Goal: Task Accomplishment & Management: Use online tool/utility

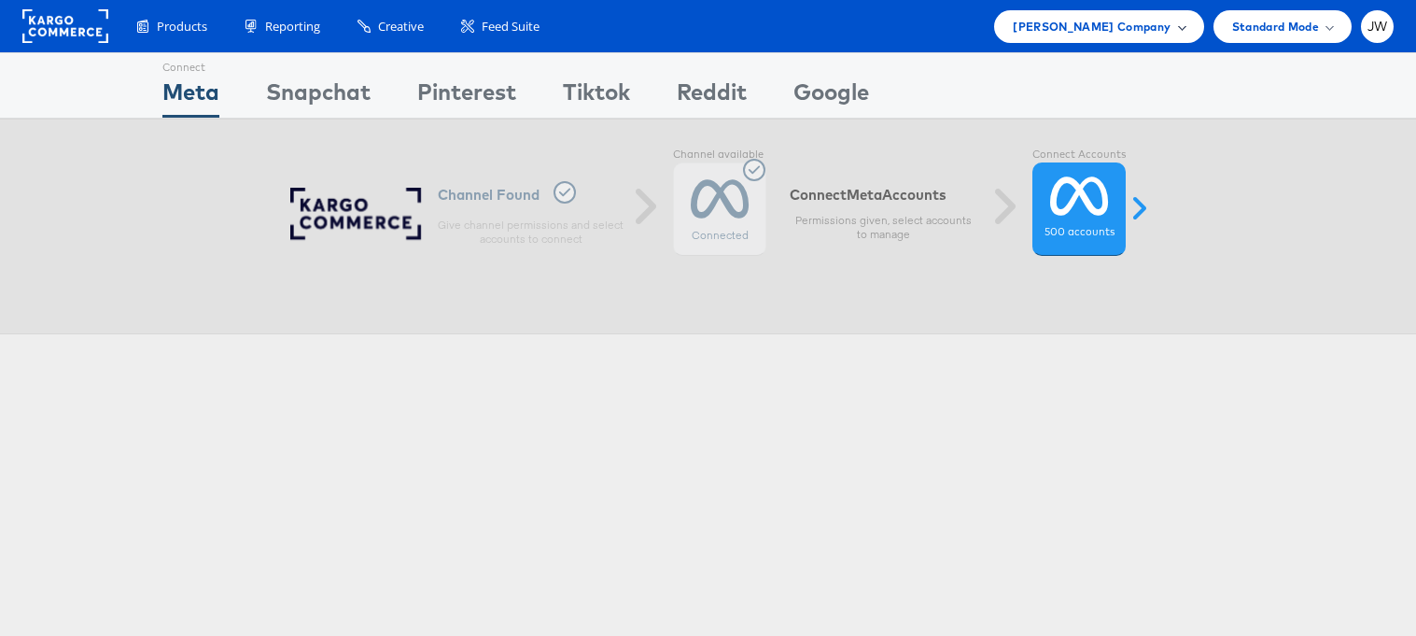
click at [1083, 34] on span "[PERSON_NAME] Company" at bounding box center [1092, 27] width 158 height 20
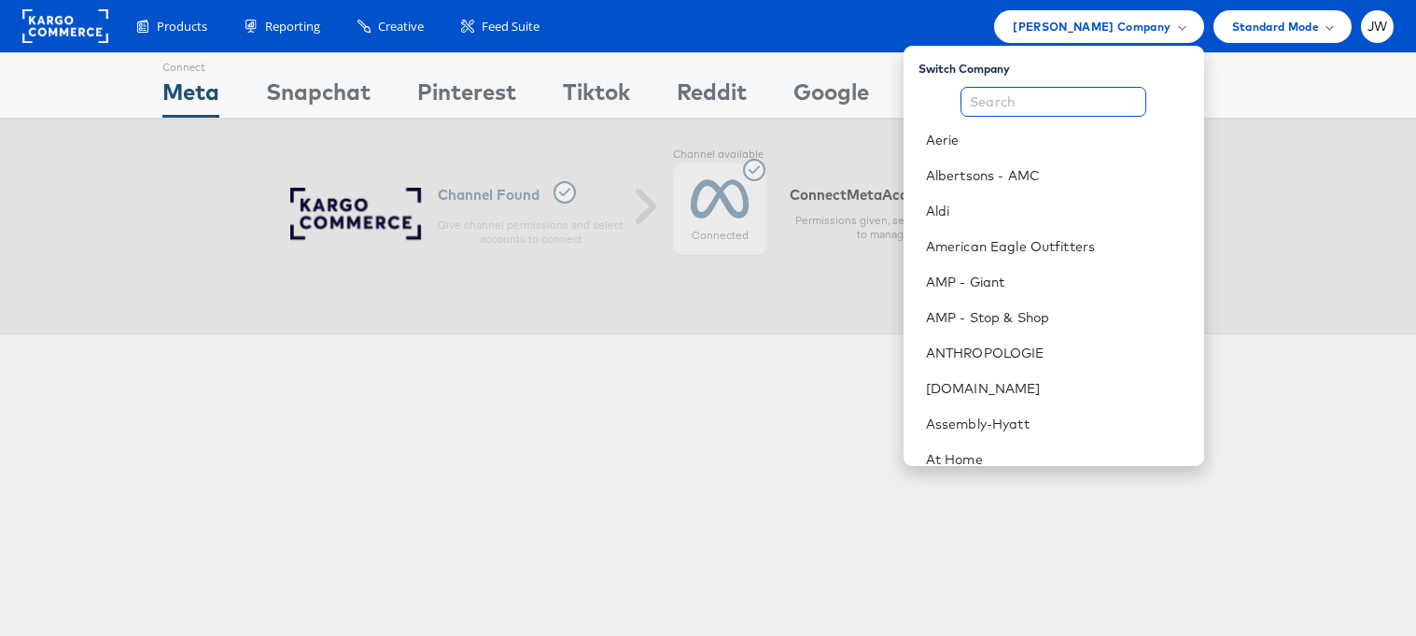
click at [1065, 92] on input "text" at bounding box center [1054, 102] width 186 height 30
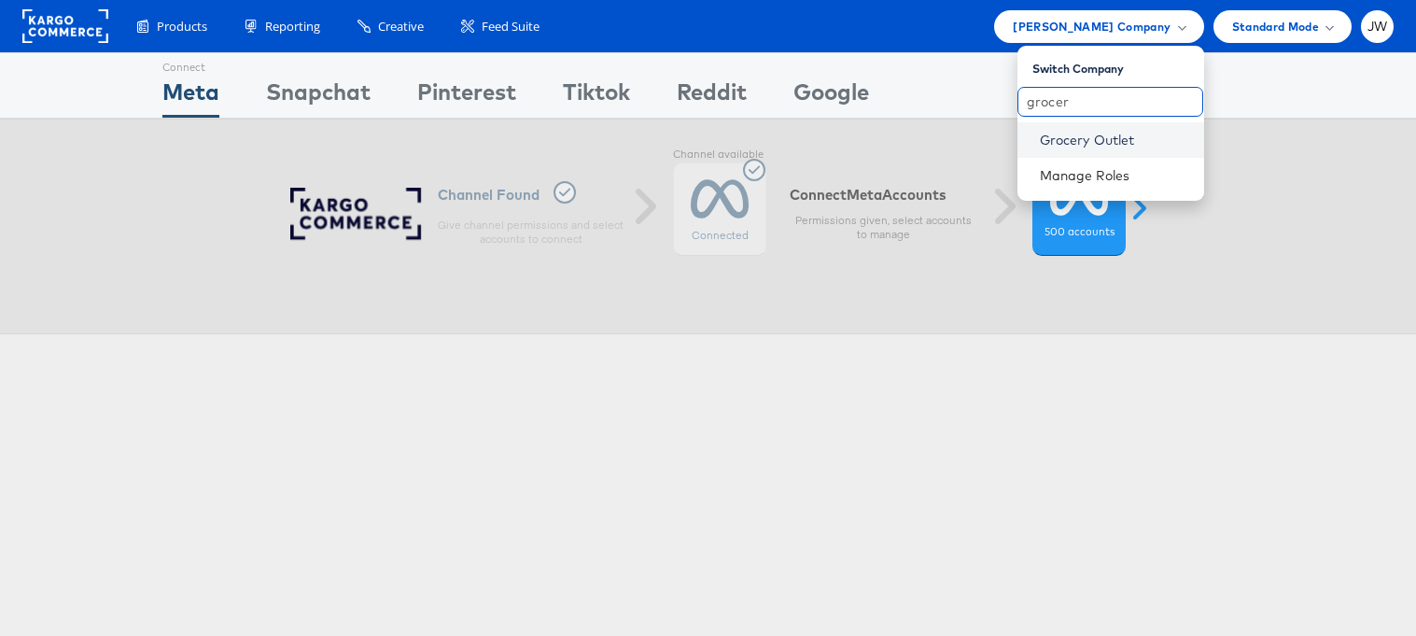
type input "grocer"
click at [1063, 137] on link "Grocery Outlet" at bounding box center [1114, 140] width 149 height 19
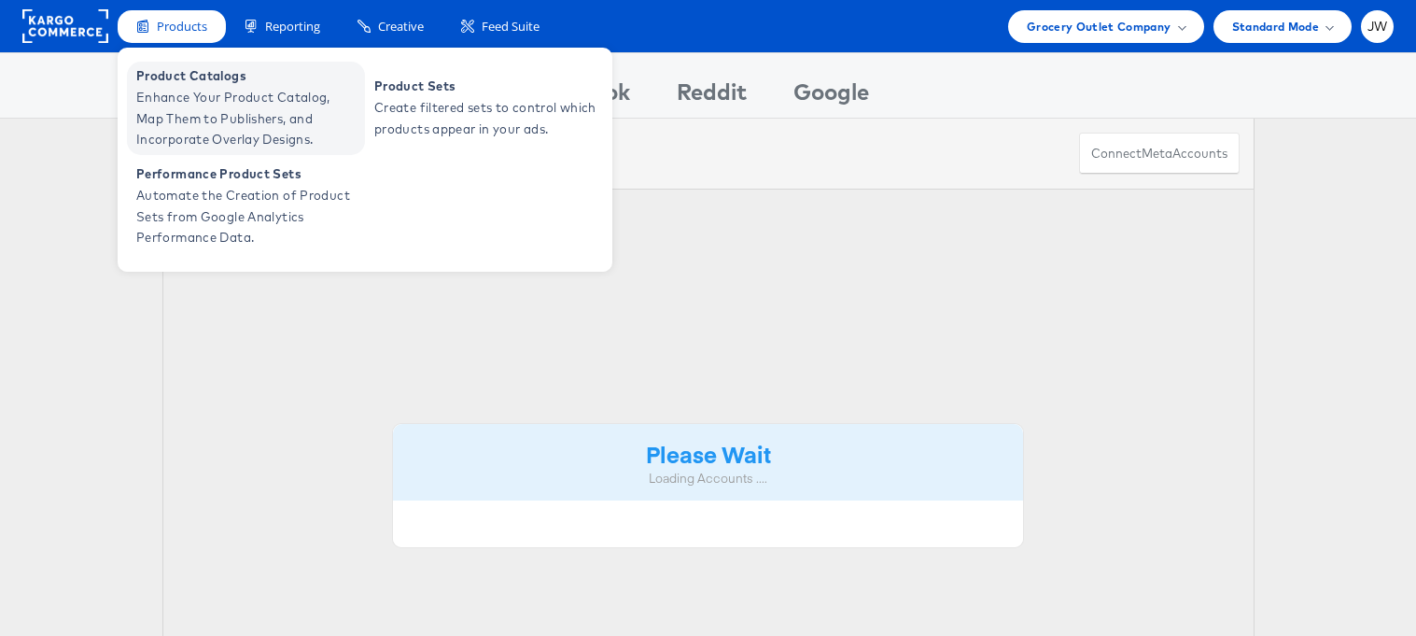
click at [180, 96] on span "Enhance Your Product Catalog, Map Them to Publishers, and Incorporate Overlay D…" at bounding box center [248, 118] width 224 height 63
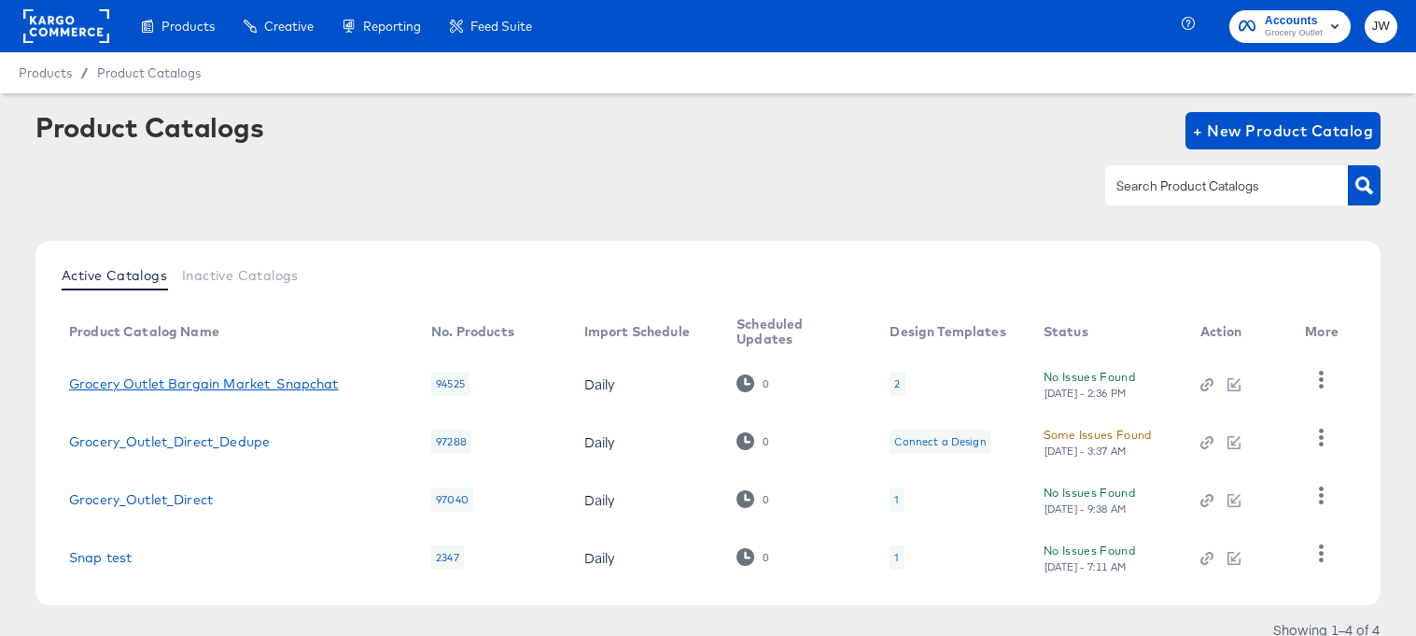
click at [289, 379] on link "Grocery Outlet Bargain Market_Snapchat" at bounding box center [204, 383] width 270 height 15
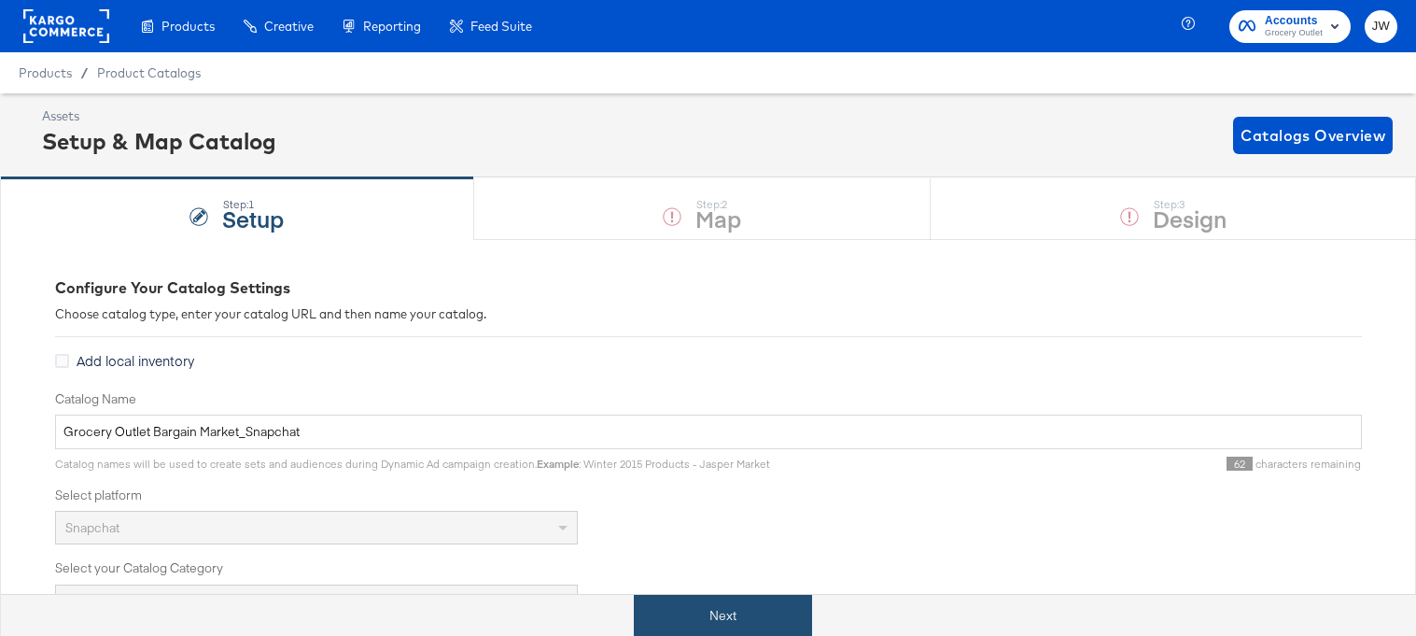
click at [682, 622] on button "Next" at bounding box center [723, 616] width 178 height 42
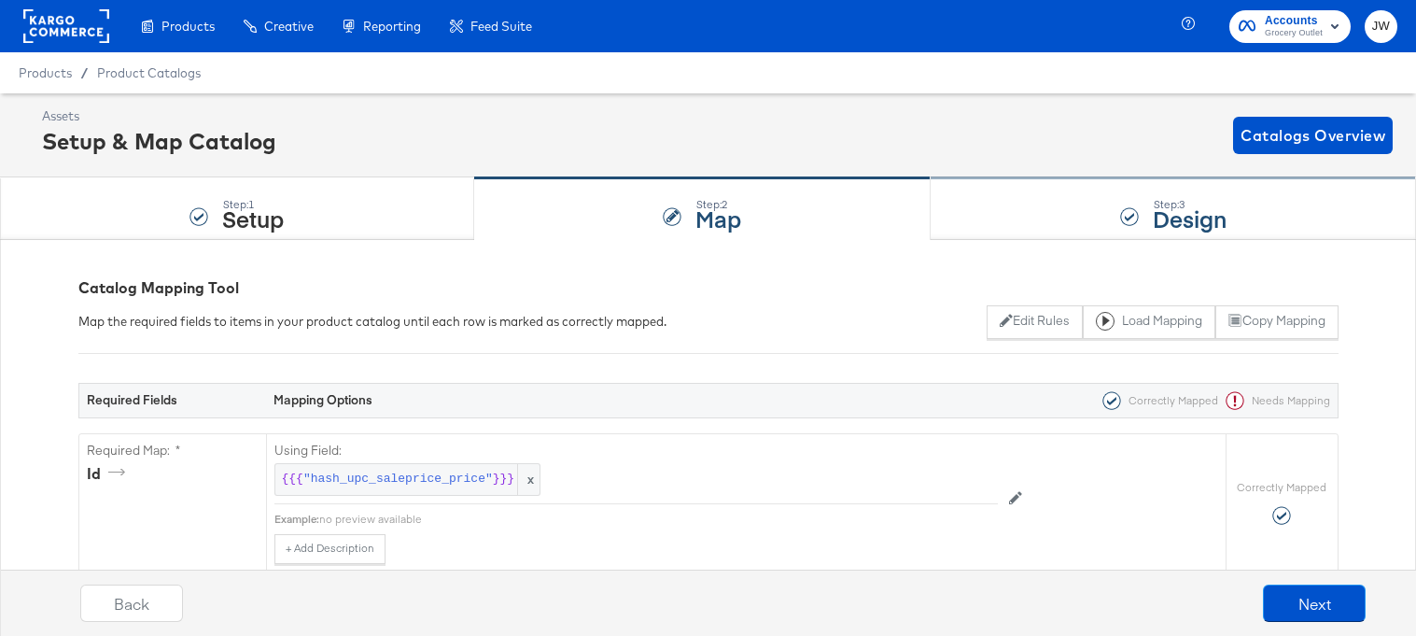
click at [1014, 200] on div "Step: 3 Design" at bounding box center [1174, 209] width 486 height 62
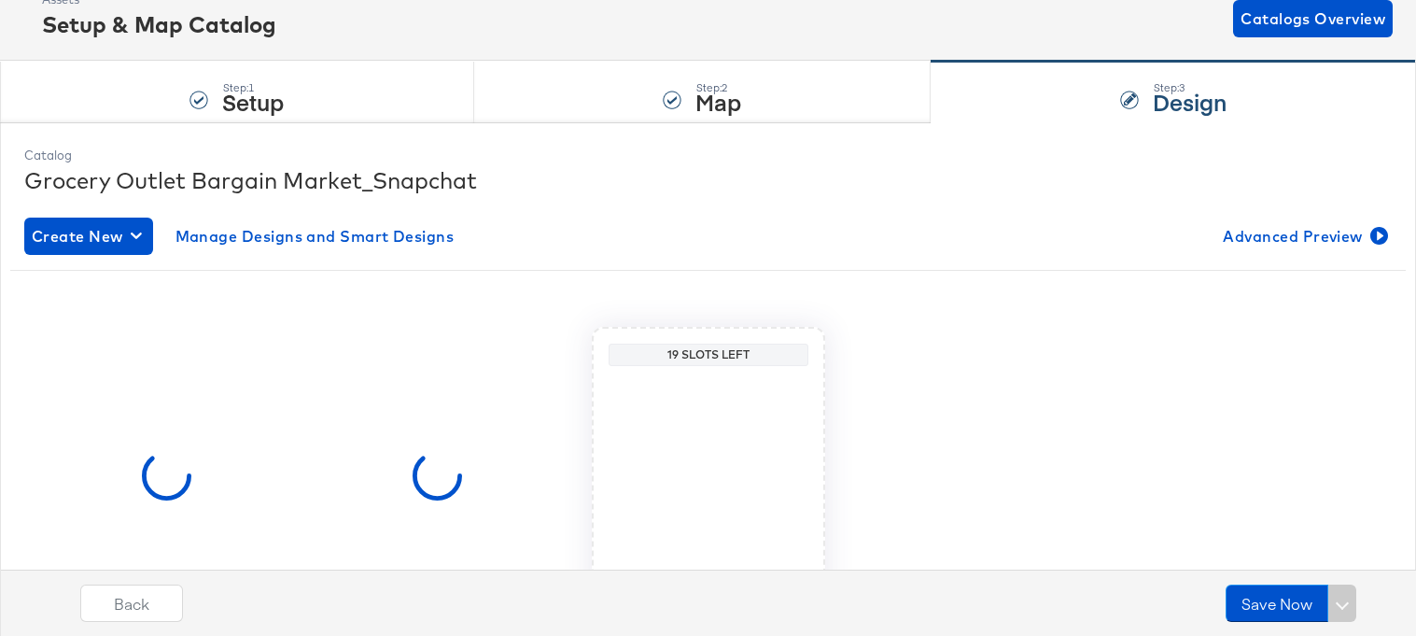
scroll to position [254, 0]
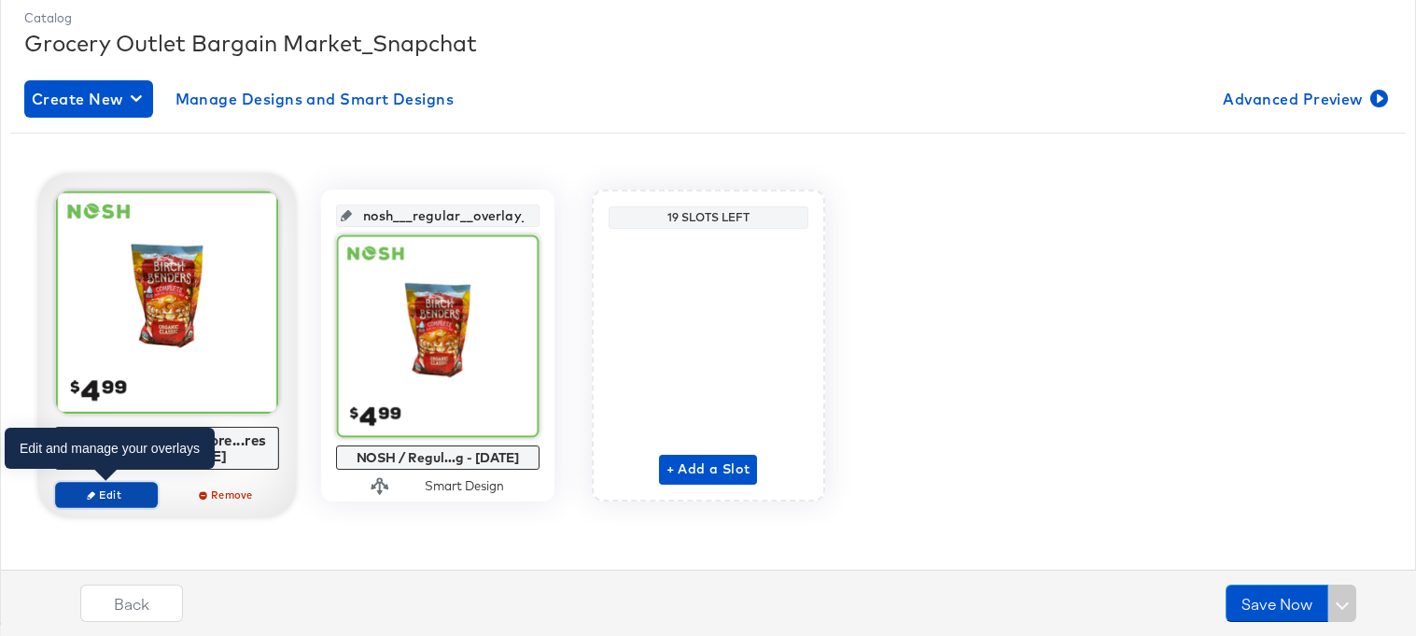
click at [142, 495] on span "Edit" at bounding box center [106, 494] width 86 height 14
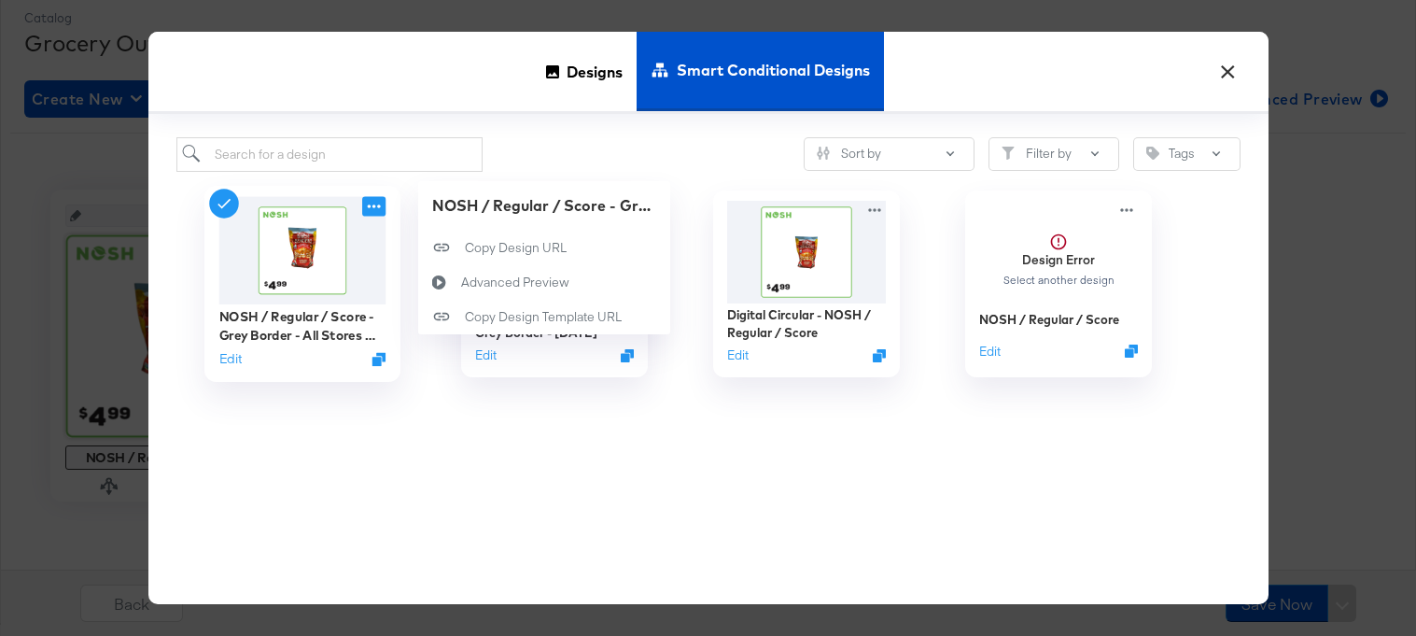
click at [375, 208] on icon at bounding box center [373, 206] width 23 height 20
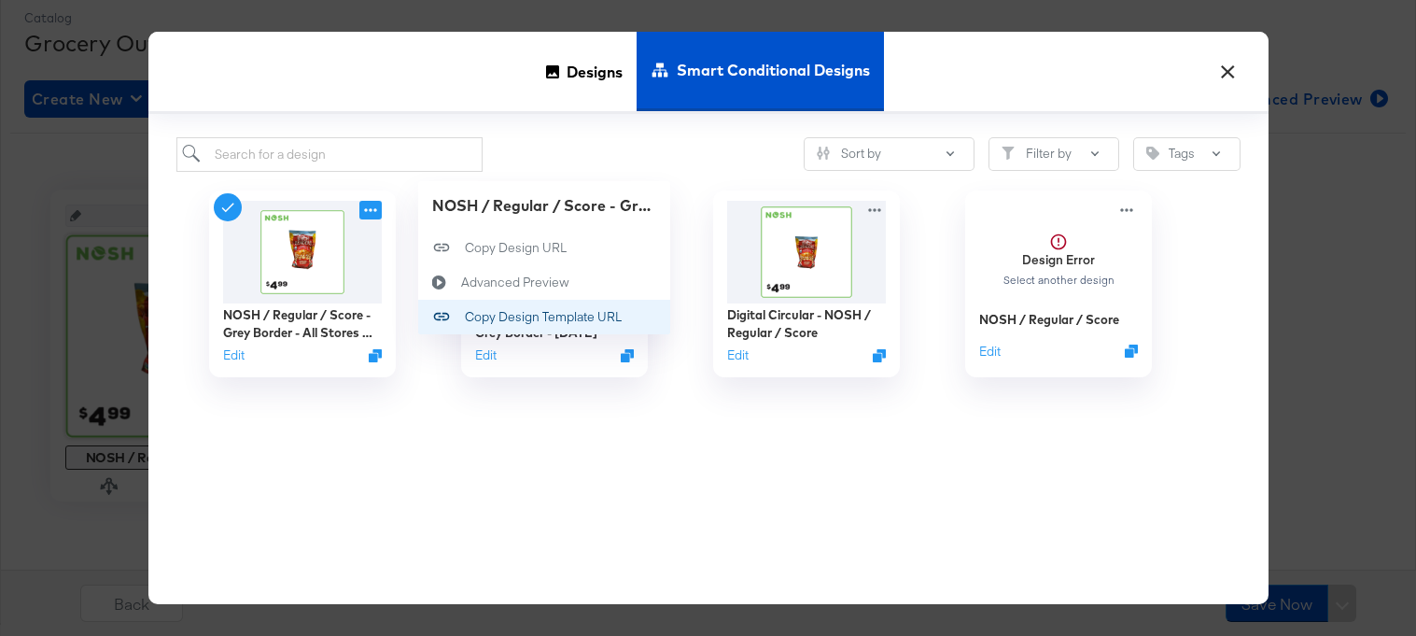
click at [465, 317] on div "Copy Design Template URL Copy Design Template URL" at bounding box center [465, 317] width 0 height 0
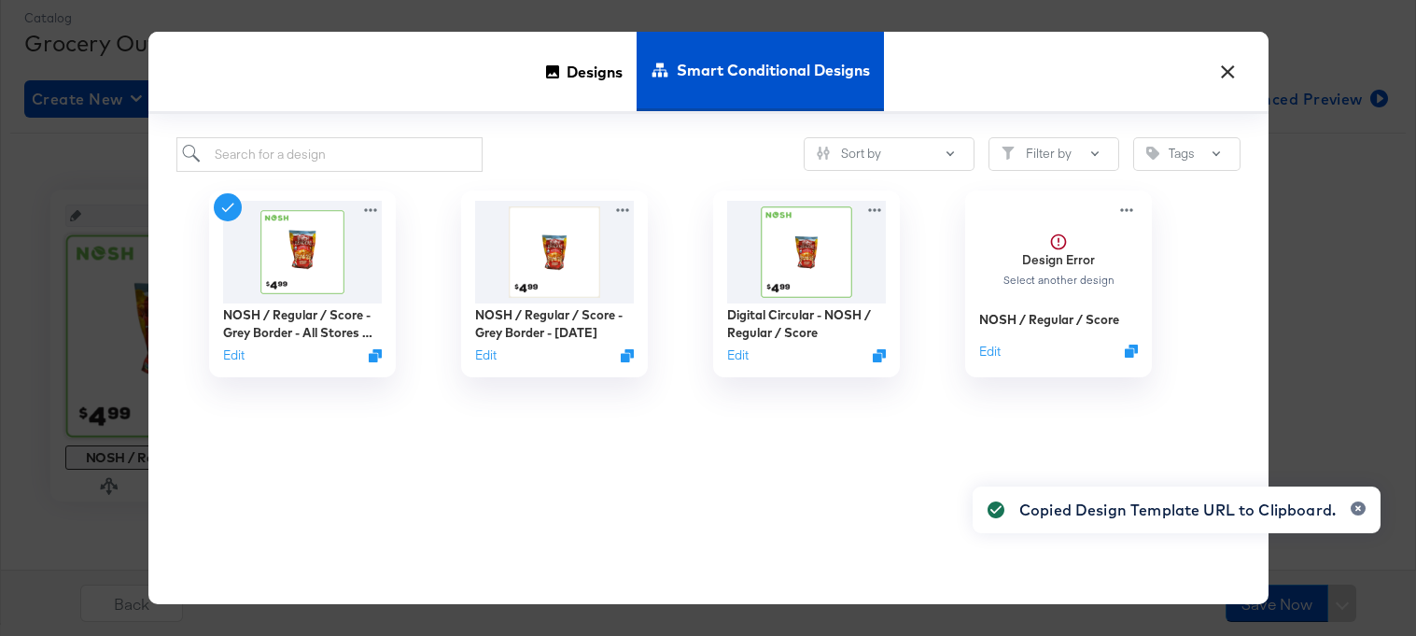
click at [1222, 77] on button "×" at bounding box center [1229, 67] width 34 height 34
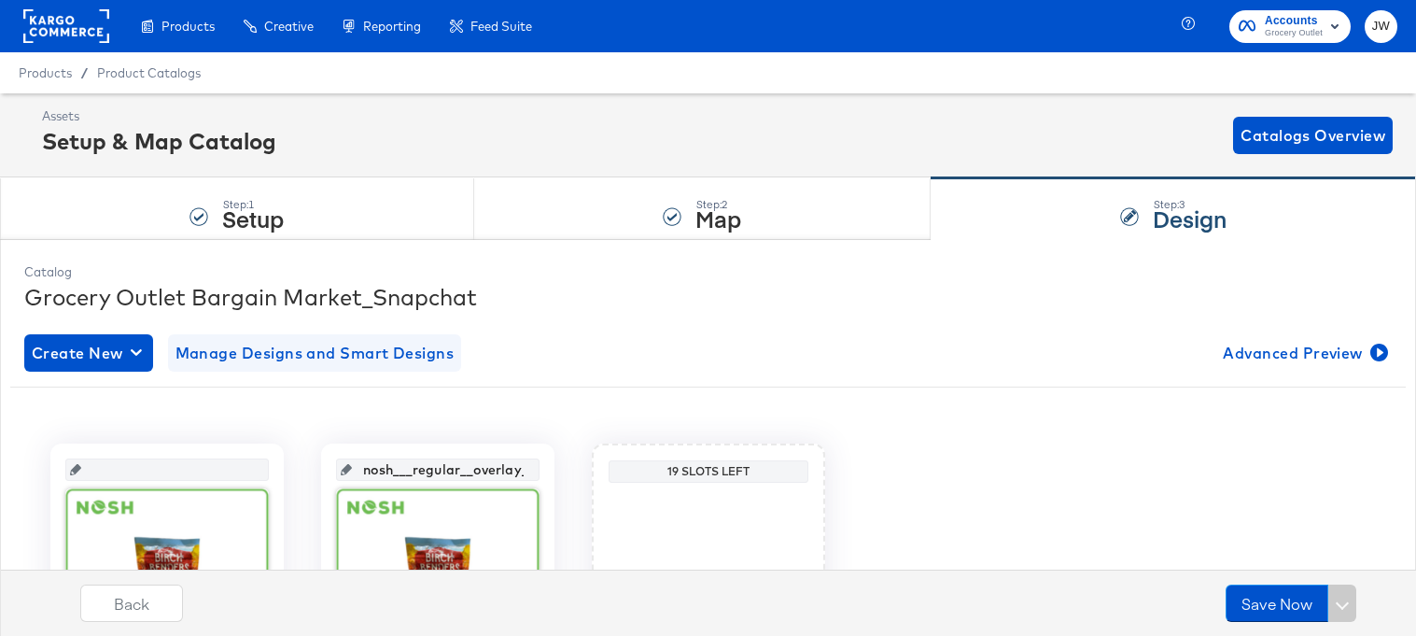
scroll to position [69, 0]
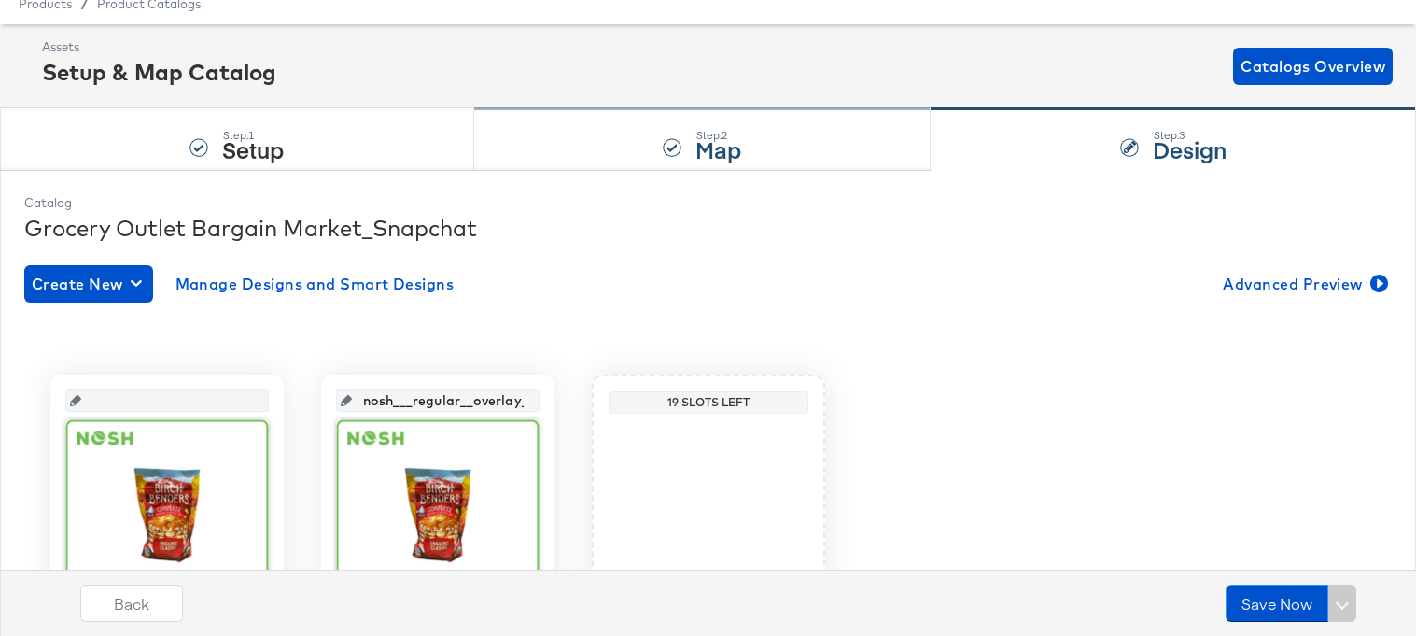
click at [571, 155] on div "Step: 2 Map" at bounding box center [703, 140] width 458 height 62
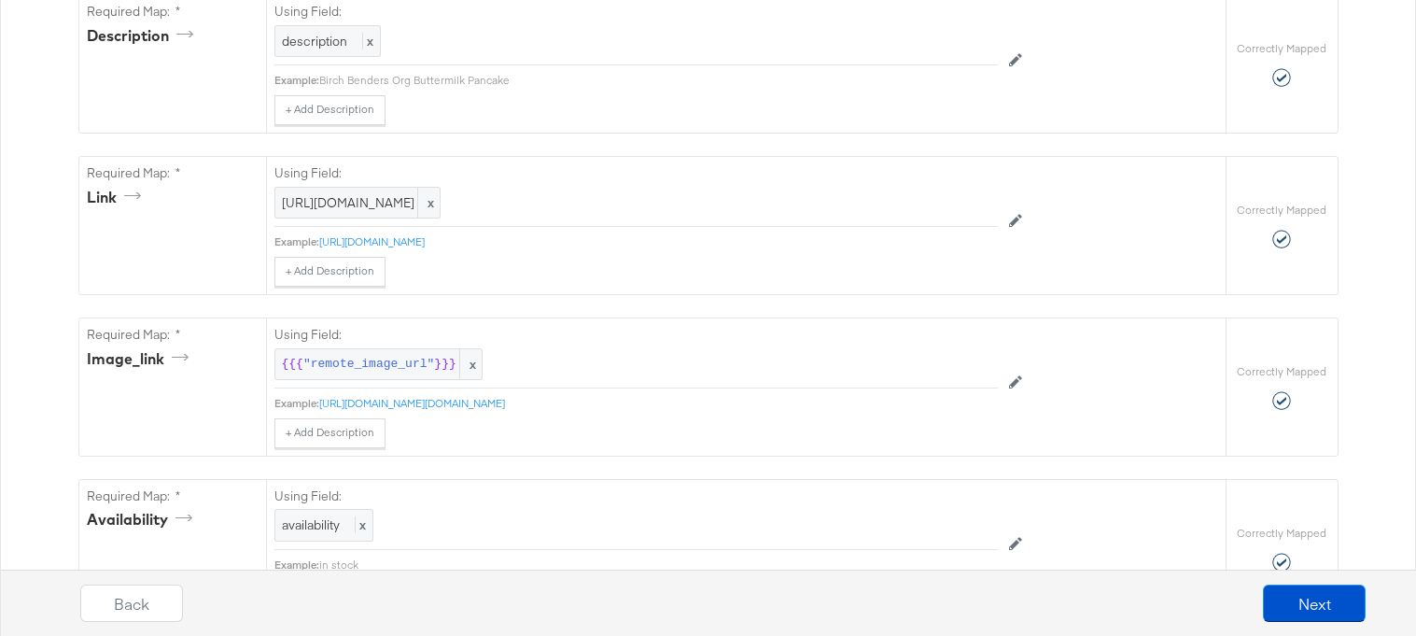
scroll to position [787, 0]
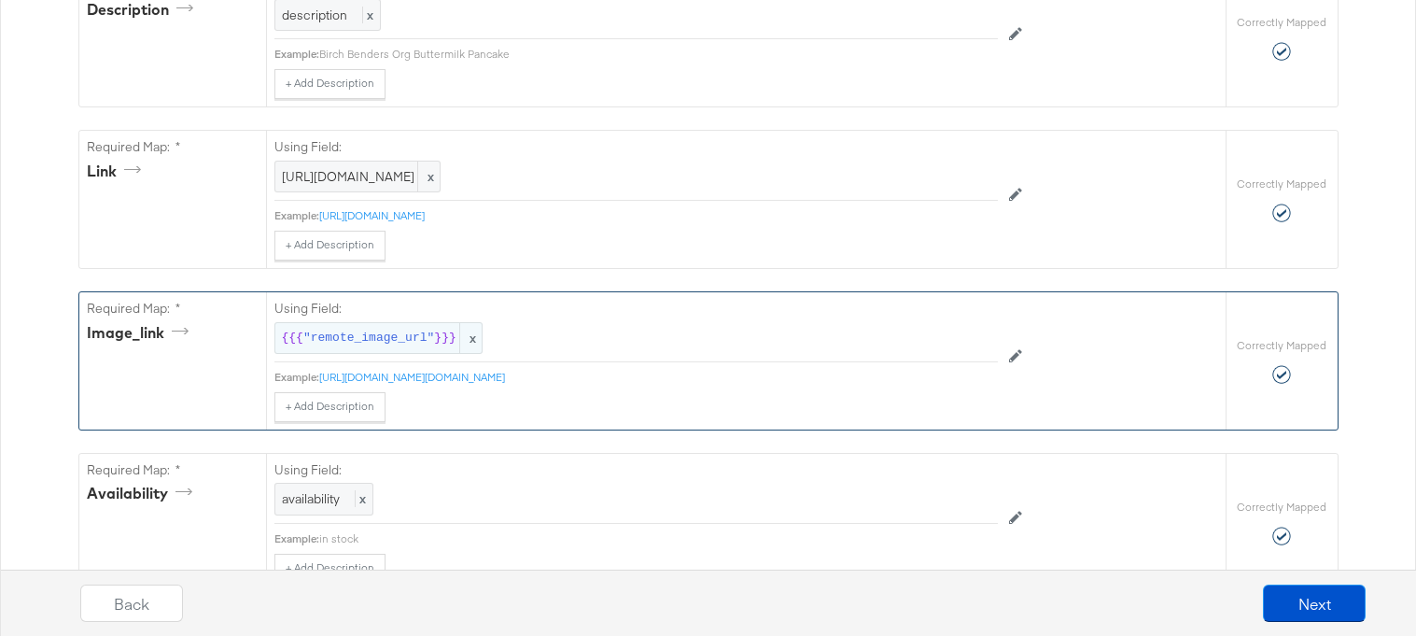
click at [396, 349] on div "{{{ "remote_image_url" }}} x" at bounding box center [379, 338] width 208 height 33
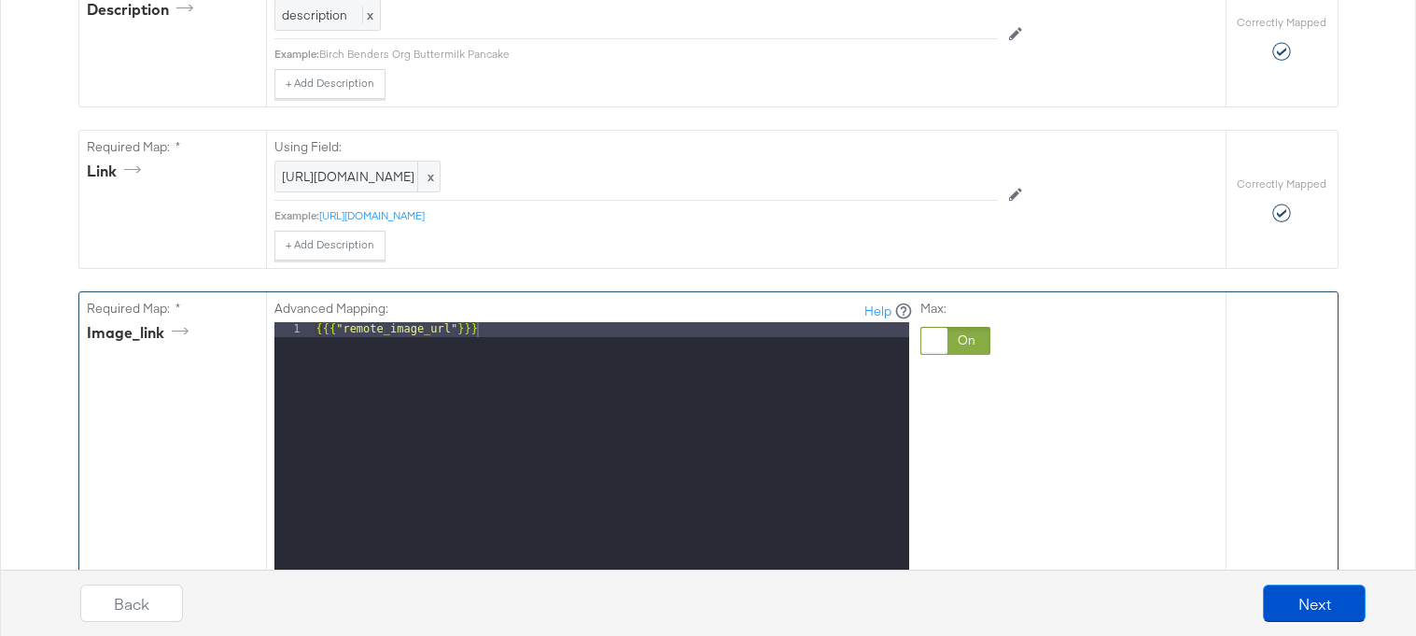
click at [941, 336] on div at bounding box center [935, 341] width 26 height 26
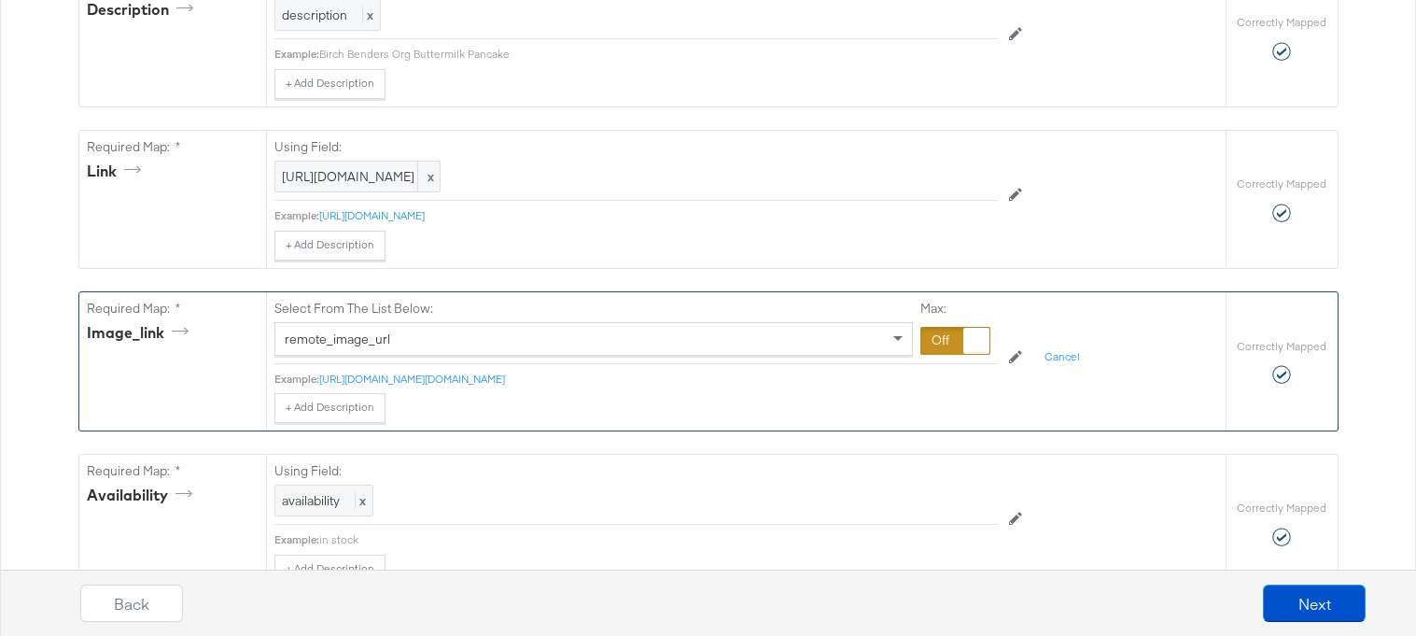
click at [951, 327] on div at bounding box center [956, 341] width 70 height 28
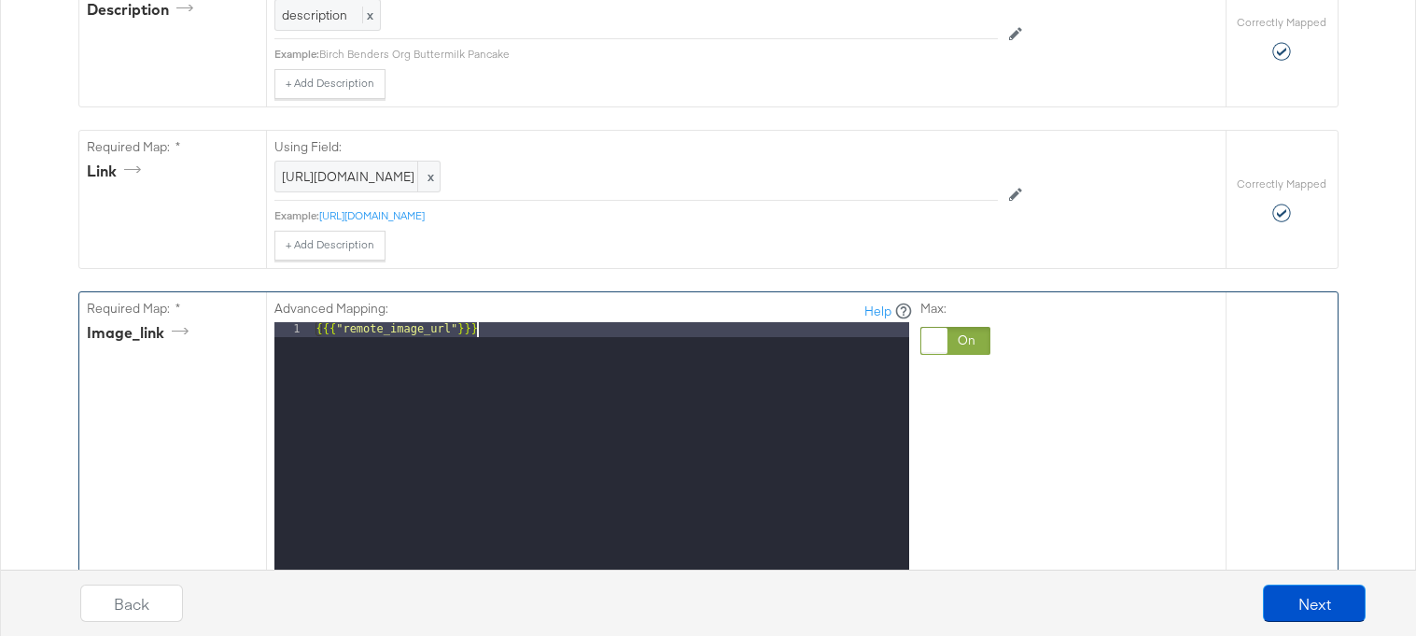
click at [723, 339] on div "{{{ "remote_image_url" }}}" at bounding box center [611, 570] width 597 height 497
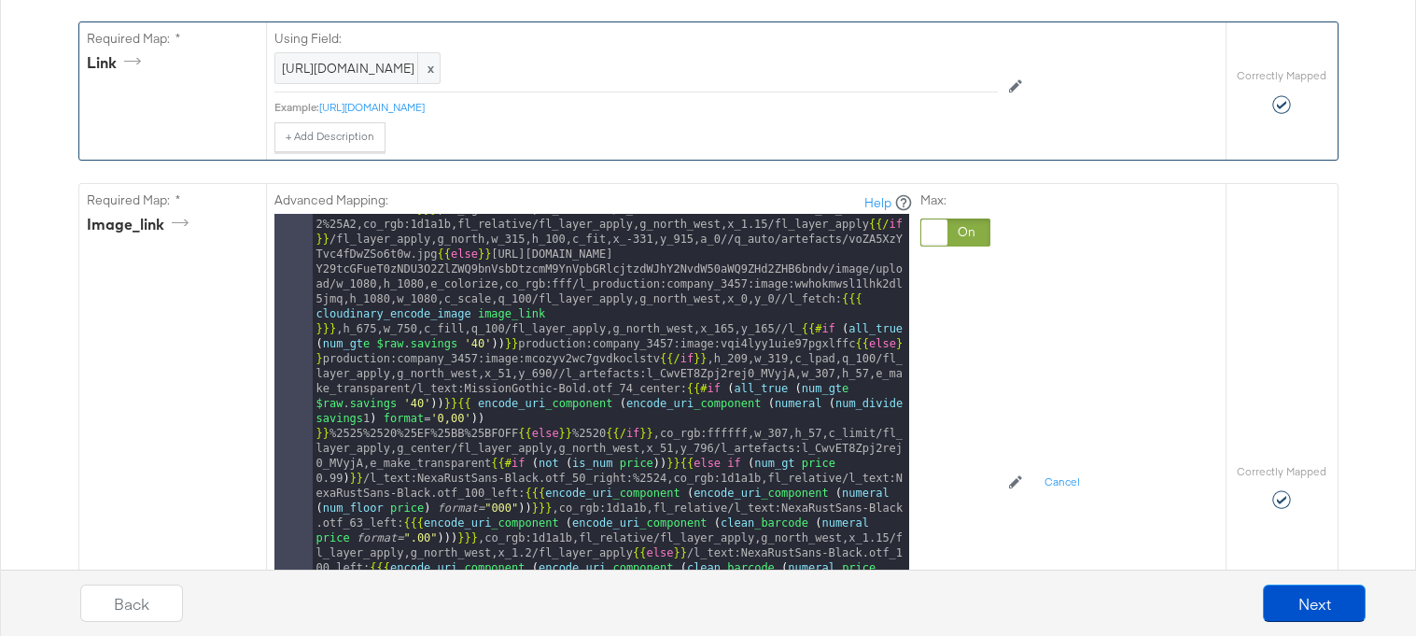
scroll to position [909, 0]
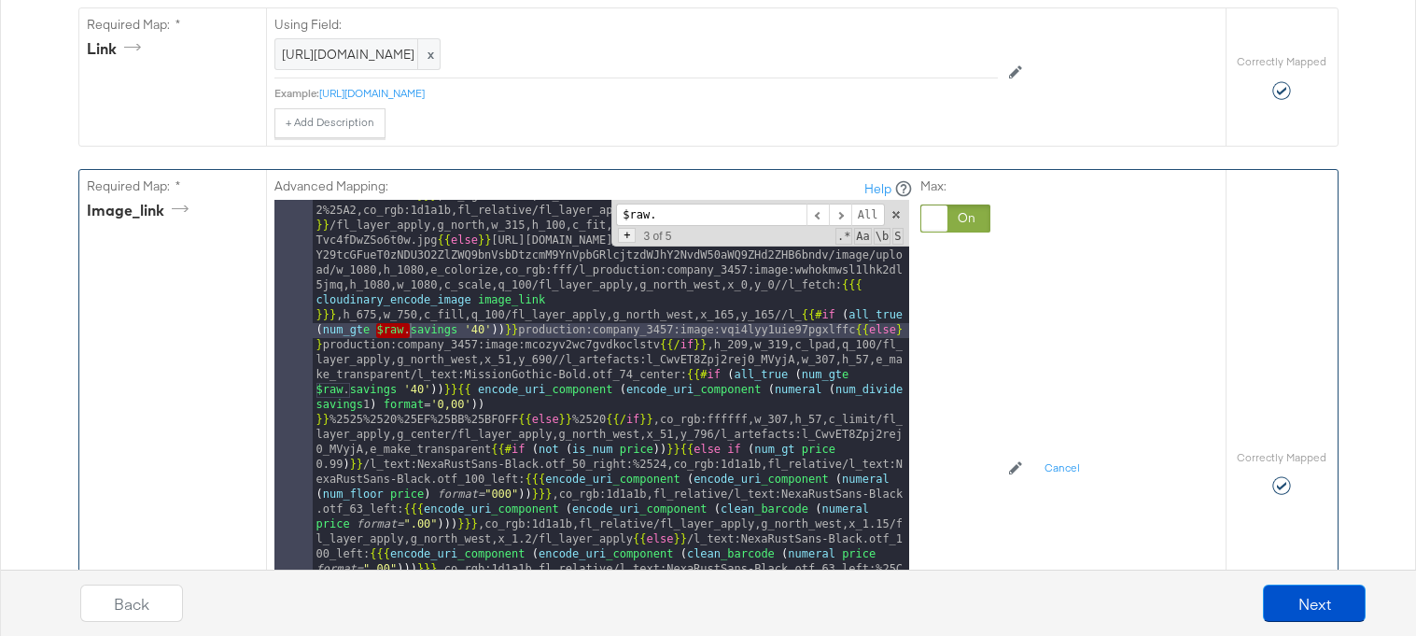
click at [630, 240] on span "+" at bounding box center [627, 235] width 18 height 15
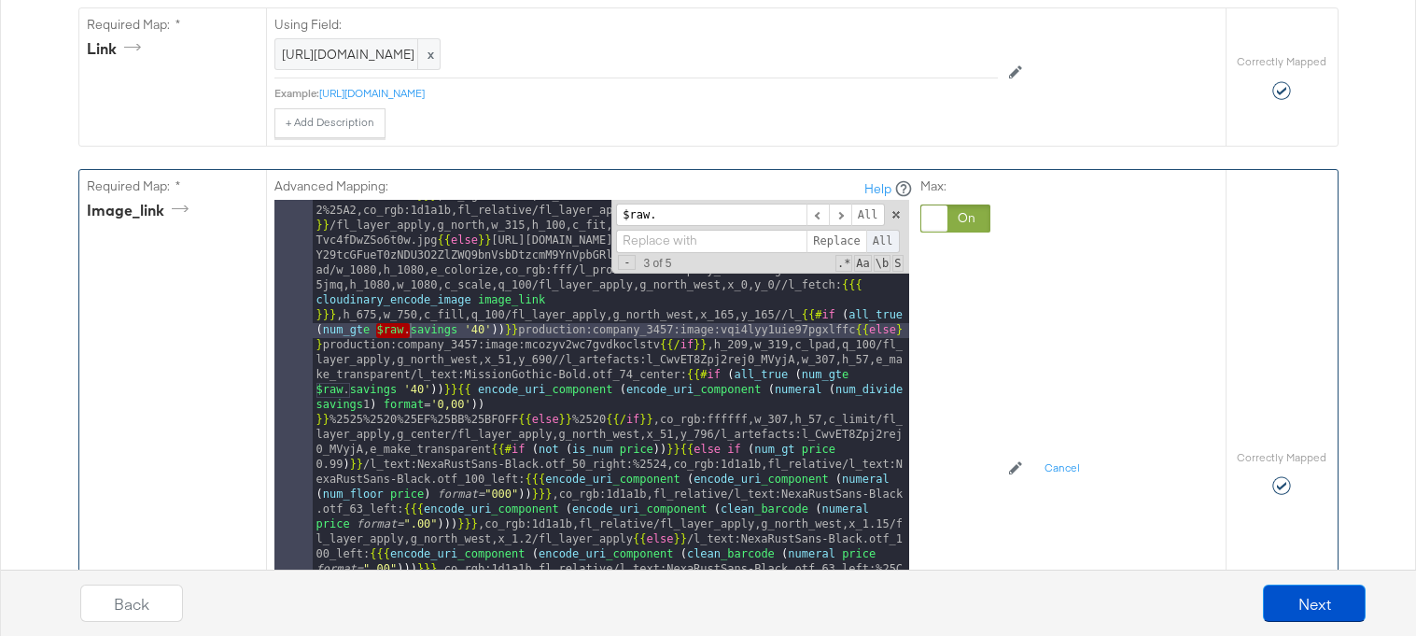
click at [880, 243] on span "All" at bounding box center [883, 241] width 34 height 23
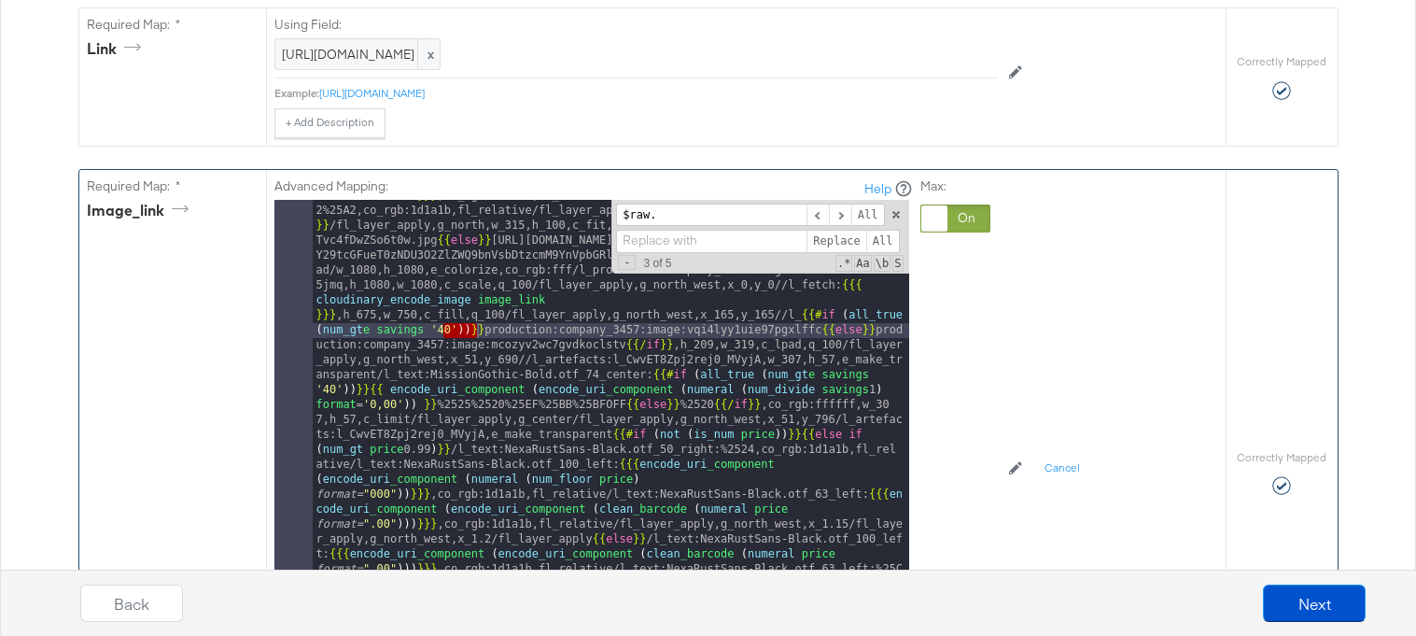
click at [1023, 301] on div "Advanced Mapping: Help 1 {{# if ( all_true ( num_eq ( lookup . 'custom_label_1'…" at bounding box center [683, 469] width 817 height 598
click at [896, 216] on span at bounding box center [896, 214] width 13 height 13
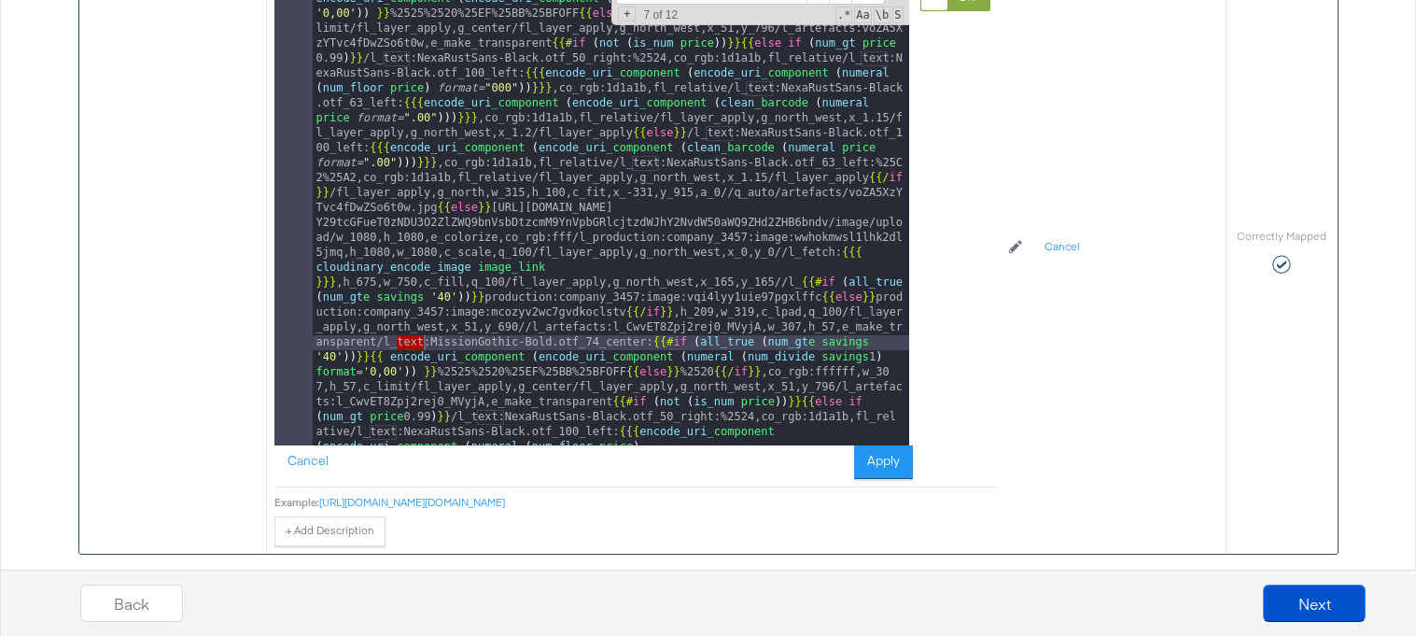
scroll to position [1134, 0]
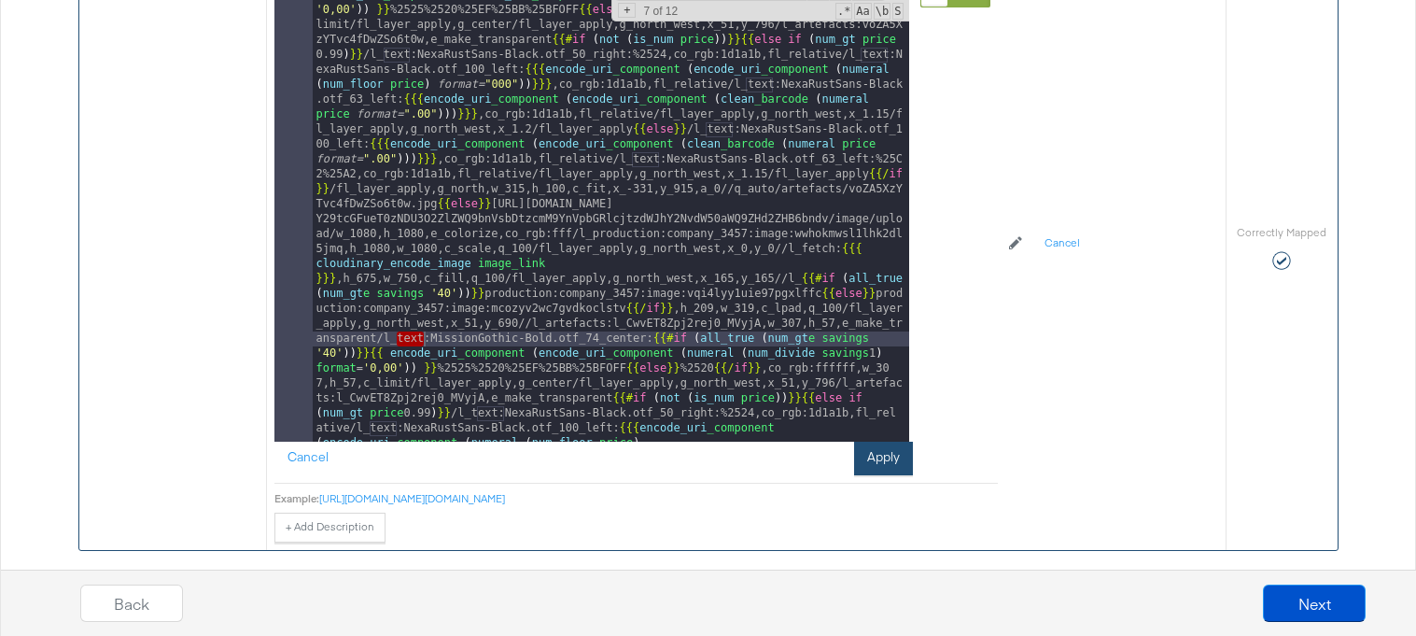
type input "text"
click at [868, 458] on button "Apply" at bounding box center [883, 459] width 59 height 34
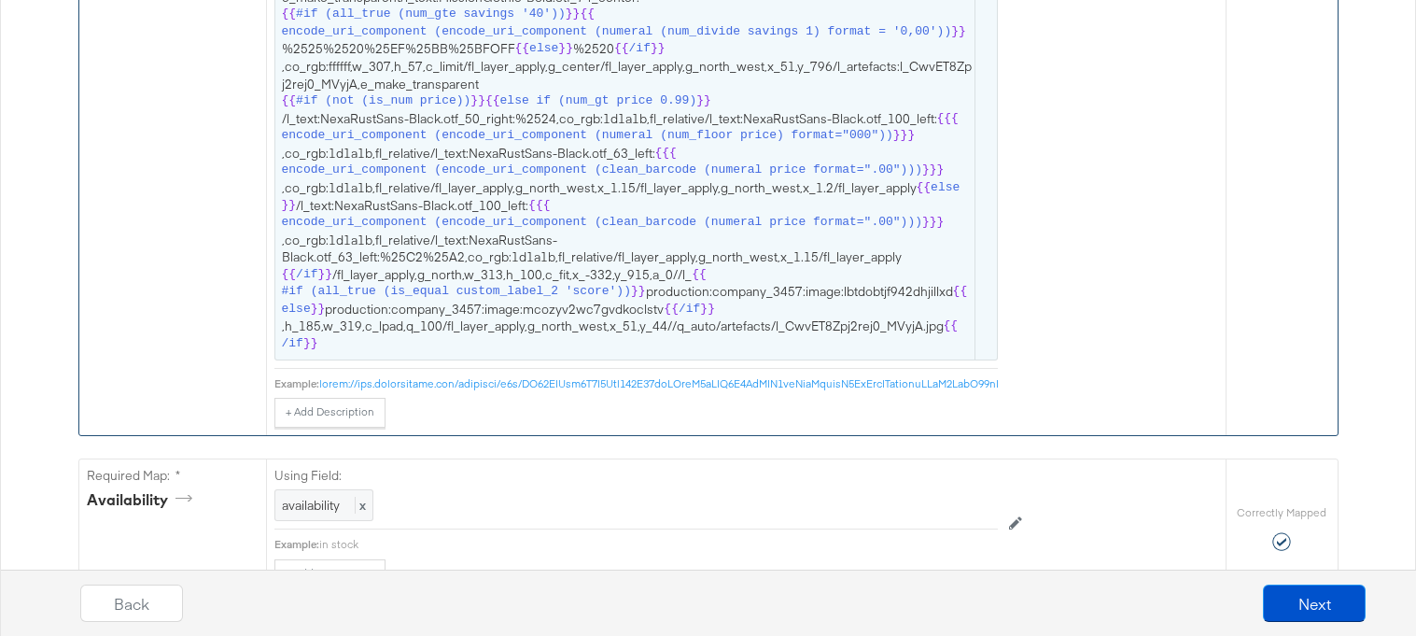
scroll to position [1670, 0]
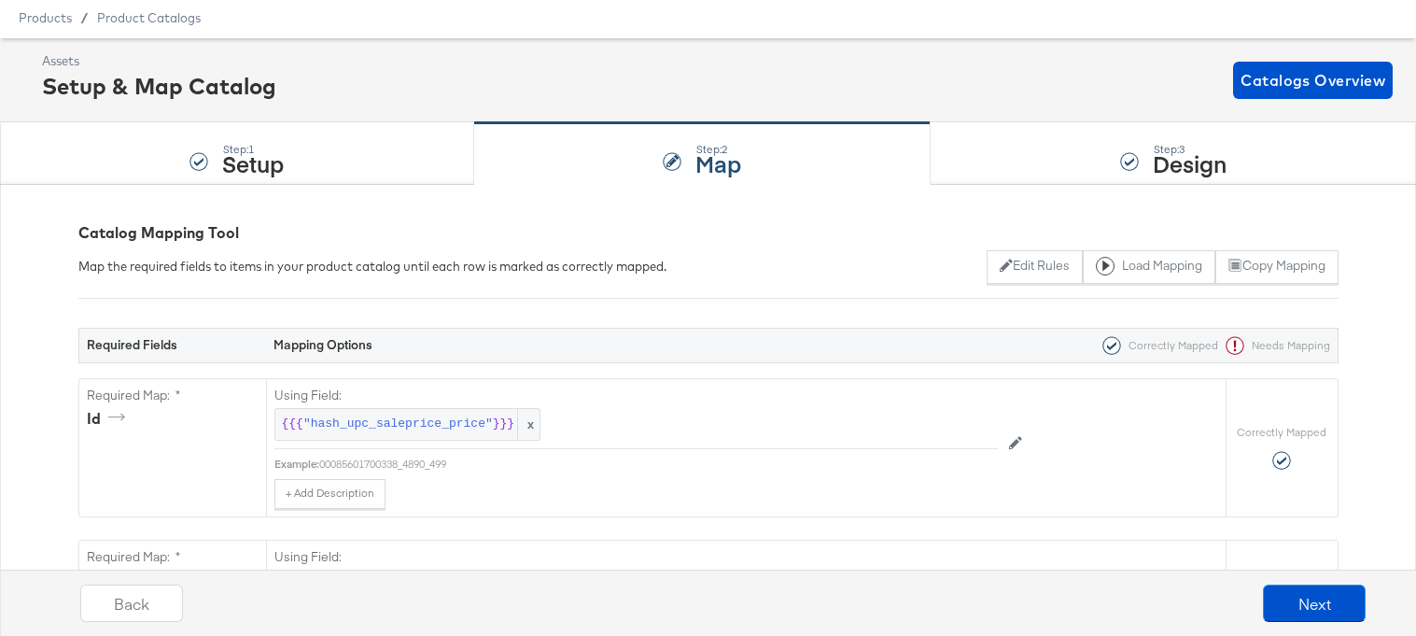
scroll to position [0, 0]
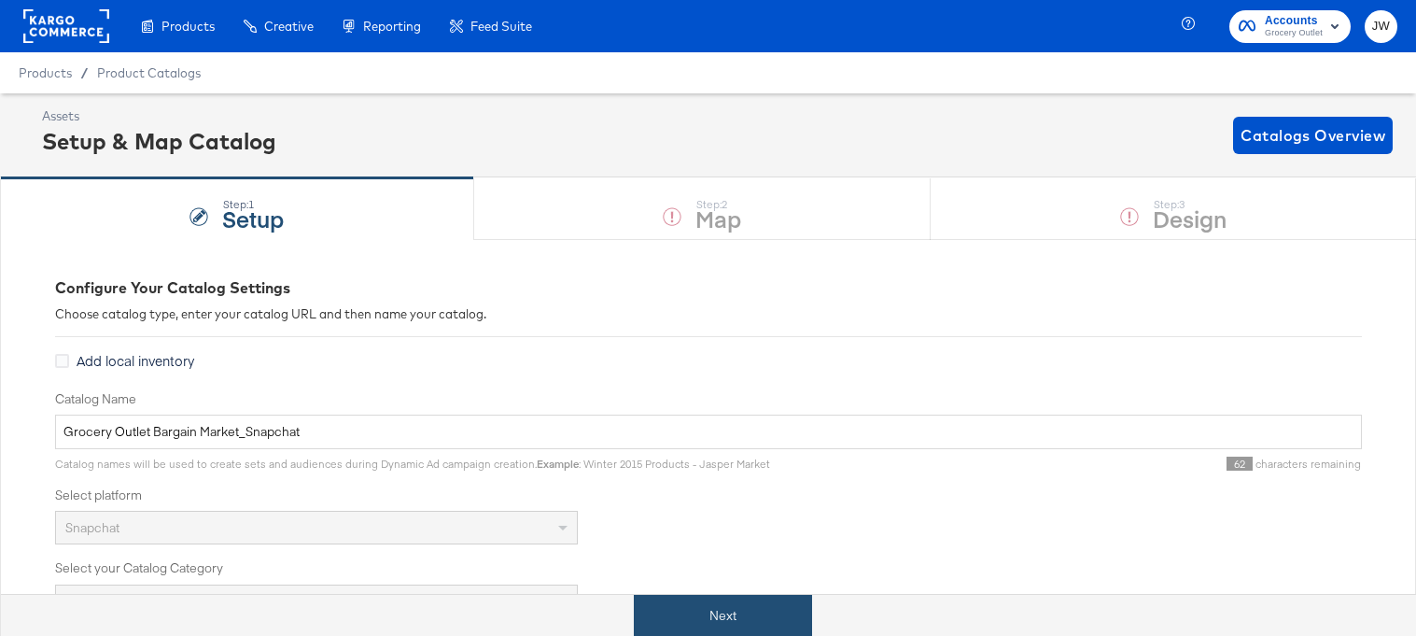
click at [672, 623] on button "Next" at bounding box center [723, 616] width 178 height 42
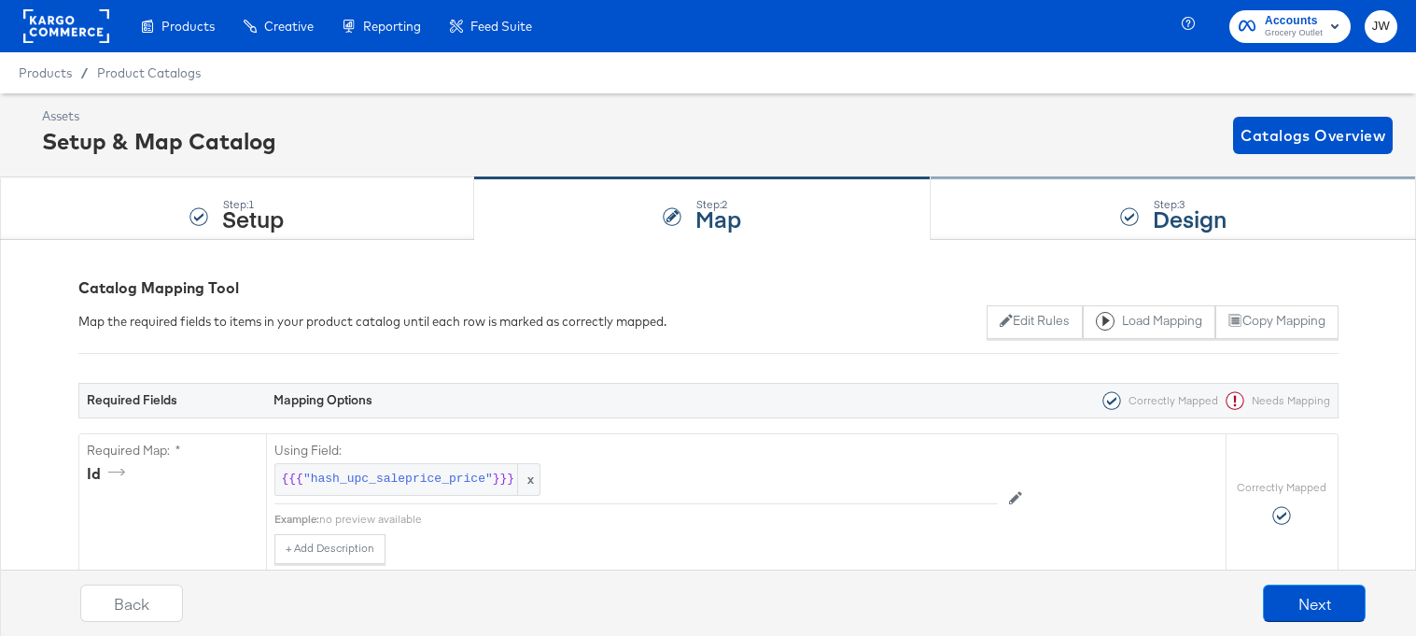
click at [1031, 193] on div "Step: 3 Design" at bounding box center [1174, 209] width 486 height 62
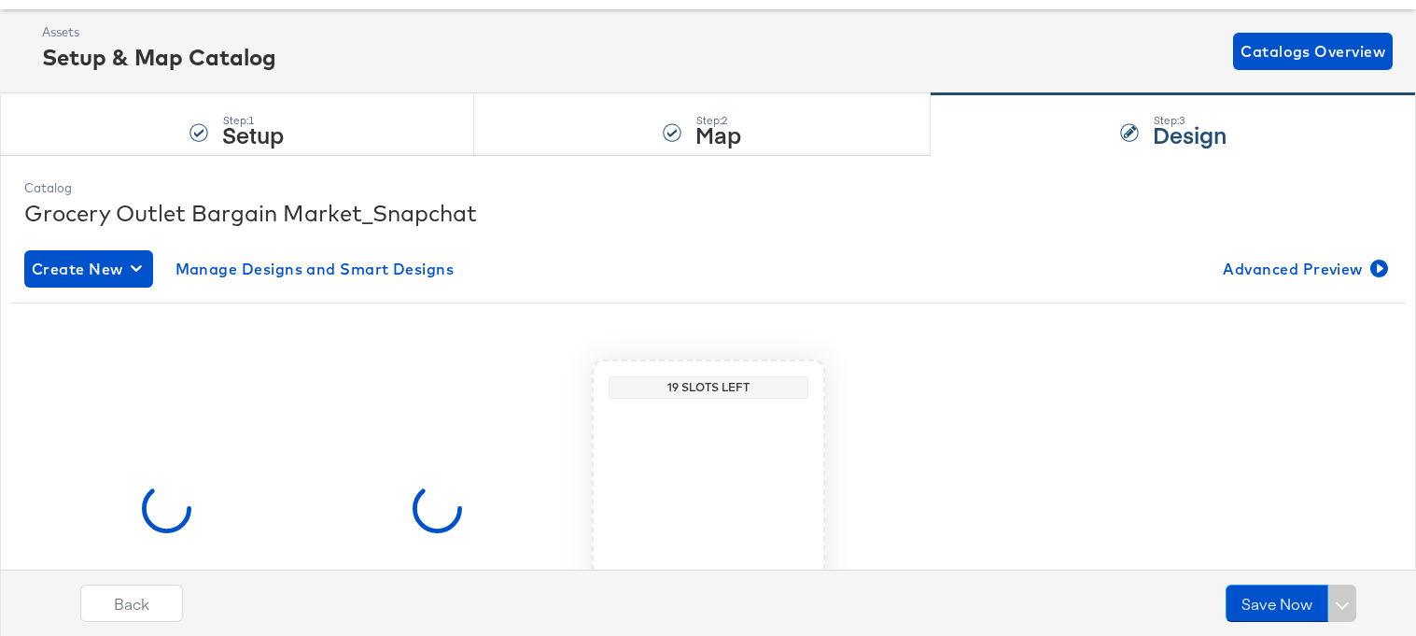
scroll to position [250, 0]
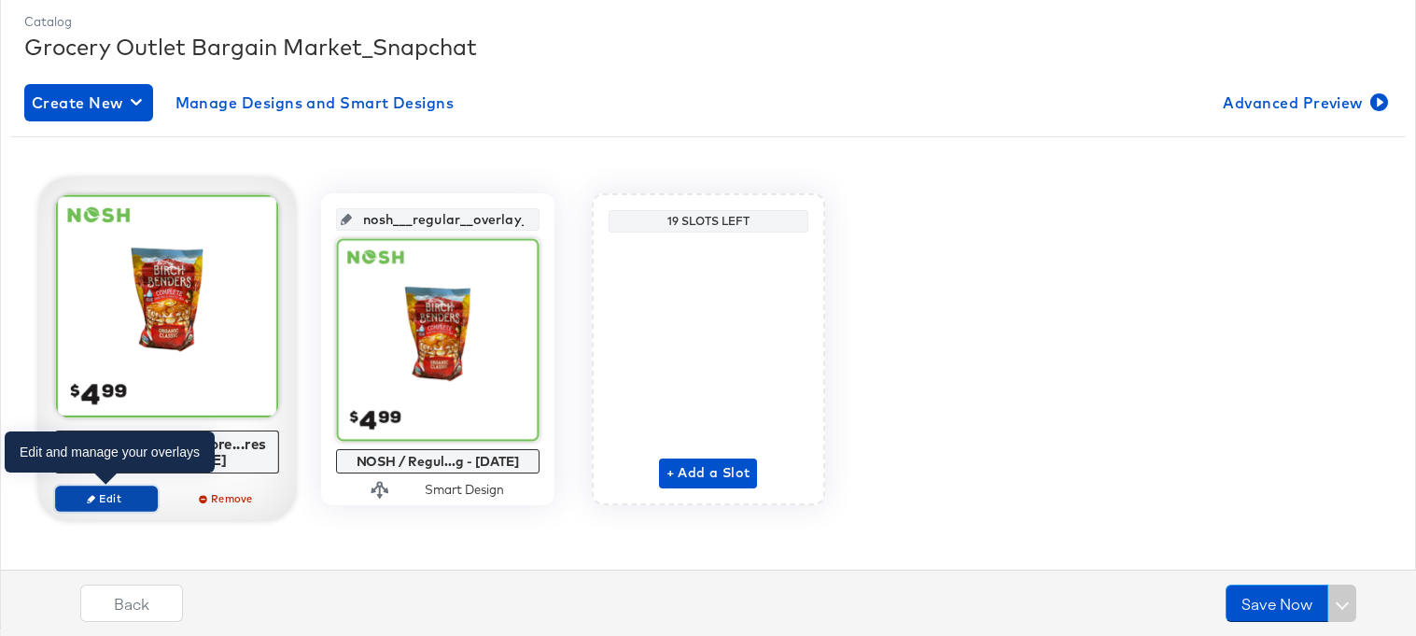
click at [134, 495] on span "Edit" at bounding box center [106, 498] width 86 height 14
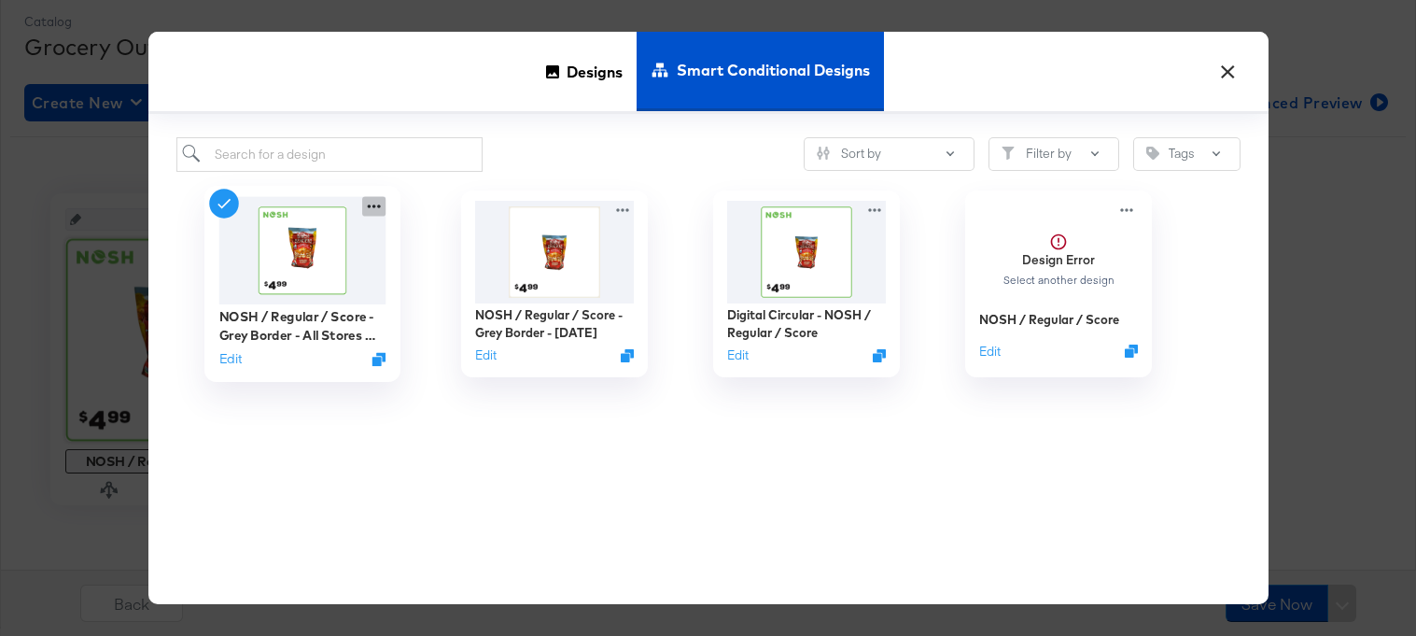
click at [371, 204] on icon at bounding box center [373, 206] width 23 height 20
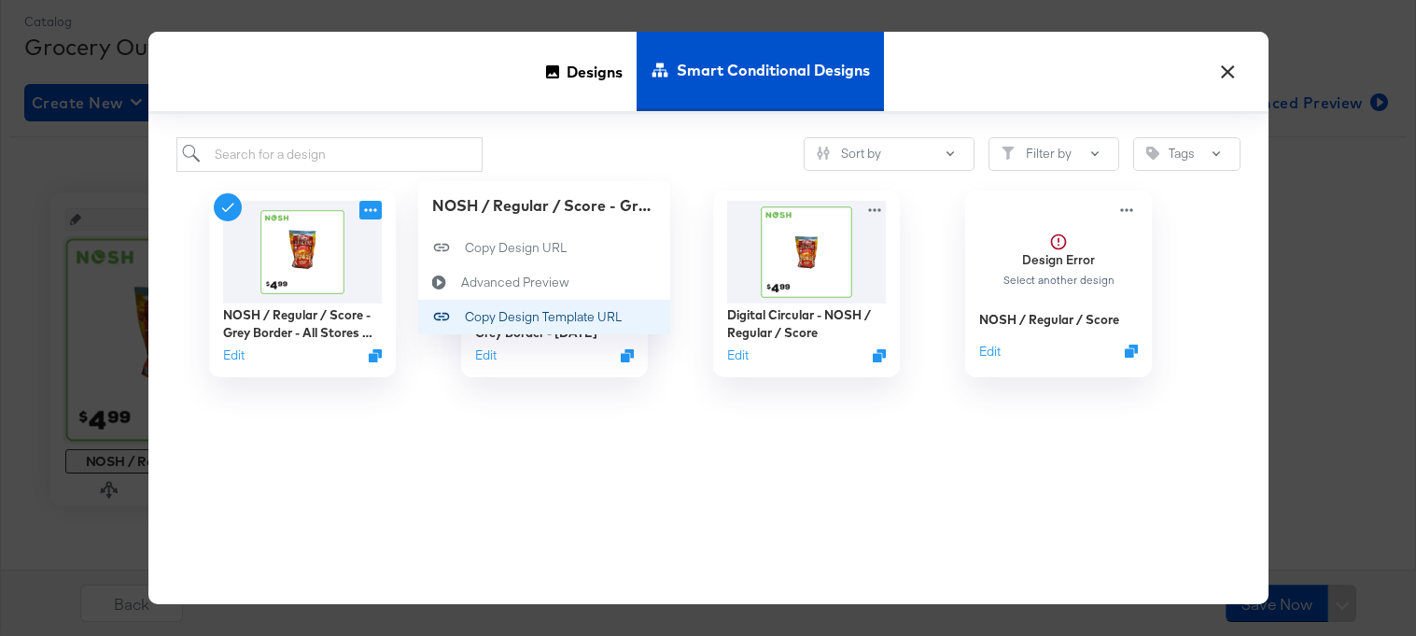
click at [459, 309] on icon "Copy" at bounding box center [441, 316] width 47 height 19
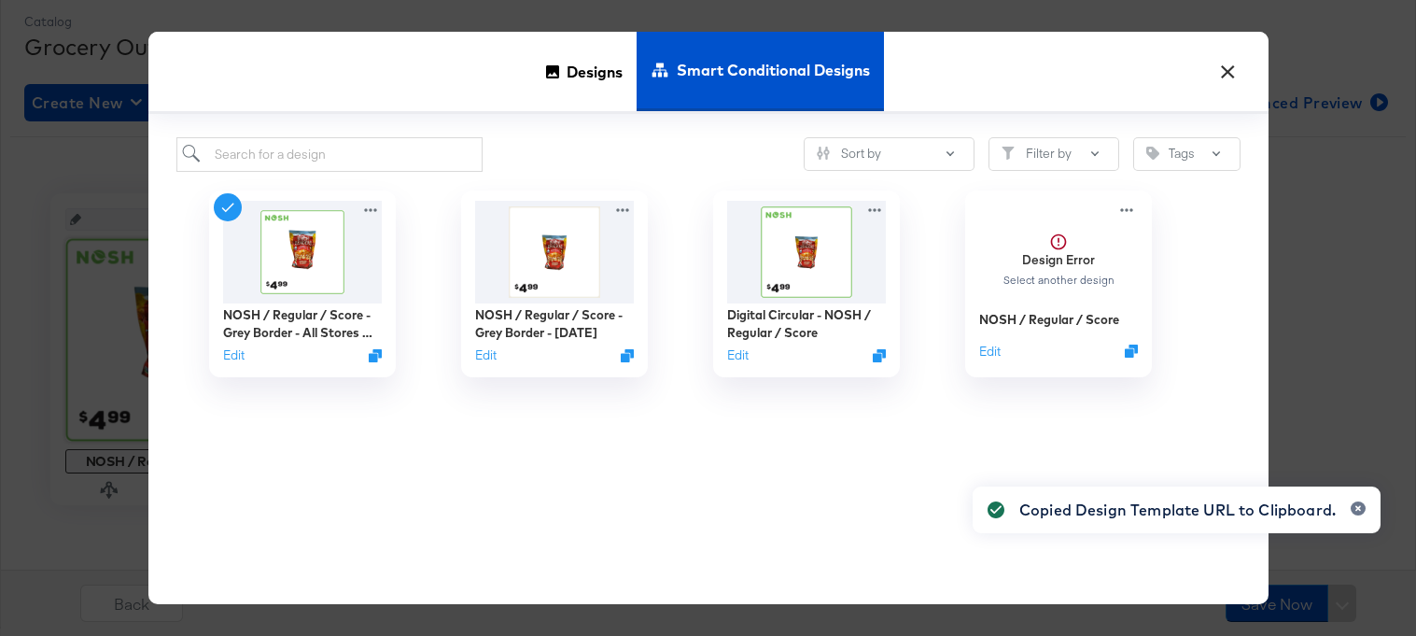
click at [1249, 76] on div "Designs Smart Conditional Designs" at bounding box center [708, 73] width 1120 height 82
click at [1228, 76] on button "×" at bounding box center [1229, 67] width 34 height 34
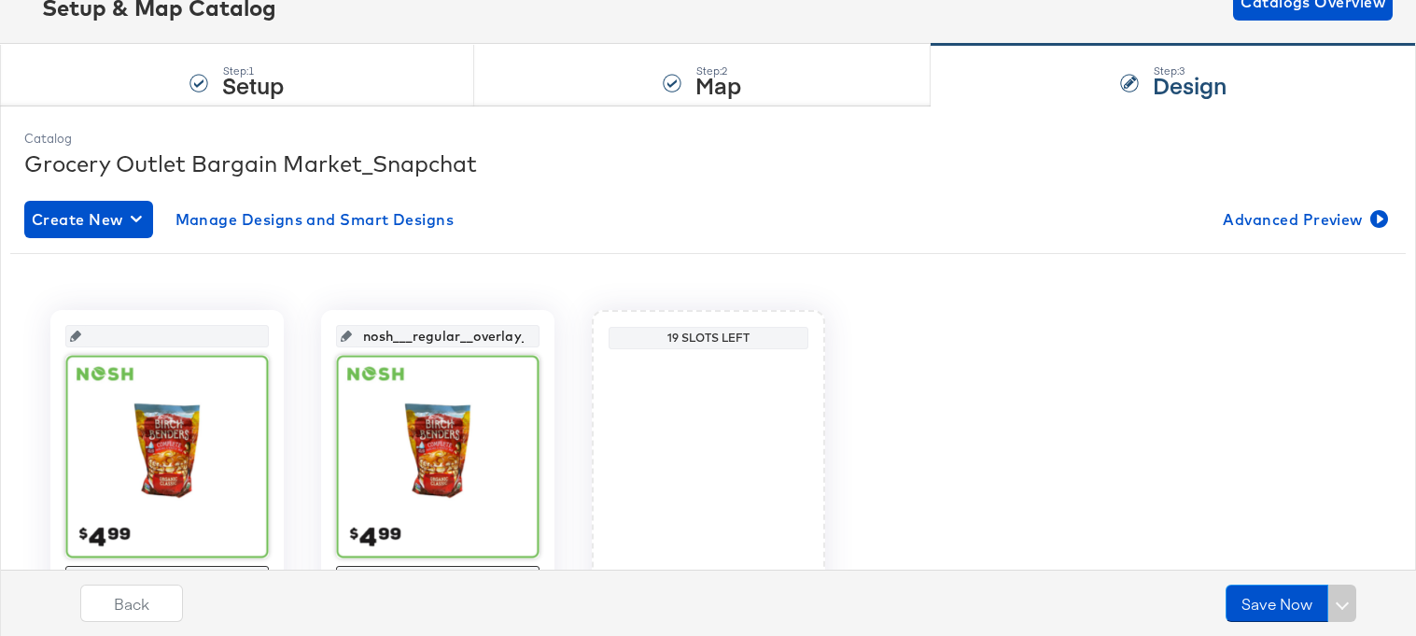
scroll to position [0, 0]
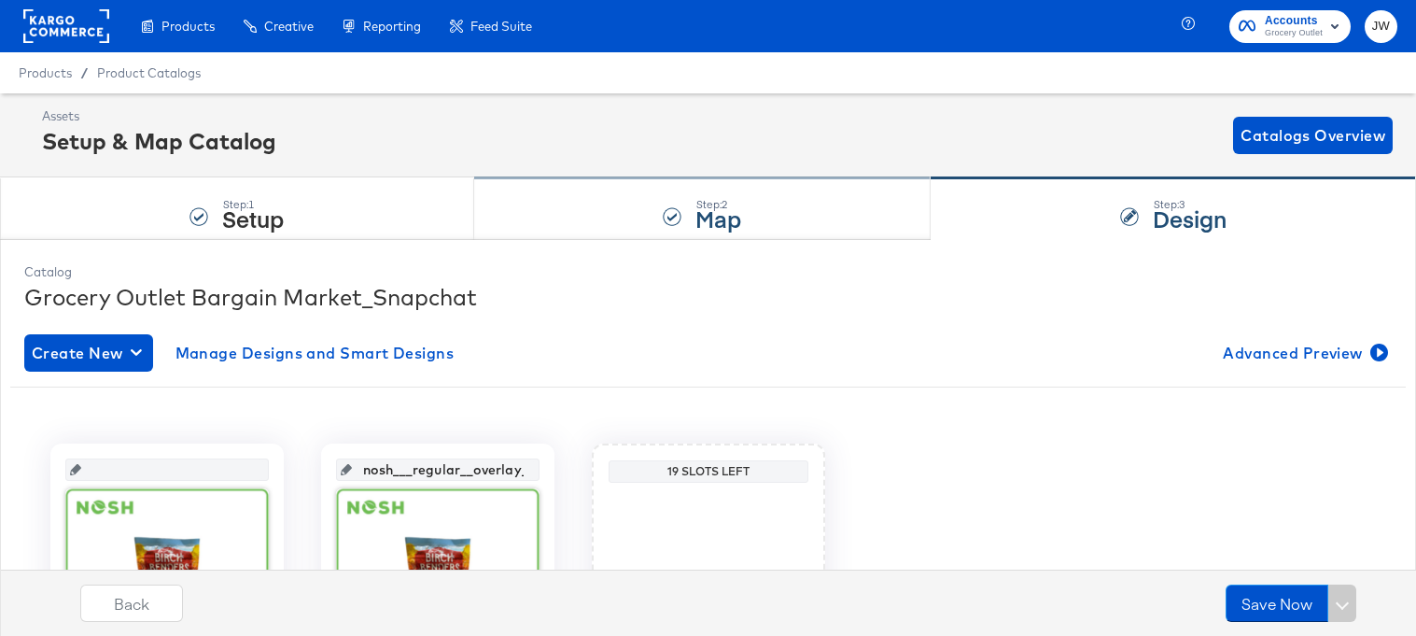
click at [646, 213] on div "Step: 2 Map" at bounding box center [703, 209] width 458 height 62
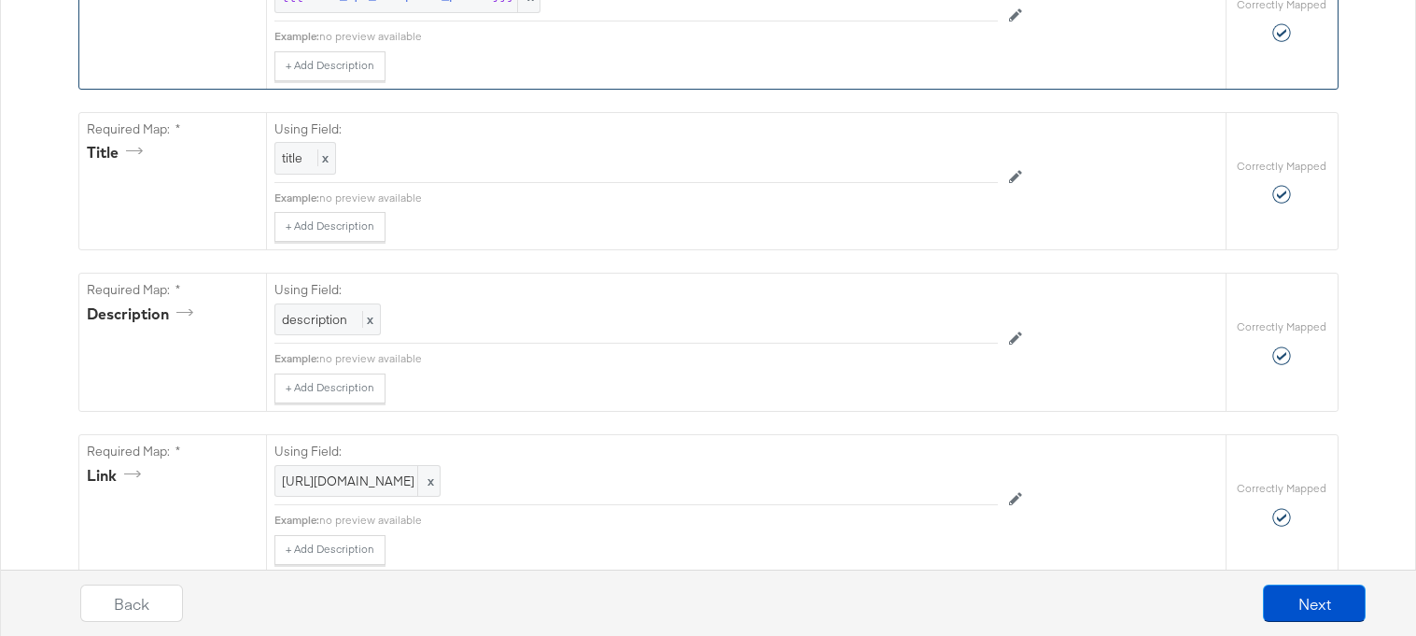
scroll to position [800, 0]
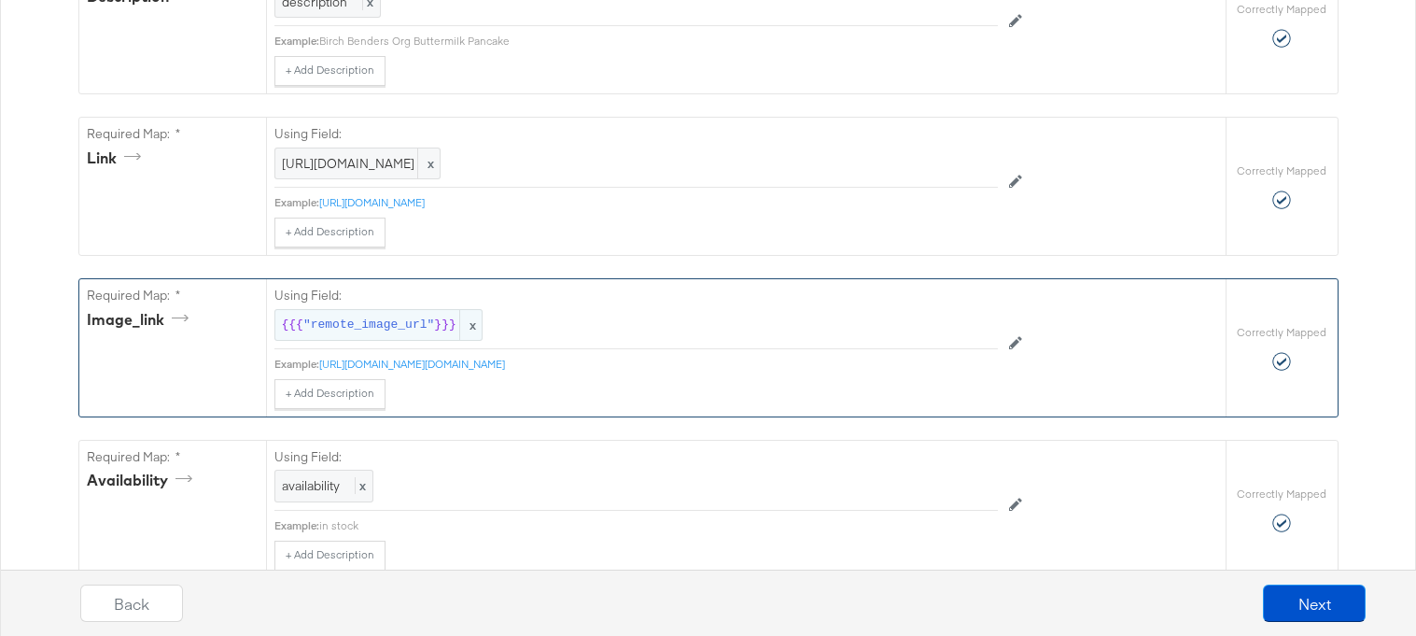
click at [414, 331] on span ""remote_image_url"" at bounding box center [368, 326] width 131 height 18
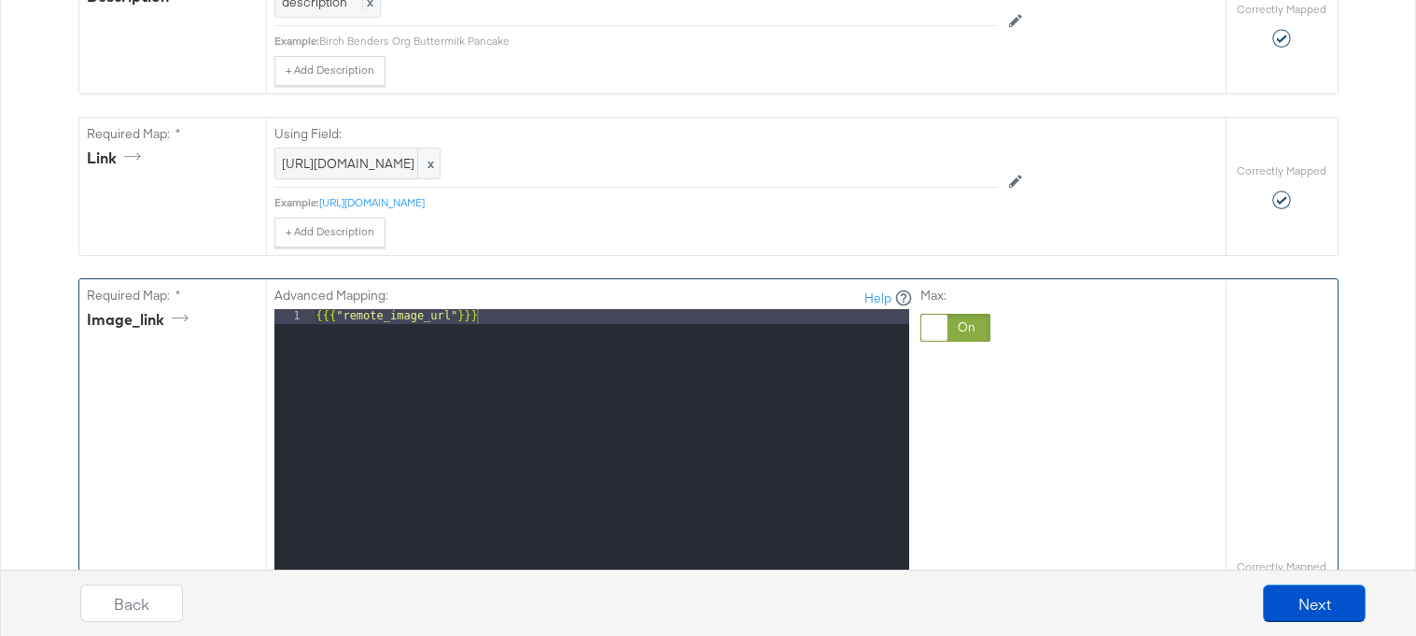
click at [958, 325] on div at bounding box center [956, 328] width 70 height 28
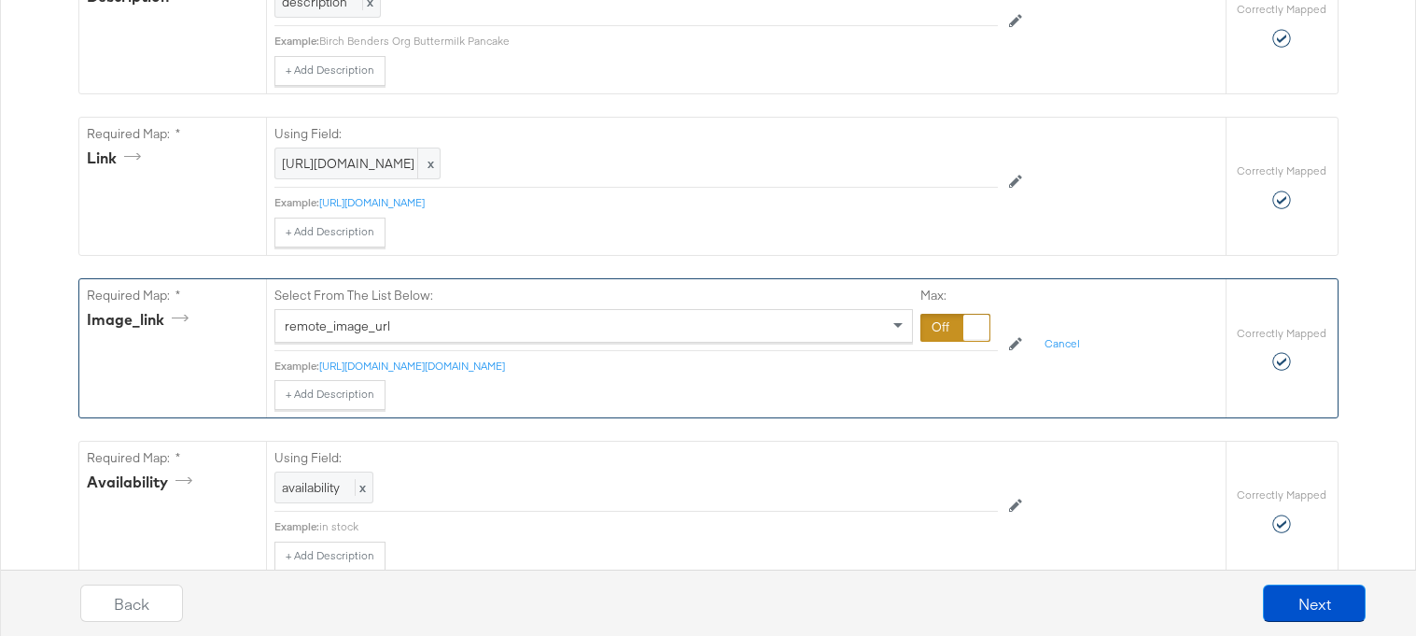
click at [941, 324] on div at bounding box center [956, 328] width 70 height 28
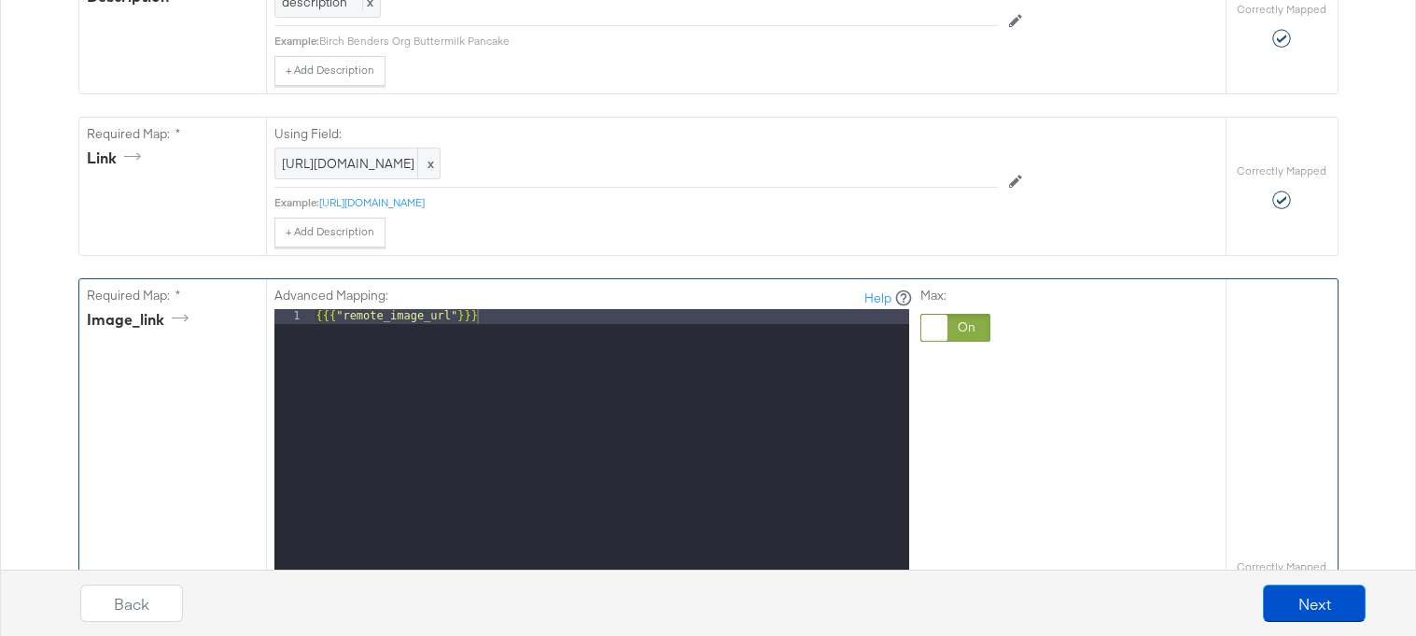
click at [789, 334] on div "{{{ "remote_image_url" }}}" at bounding box center [611, 557] width 597 height 497
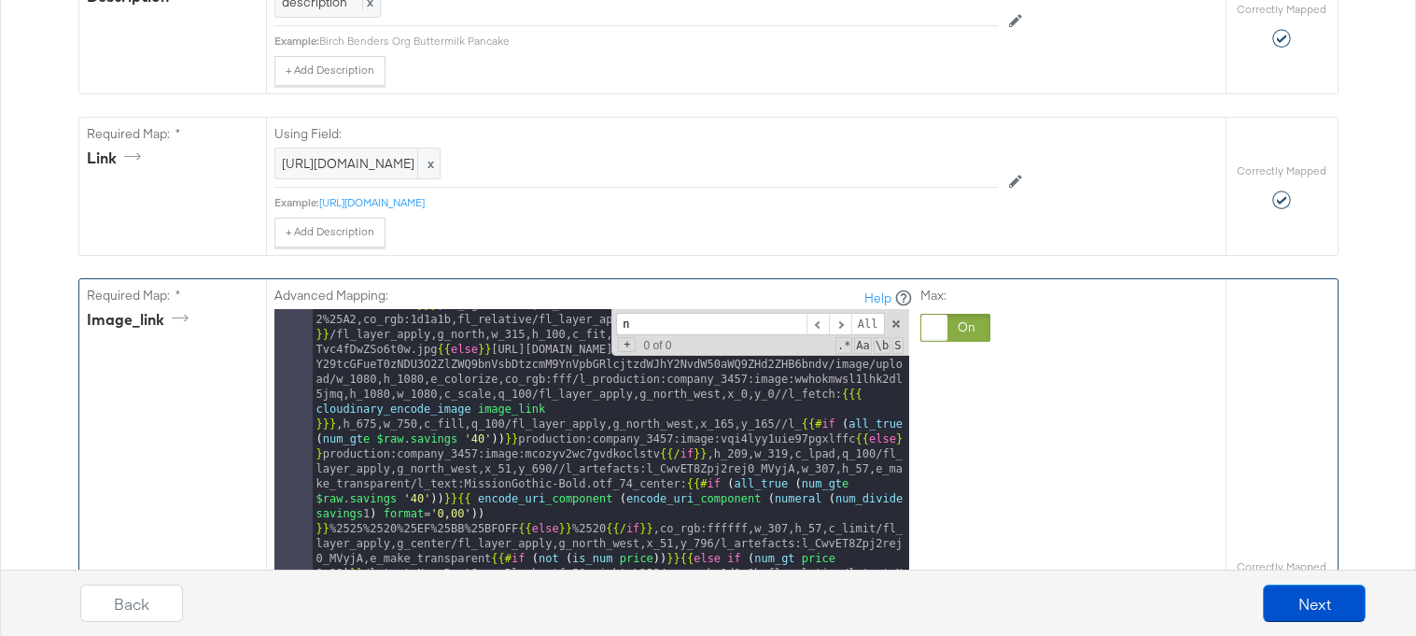
scroll to position [0, 0]
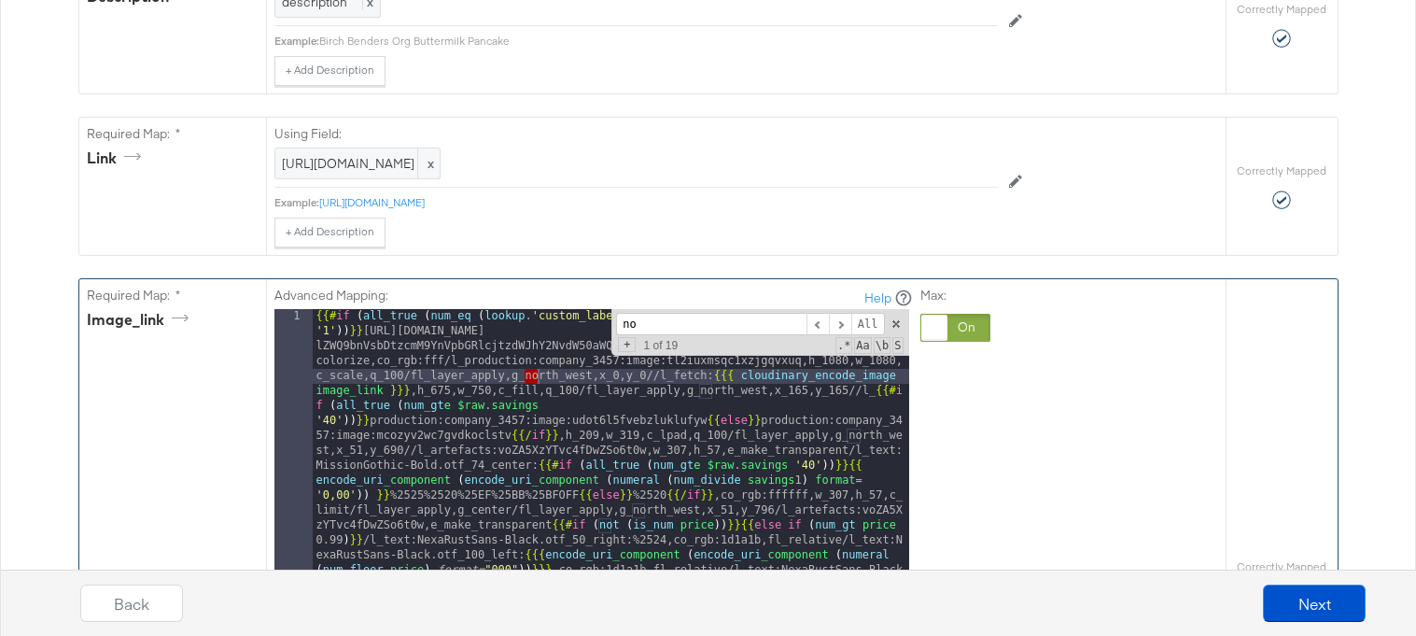
type input "n"
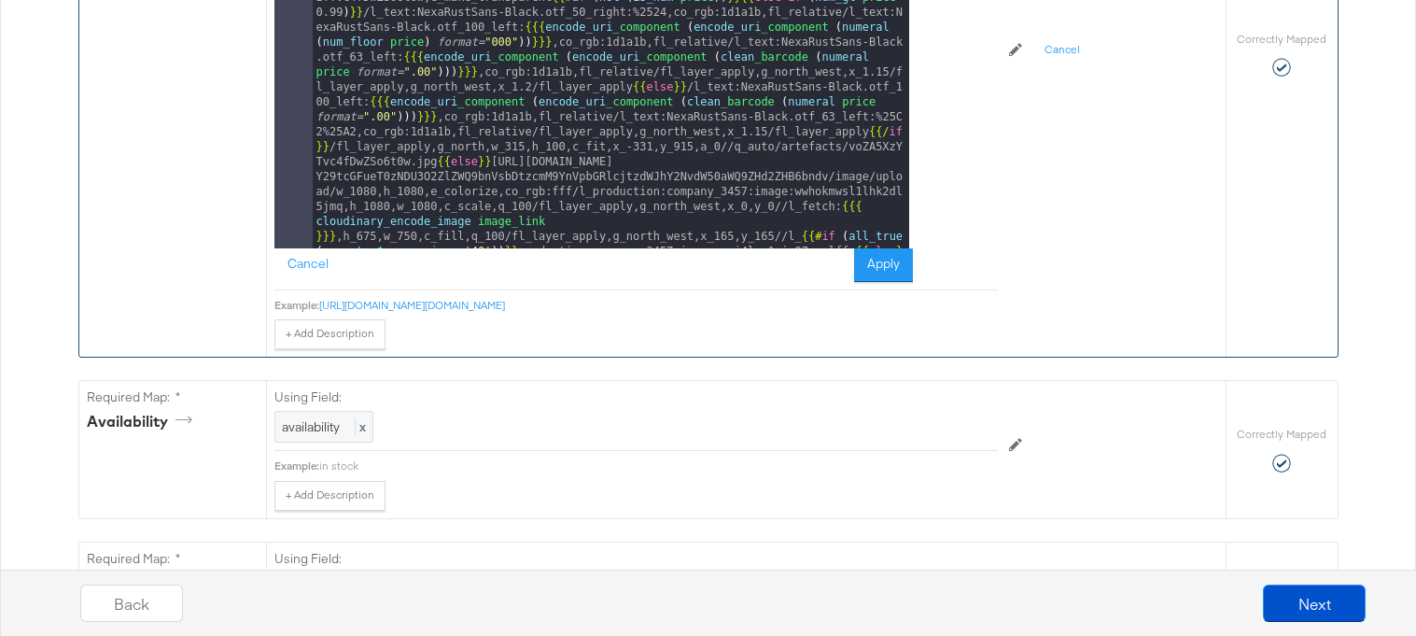
scroll to position [1334, 0]
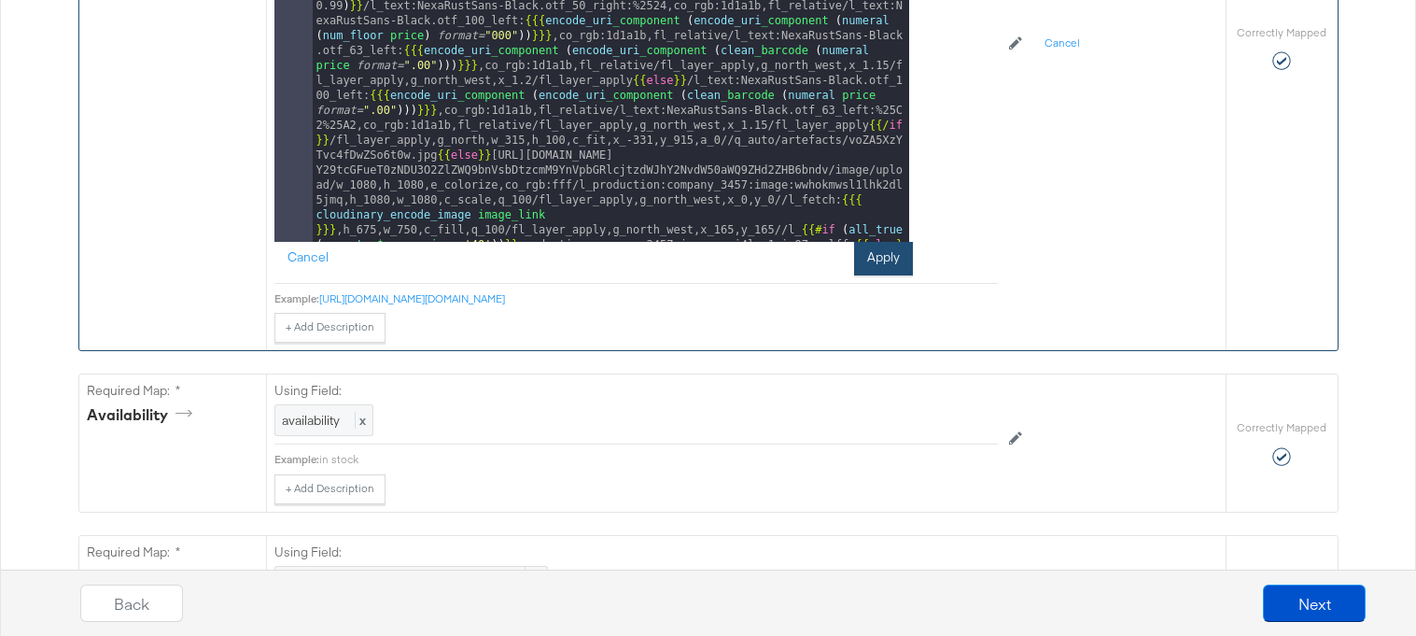
click at [883, 262] on button "Apply" at bounding box center [883, 259] width 59 height 34
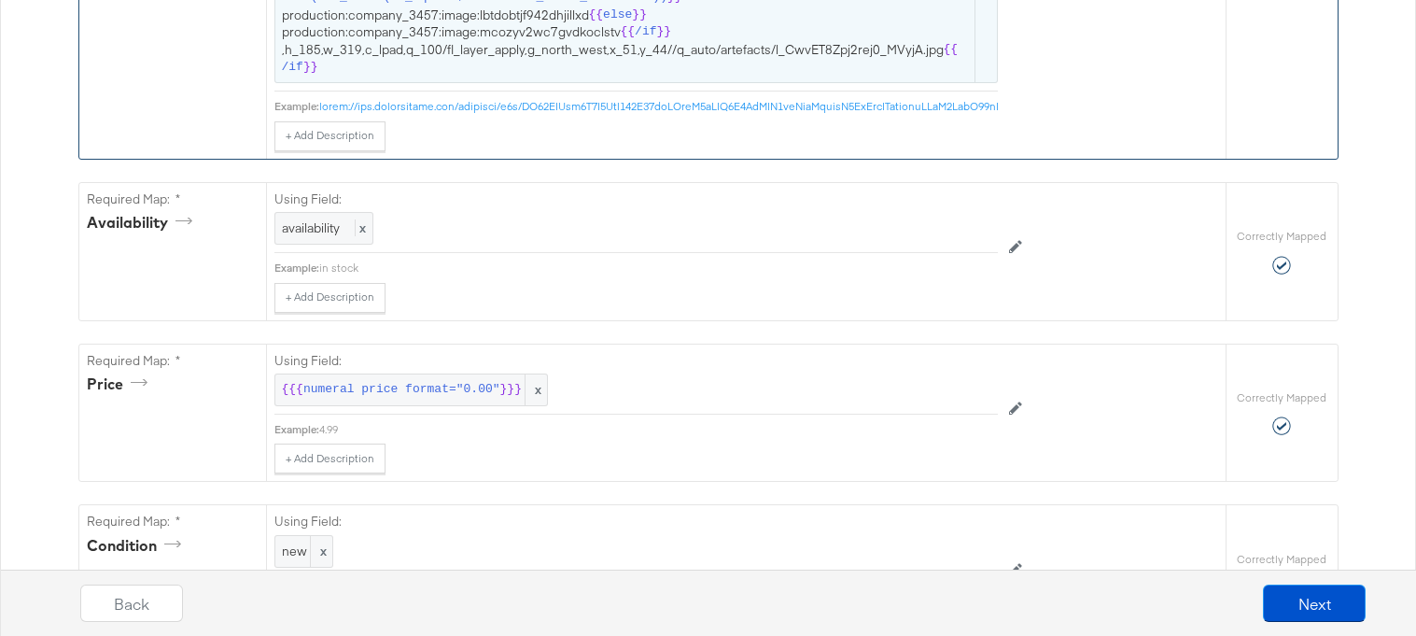
scroll to position [1882, 0]
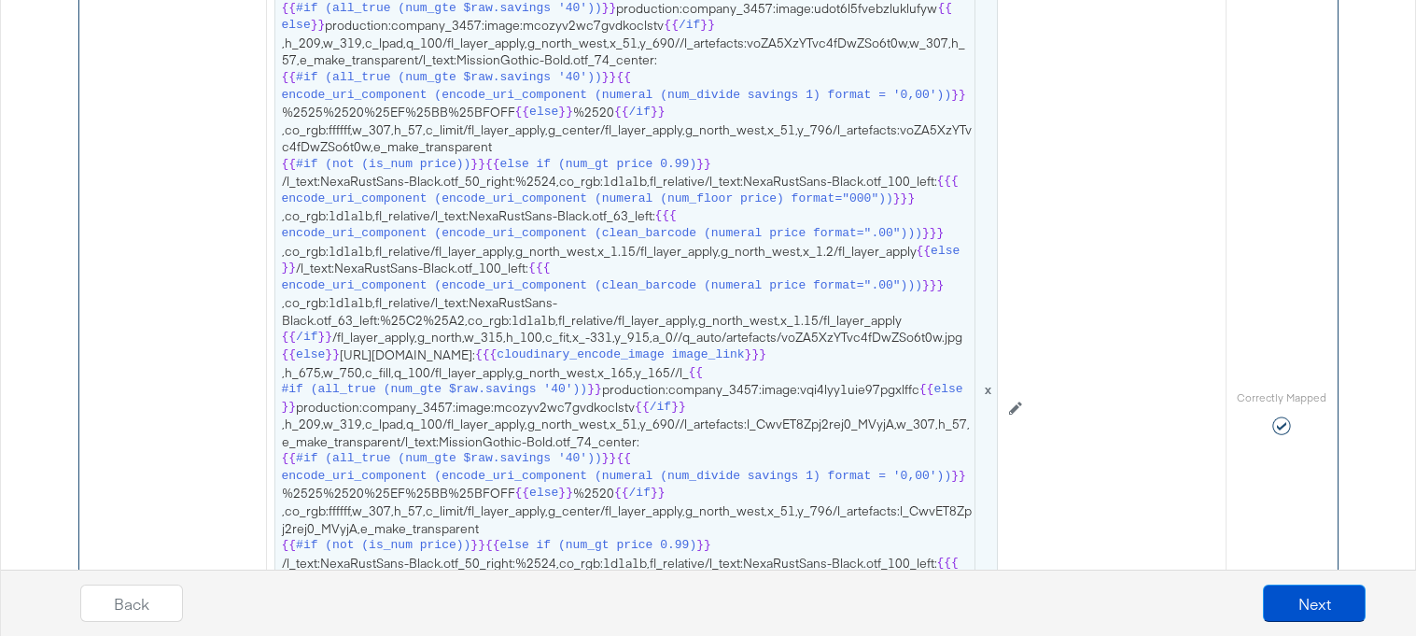
scroll to position [1344, 0]
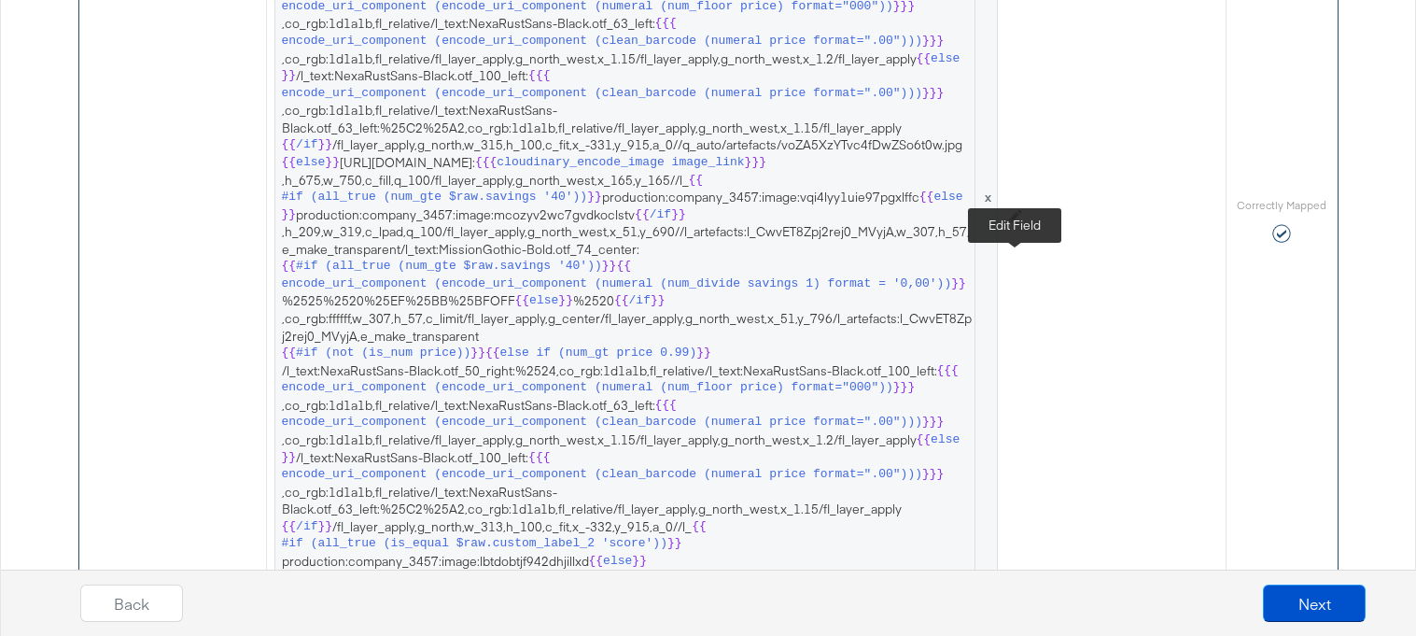
click at [1014, 222] on icon at bounding box center [1015, 215] width 13 height 13
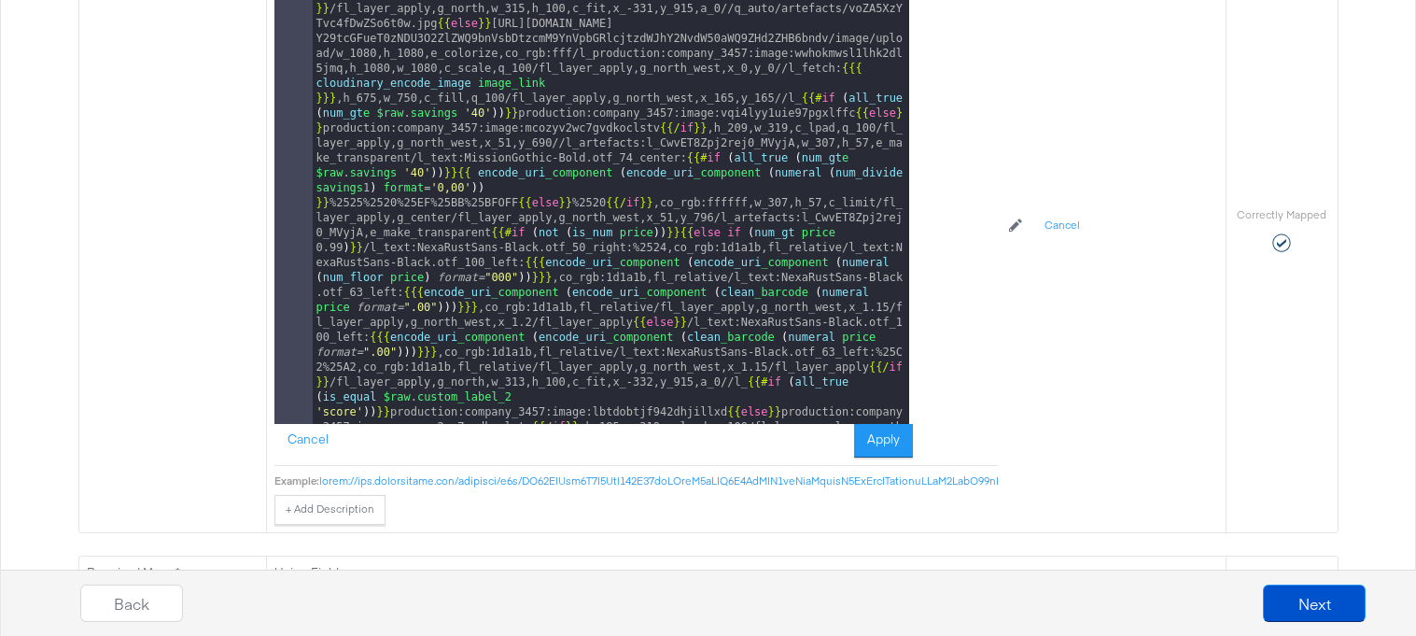
scroll to position [1166, 0]
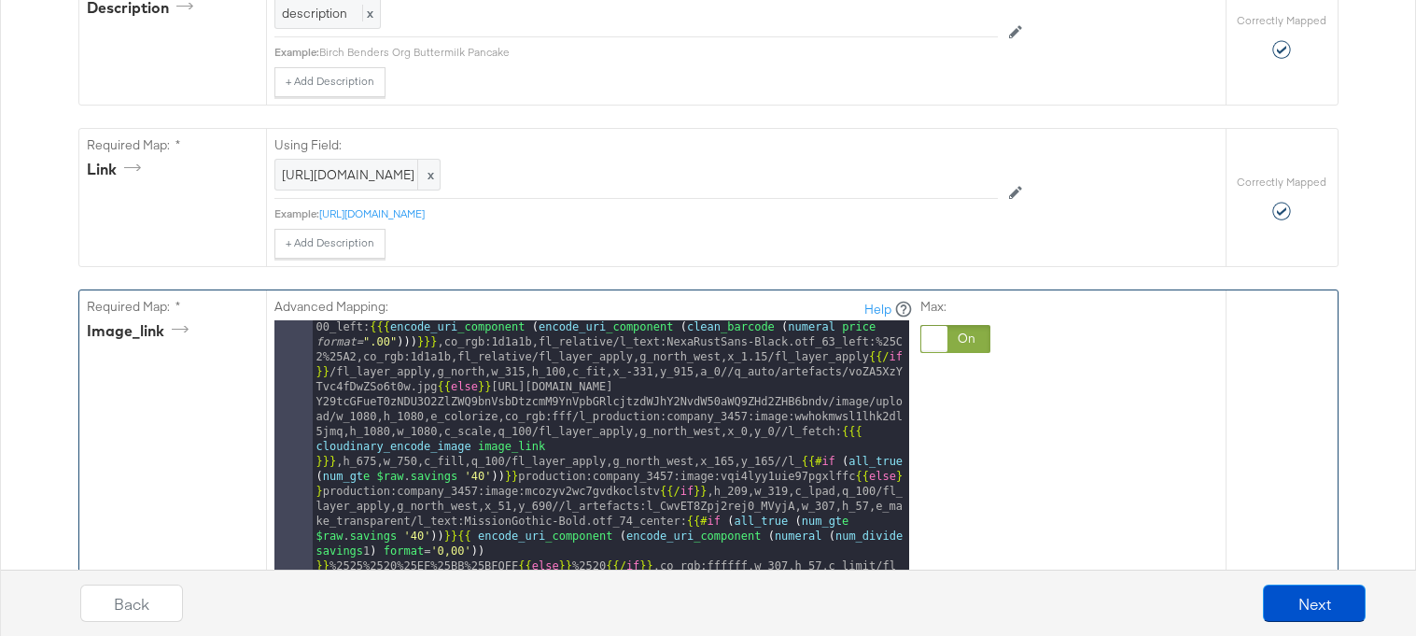
scroll to position [908, 0]
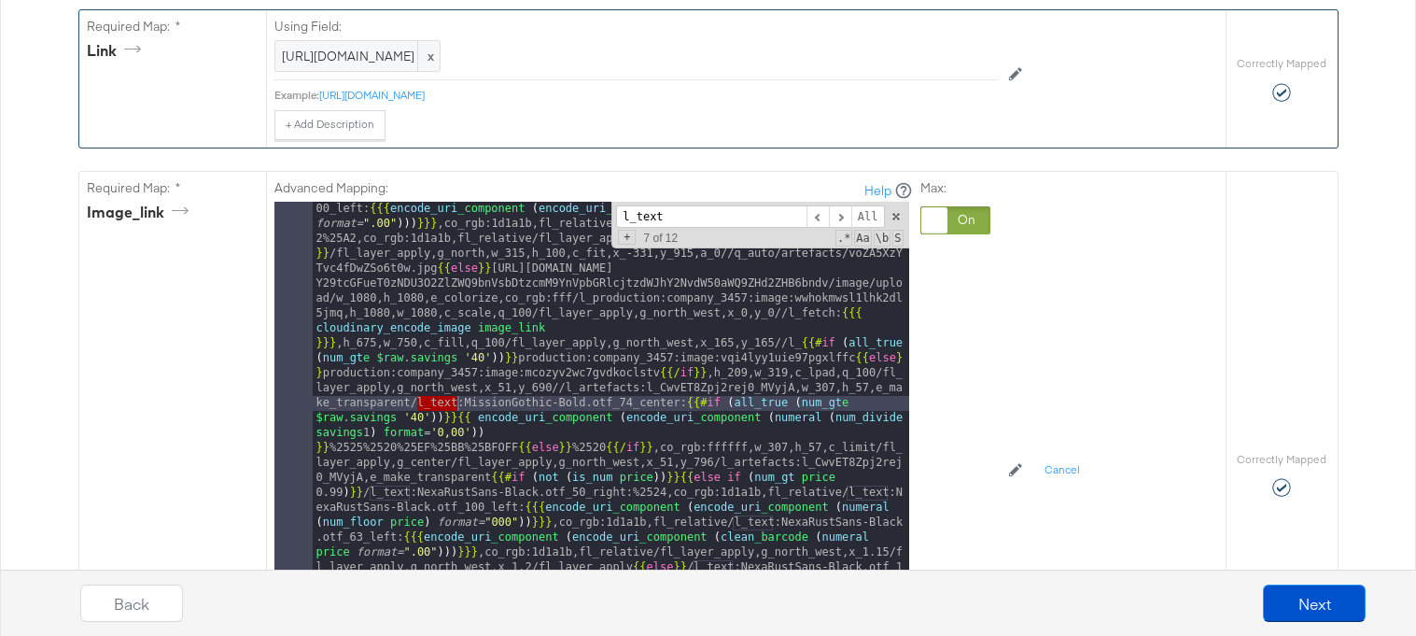
type input "l_text"
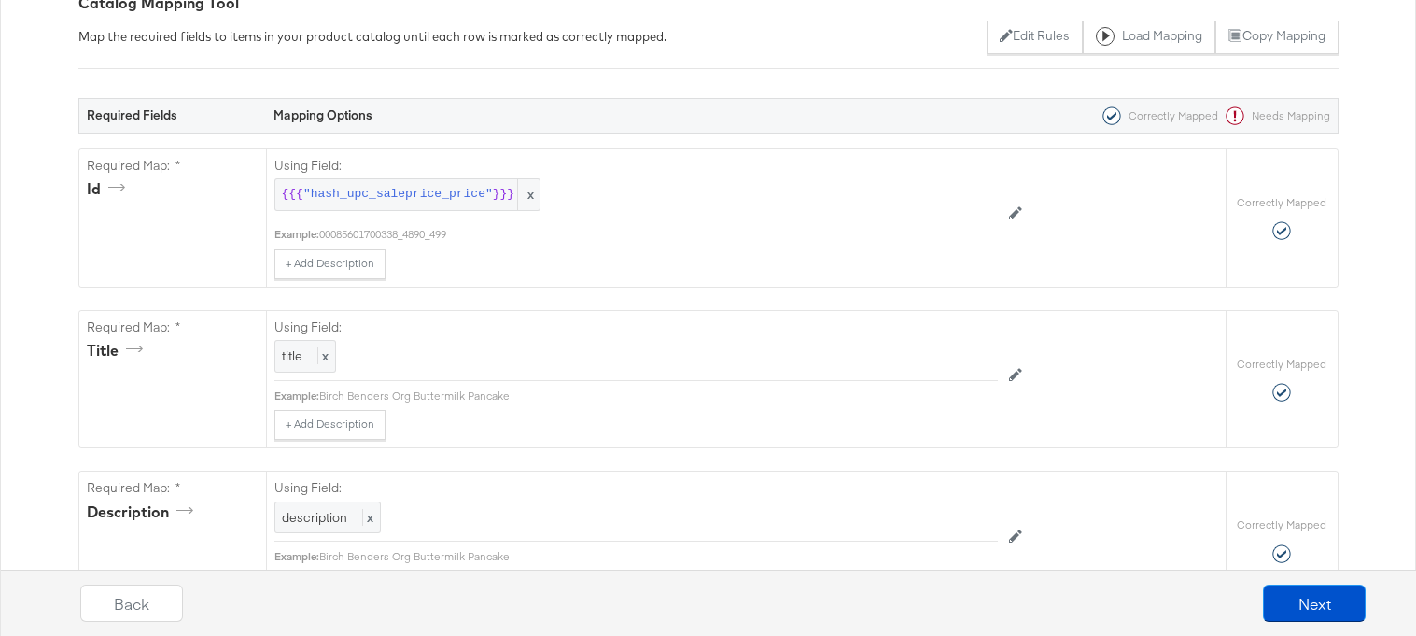
scroll to position [0, 0]
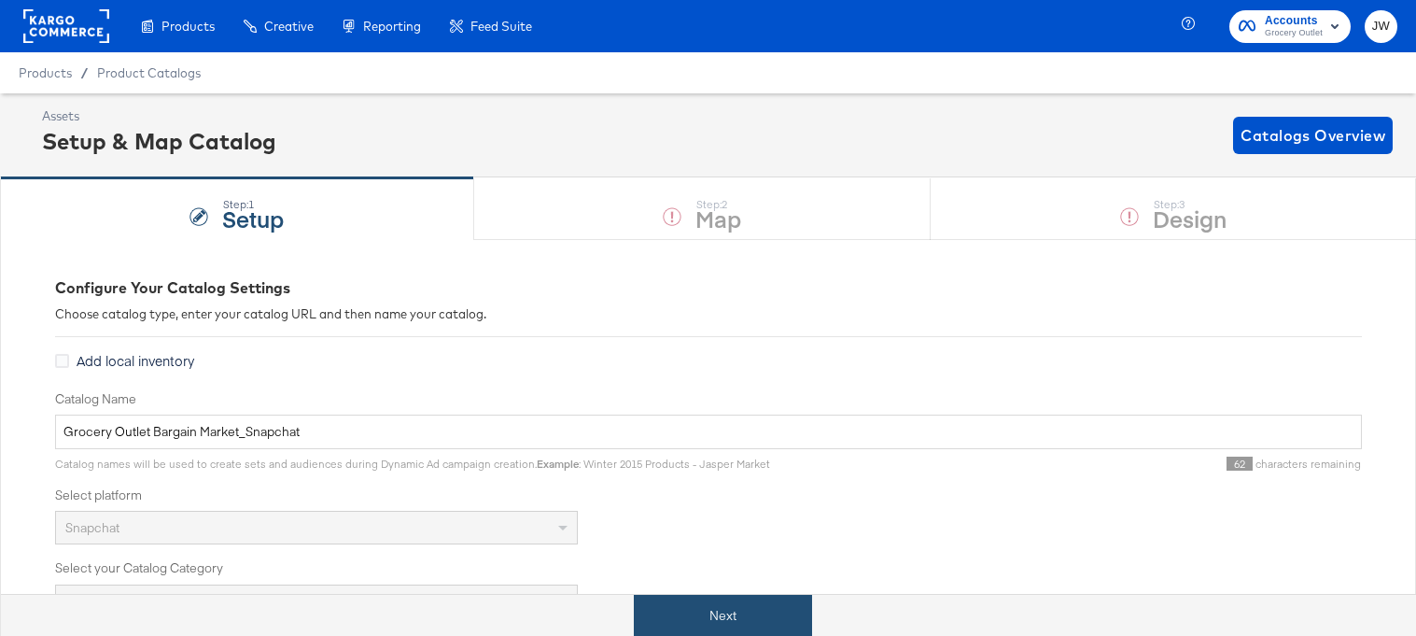
click at [695, 611] on button "Next" at bounding box center [723, 616] width 178 height 42
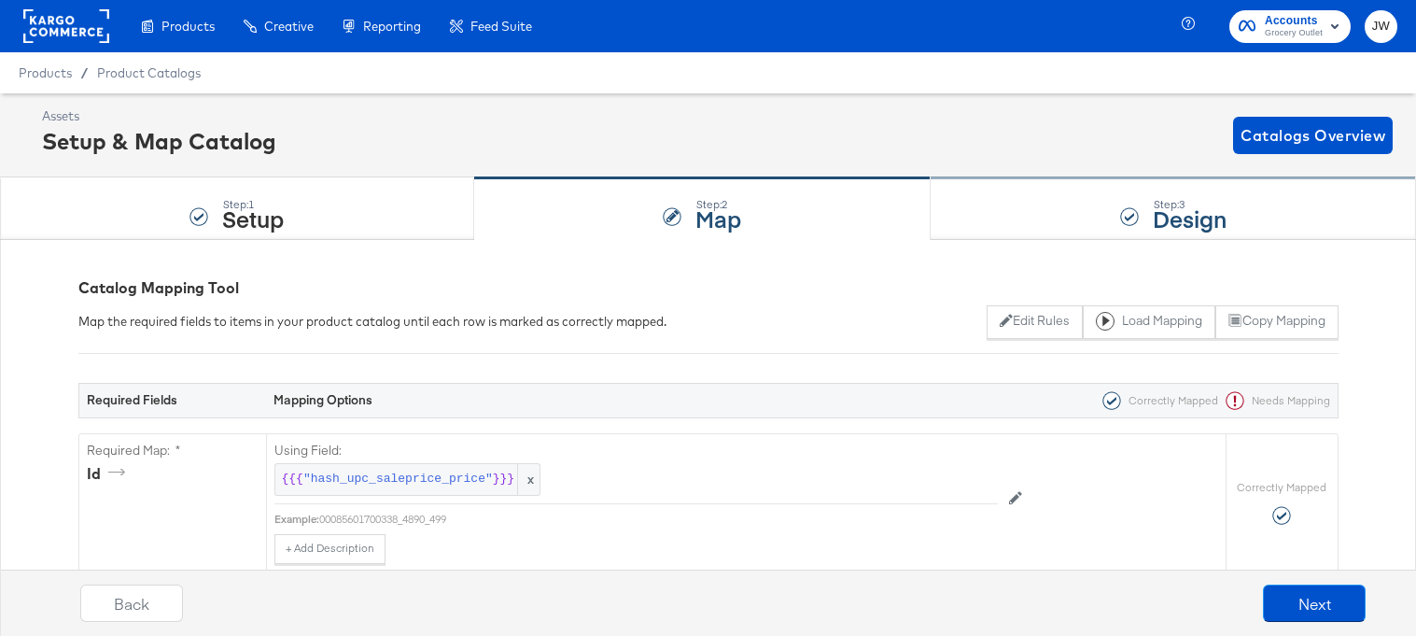
click at [995, 199] on div "Step: 3 Design" at bounding box center [1174, 209] width 486 height 62
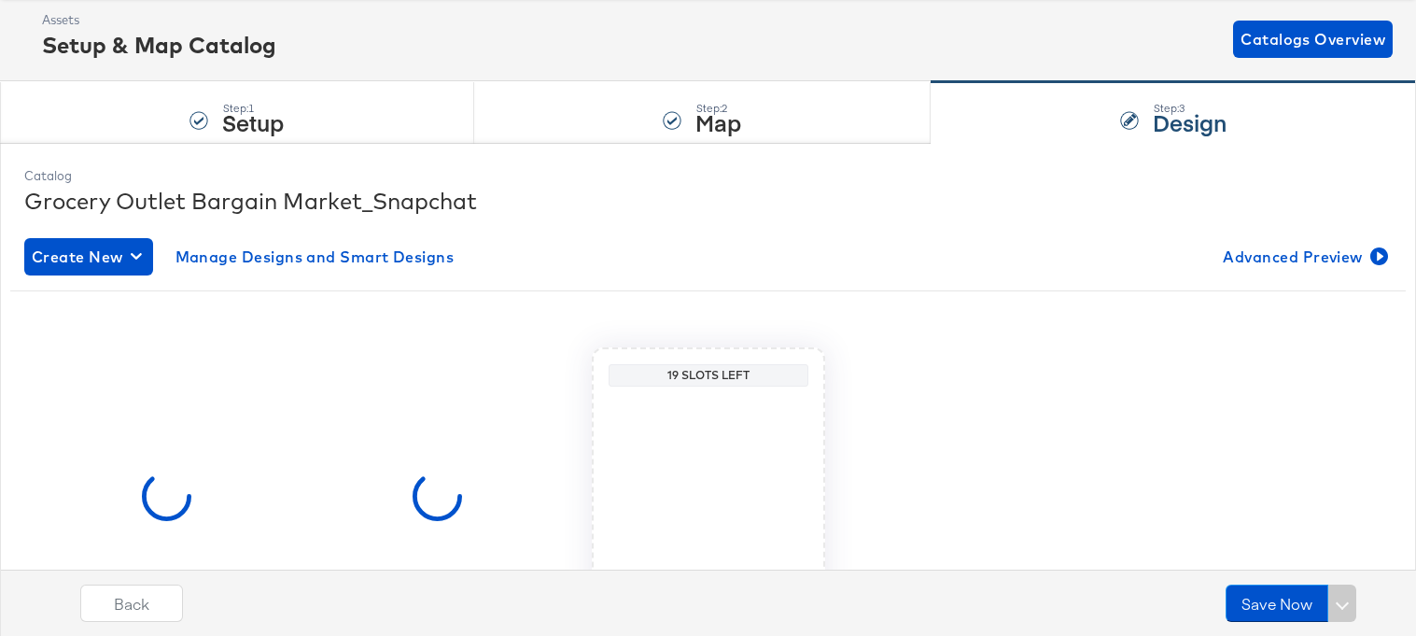
scroll to position [254, 0]
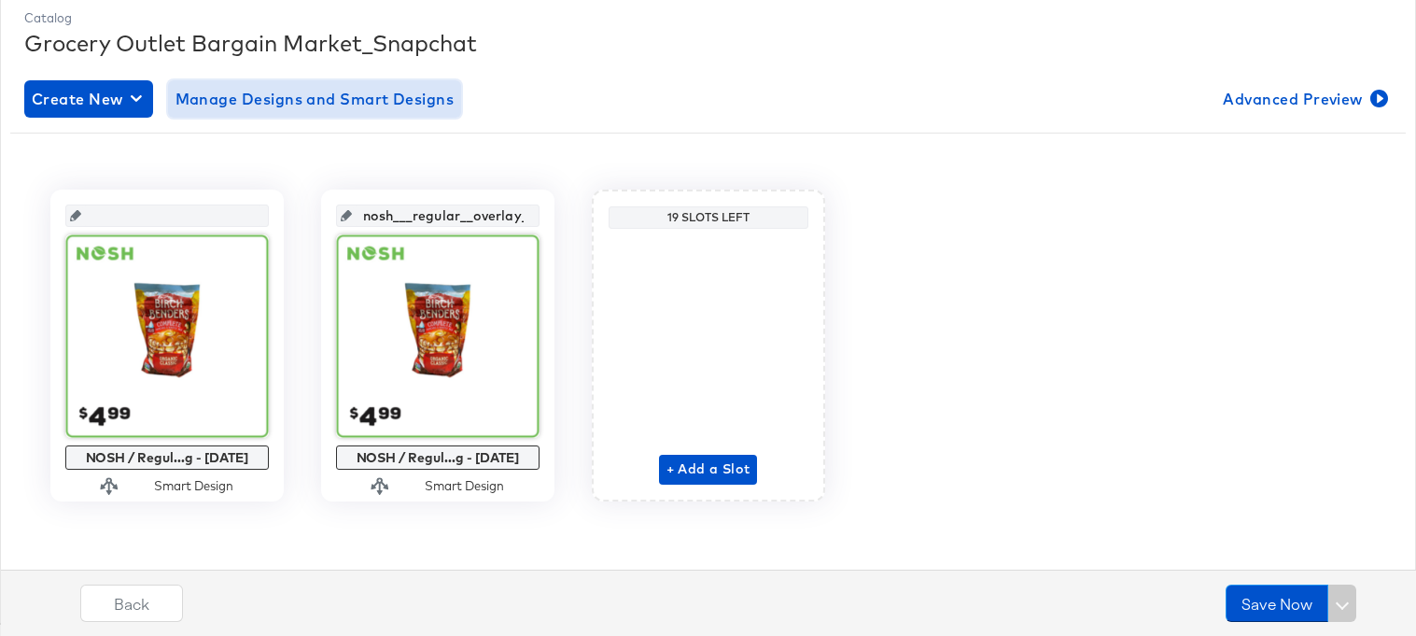
click at [387, 89] on span "Manage Designs and Smart Designs" at bounding box center [315, 99] width 279 height 26
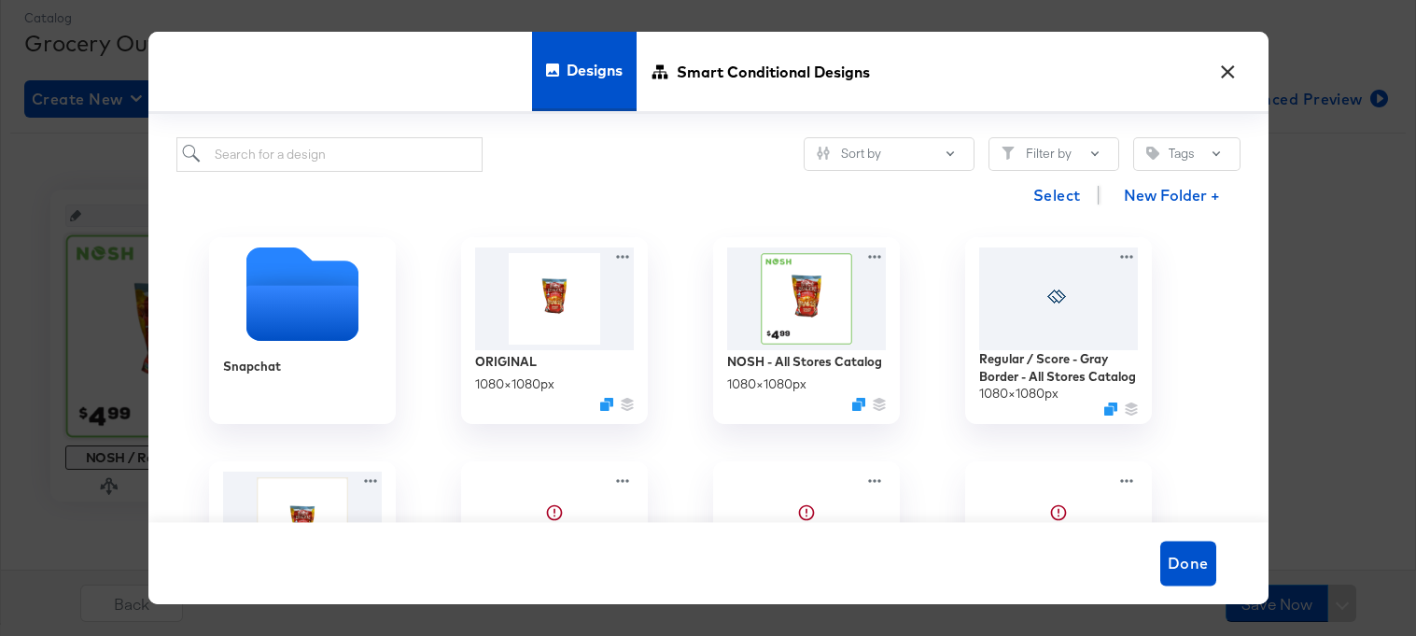
click at [726, 28] on div "× Designs Smart Conditional Designs Sort by Filter by Tags Select New Folder + …" at bounding box center [708, 318] width 1416 height 636
click at [726, 44] on span "Smart Conditional Designs" at bounding box center [773, 72] width 193 height 82
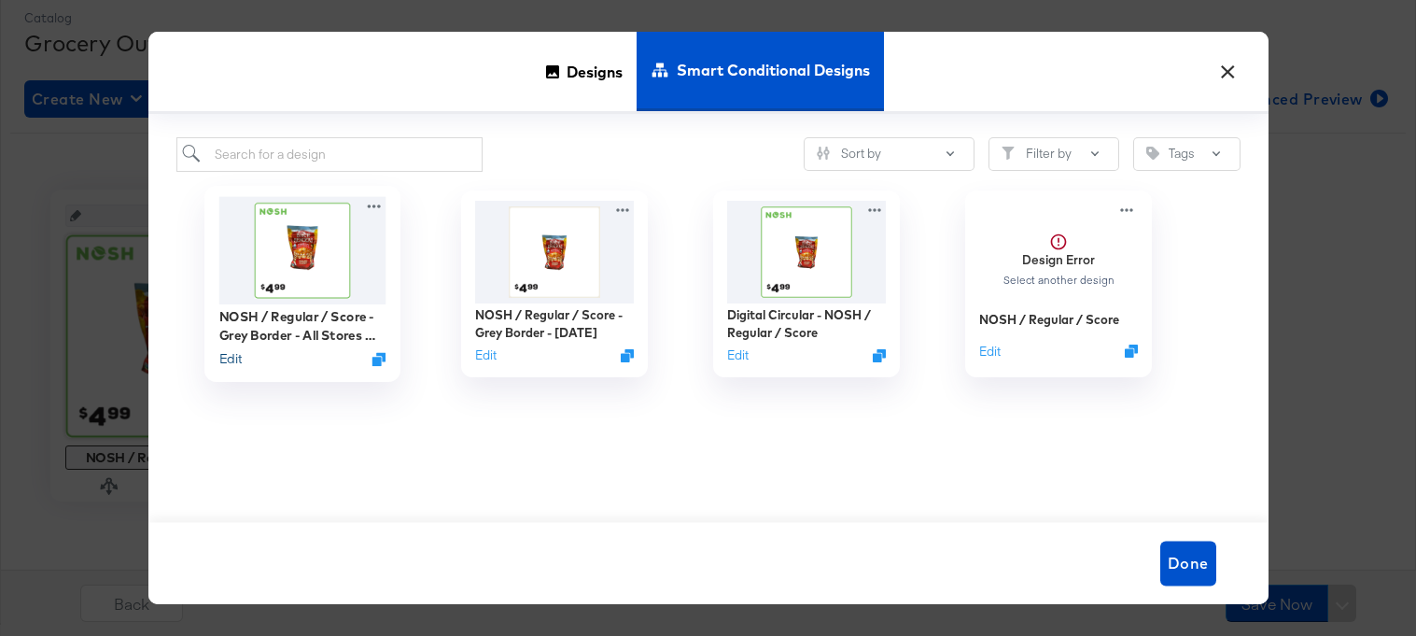
click at [228, 359] on button "Edit" at bounding box center [229, 358] width 22 height 18
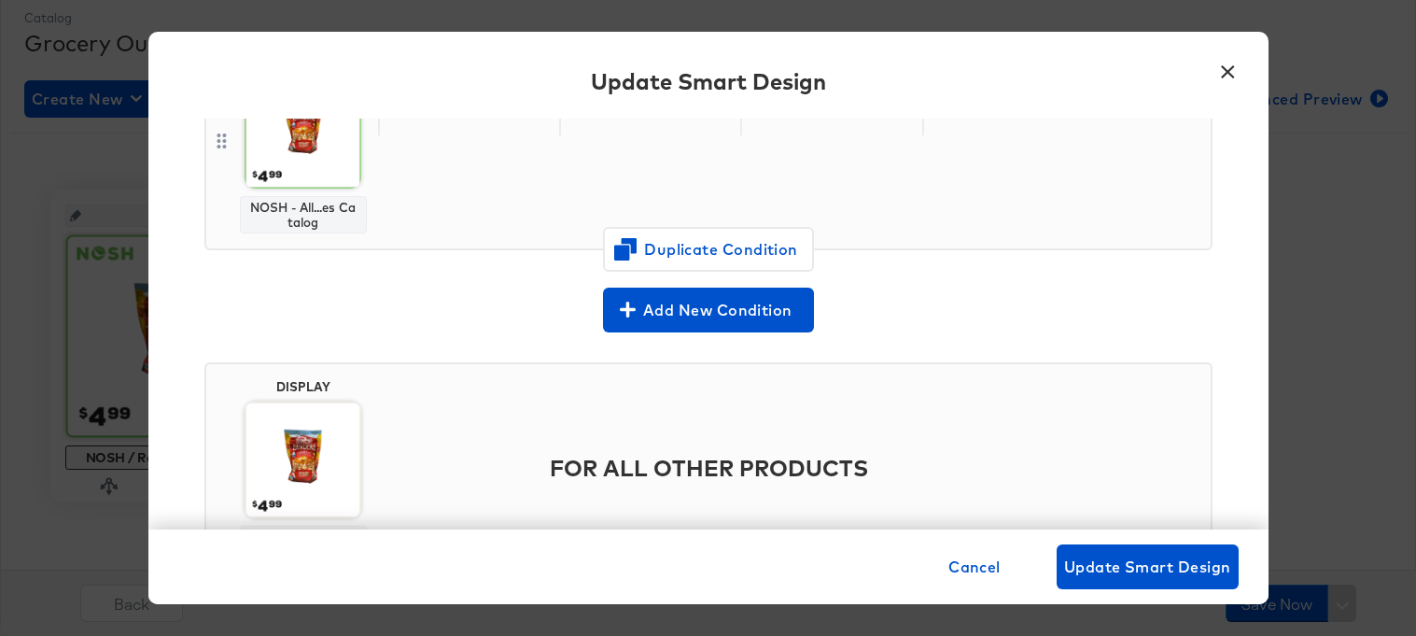
scroll to position [0, 0]
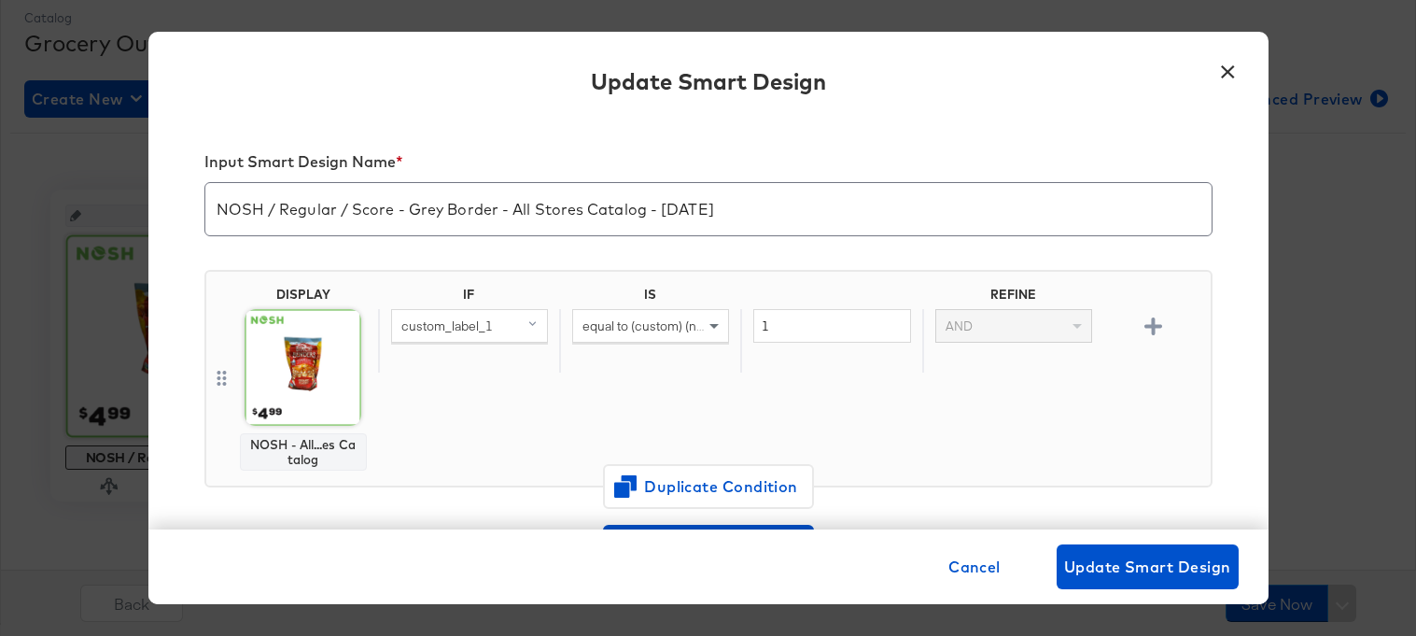
click at [1229, 67] on button "×" at bounding box center [1229, 67] width 34 height 34
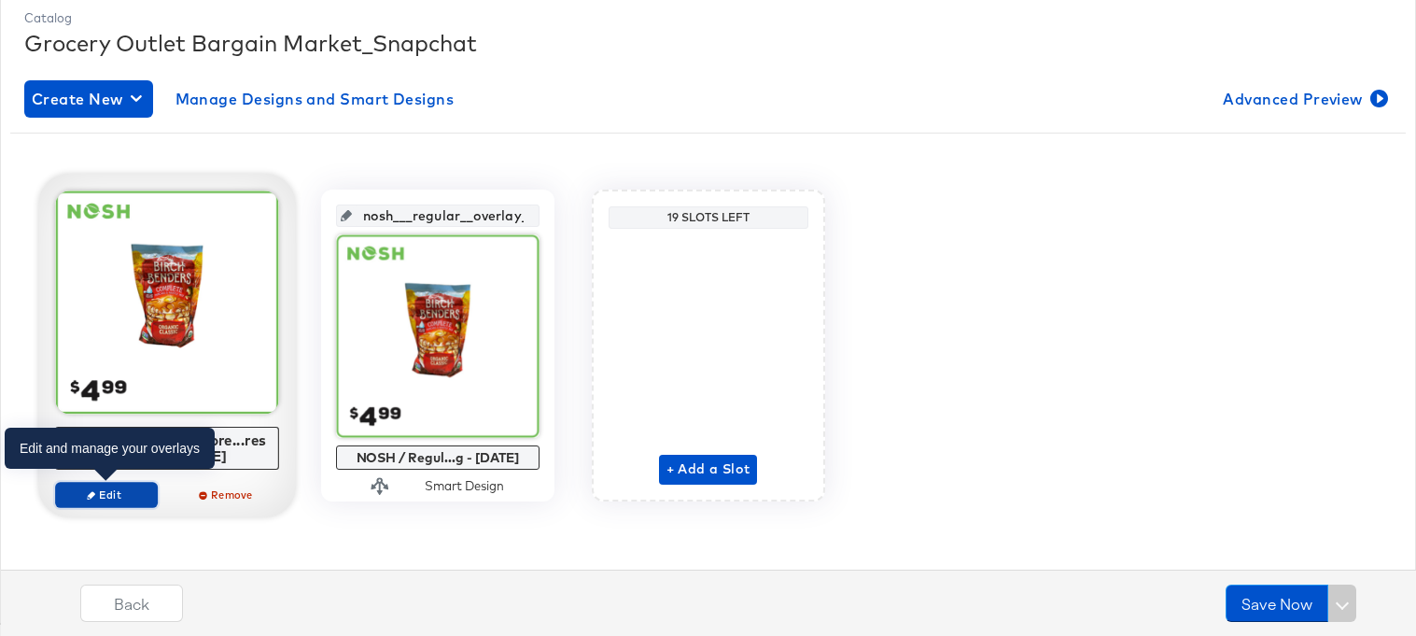
click at [128, 487] on span "Edit" at bounding box center [106, 494] width 86 height 14
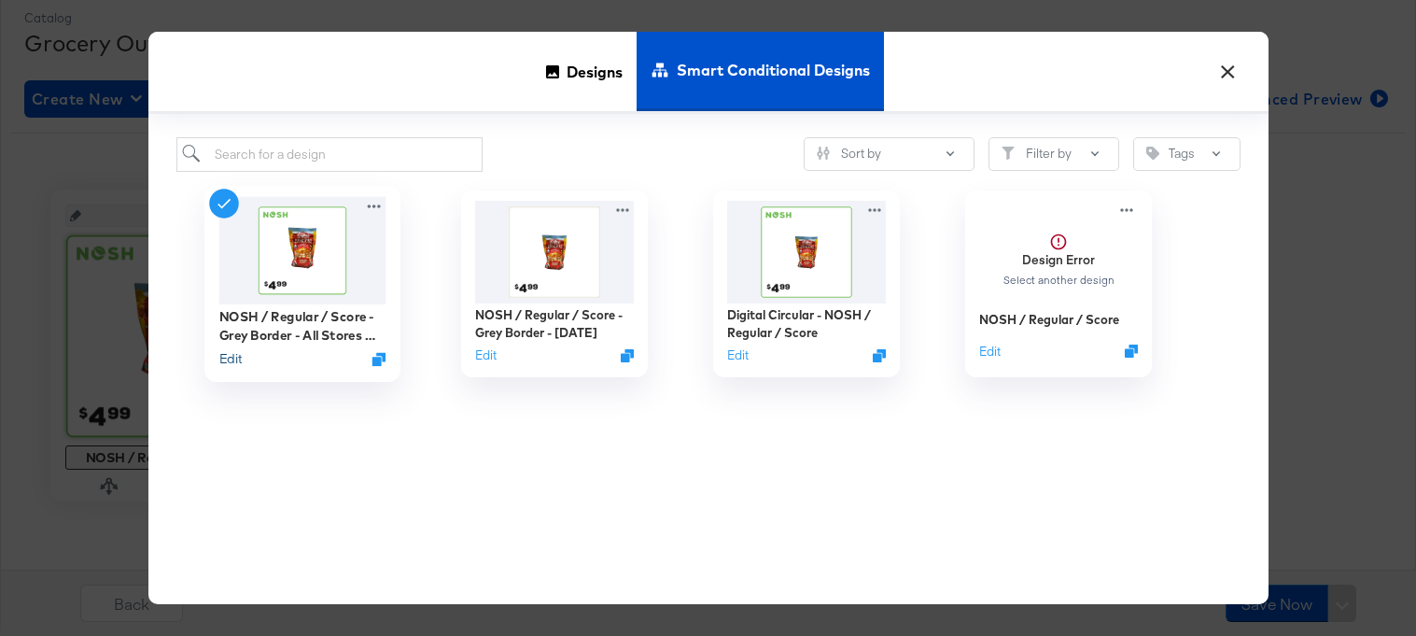
click at [233, 360] on button "Edit" at bounding box center [229, 358] width 22 height 18
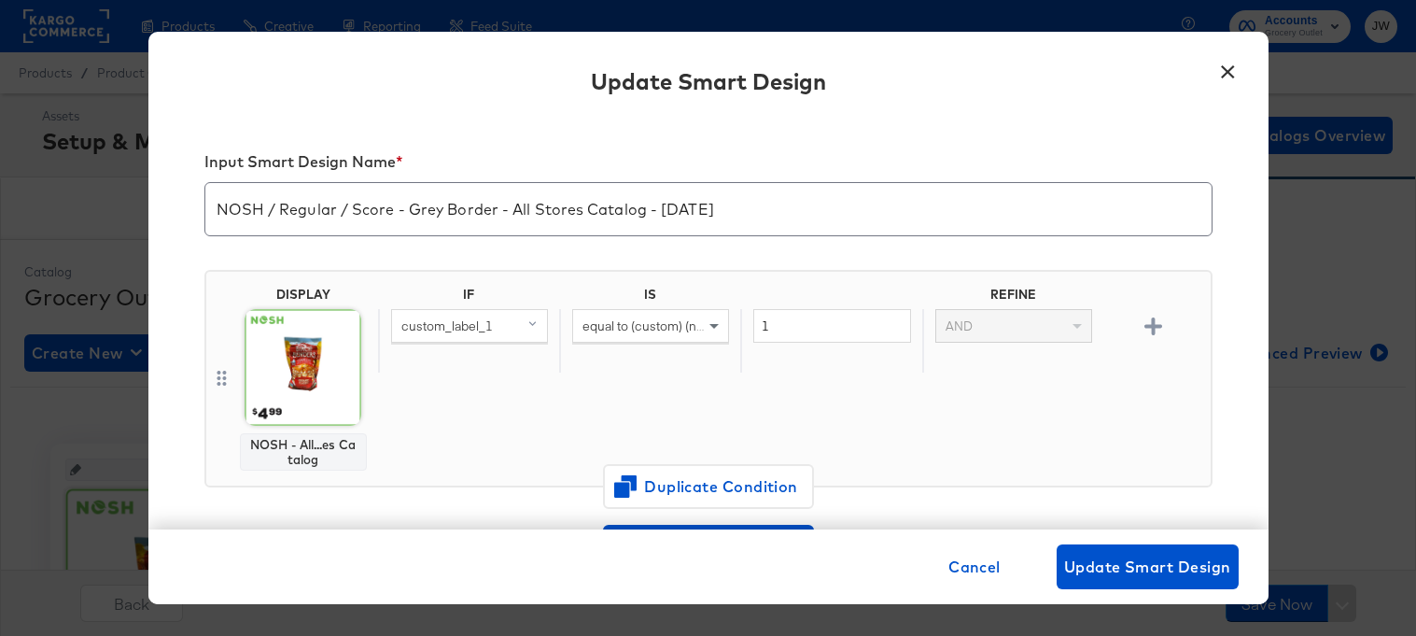
click at [1247, 73] on div "Update Smart Design" at bounding box center [708, 84] width 1120 height 68
click at [1234, 69] on button "×" at bounding box center [1229, 67] width 34 height 34
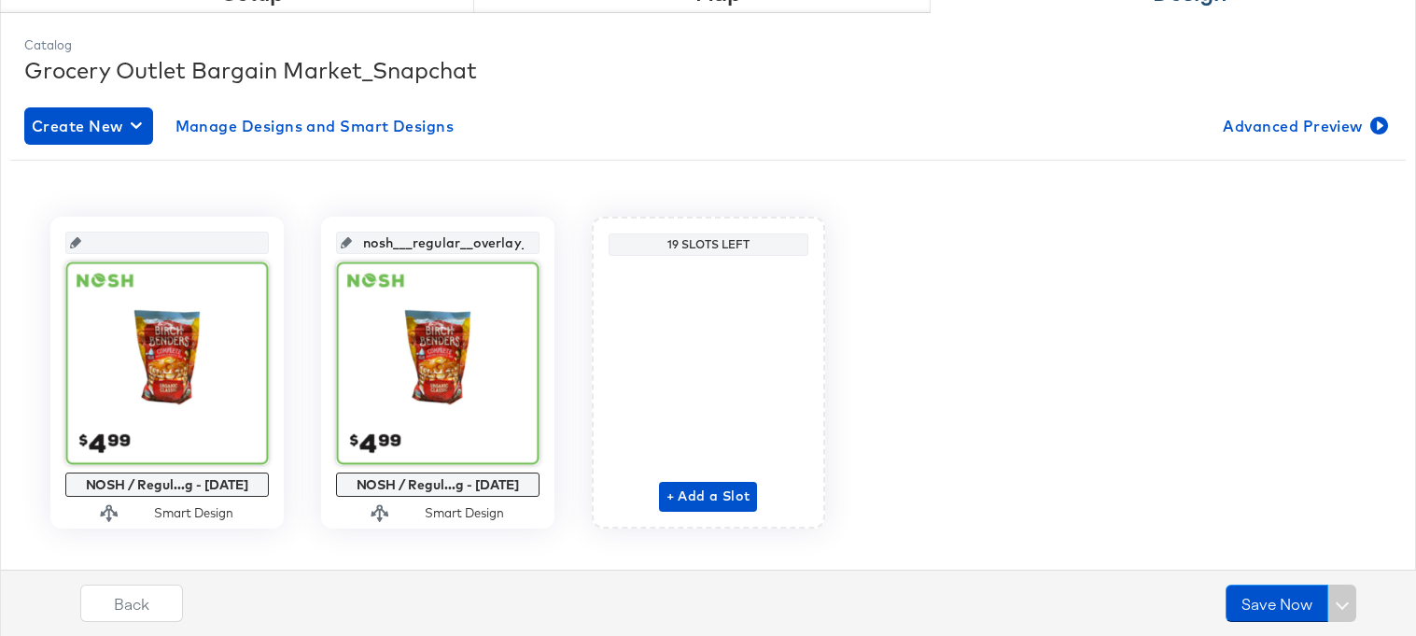
scroll to position [254, 0]
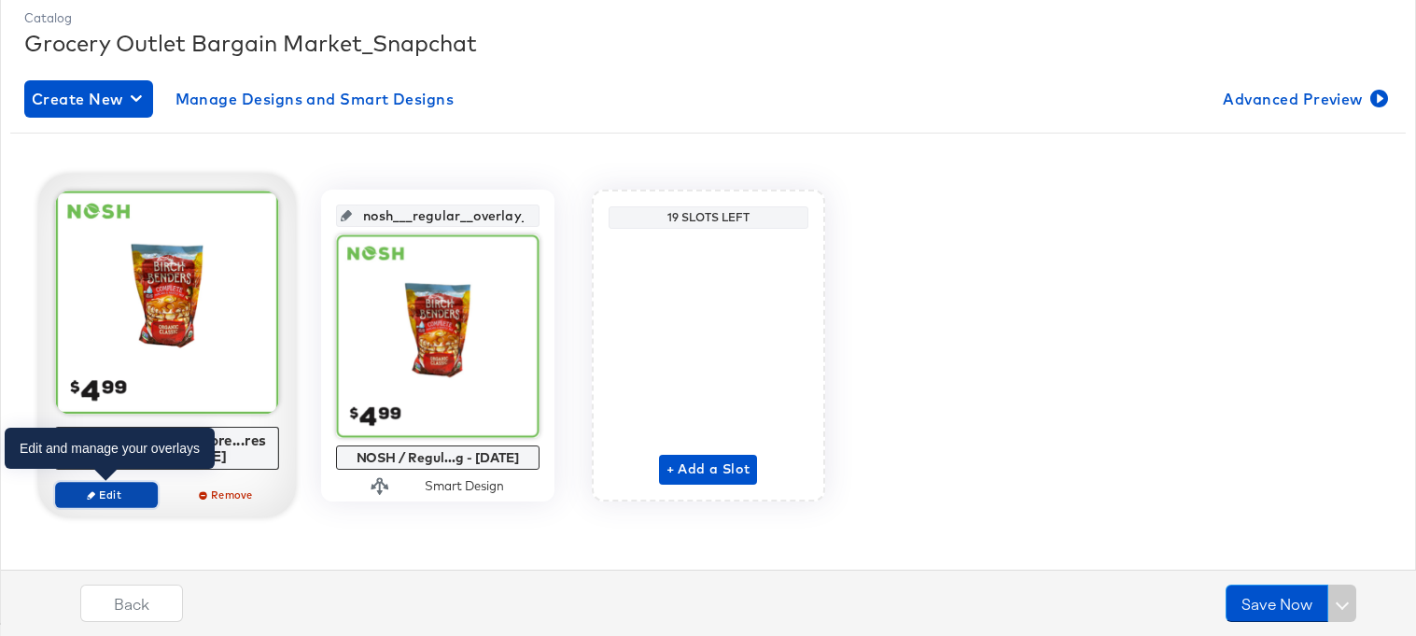
click at [139, 502] on button "Edit" at bounding box center [106, 495] width 103 height 26
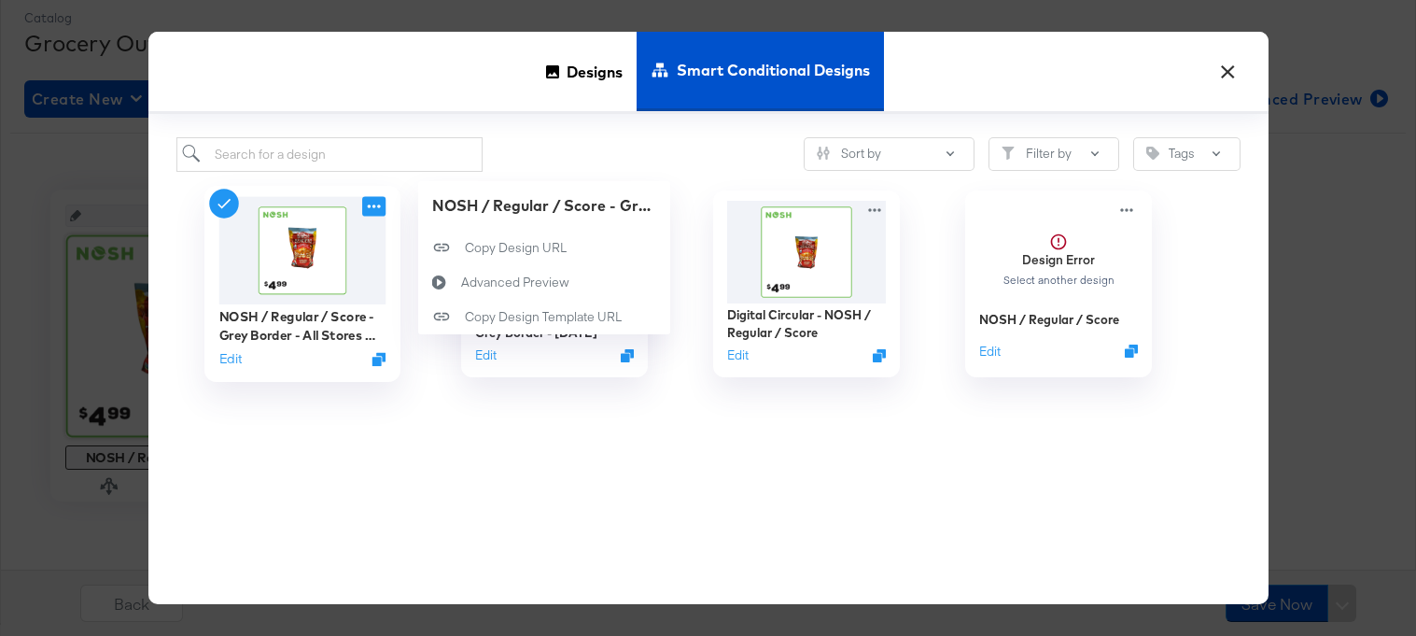
click at [366, 207] on icon at bounding box center [373, 206] width 23 height 20
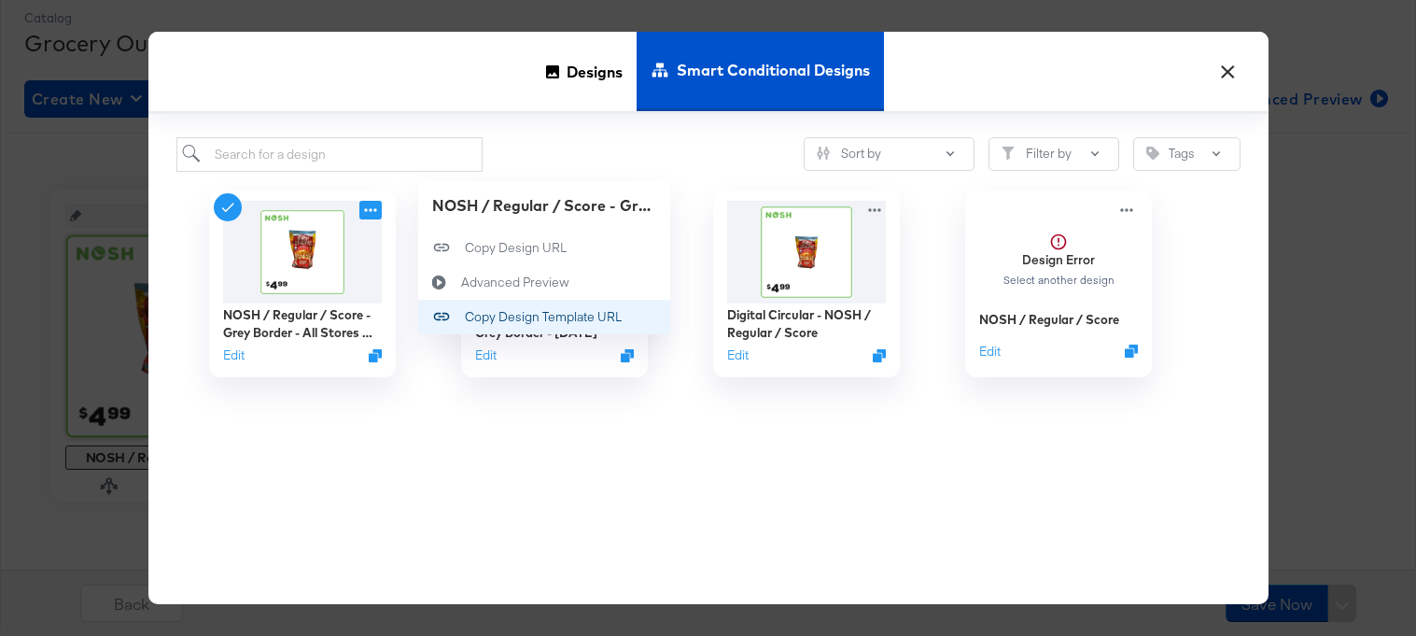
click at [465, 317] on div "Copy Design Template URL Copy Design Template URL" at bounding box center [465, 317] width 0 height 0
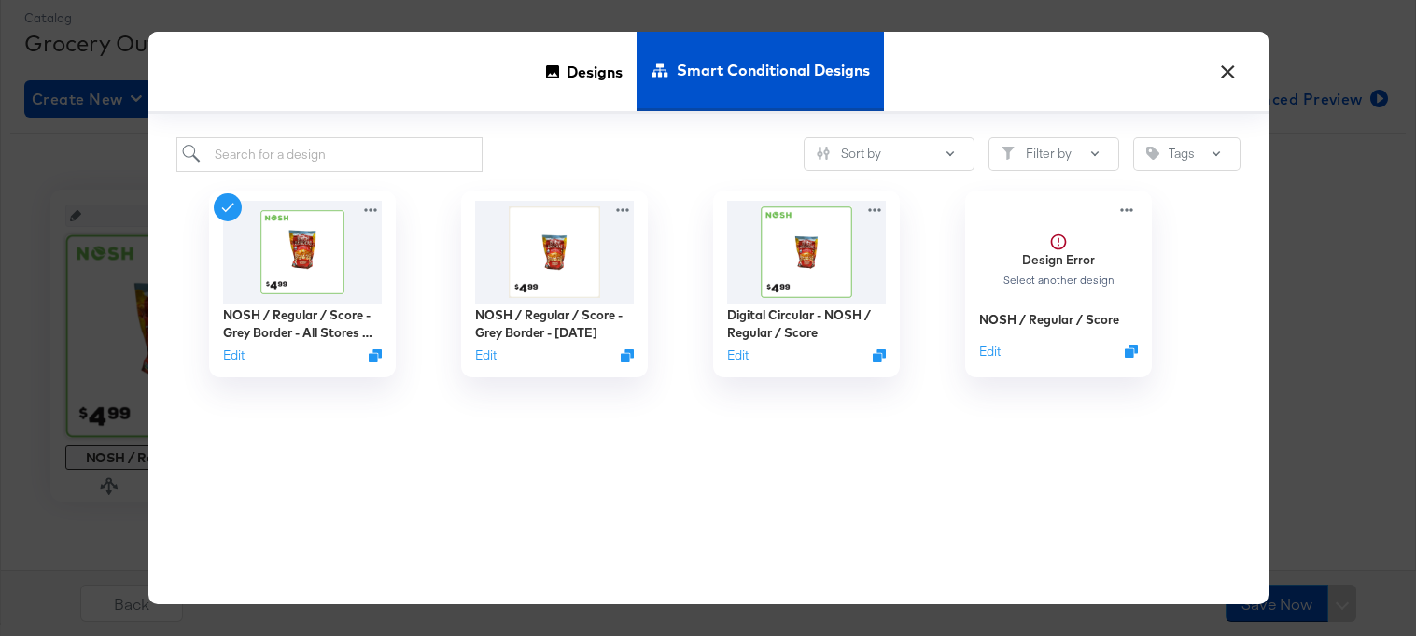
click at [1234, 73] on button "×" at bounding box center [1229, 67] width 34 height 34
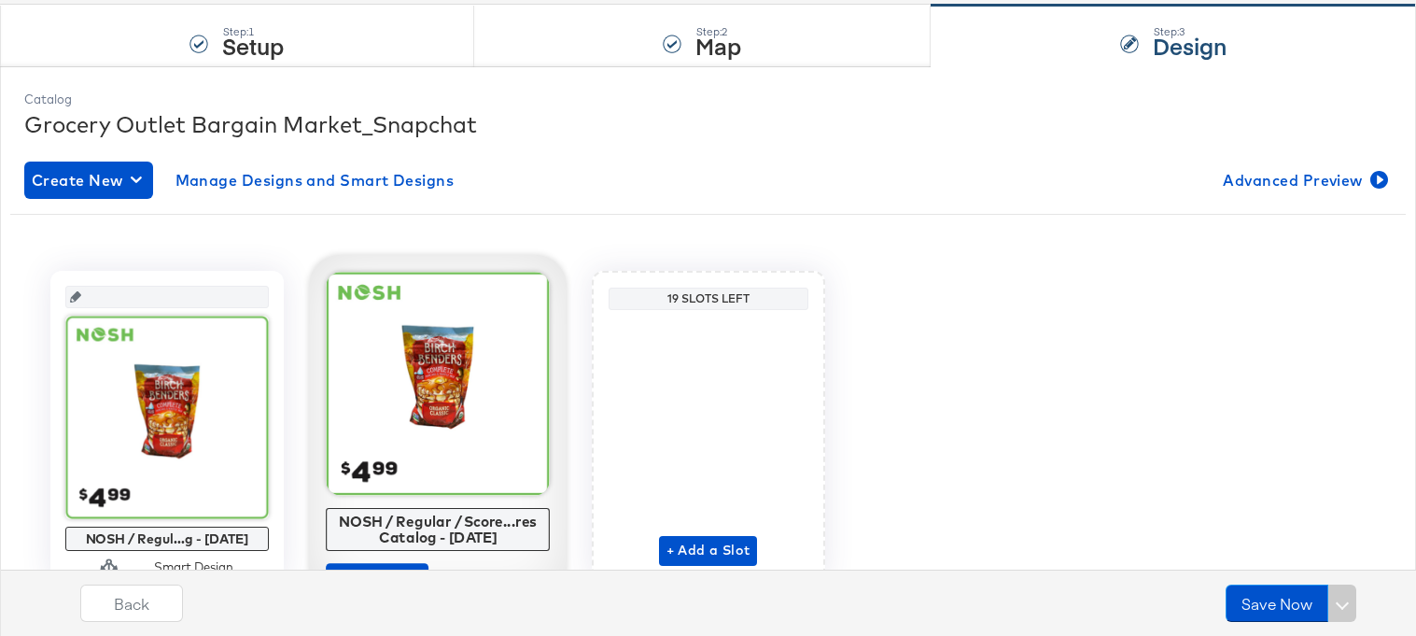
scroll to position [0, 0]
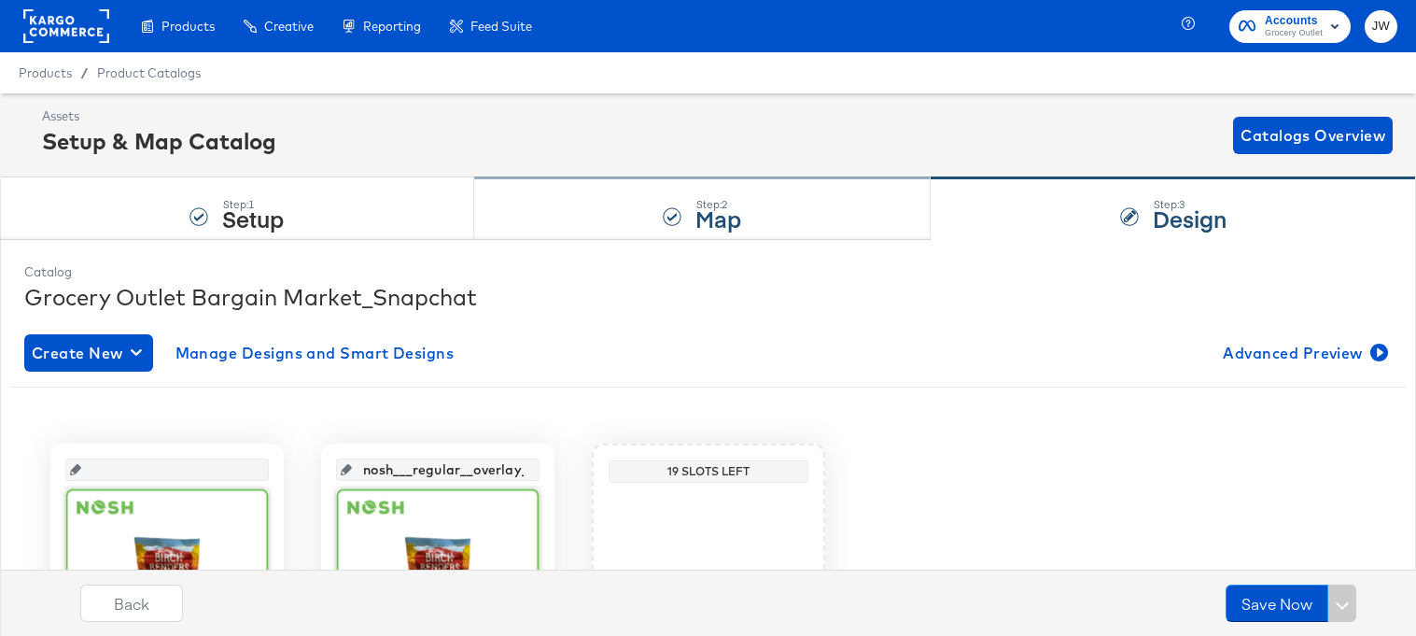
click at [679, 187] on div "Step: 2 Map" at bounding box center [703, 209] width 458 height 62
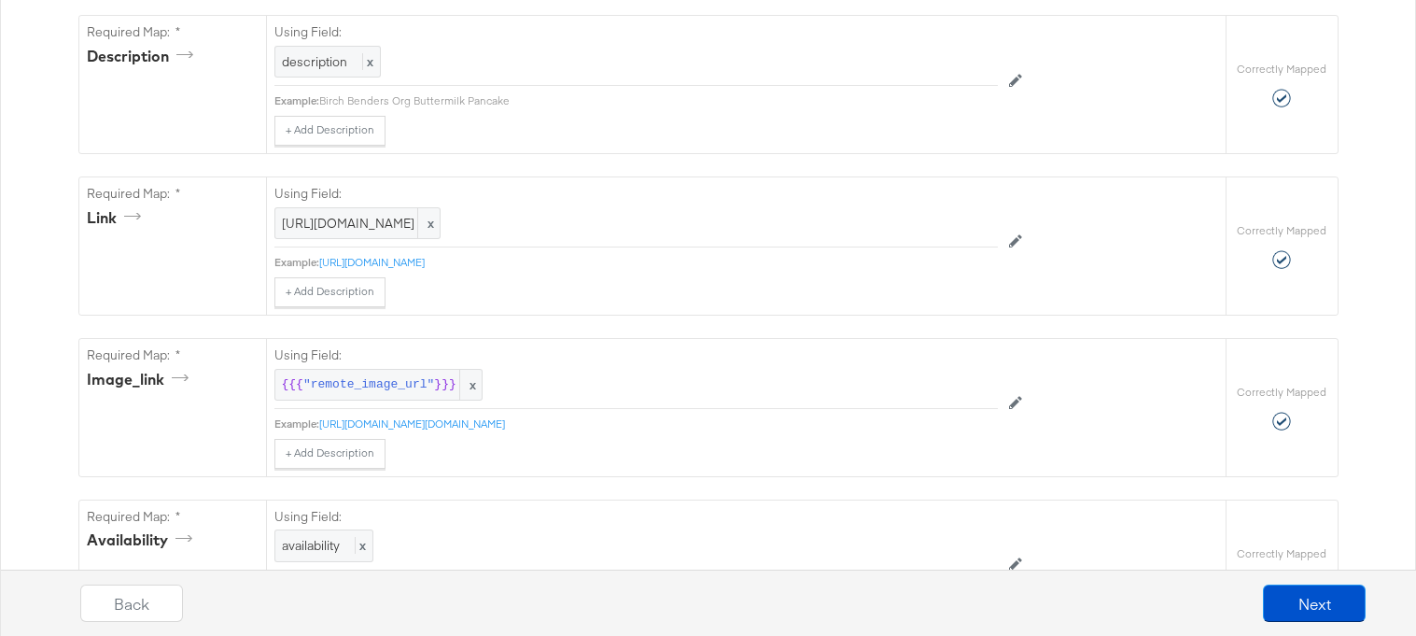
scroll to position [669, 0]
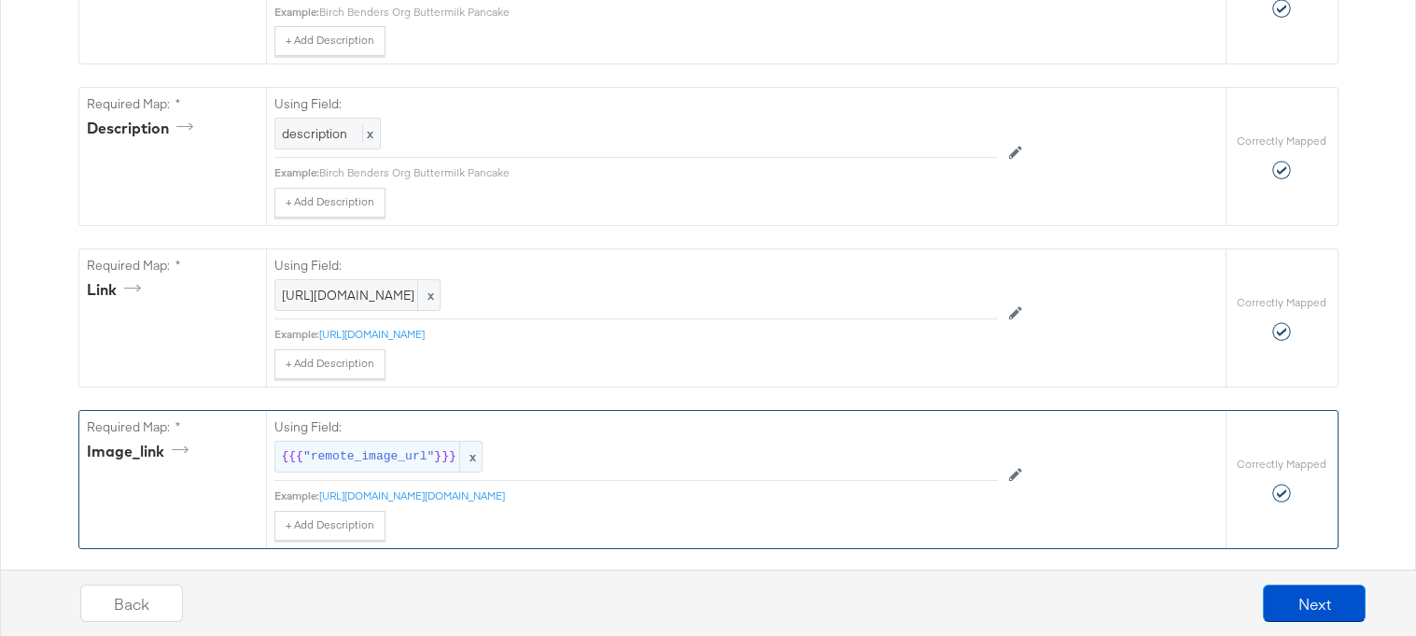
click at [373, 458] on span ""remote_image_url"" at bounding box center [368, 457] width 131 height 18
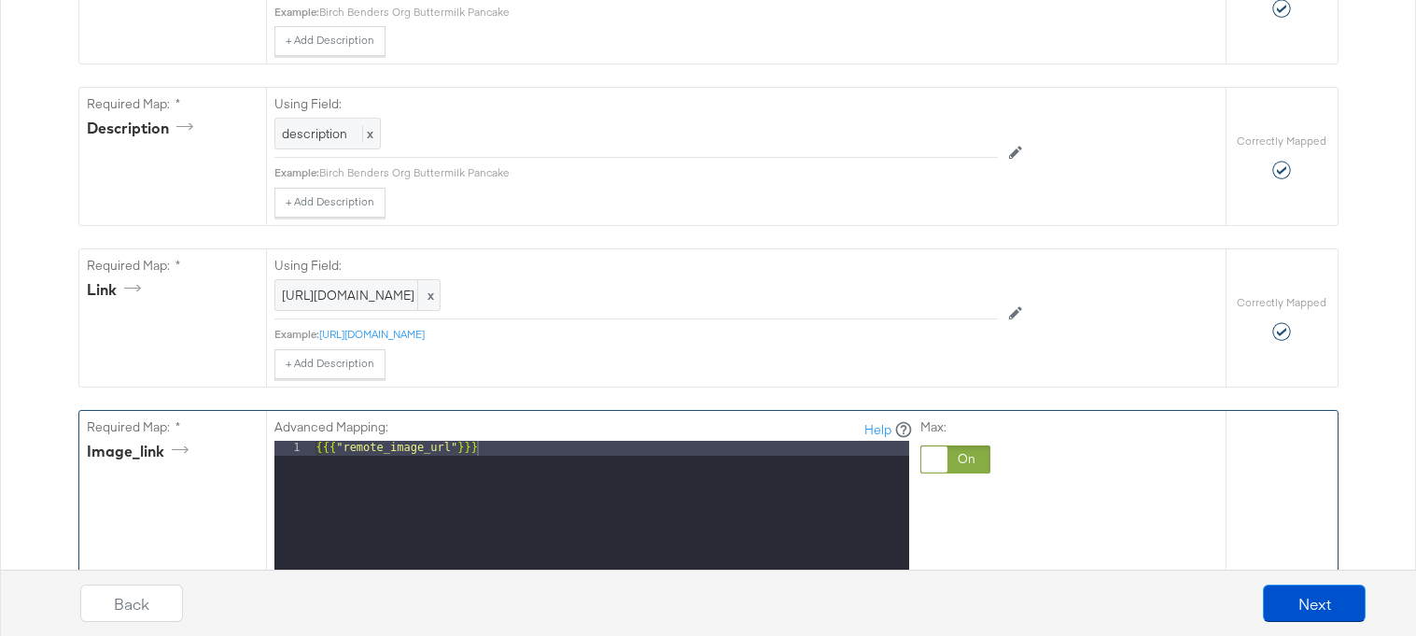
click at [947, 456] on div at bounding box center [935, 459] width 26 height 26
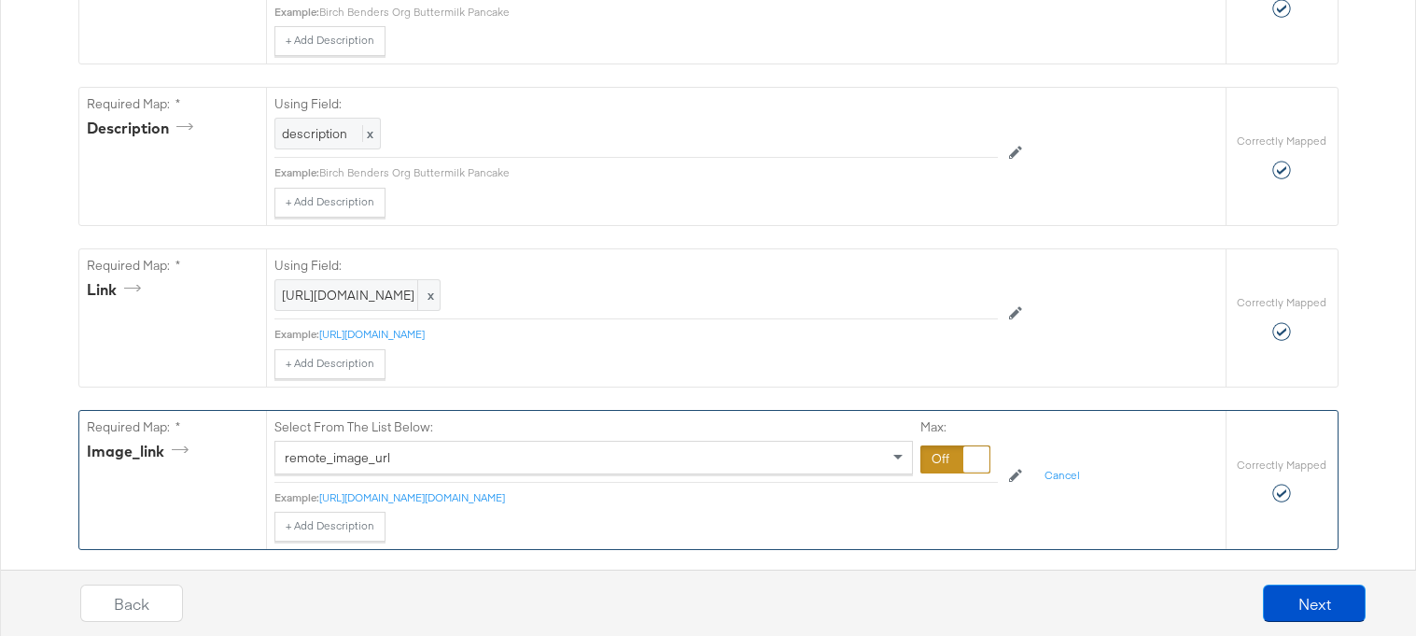
scroll to position [692, 0]
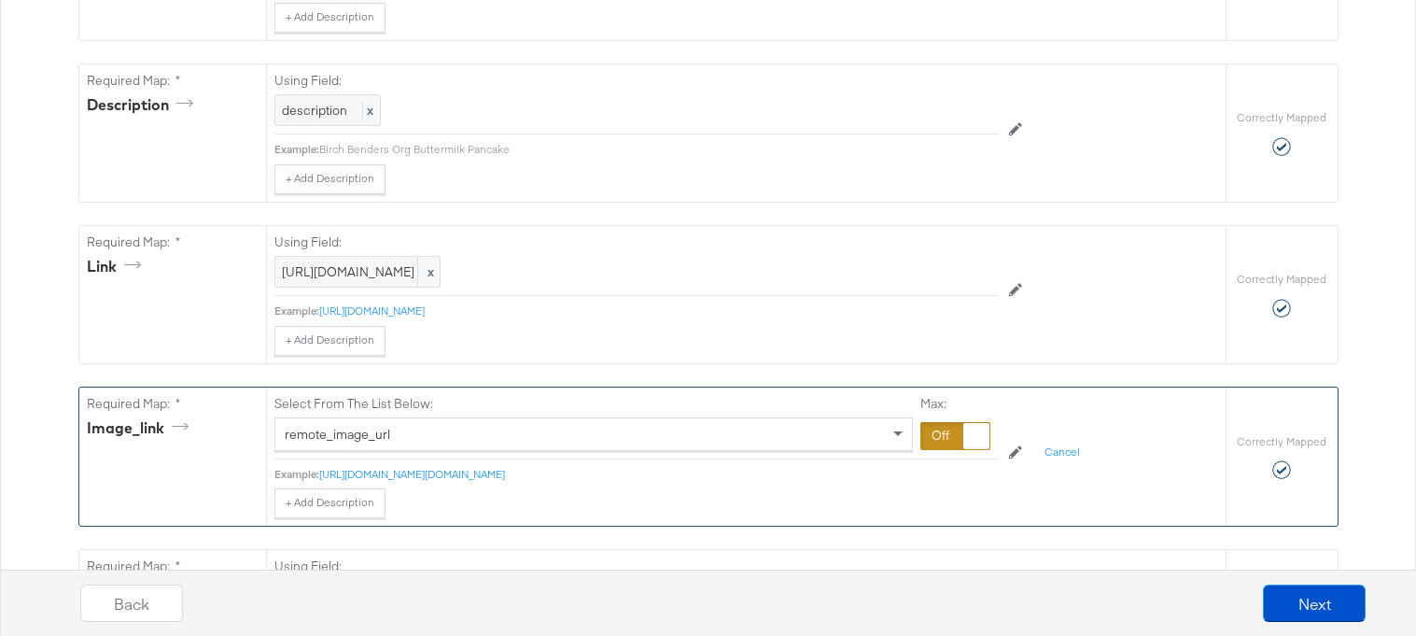
click at [790, 451] on div "remote_image_url" at bounding box center [594, 434] width 639 height 34
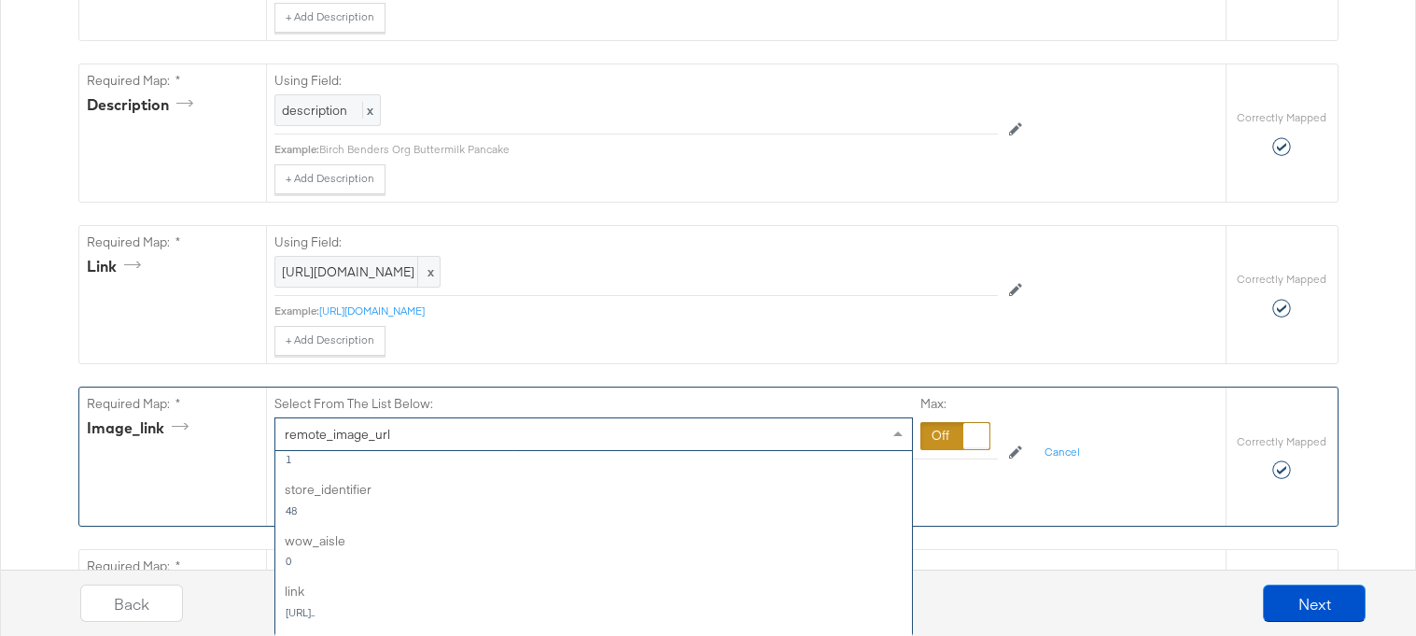
scroll to position [635, 0]
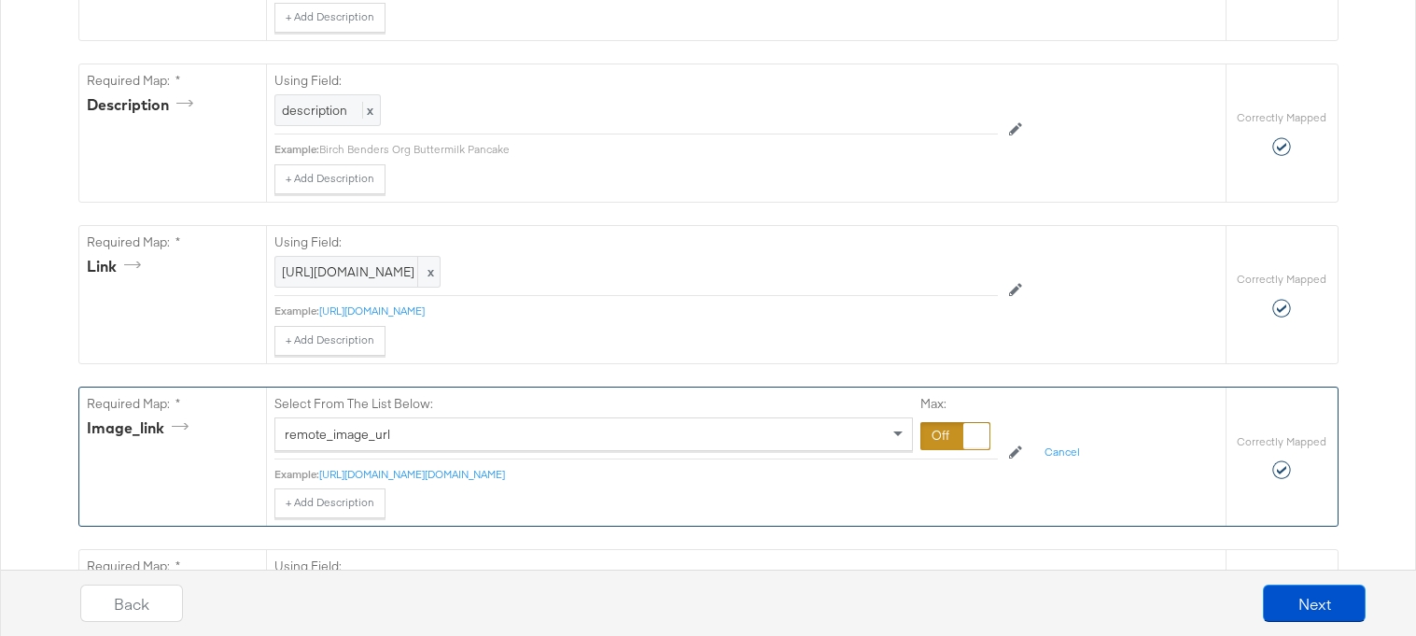
click at [931, 423] on div at bounding box center [956, 436] width 70 height 28
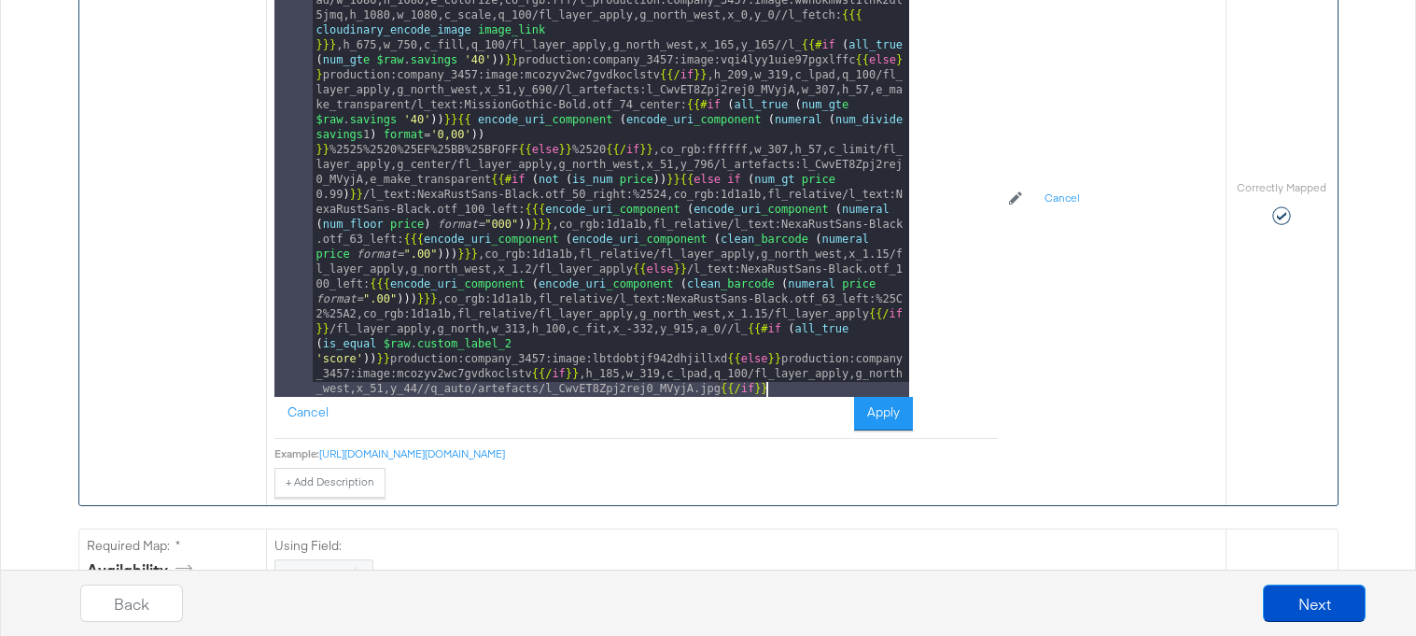
scroll to position [1285, 0]
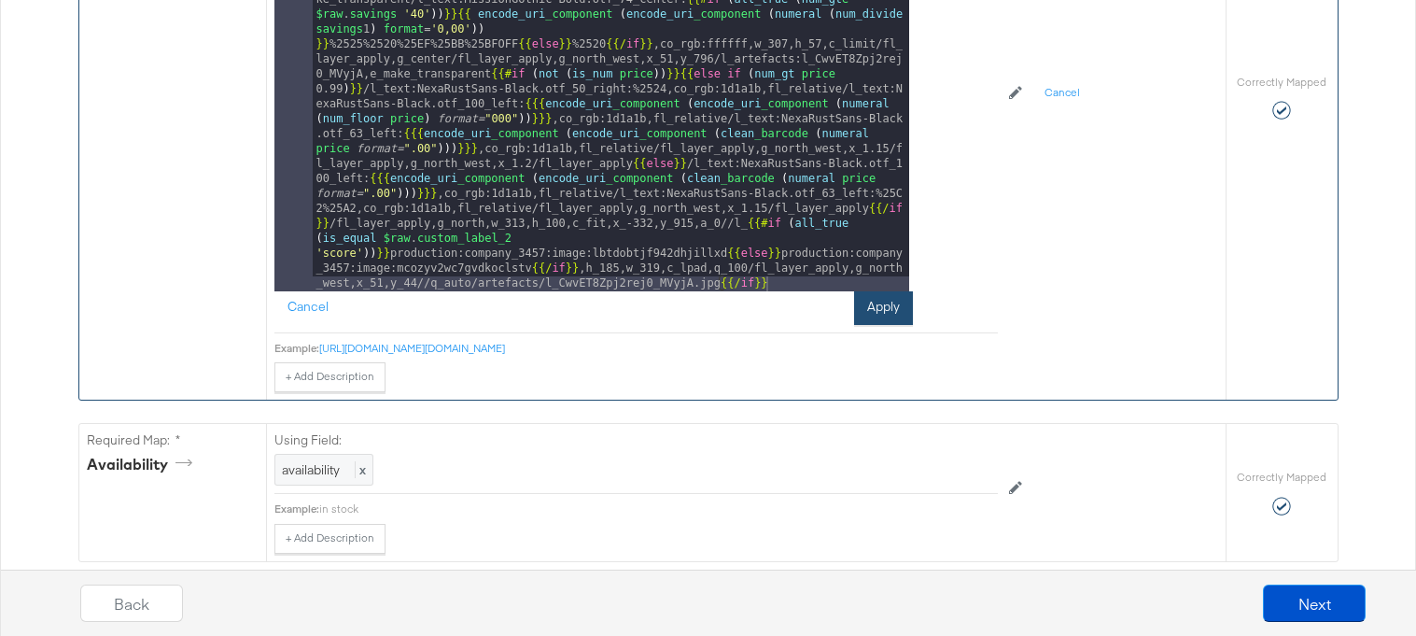
click at [882, 316] on button "Apply" at bounding box center [883, 308] width 59 height 34
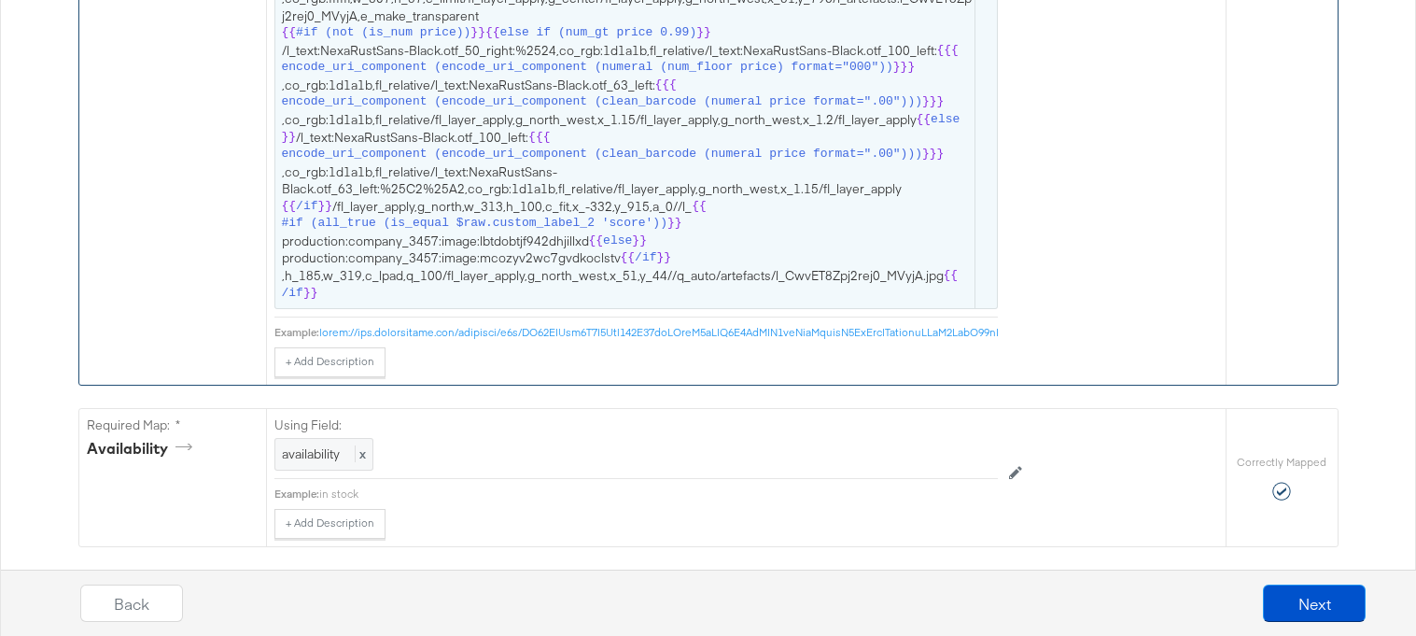
scroll to position [1842, 0]
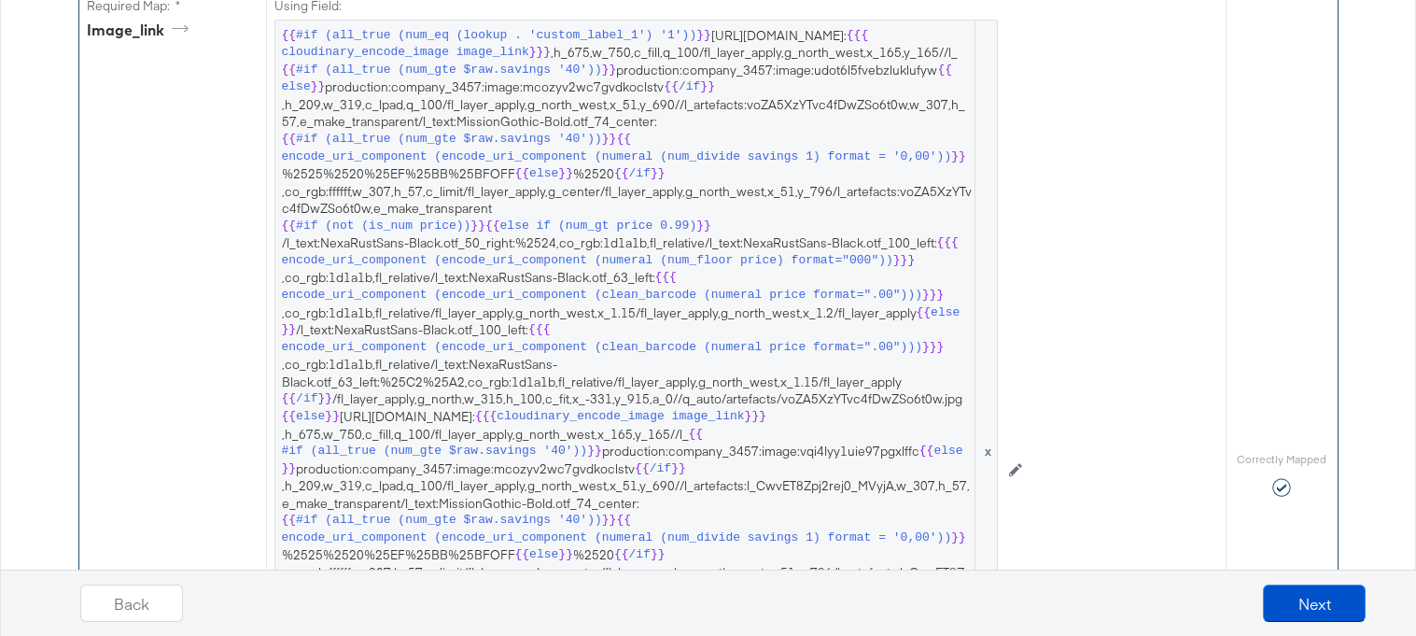
scroll to position [1518, 0]
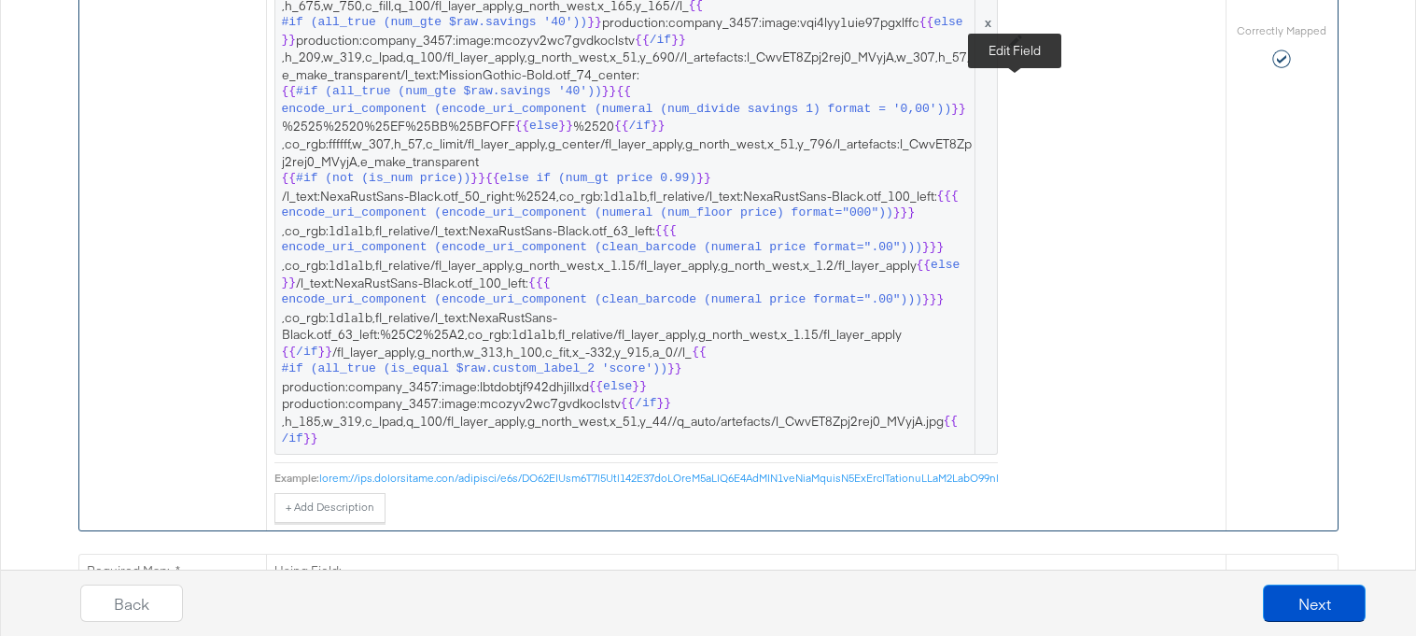
click at [1024, 57] on button at bounding box center [1015, 42] width 35 height 30
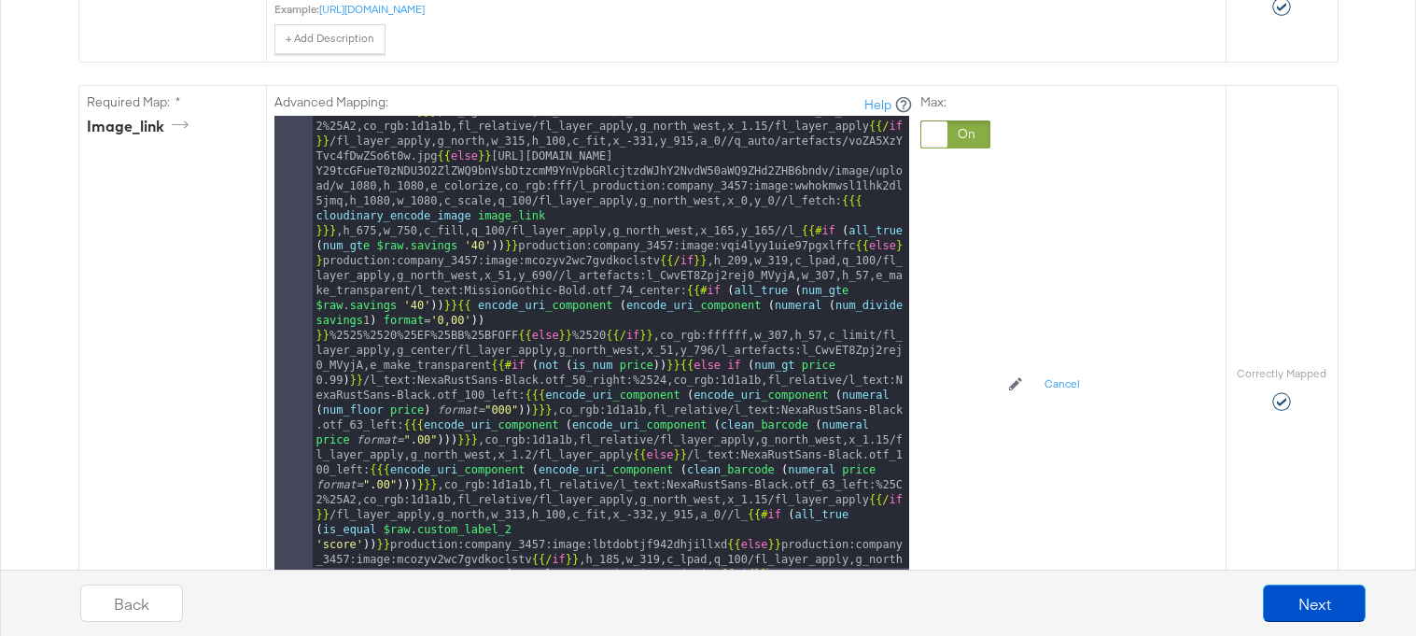
scroll to position [1197, 0]
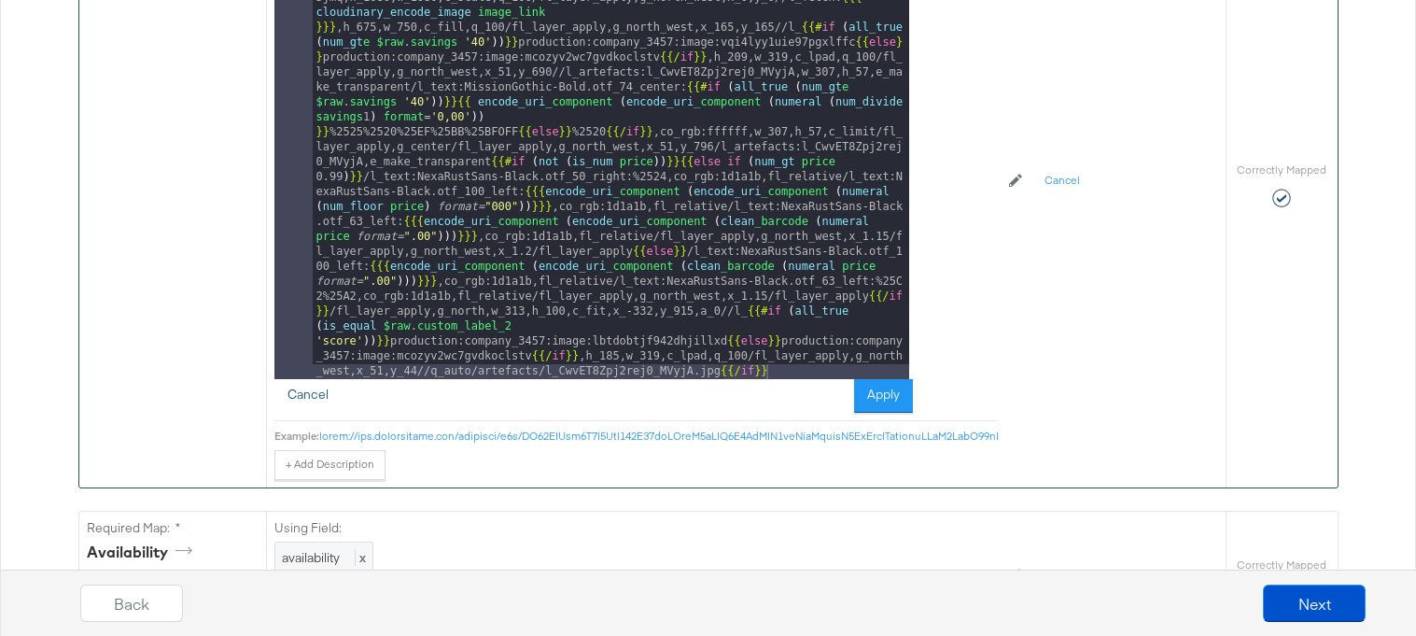
click at [309, 401] on button "Cancel" at bounding box center [308, 396] width 67 height 34
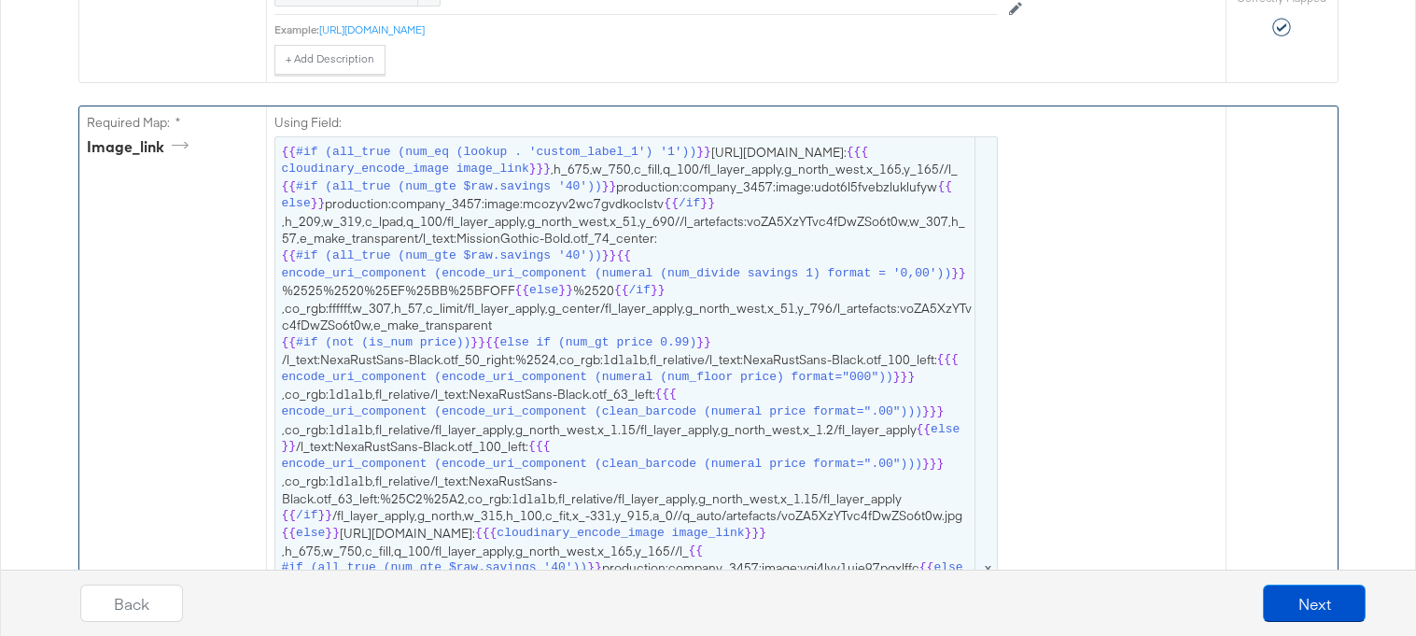
scroll to position [1323, 0]
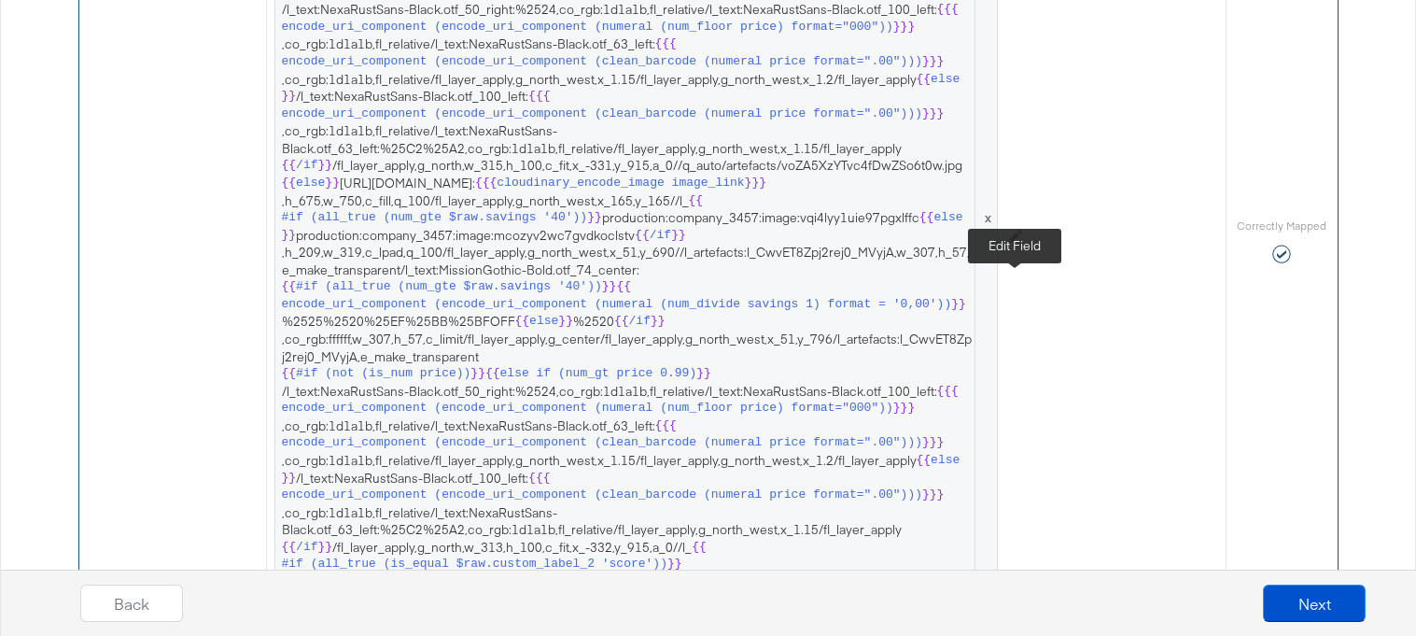
click at [1029, 252] on button at bounding box center [1015, 237] width 35 height 30
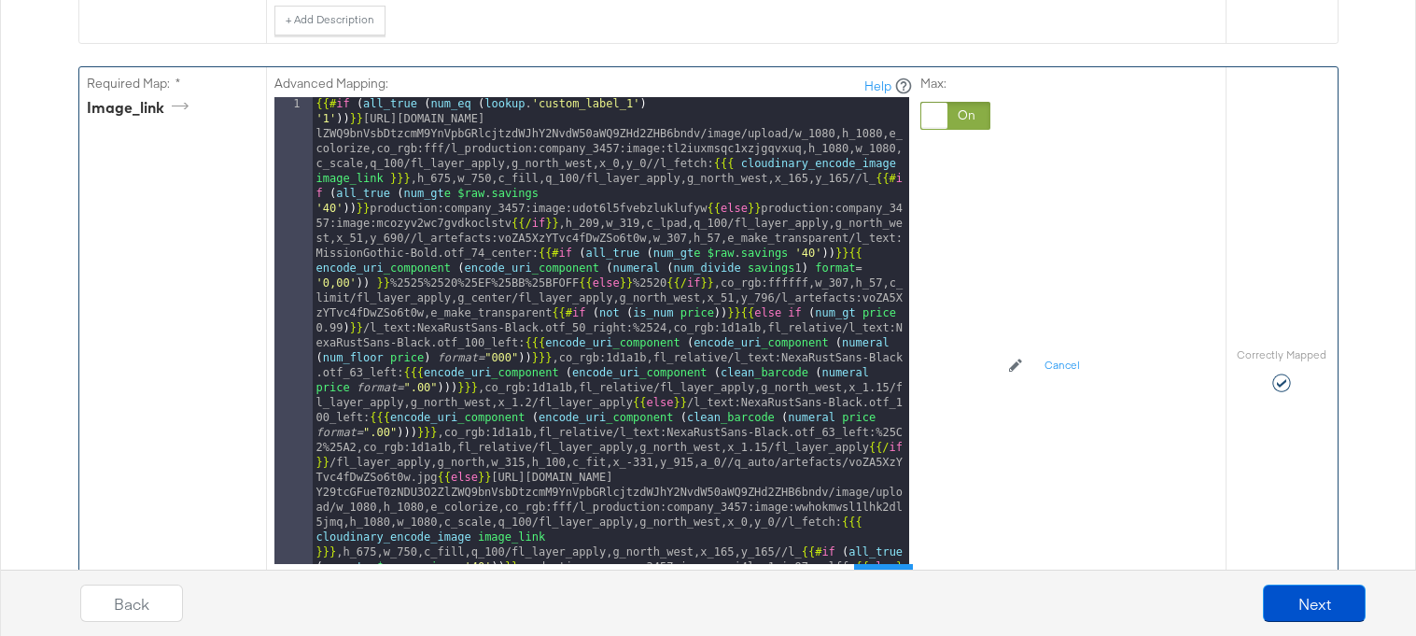
scroll to position [884, 0]
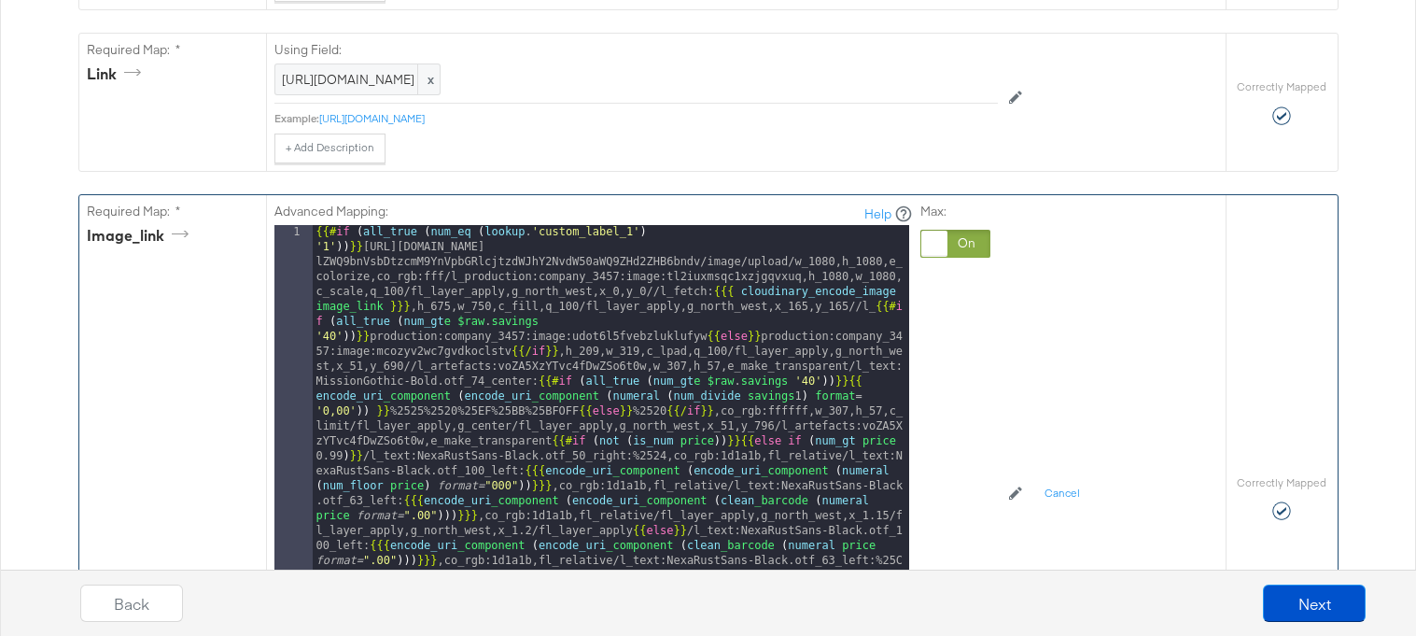
click at [934, 238] on div at bounding box center [935, 244] width 26 height 26
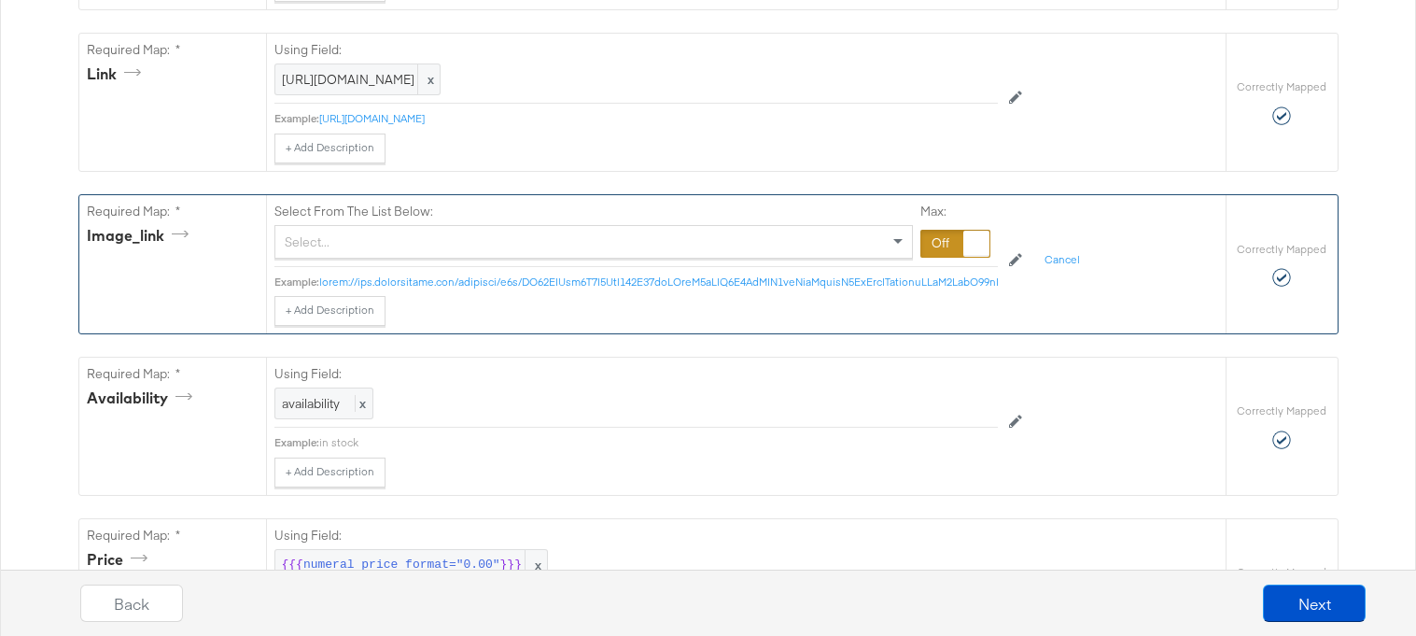
click at [774, 238] on div "Select..." at bounding box center [593, 242] width 637 height 32
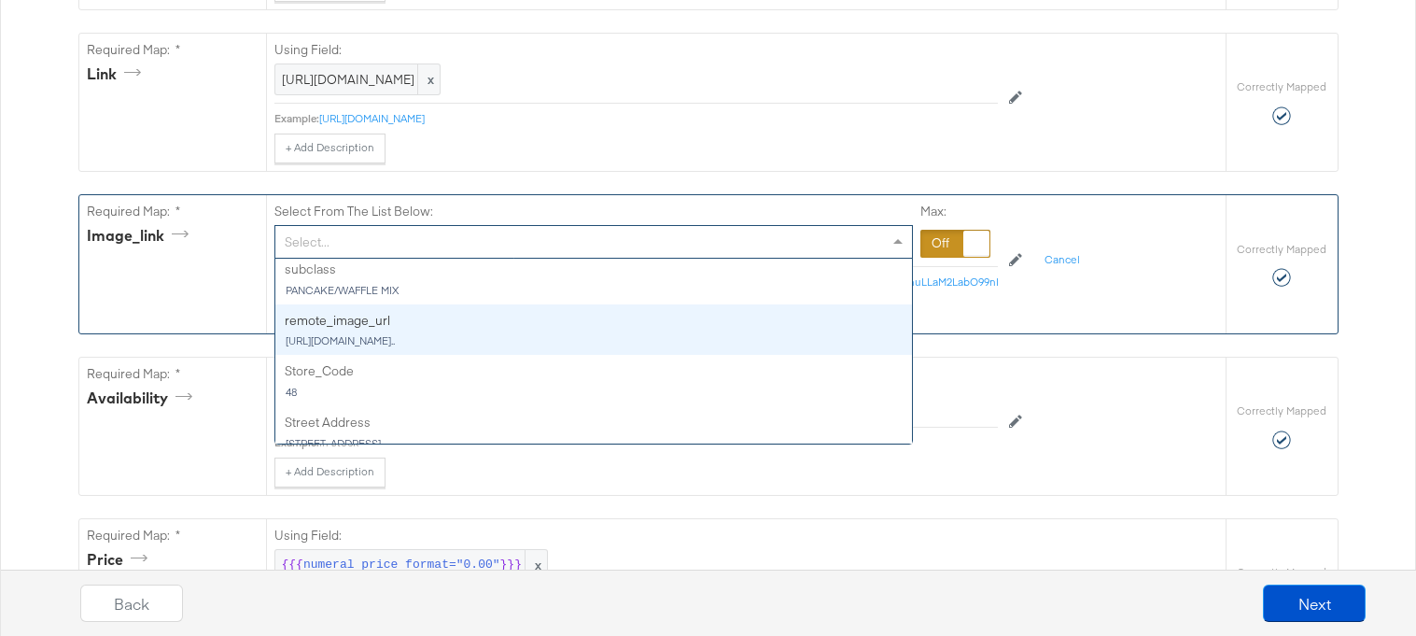
scroll to position [1411, 0]
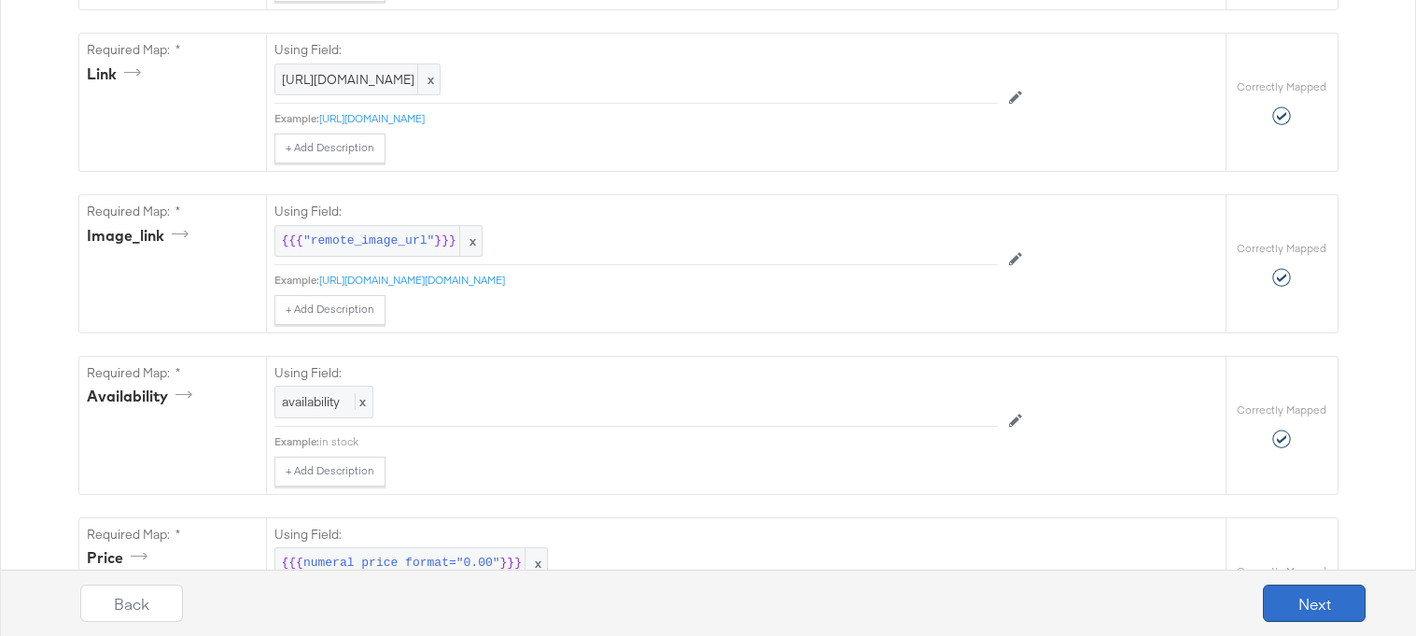
click at [1317, 611] on button "Next" at bounding box center [1314, 602] width 103 height 37
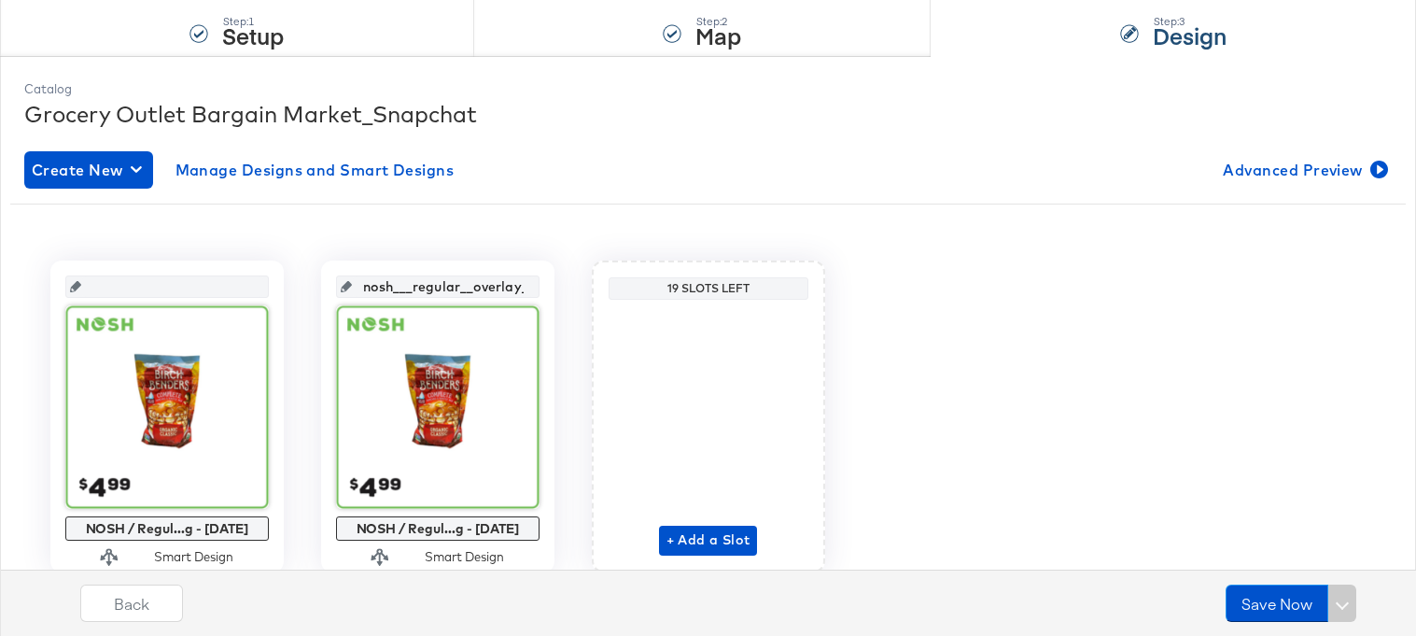
scroll to position [254, 0]
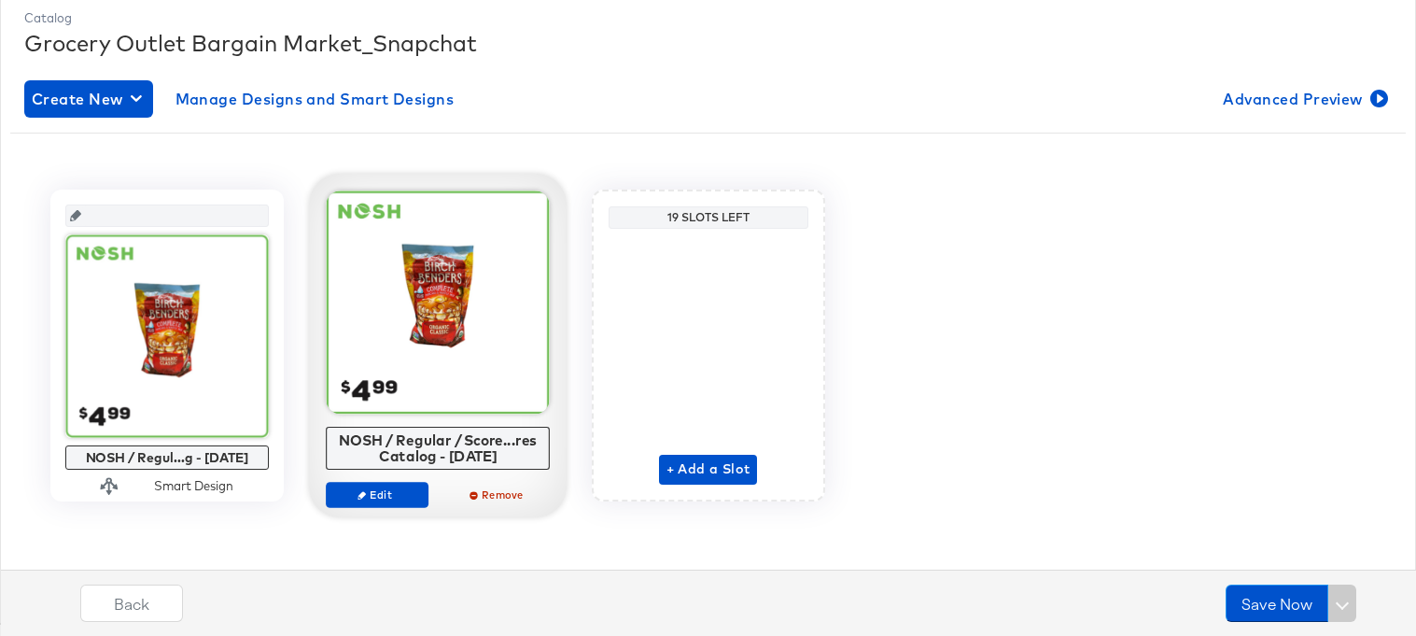
click at [374, 514] on div "Edit Remove" at bounding box center [438, 503] width 224 height 42
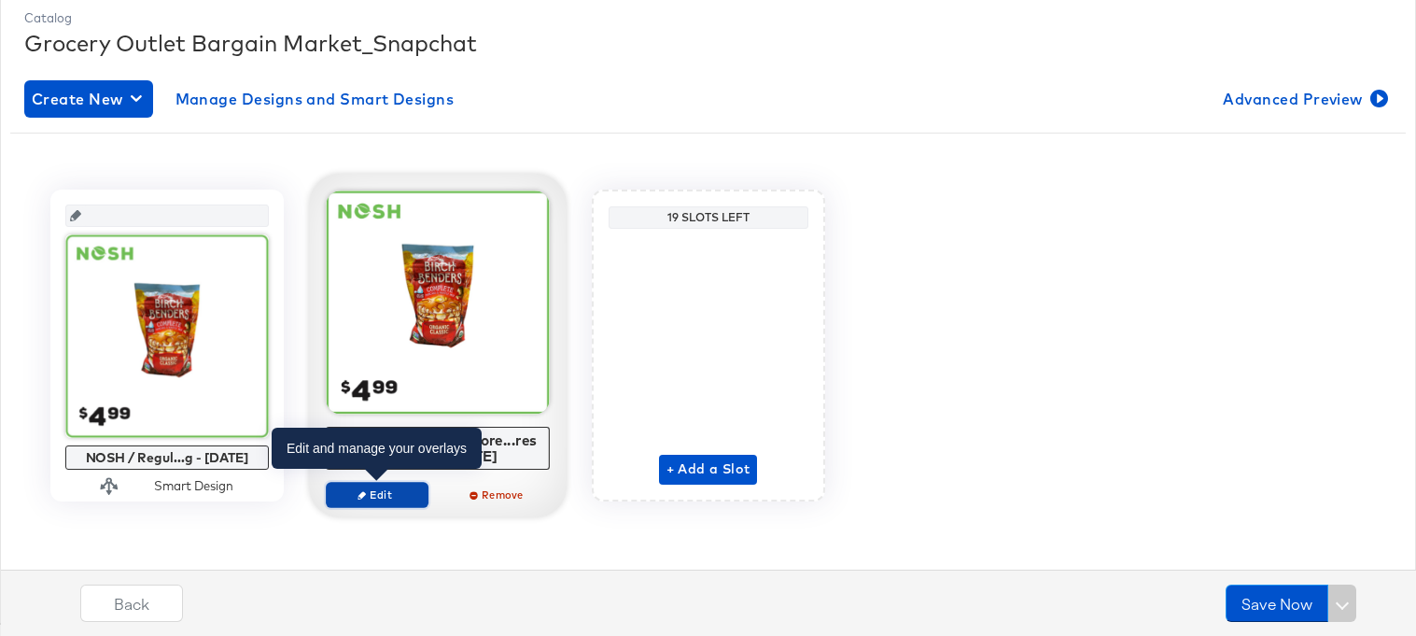
click at [379, 492] on span "Edit" at bounding box center [376, 494] width 86 height 14
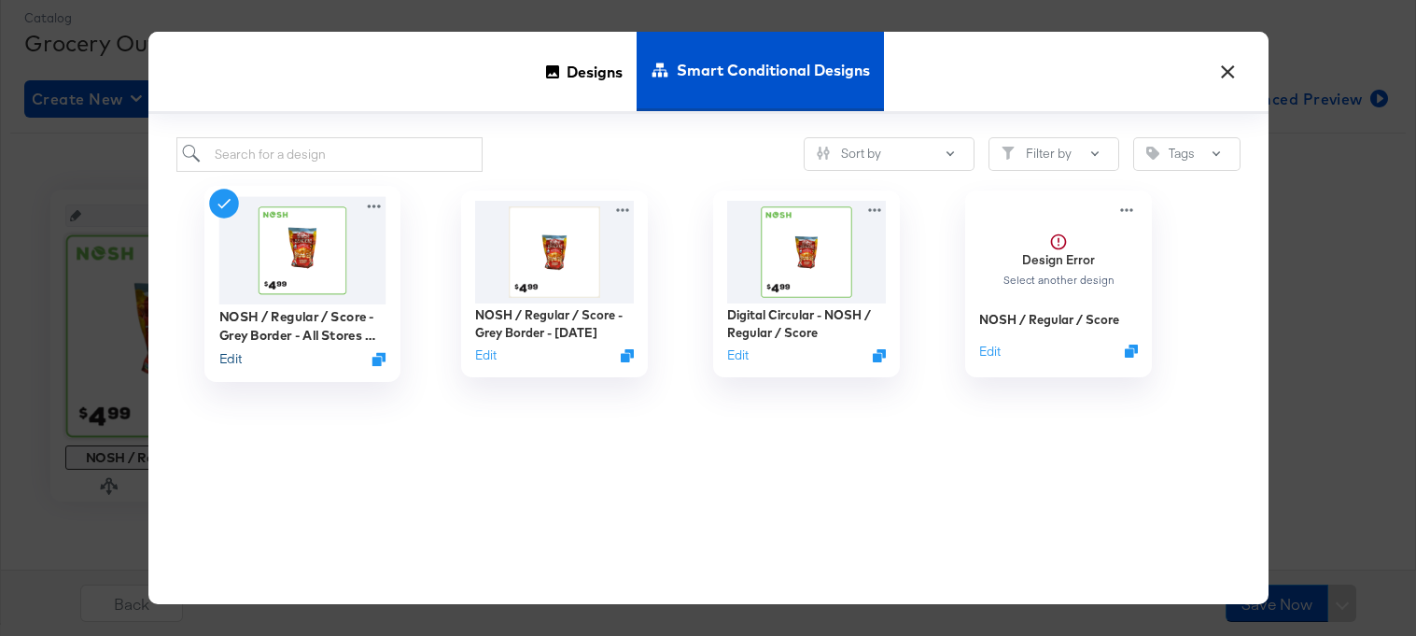
click at [241, 357] on button "Edit" at bounding box center [229, 358] width 22 height 18
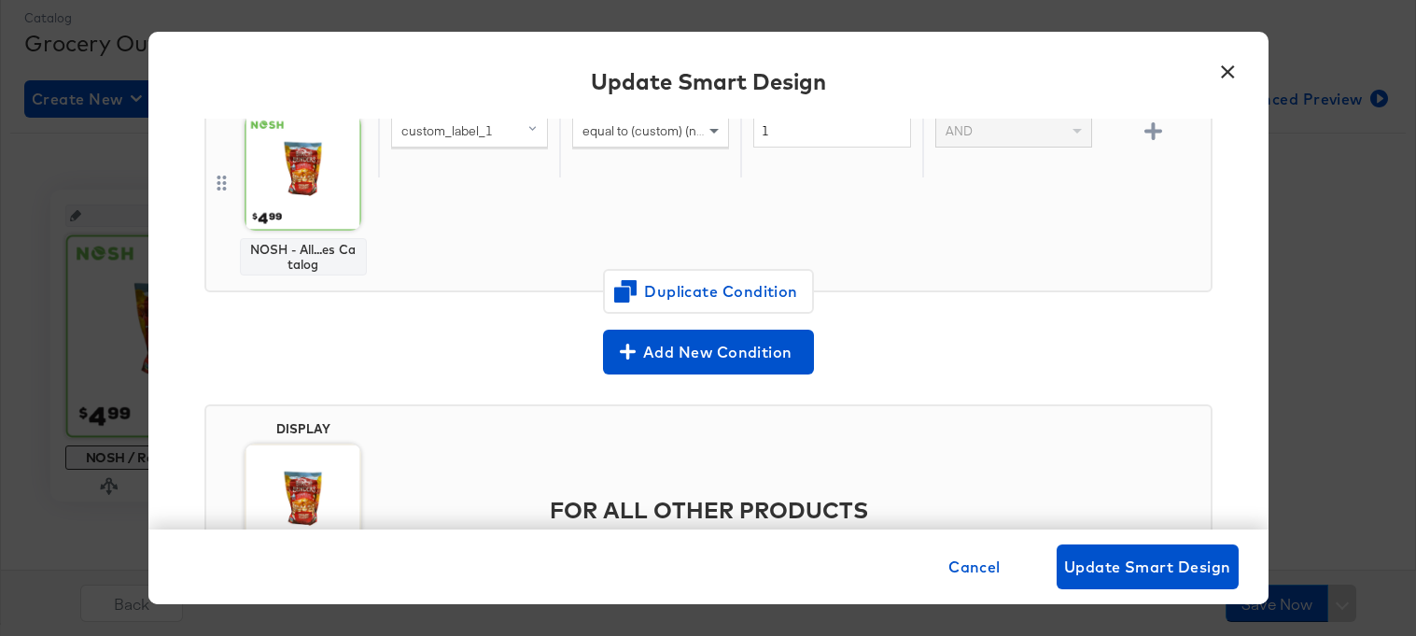
scroll to position [57, 0]
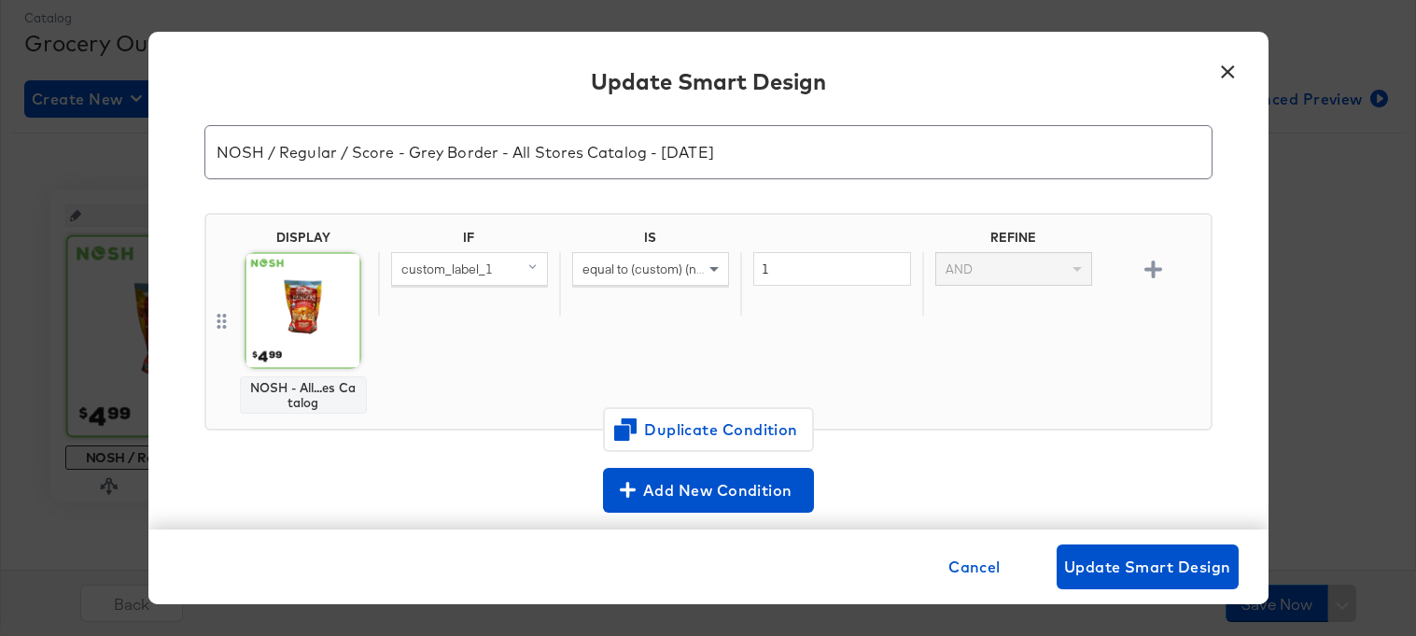
click at [1230, 69] on button "×" at bounding box center [1229, 67] width 34 height 34
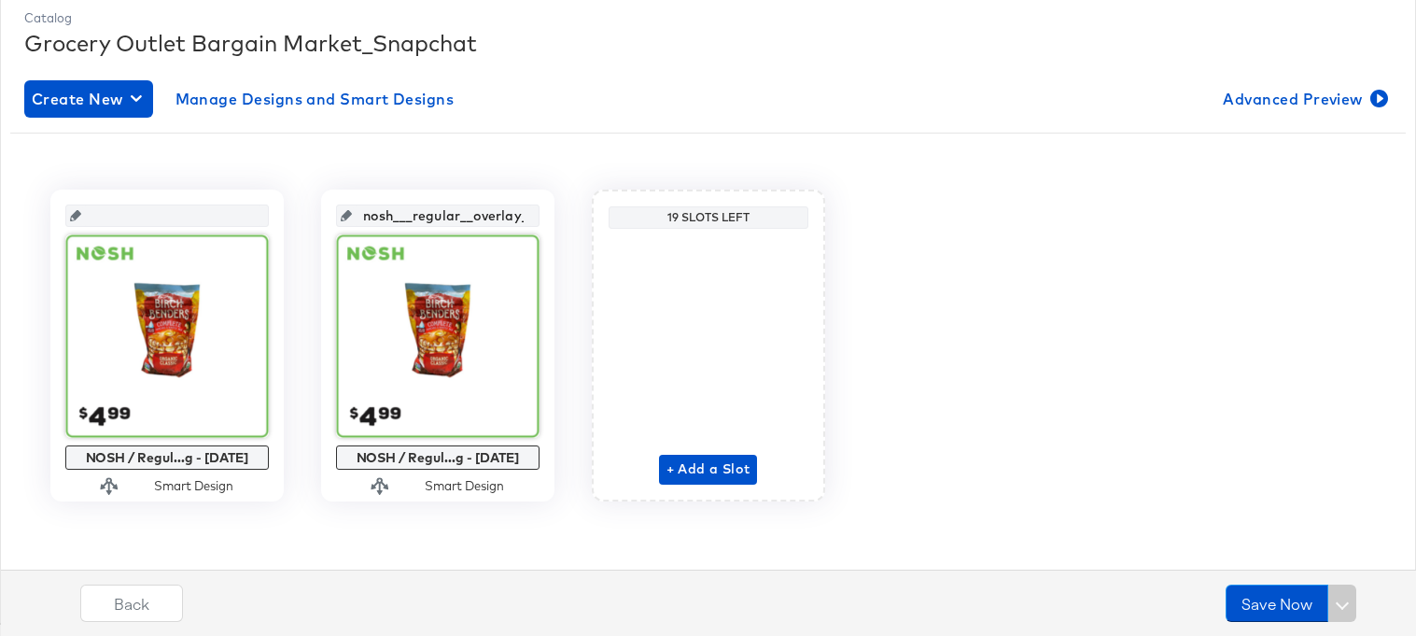
click at [394, 119] on div "Create New Manage Designs and Smart Designs Advanced Preview NOSH / Regul...g -…" at bounding box center [708, 304] width 1368 height 478
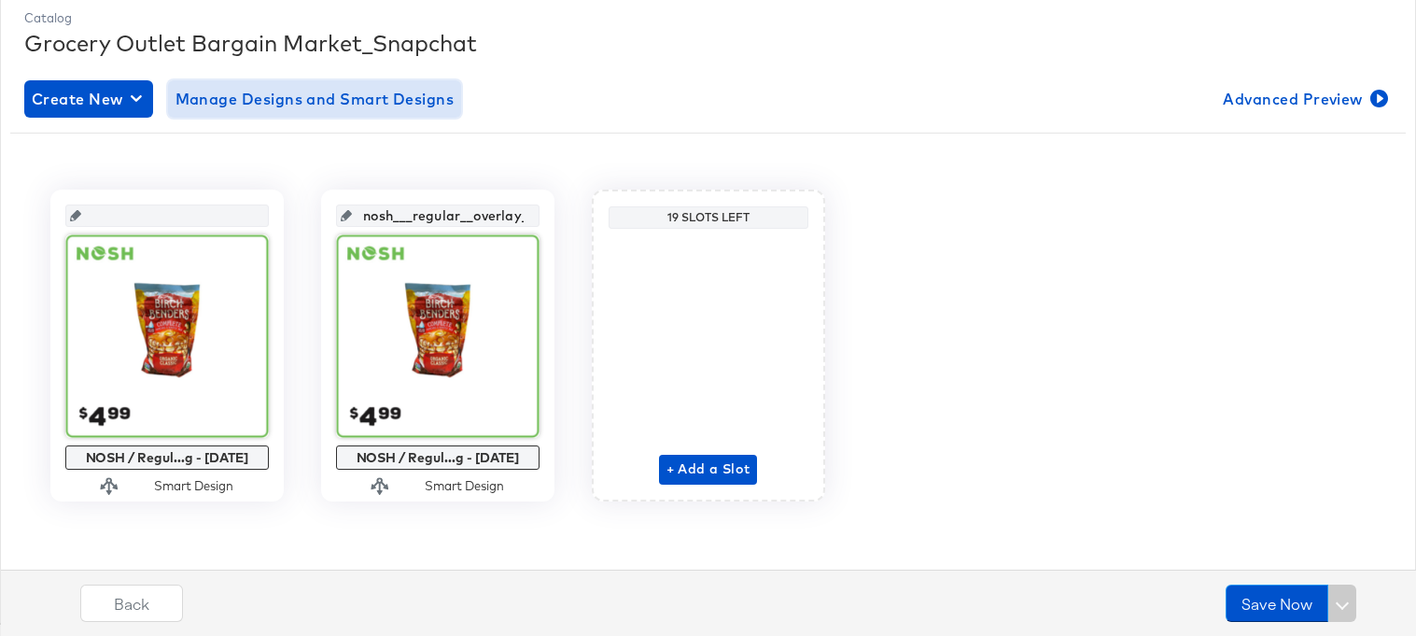
click at [398, 108] on span "Manage Designs and Smart Designs" at bounding box center [315, 99] width 279 height 26
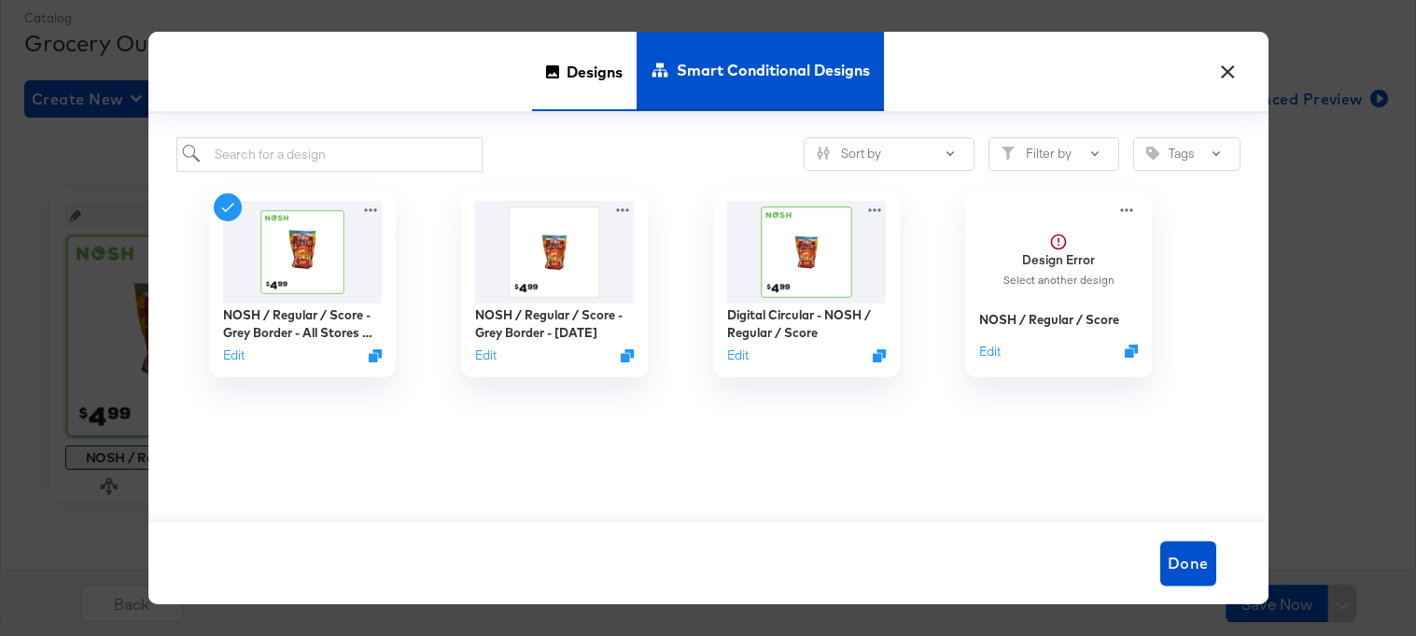
click at [584, 63] on span "Designs" at bounding box center [595, 72] width 56 height 82
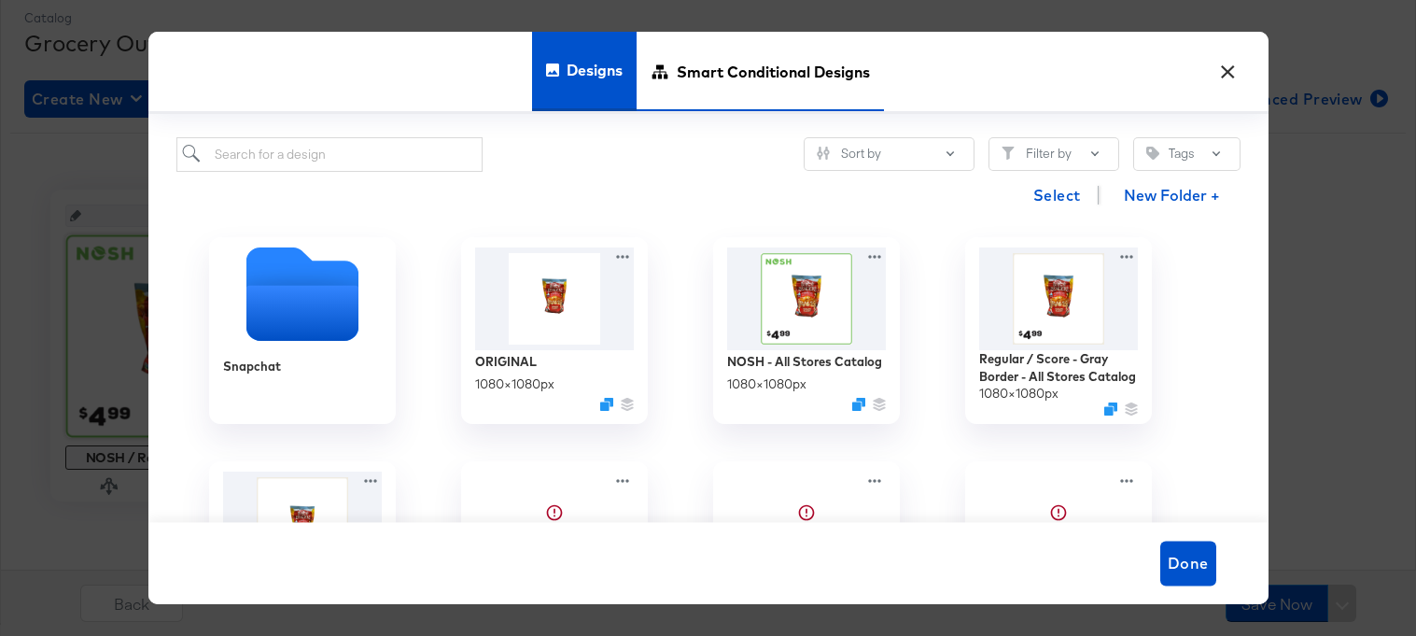
click at [687, 77] on span "Smart Conditional Designs" at bounding box center [773, 72] width 193 height 82
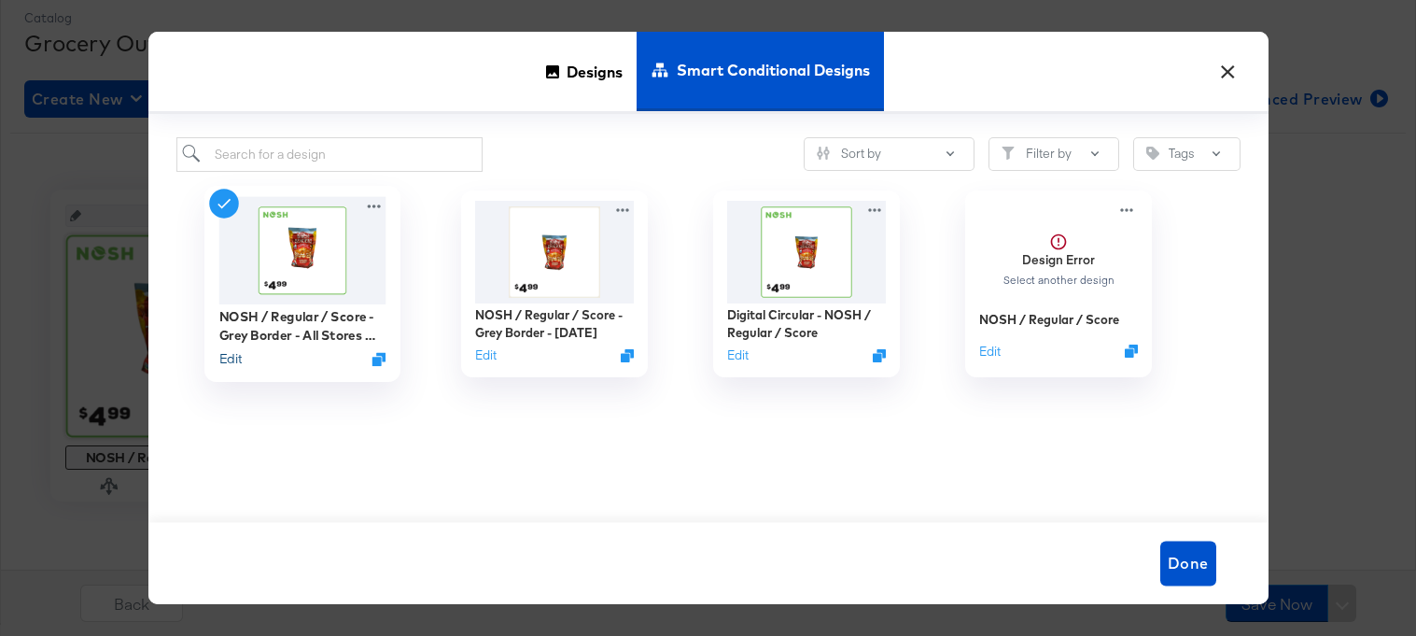
click at [232, 359] on button "Edit" at bounding box center [229, 358] width 22 height 18
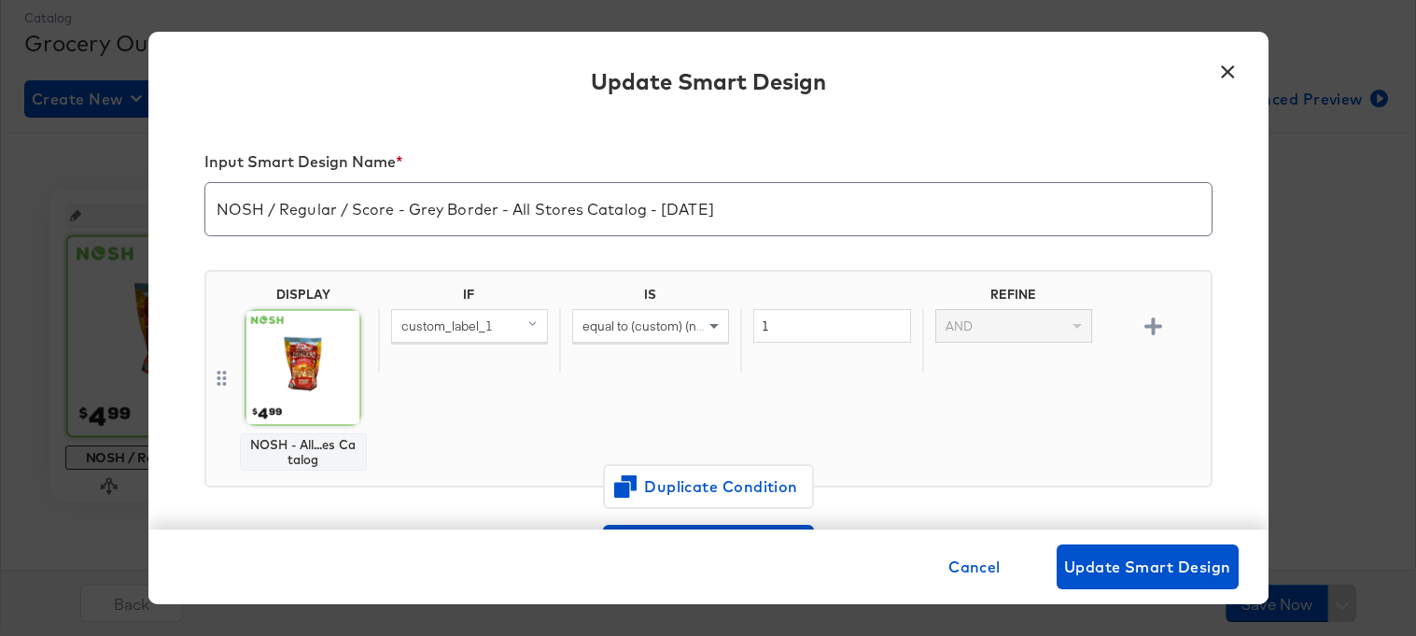
click at [290, 380] on img at bounding box center [303, 367] width 117 height 117
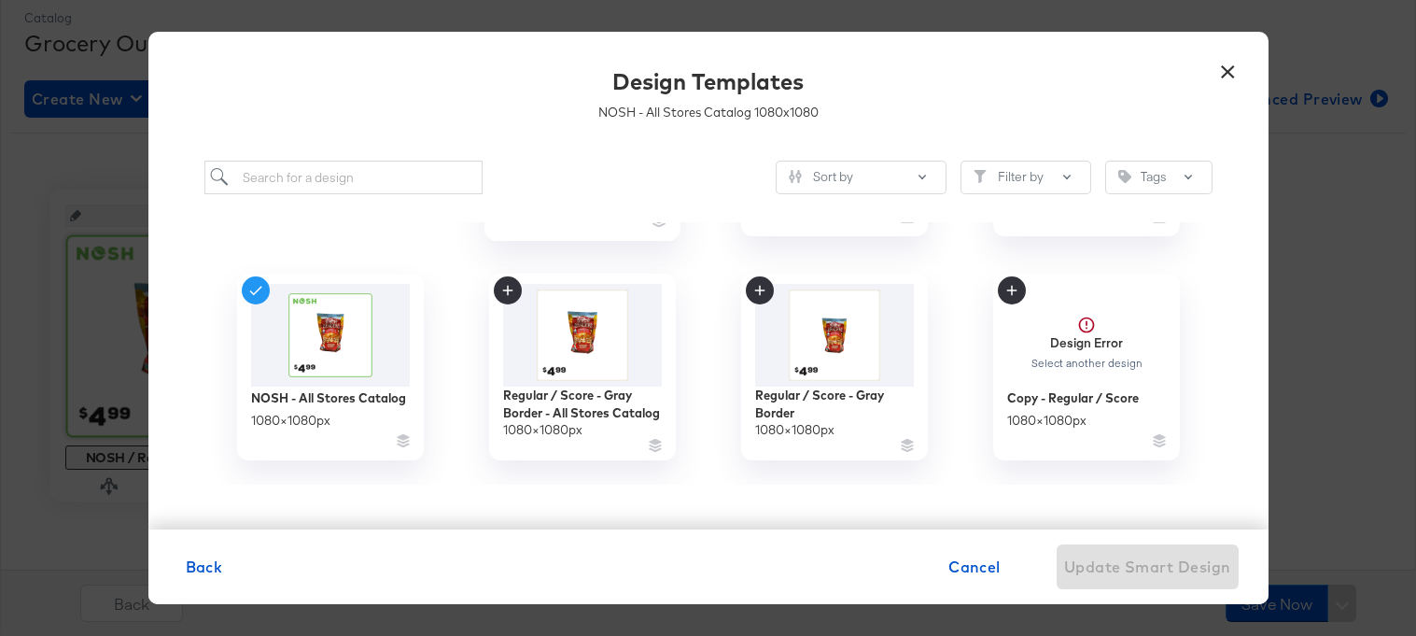
scroll to position [299, 0]
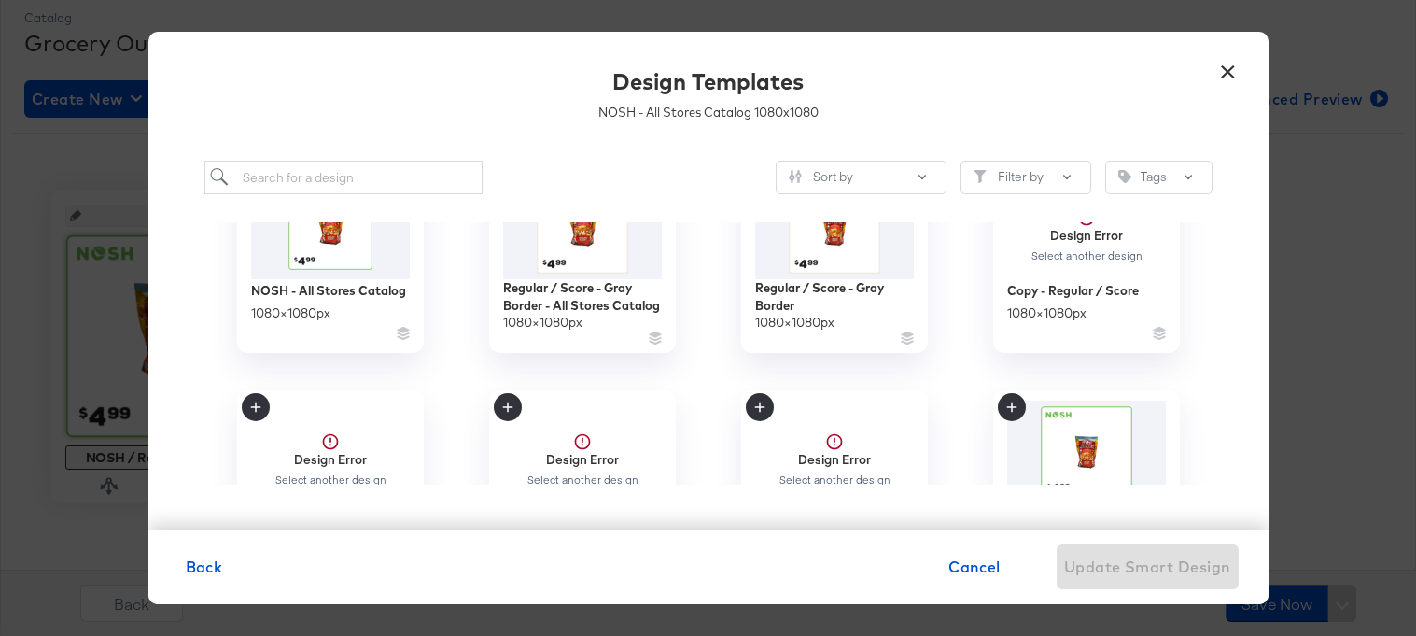
click at [1230, 65] on button "×" at bounding box center [1229, 67] width 34 height 34
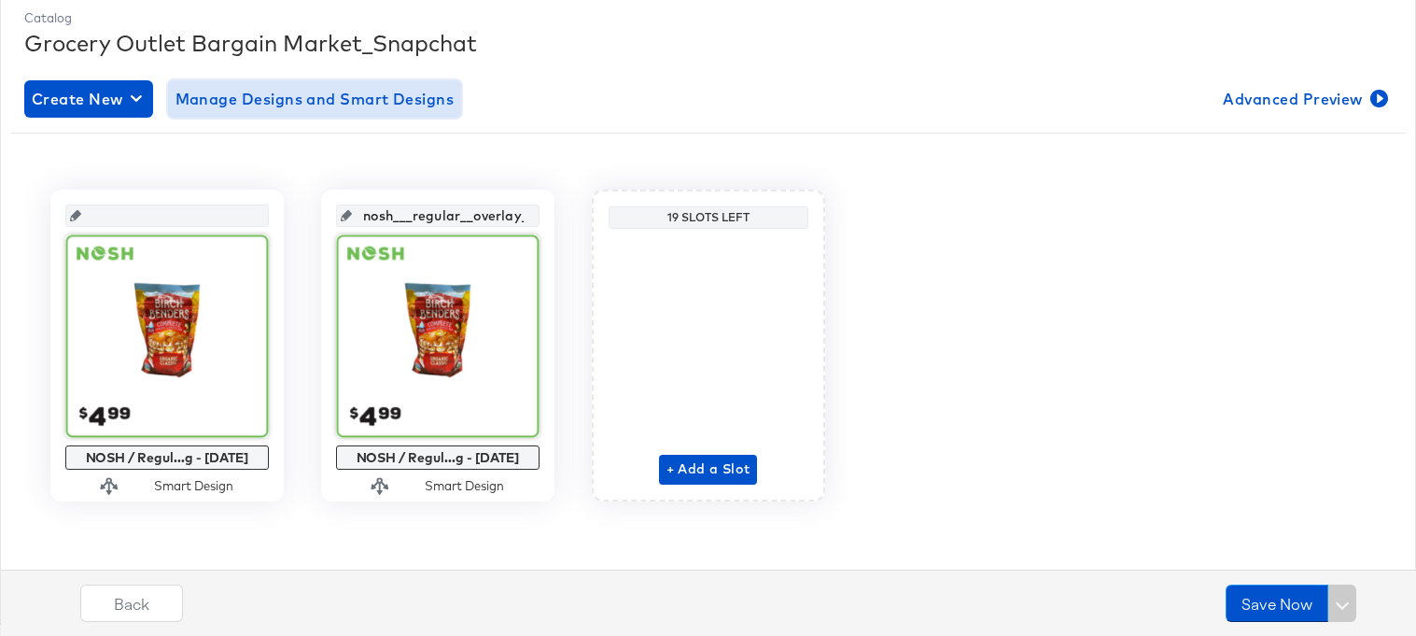
click at [370, 89] on span "Manage Designs and Smart Designs" at bounding box center [315, 99] width 279 height 26
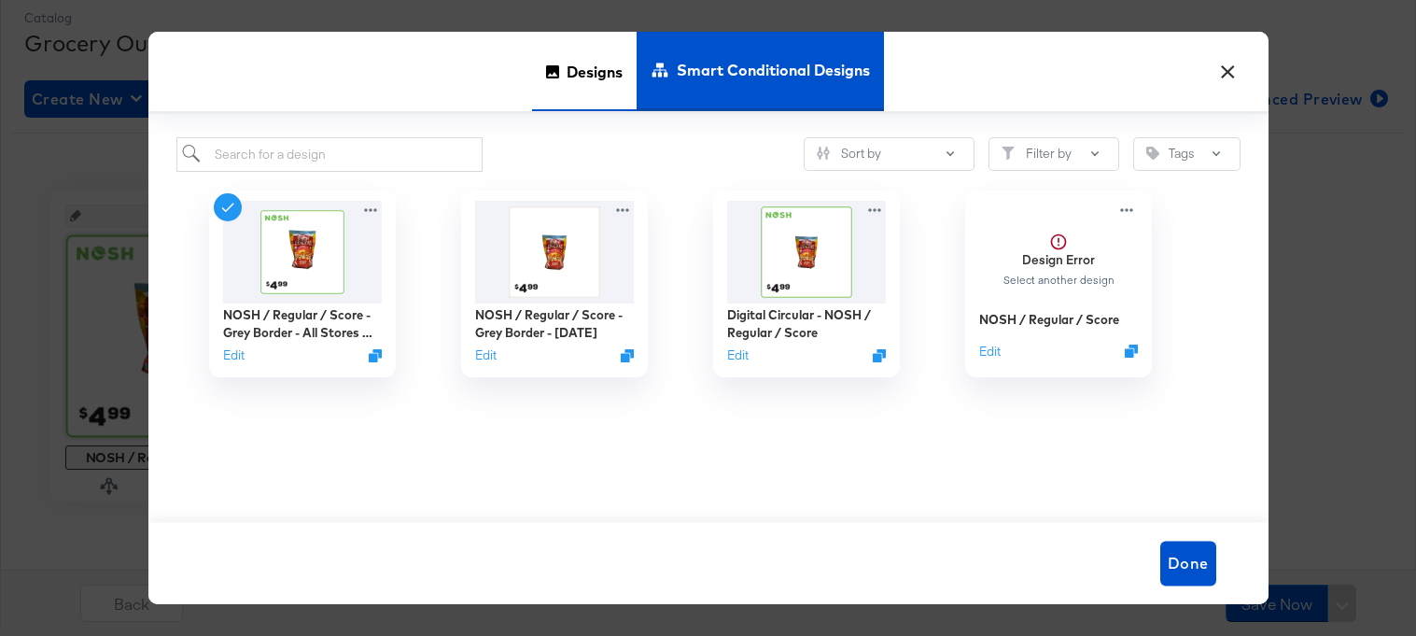
click at [561, 70] on div "Designs" at bounding box center [584, 71] width 105 height 79
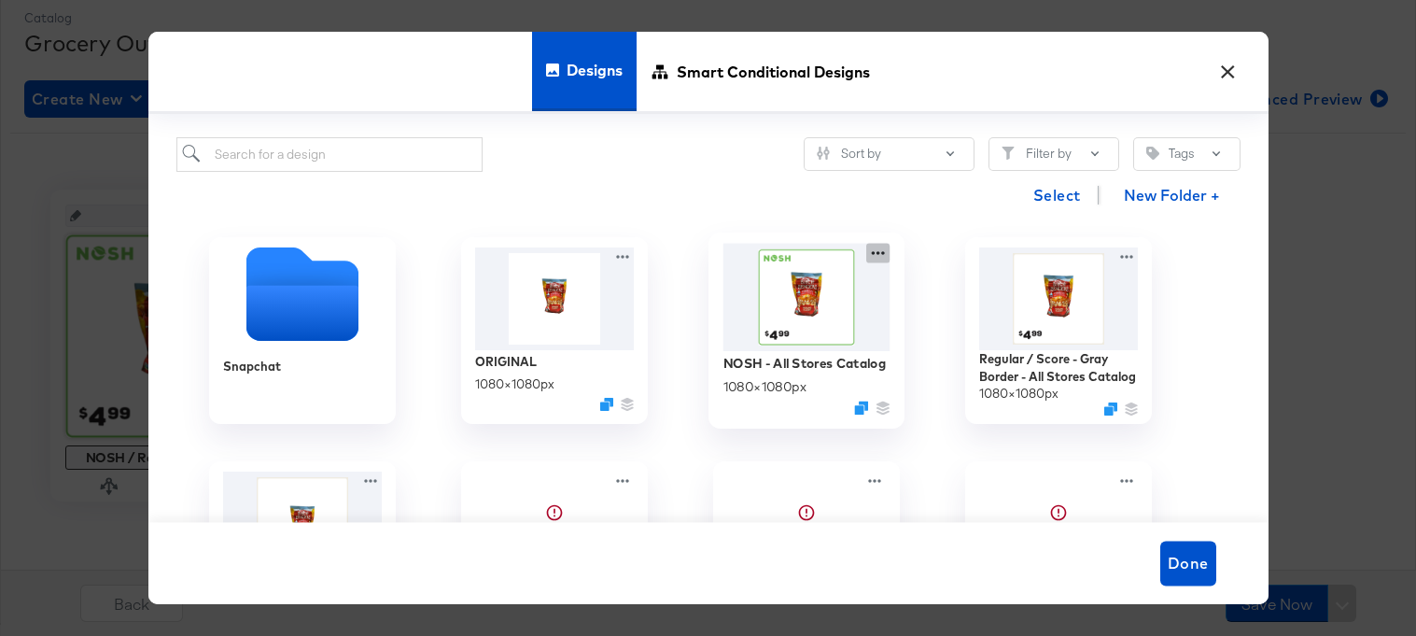
click at [873, 252] on icon at bounding box center [877, 254] width 23 height 20
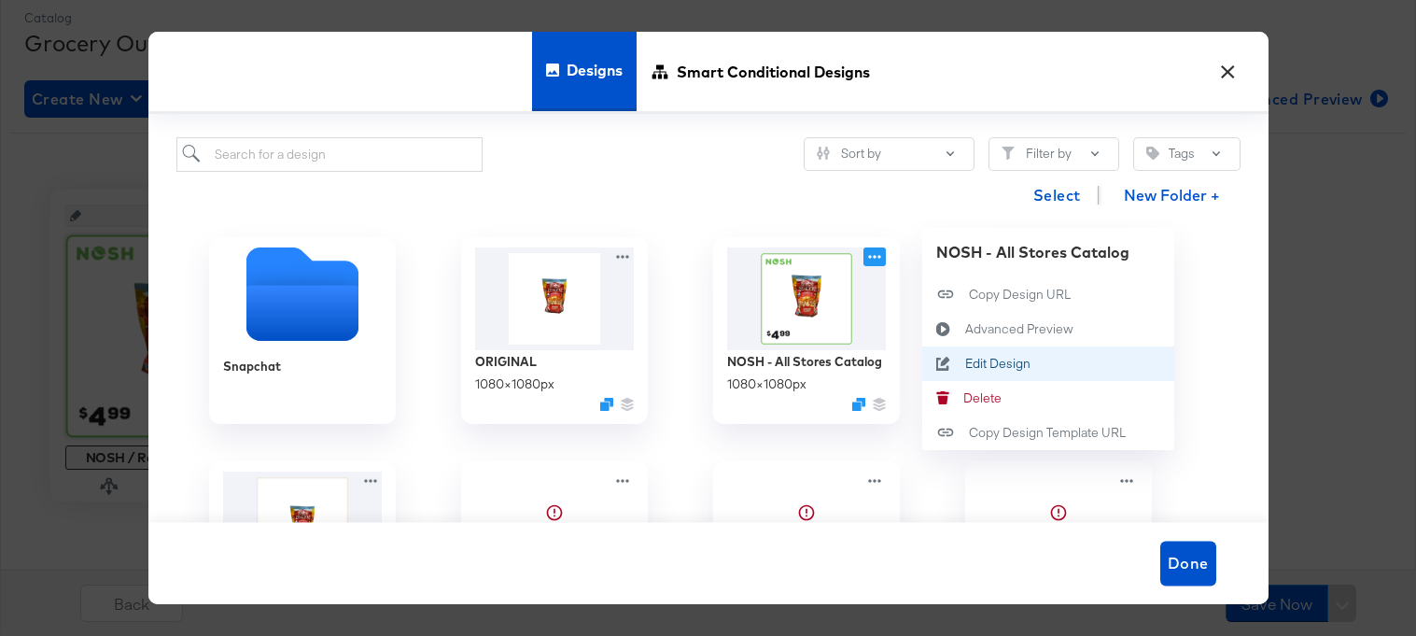
click at [993, 354] on button "Edit Design Edit Design" at bounding box center [1048, 363] width 252 height 35
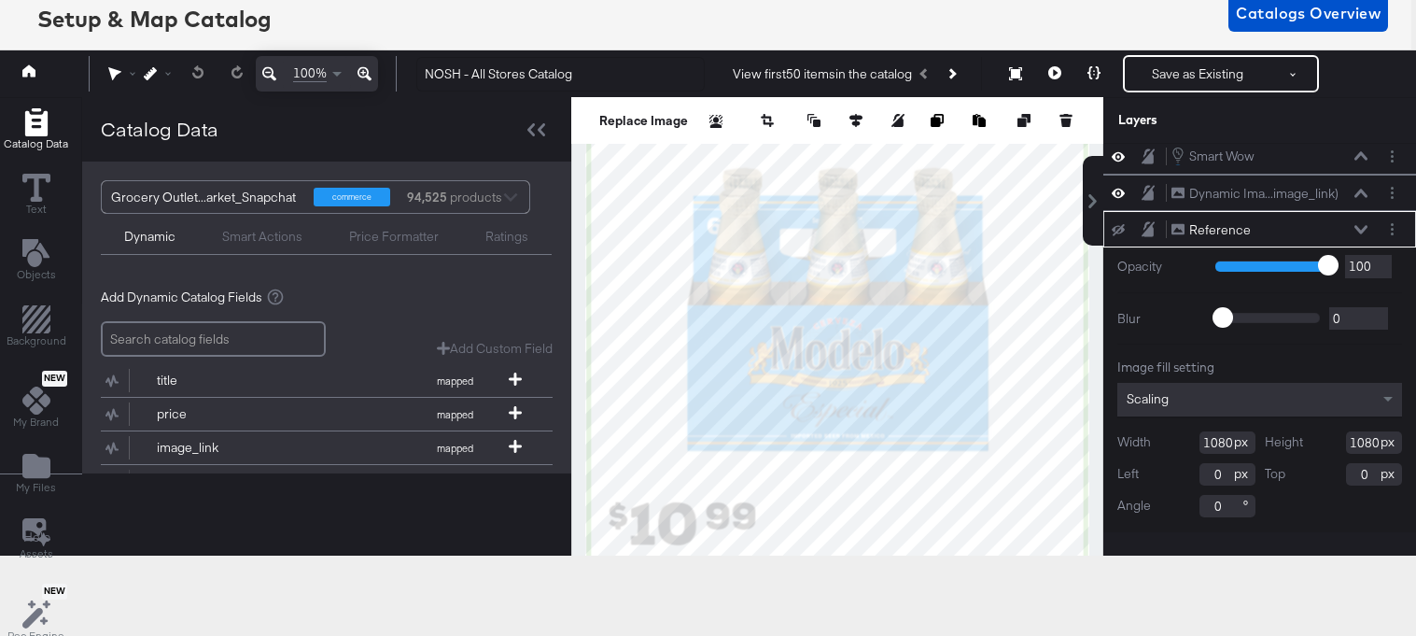
scroll to position [80, 5]
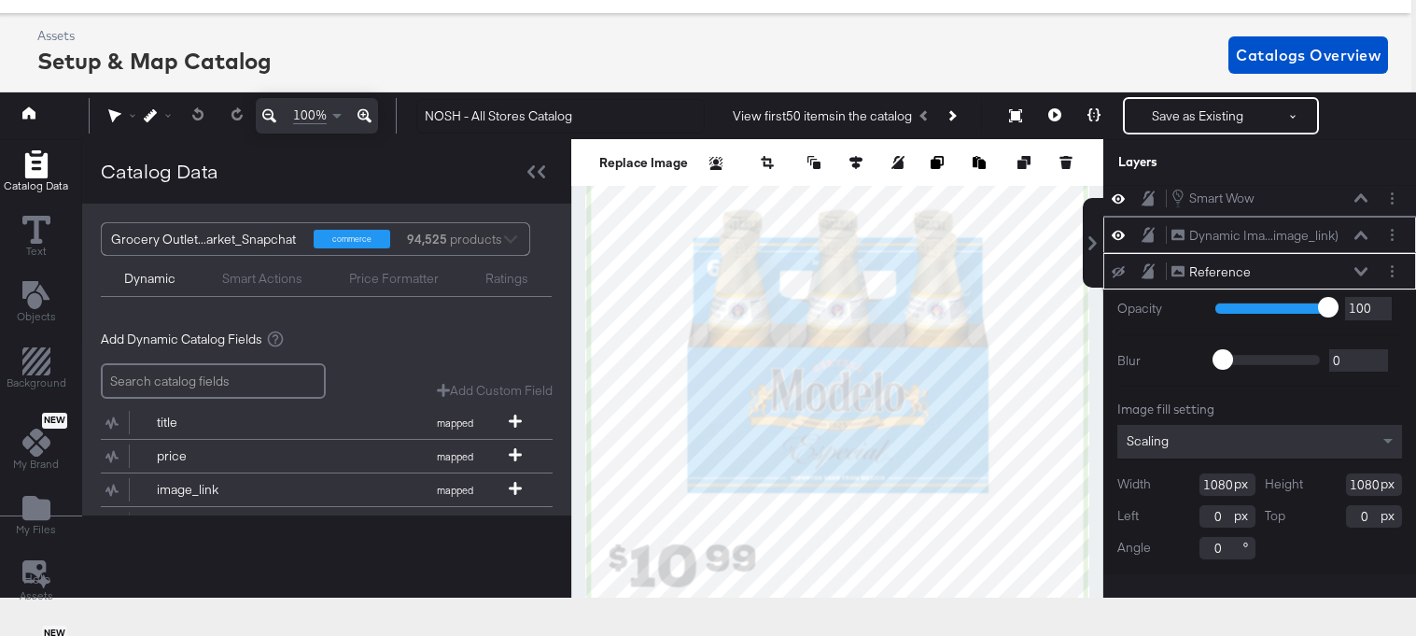
click at [1356, 238] on icon at bounding box center [1361, 235] width 13 height 8
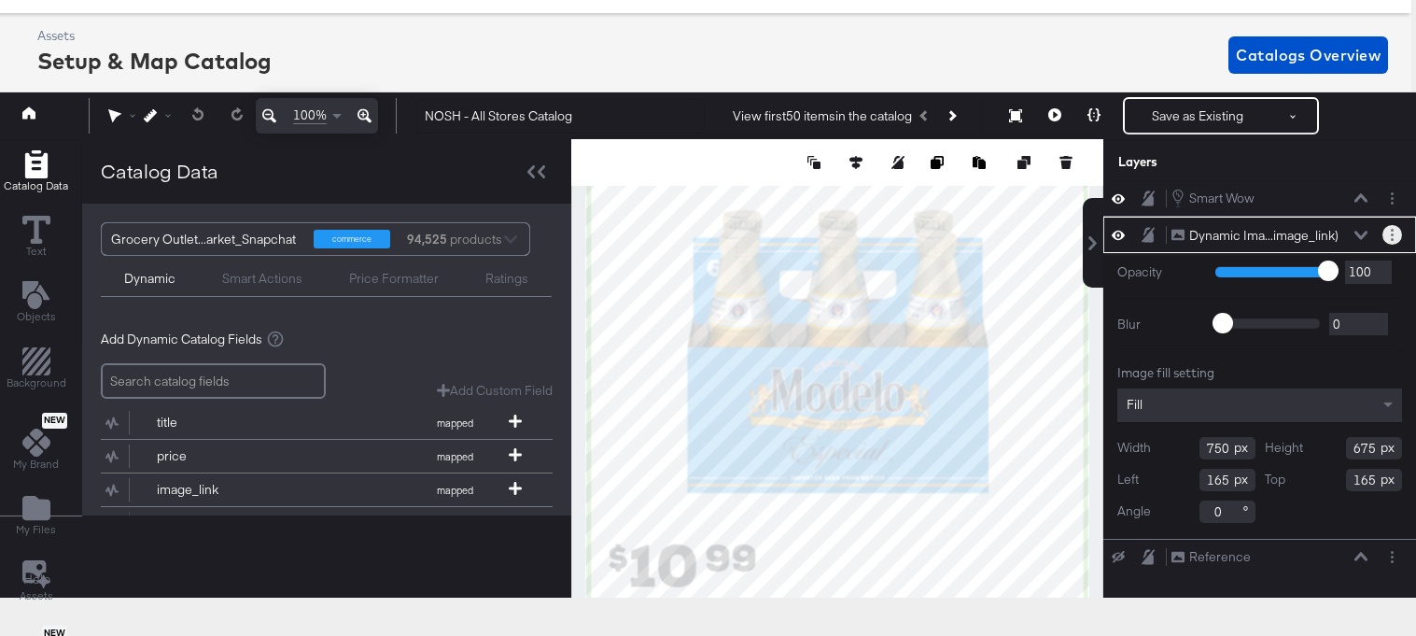
click at [1386, 235] on button "Layer Options" at bounding box center [1393, 235] width 20 height 20
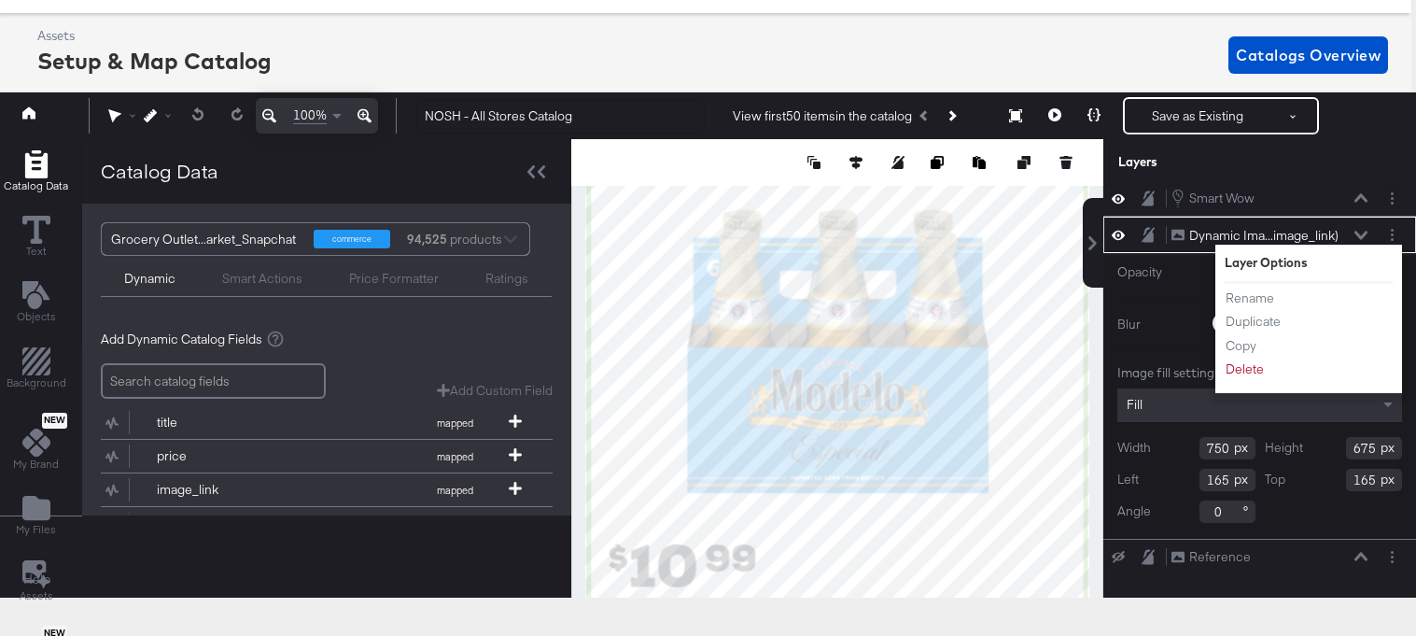
click at [1376, 120] on div "NOSH - All Stores Catalog View first 50 items in the catalog Save as Existing S…" at bounding box center [899, 115] width 996 height 37
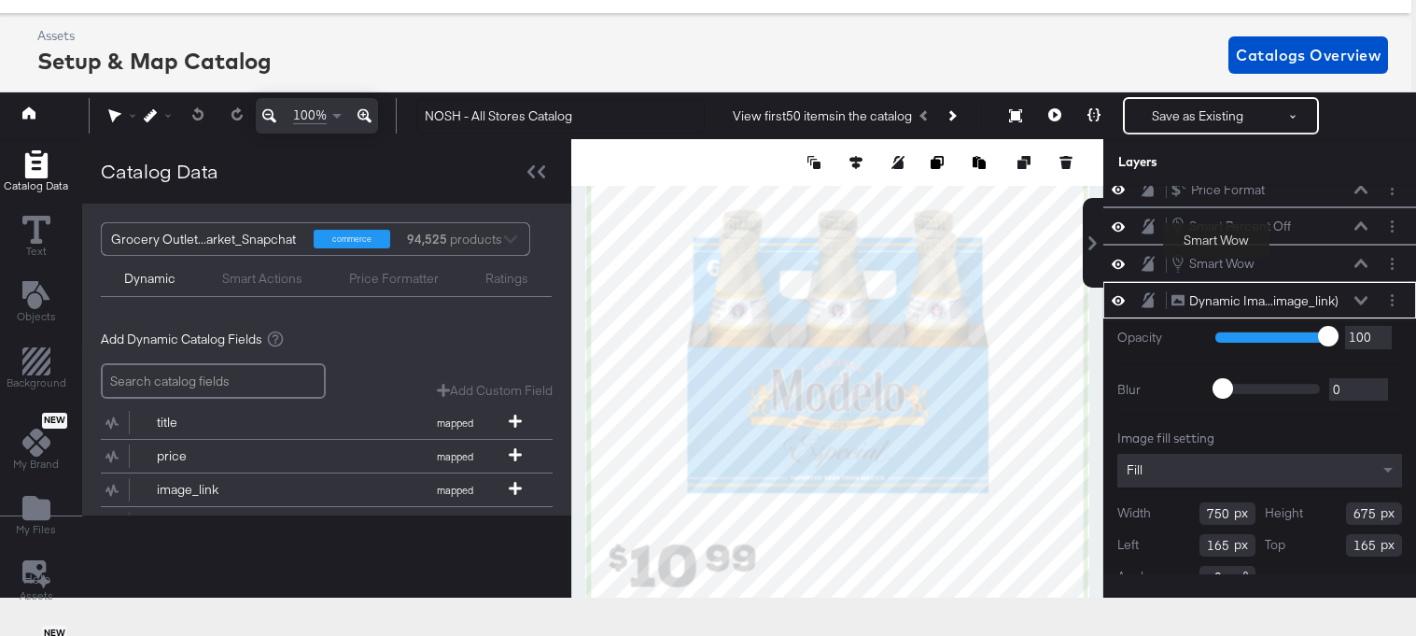
scroll to position [0, 0]
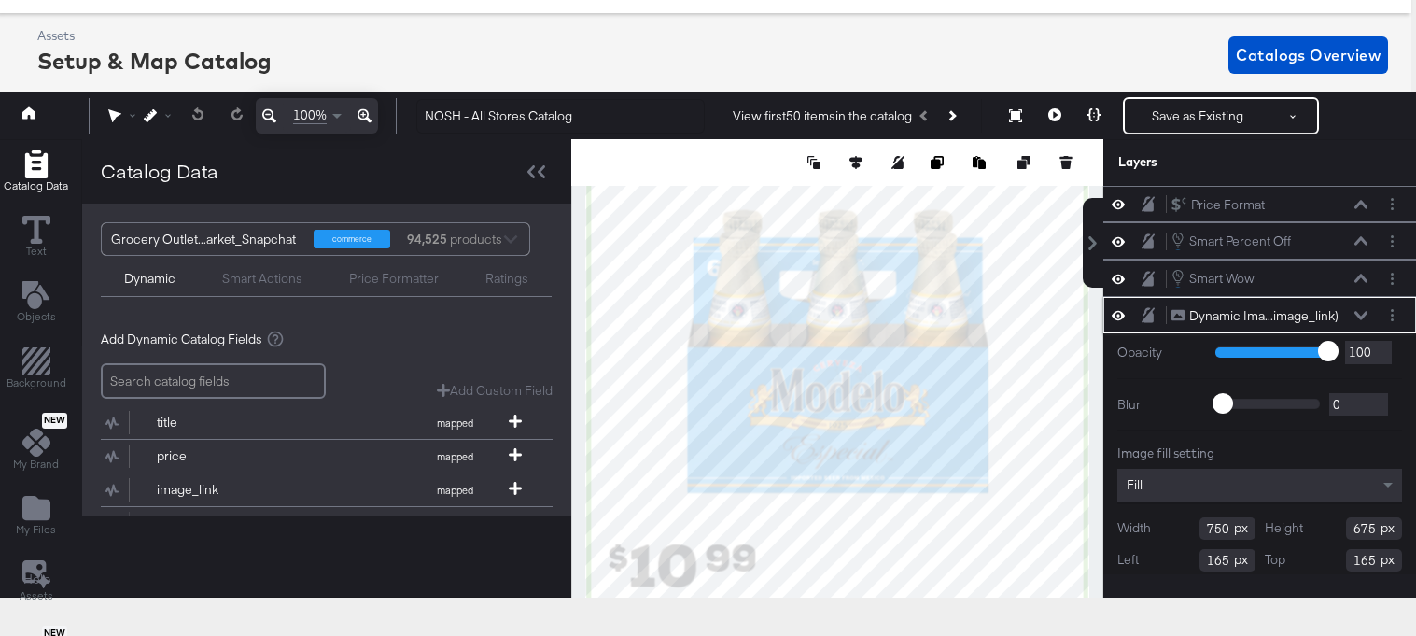
click at [1121, 314] on icon at bounding box center [1118, 315] width 13 height 16
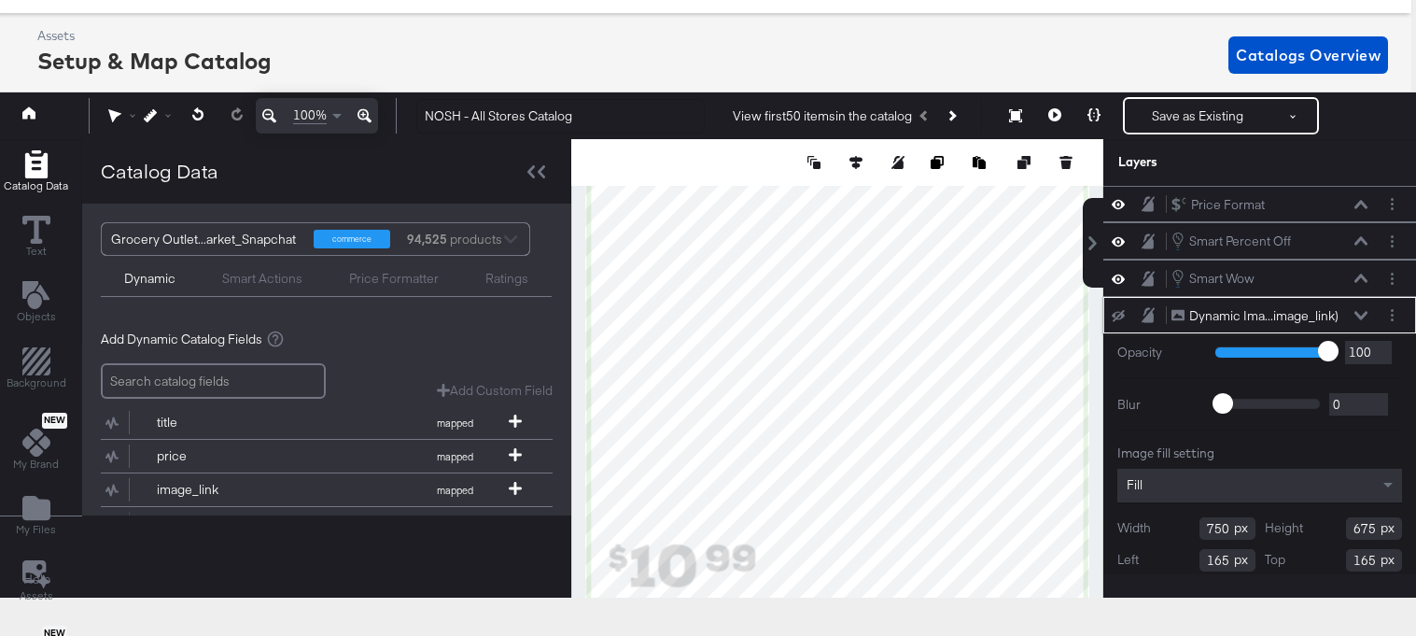
click at [1120, 314] on icon at bounding box center [1118, 316] width 13 height 12
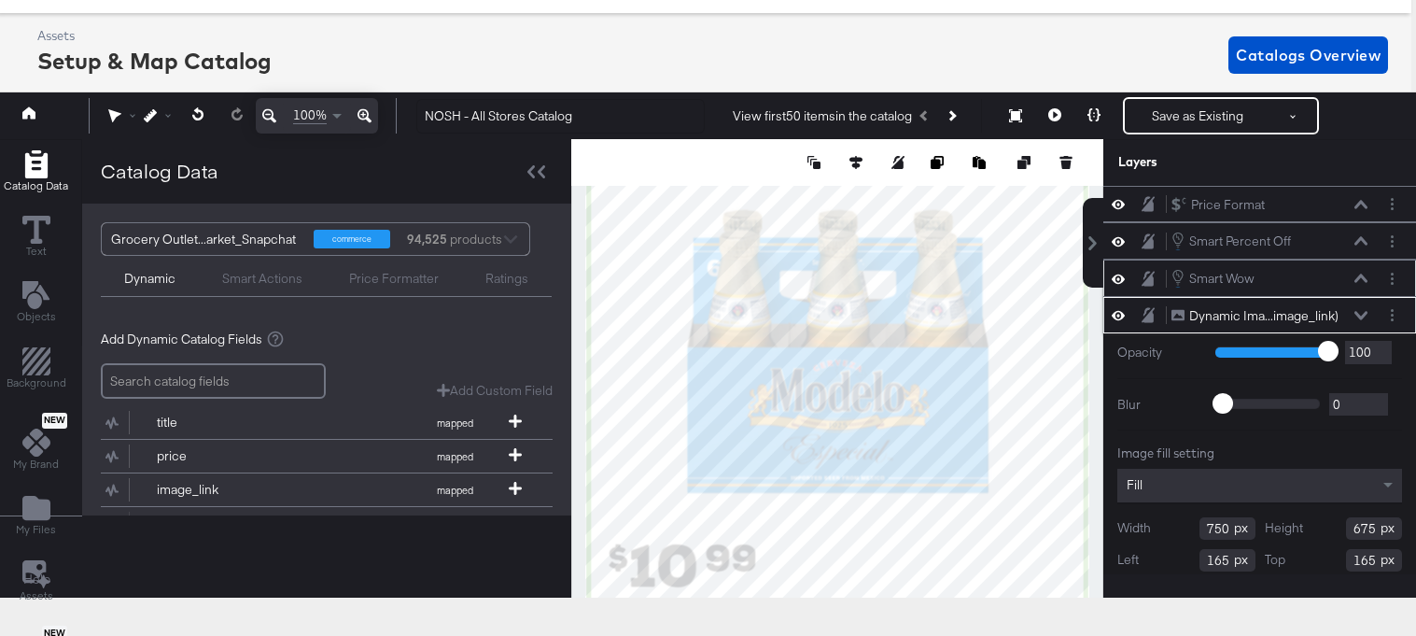
click at [1115, 279] on icon at bounding box center [1118, 279] width 13 height 9
click at [1115, 279] on icon at bounding box center [1118, 279] width 13 height 12
click at [1120, 243] on icon at bounding box center [1118, 241] width 13 height 16
click at [1120, 243] on icon at bounding box center [1118, 241] width 13 height 12
click at [1115, 202] on icon at bounding box center [1118, 204] width 13 height 9
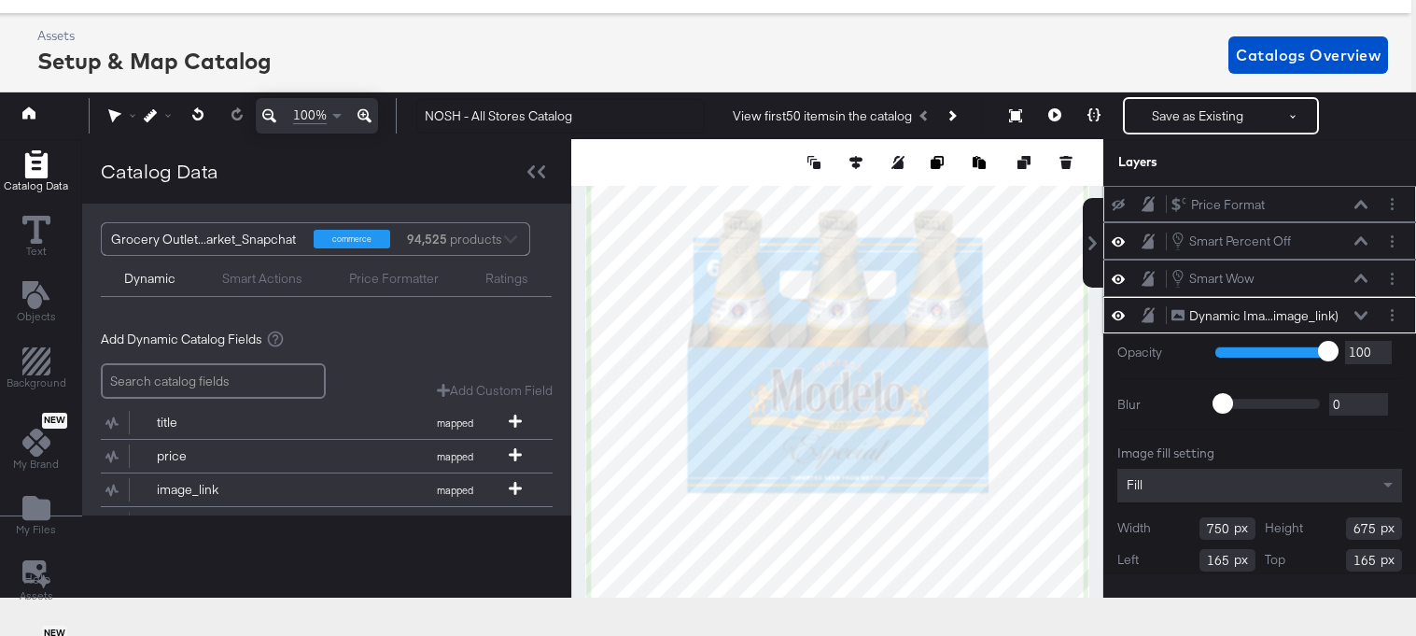
click at [1115, 202] on icon at bounding box center [1118, 205] width 13 height 12
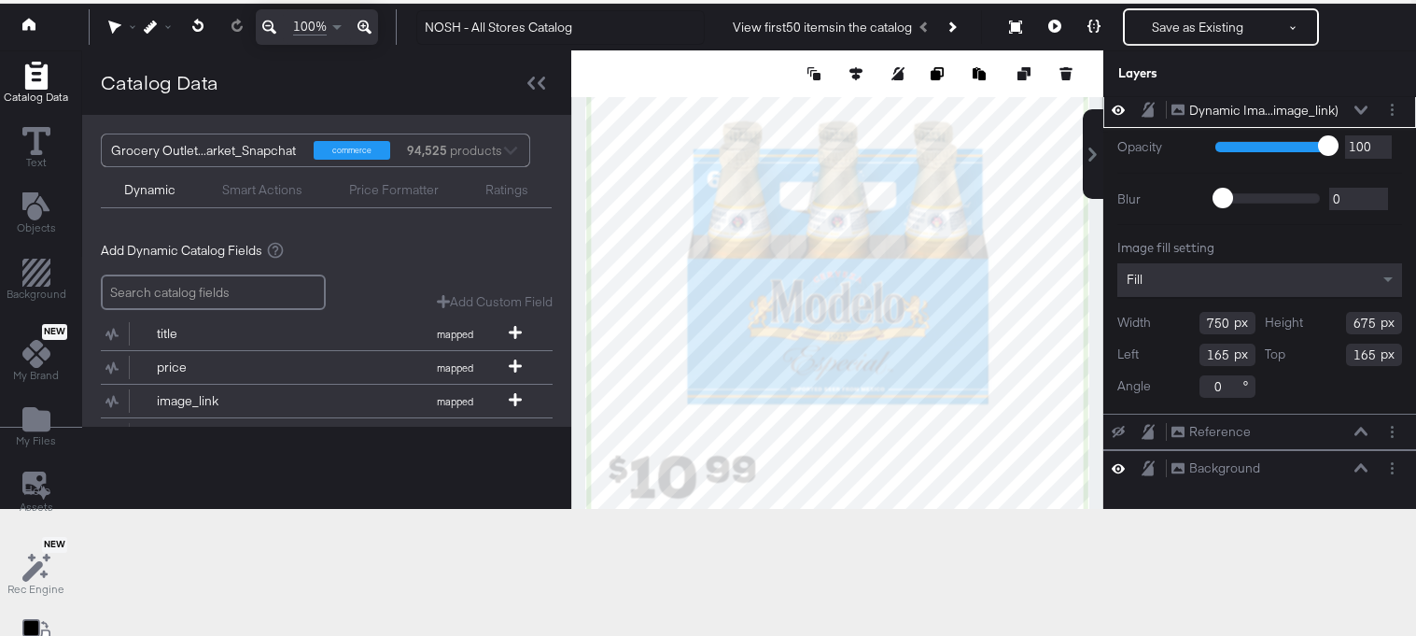
scroll to position [207, 5]
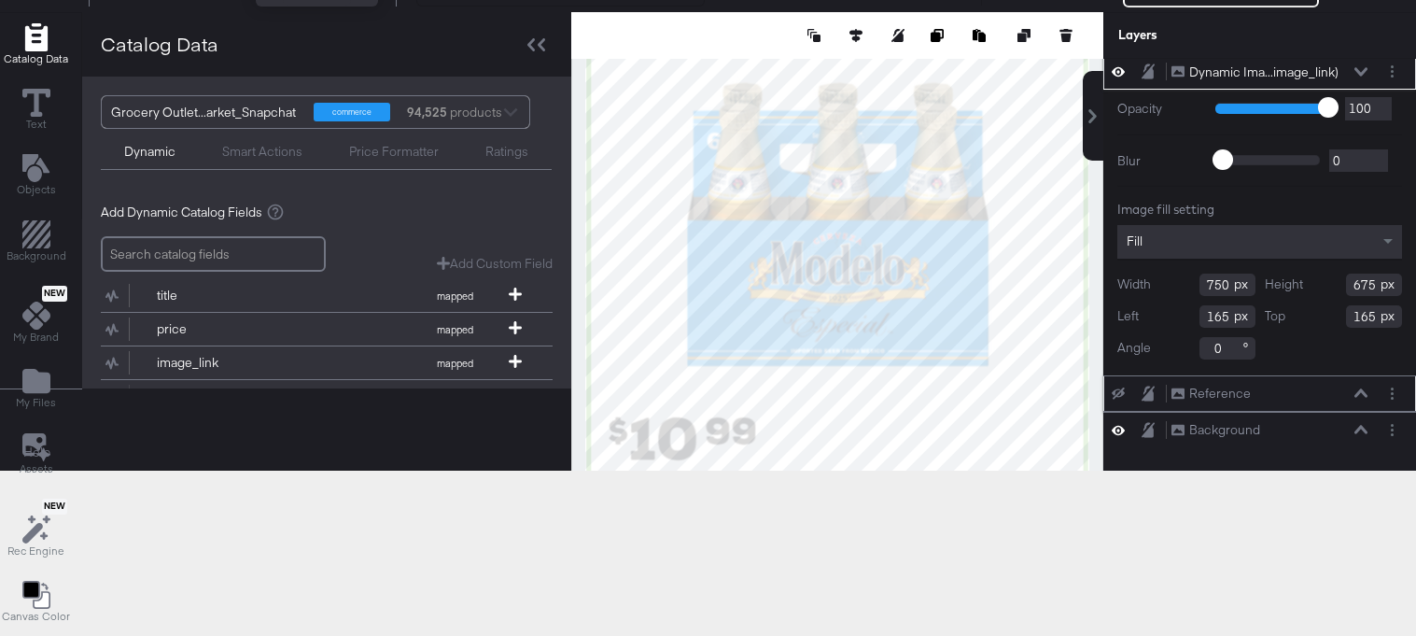
click at [1120, 395] on icon at bounding box center [1118, 393] width 13 height 12
click at [1120, 394] on icon at bounding box center [1118, 394] width 13 height 16
click at [1120, 394] on icon at bounding box center [1118, 393] width 13 height 12
click at [1120, 394] on icon at bounding box center [1118, 394] width 13 height 16
click at [1122, 425] on icon at bounding box center [1118, 430] width 13 height 16
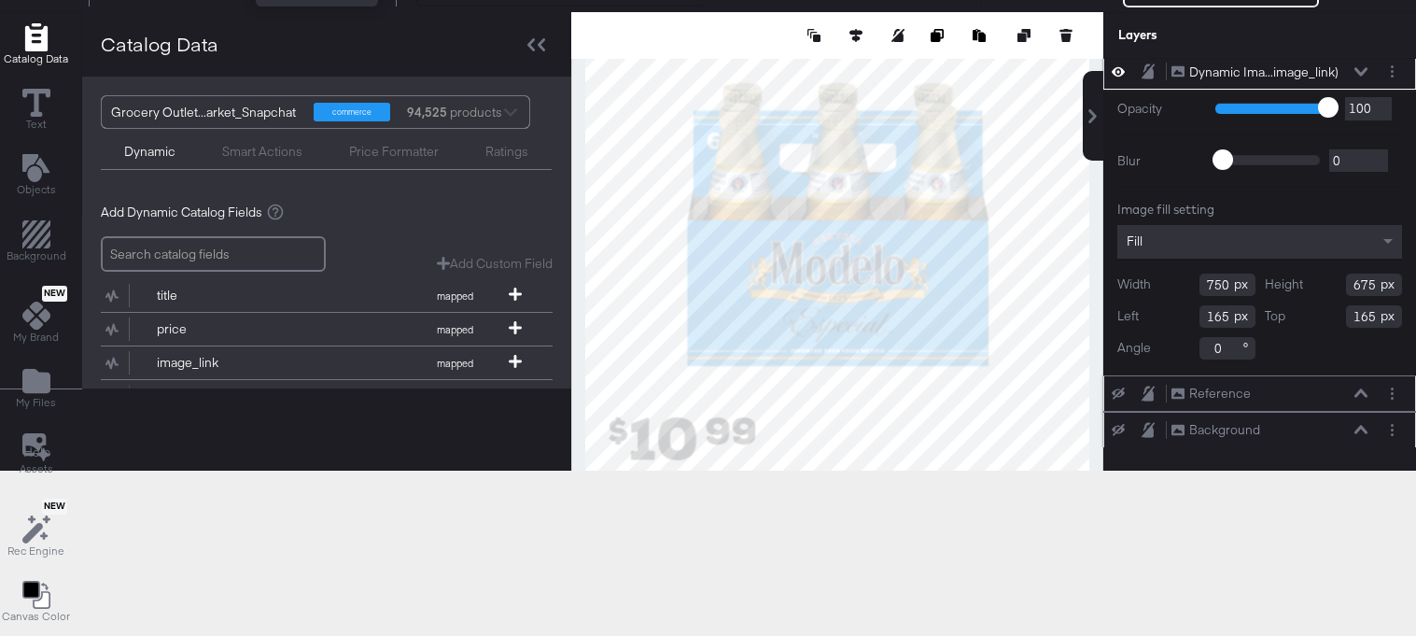
click at [1121, 425] on icon at bounding box center [1118, 430] width 13 height 12
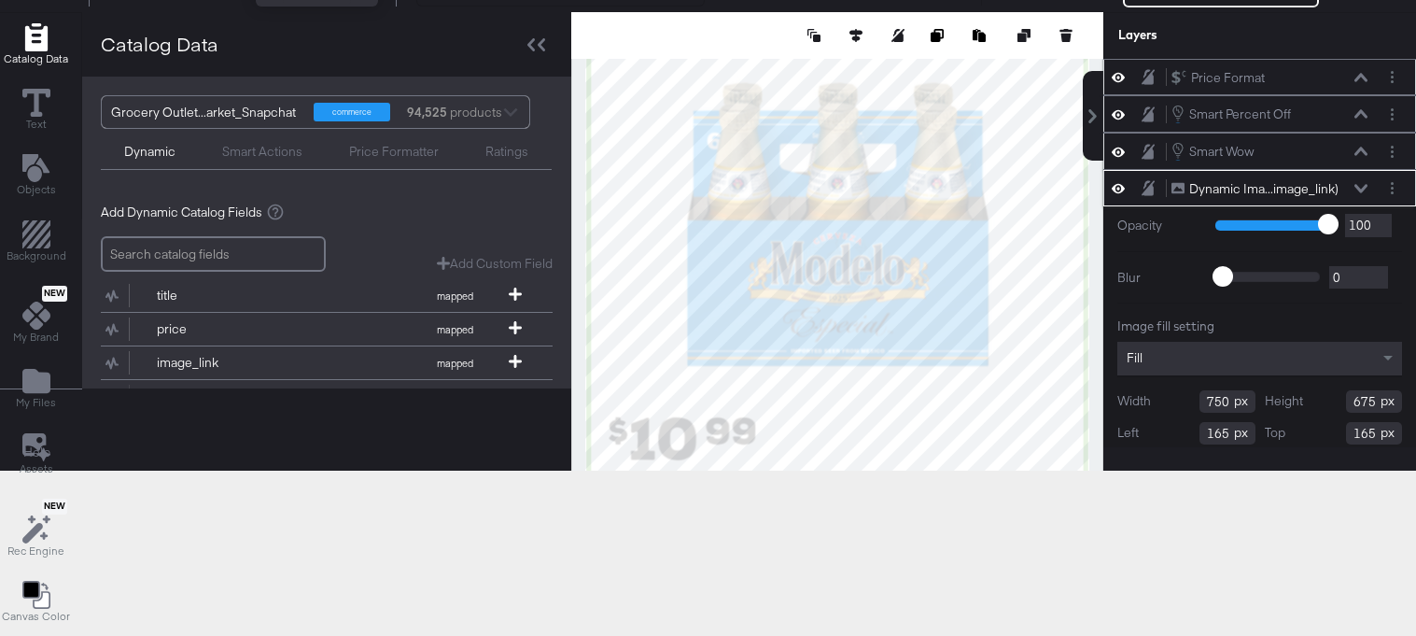
scroll to position [0, 5]
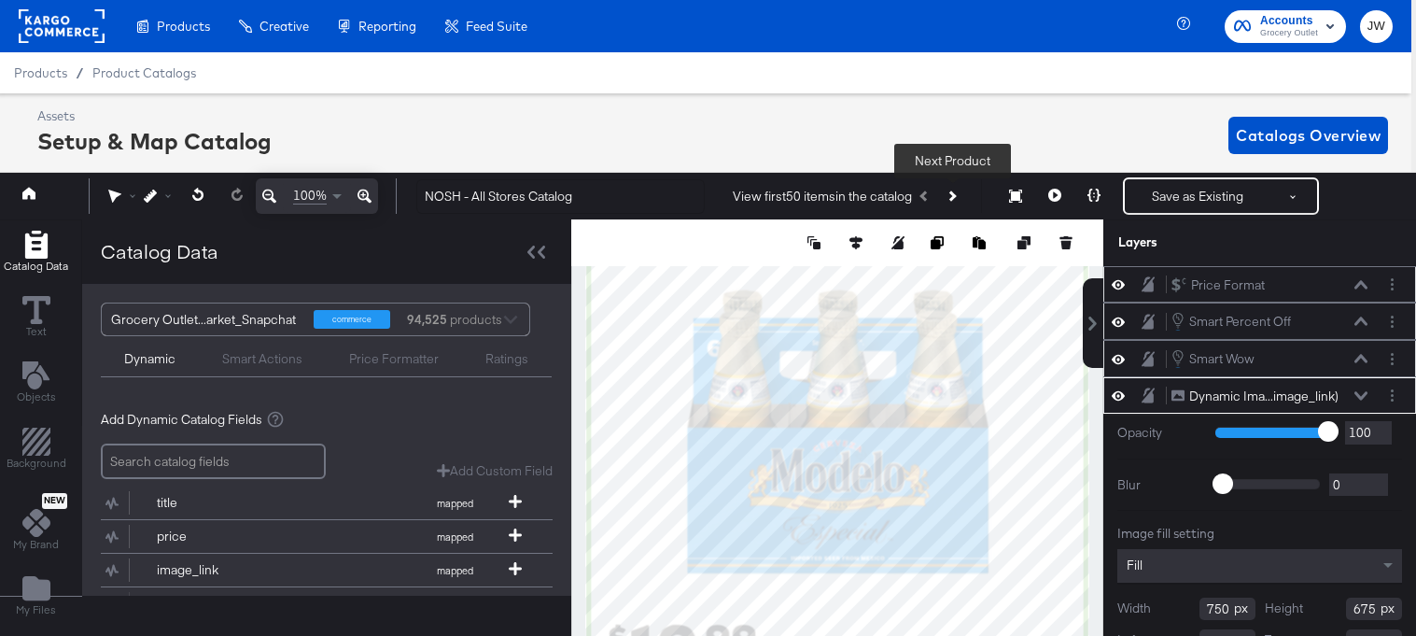
click at [960, 204] on button "Next Product" at bounding box center [951, 196] width 26 height 34
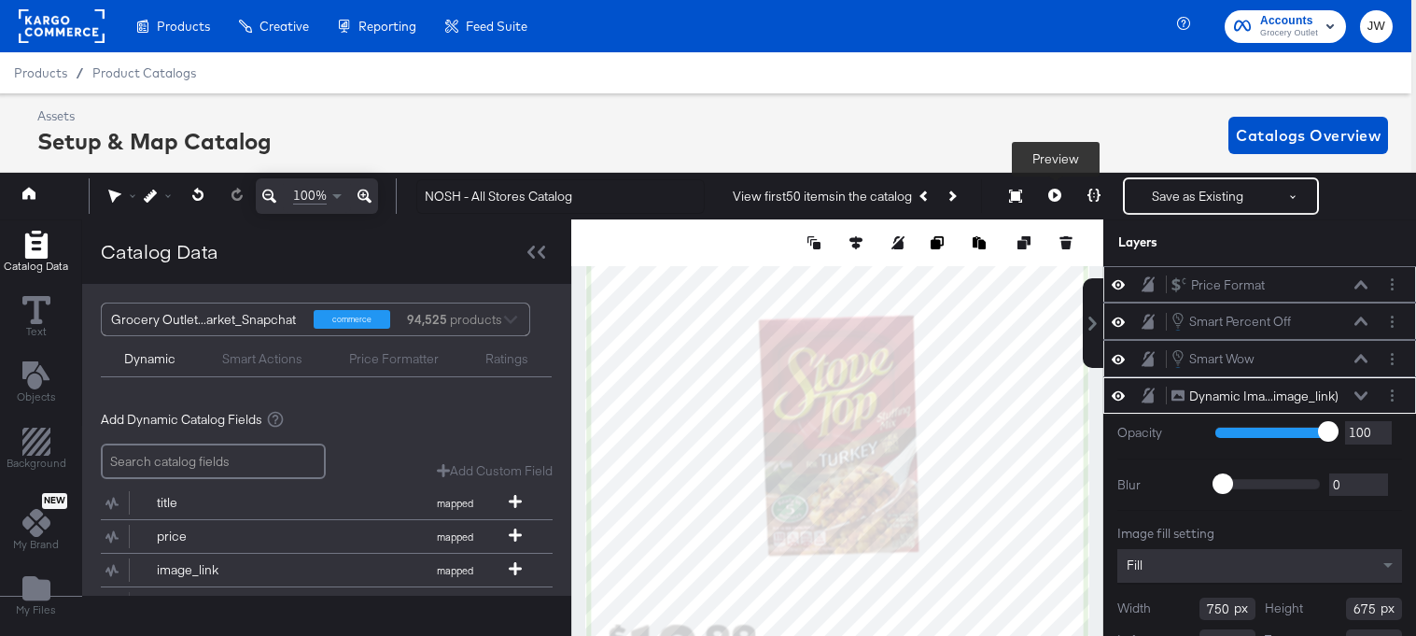
click at [1058, 205] on button at bounding box center [1054, 195] width 39 height 37
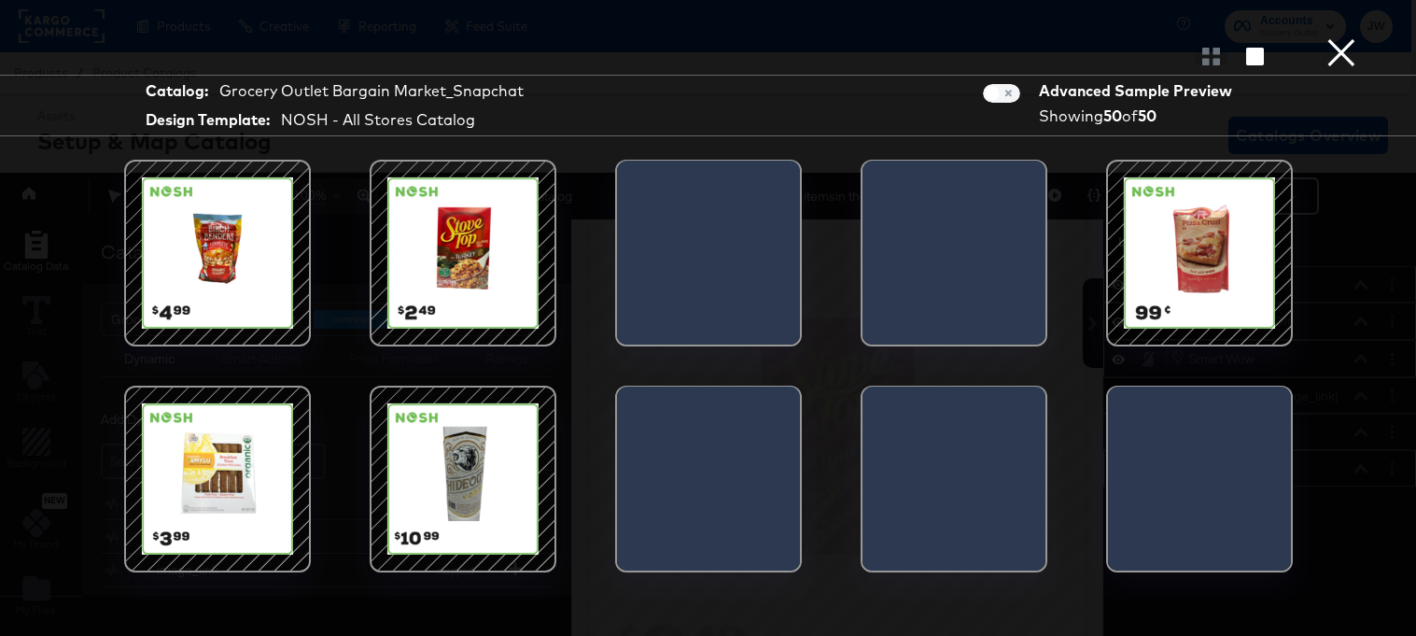
click at [1344, 37] on button "×" at bounding box center [1341, 18] width 37 height 37
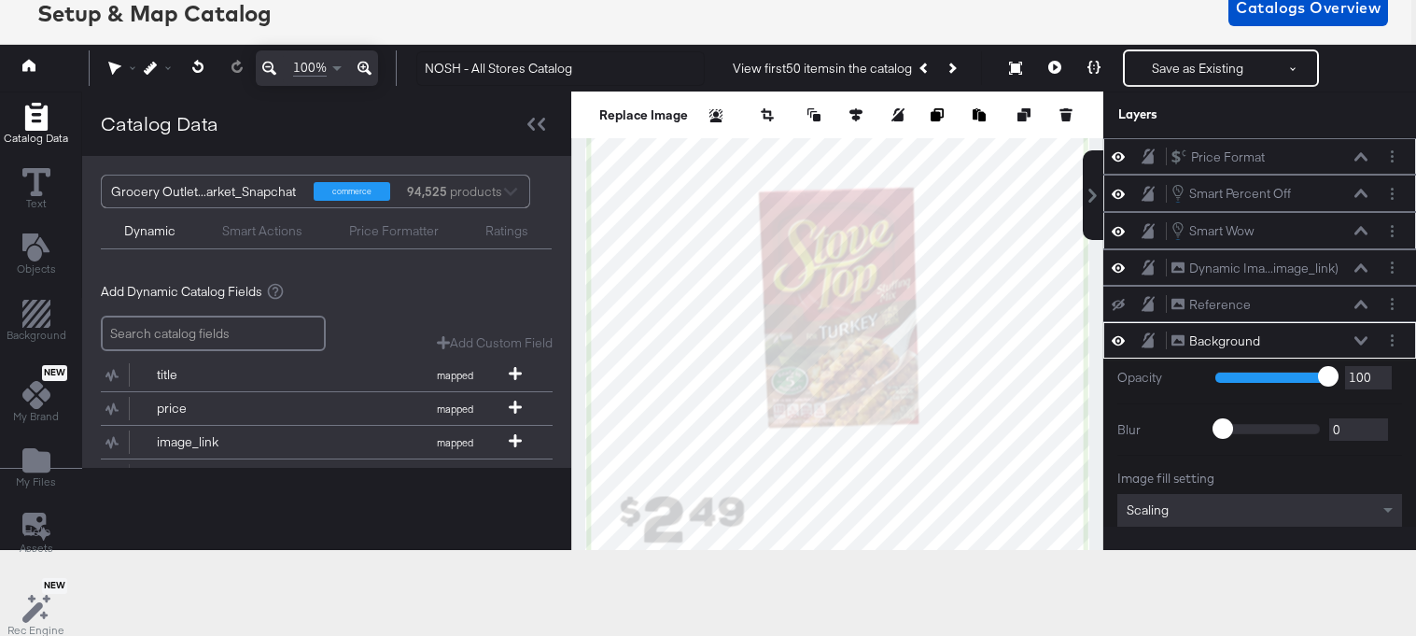
scroll to position [117, 0]
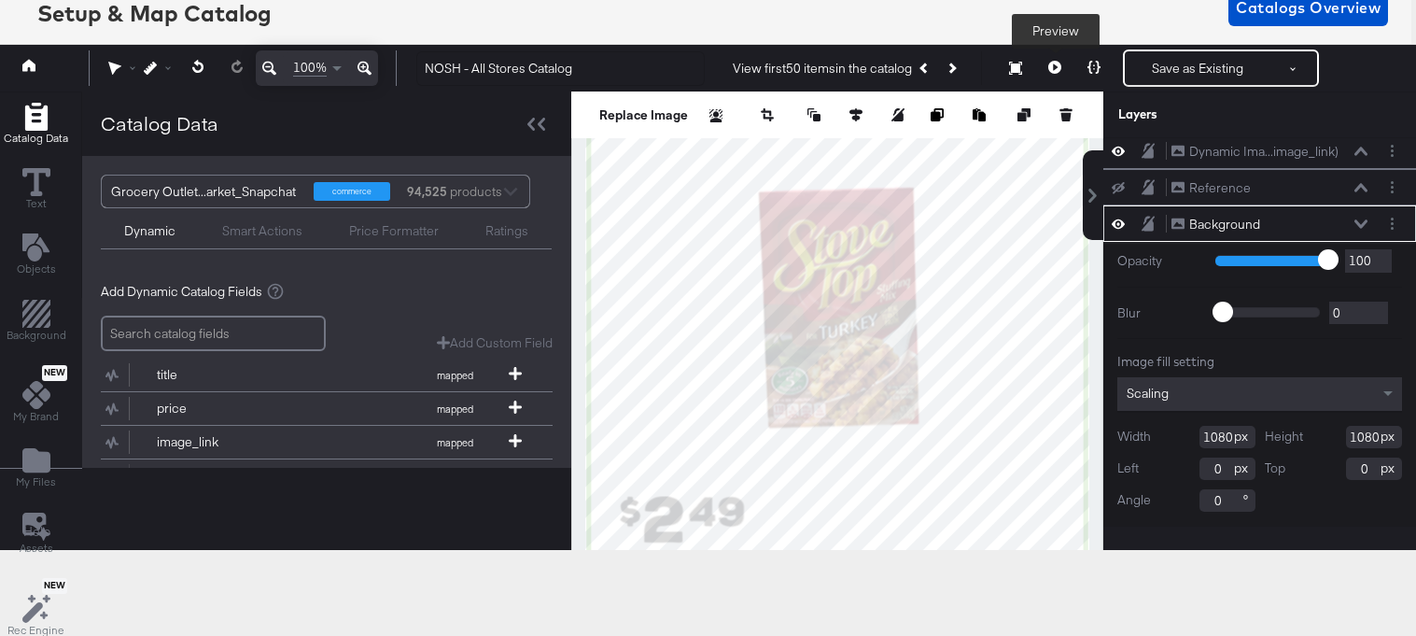
click at [1054, 64] on icon at bounding box center [1055, 67] width 13 height 13
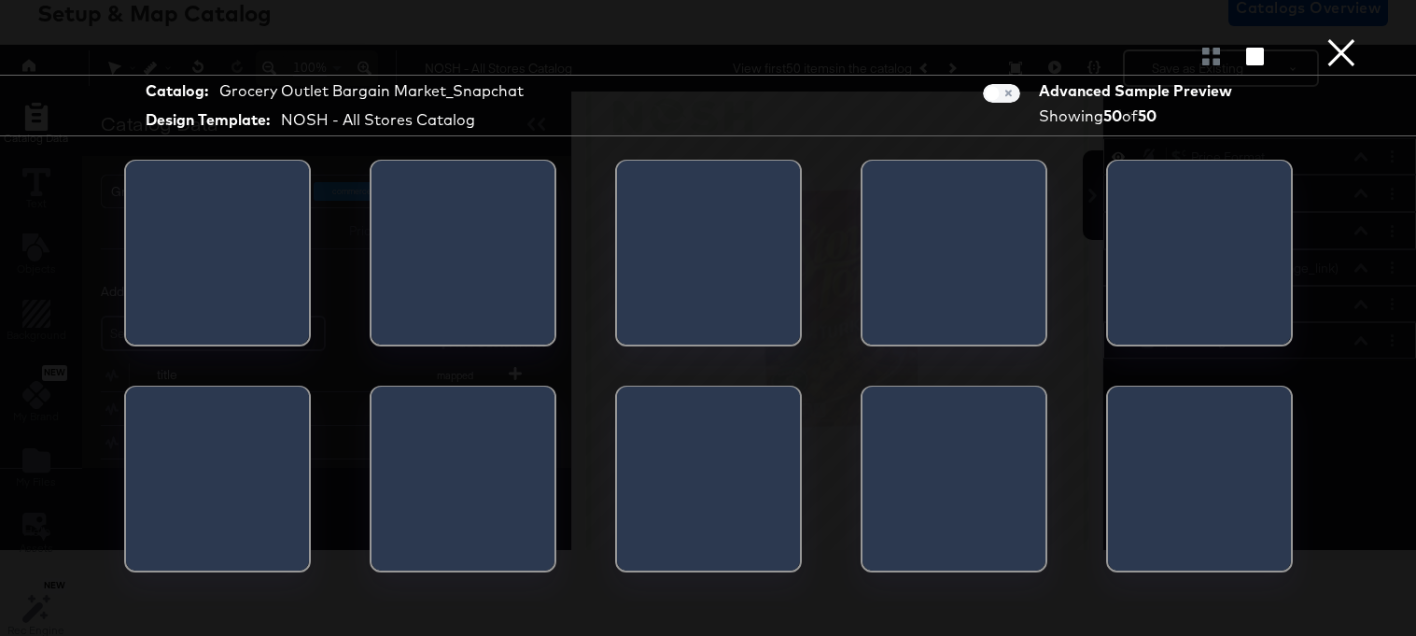
scroll to position [0, 0]
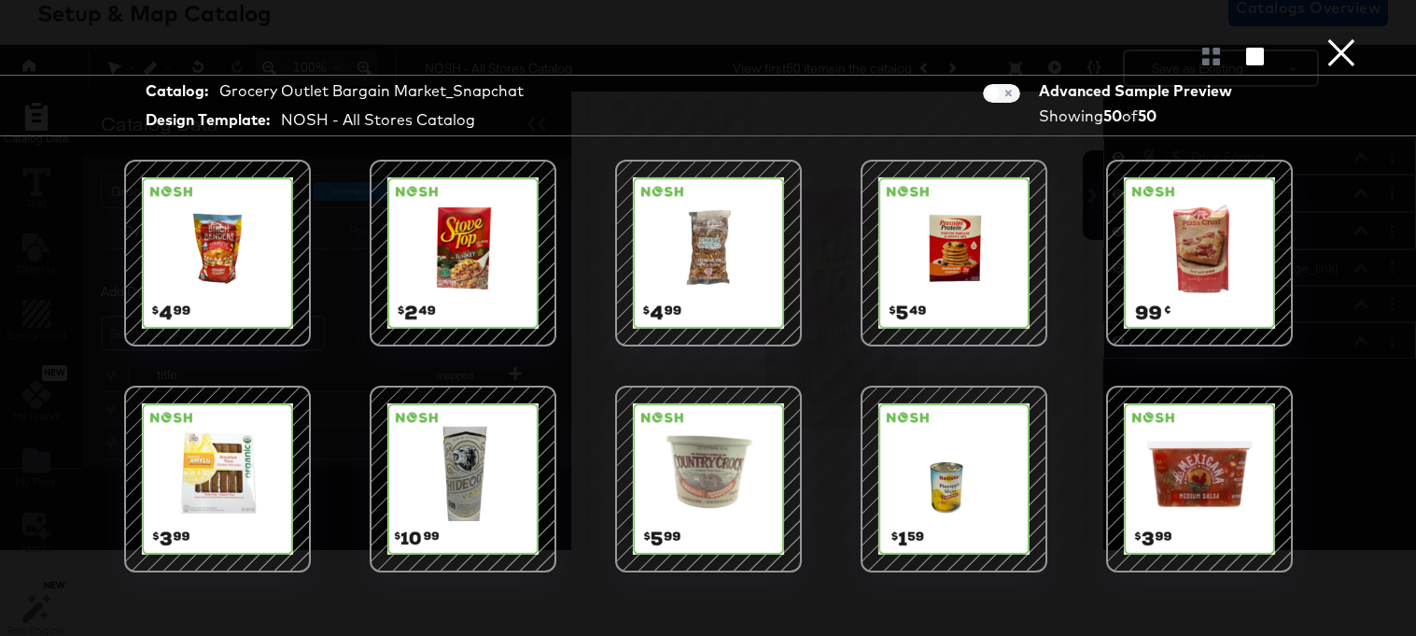
click at [1356, 37] on button "×" at bounding box center [1341, 18] width 37 height 37
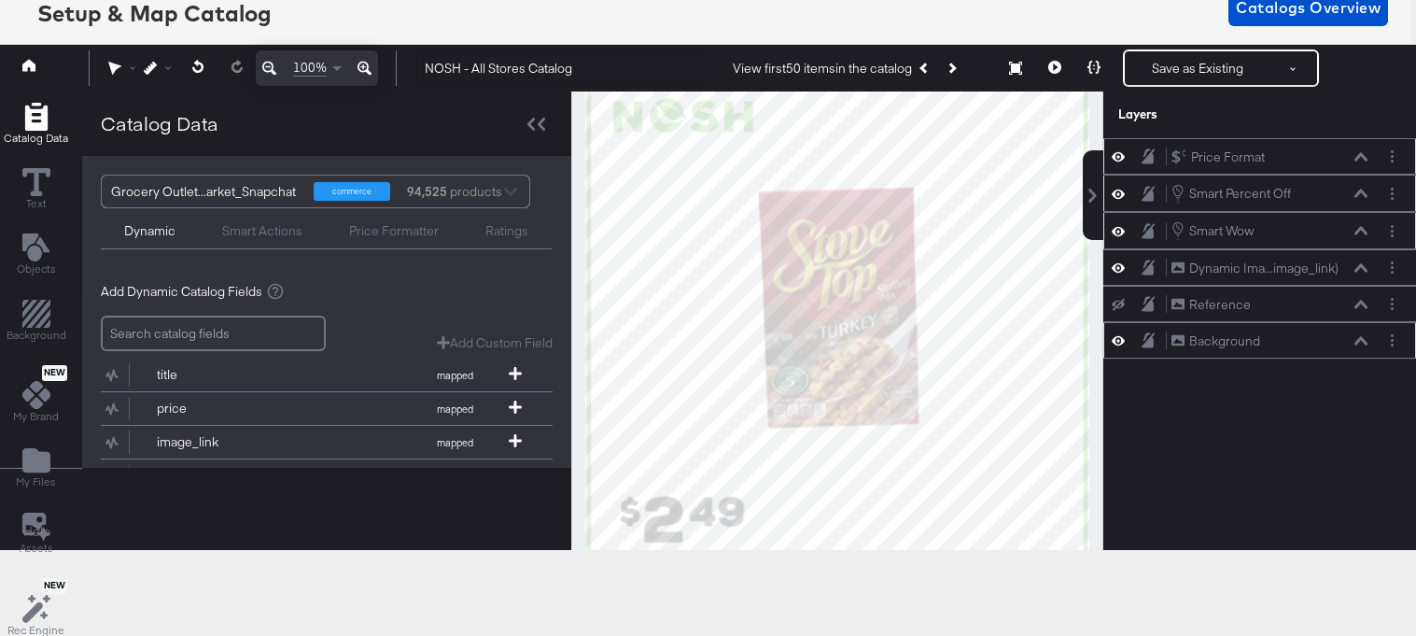
click at [1129, 345] on div at bounding box center [1124, 340] width 26 height 18
click at [1122, 348] on icon at bounding box center [1118, 340] width 13 height 16
click at [1122, 348] on div "Background Background" at bounding box center [1260, 341] width 298 height 20
click at [1120, 339] on icon at bounding box center [1118, 341] width 13 height 12
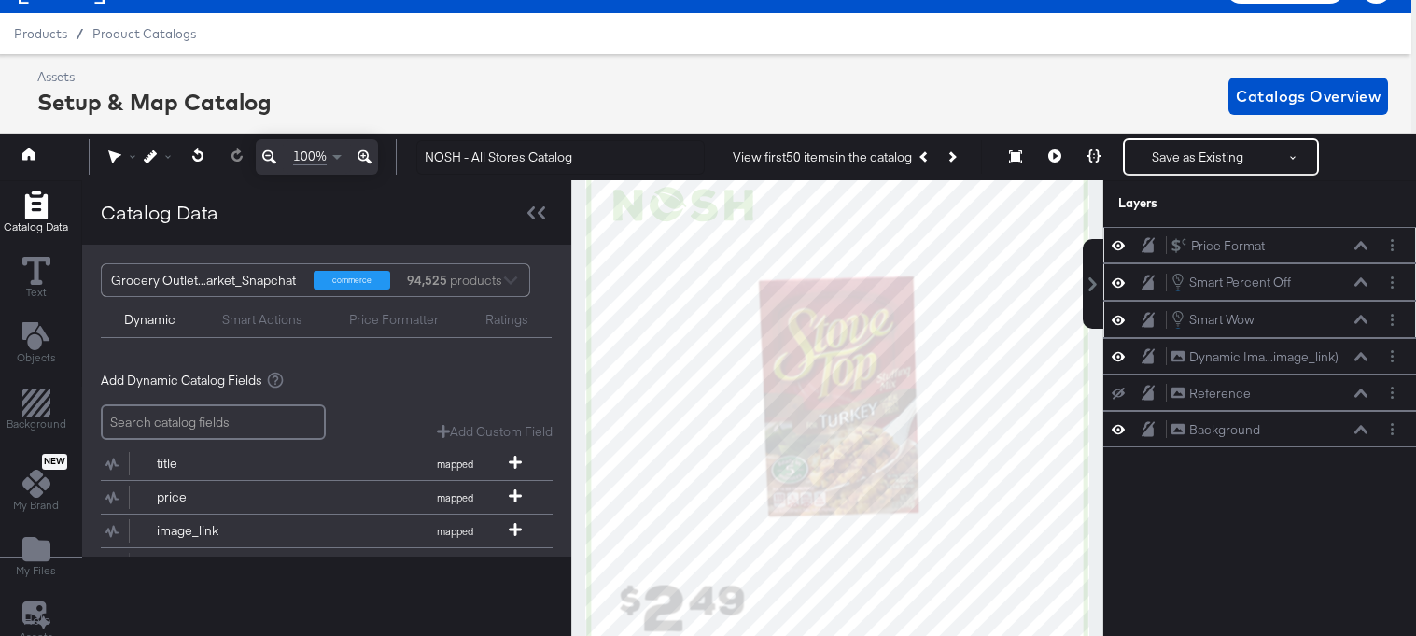
scroll to position [40, 5]
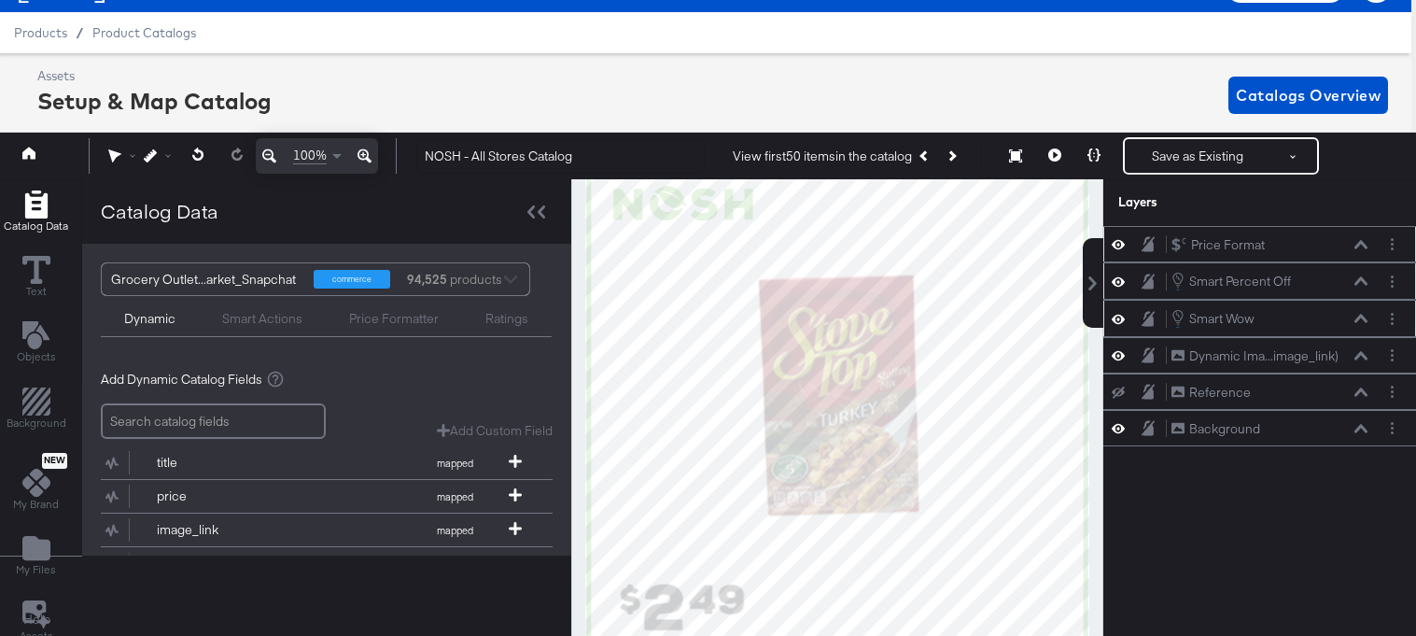
click at [1120, 321] on icon at bounding box center [1118, 319] width 13 height 16
click at [1119, 321] on icon at bounding box center [1118, 319] width 13 height 12
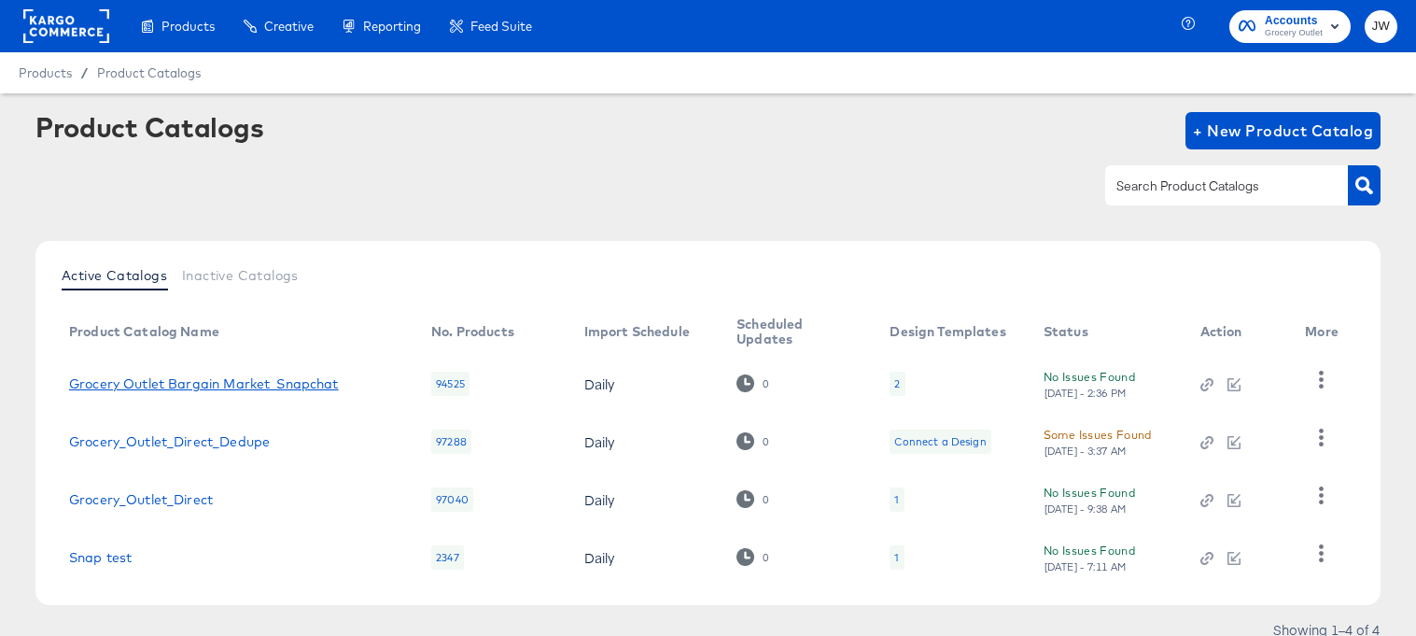
click at [282, 378] on link "Grocery Outlet Bargain Market_Snapchat" at bounding box center [204, 383] width 270 height 15
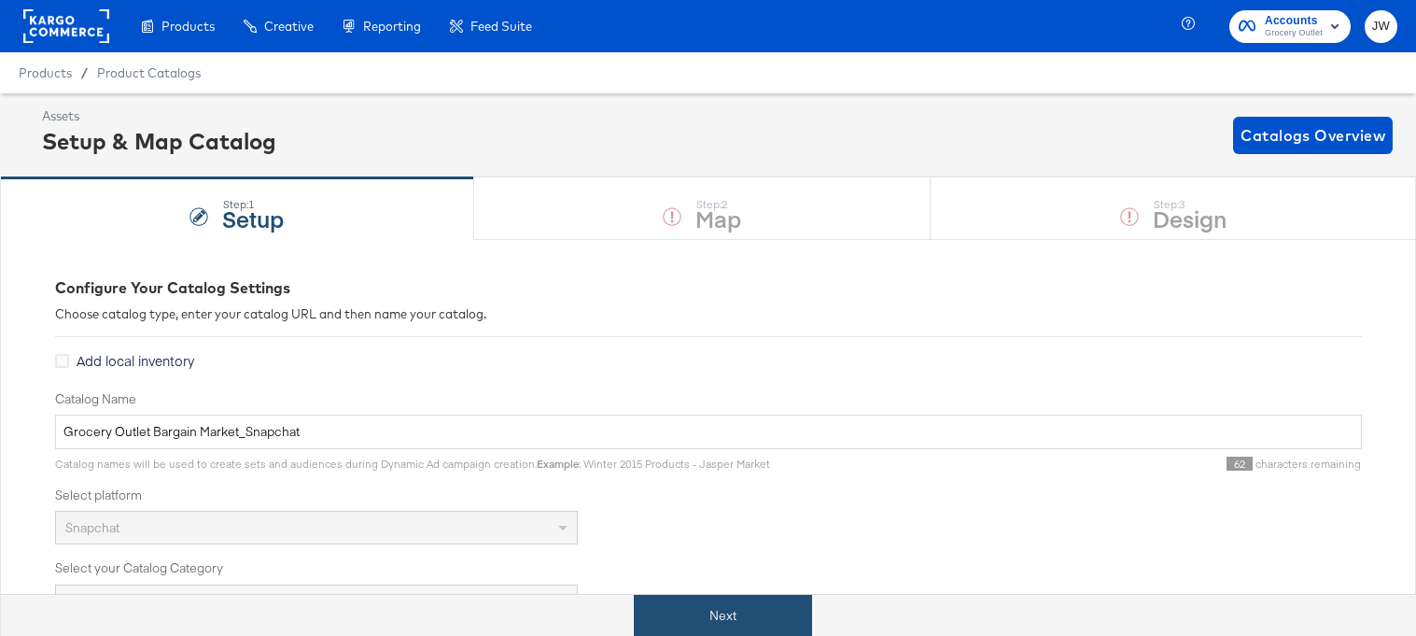
click at [682, 604] on button "Next" at bounding box center [723, 616] width 178 height 42
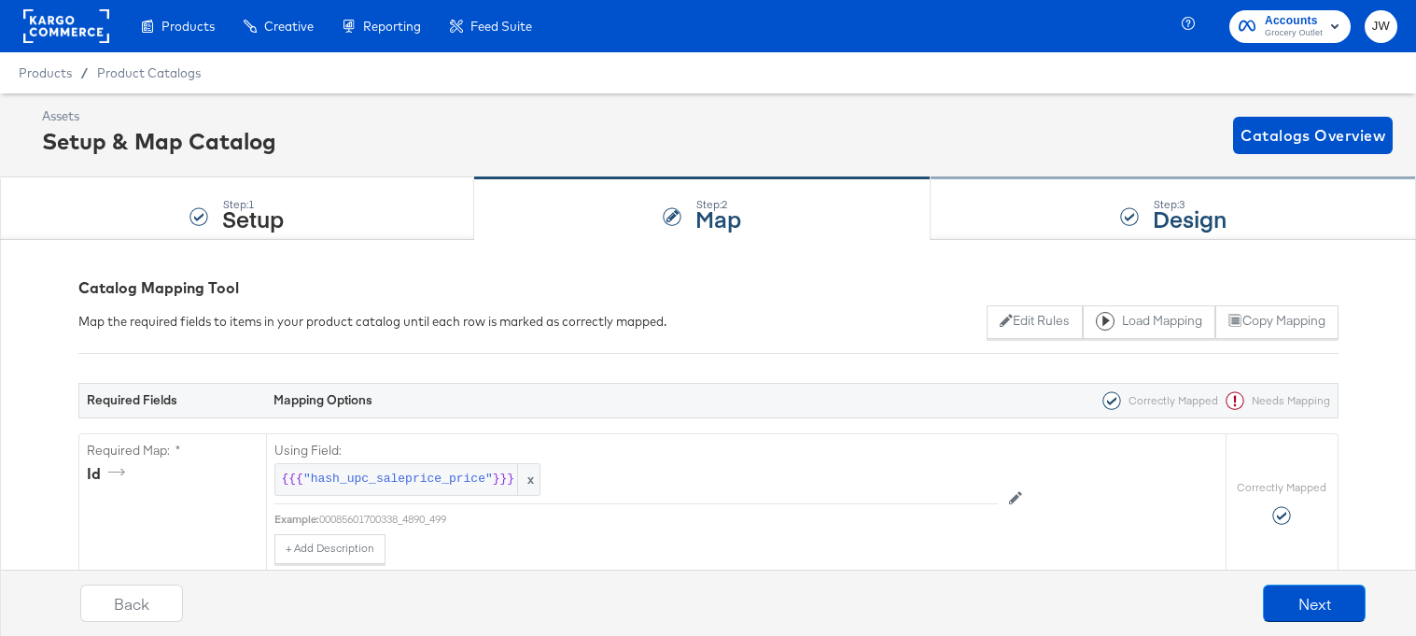
click at [977, 204] on div "Step: 3 Design" at bounding box center [1174, 209] width 486 height 62
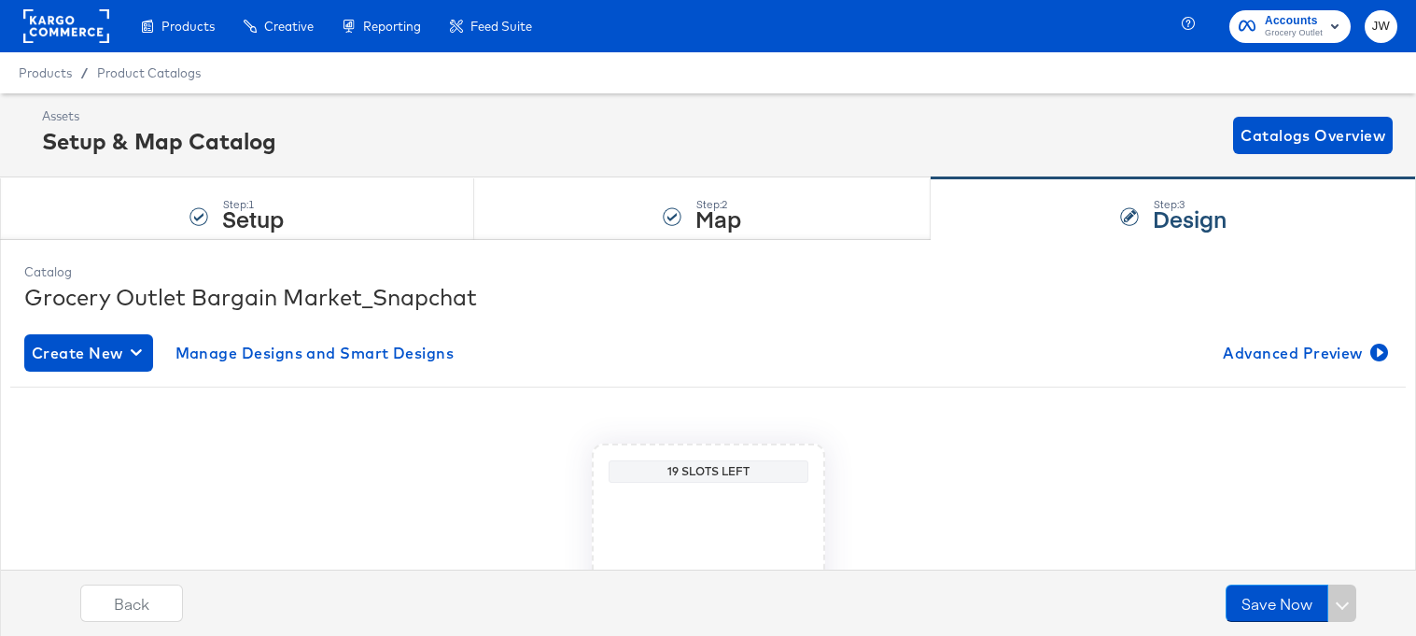
scroll to position [254, 0]
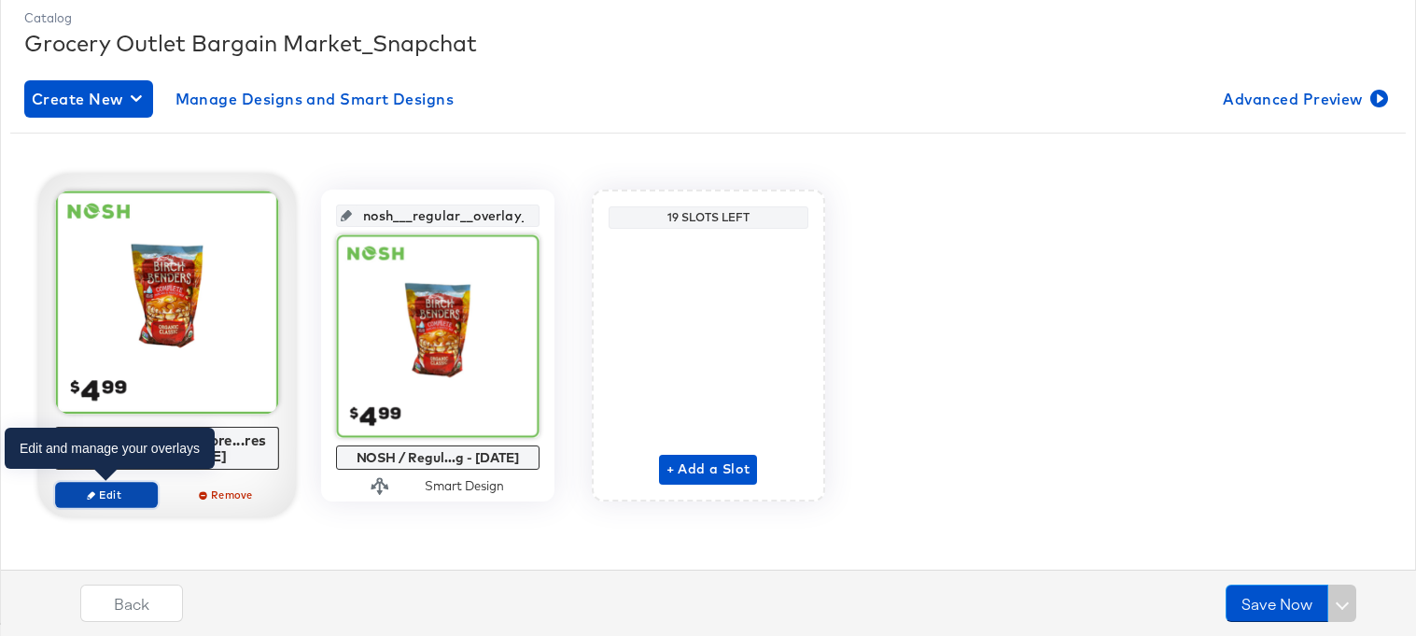
click at [114, 491] on span "Edit" at bounding box center [106, 494] width 86 height 14
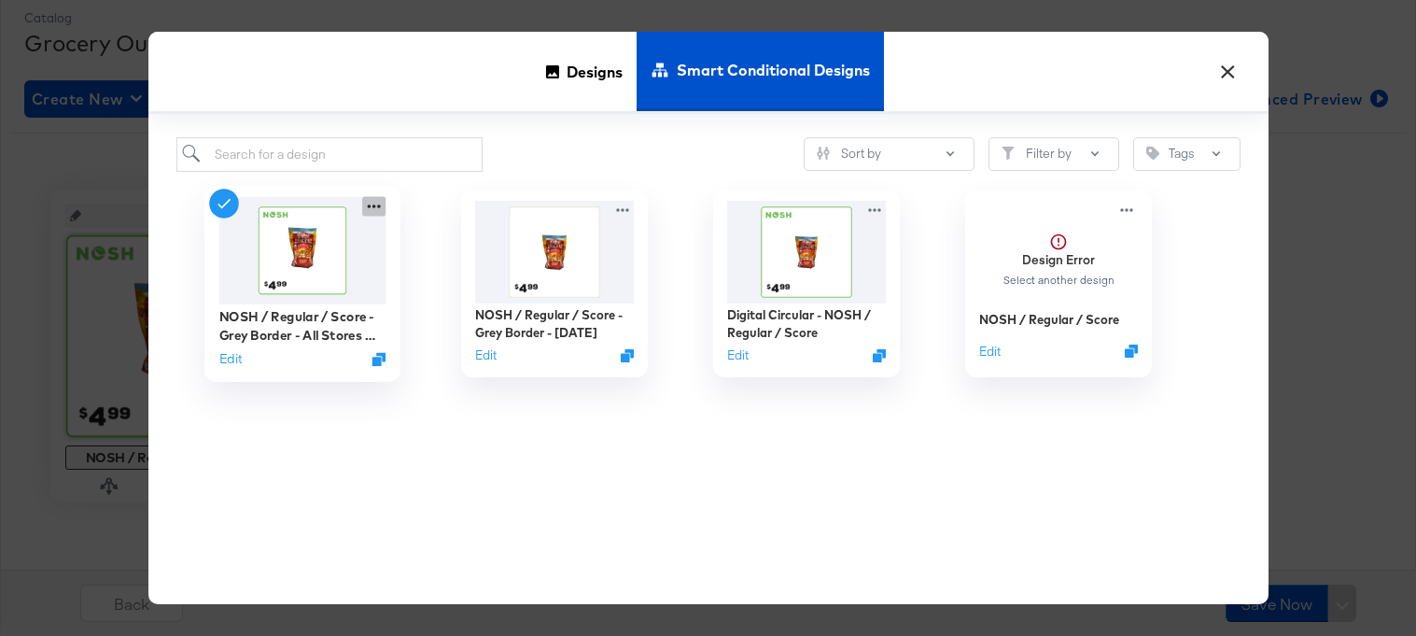
click at [378, 206] on icon at bounding box center [373, 206] width 13 height 4
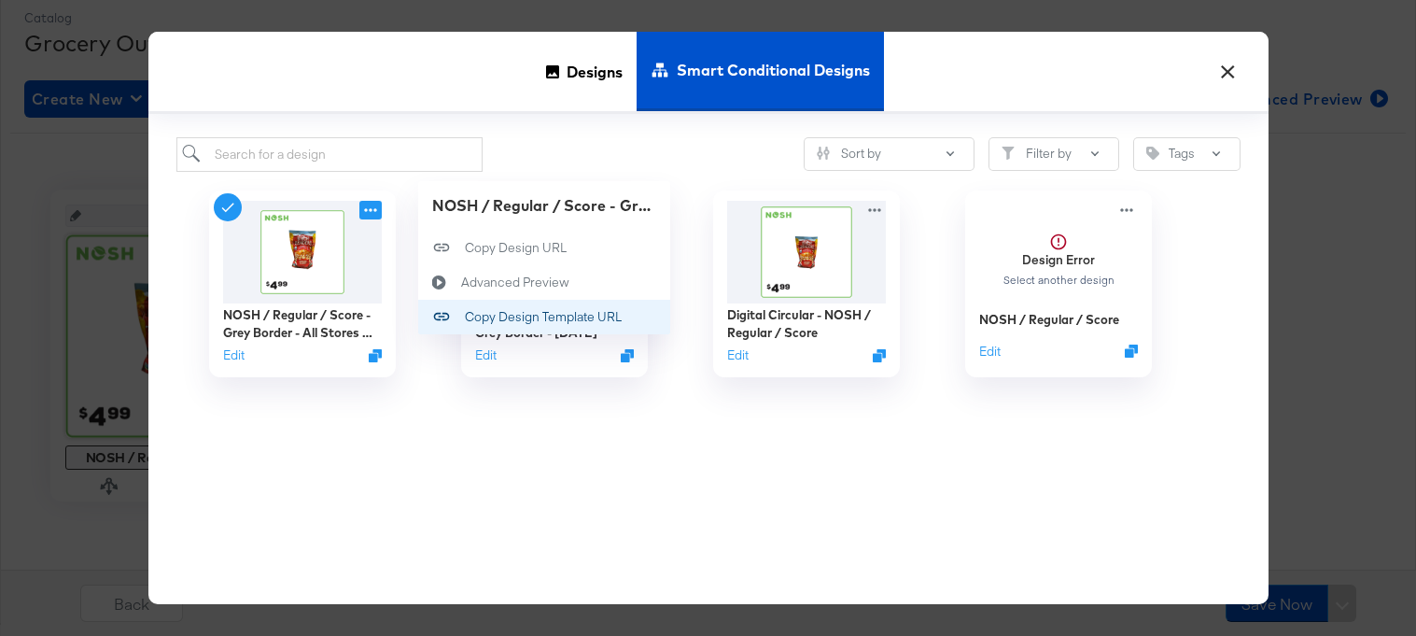
click at [465, 317] on div "Copy Design Template URL Copy Design Template URL" at bounding box center [465, 317] width 0 height 0
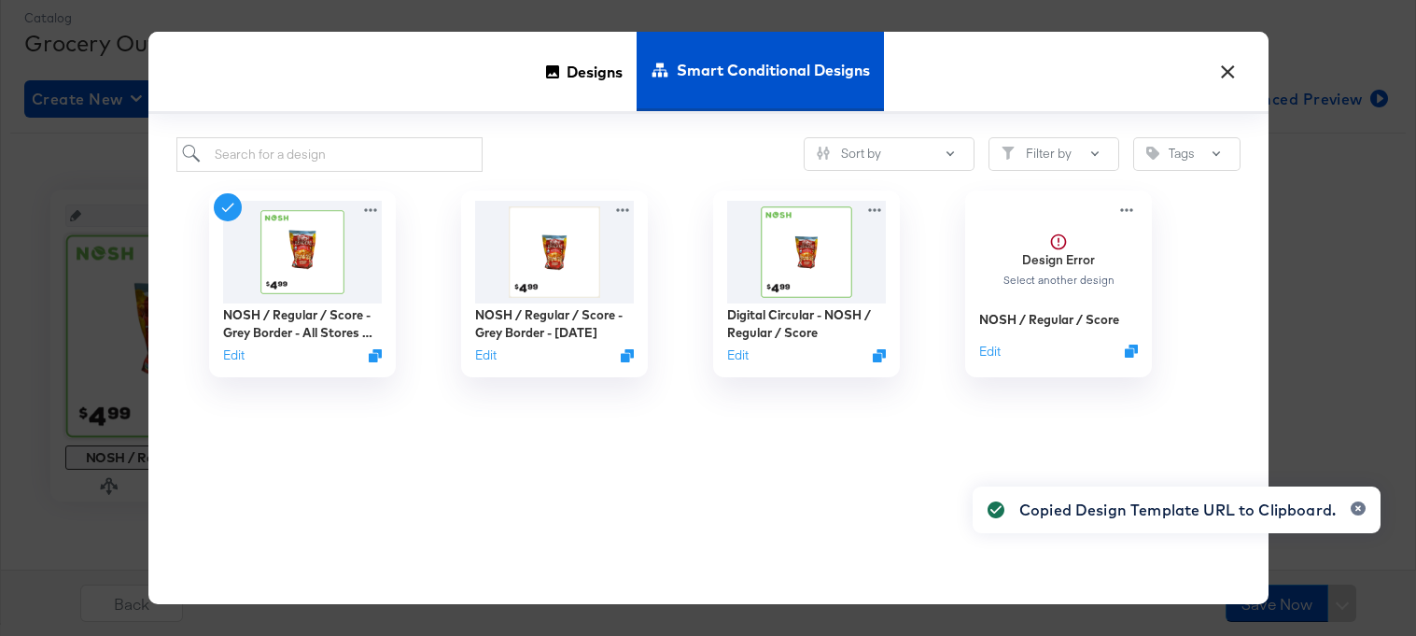
click at [1212, 71] on button "×" at bounding box center [1229, 67] width 34 height 34
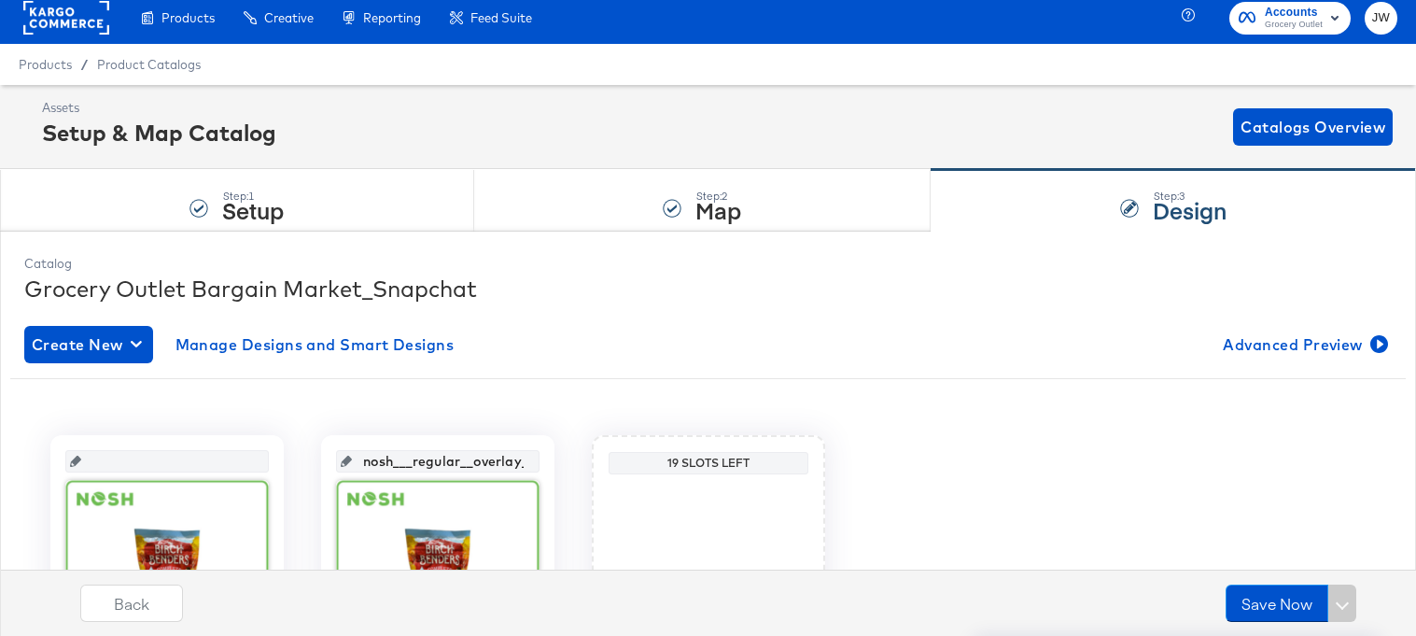
scroll to position [0, 0]
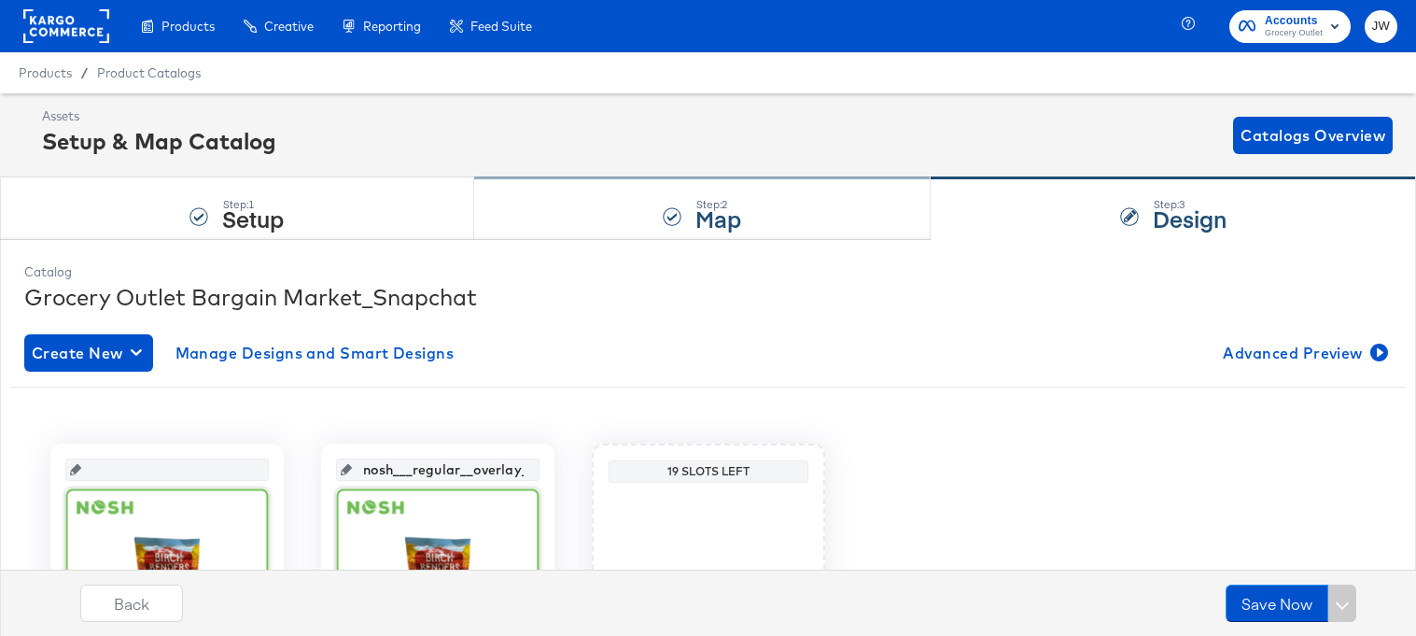
click at [588, 207] on div "Step: 2 Map" at bounding box center [703, 209] width 458 height 62
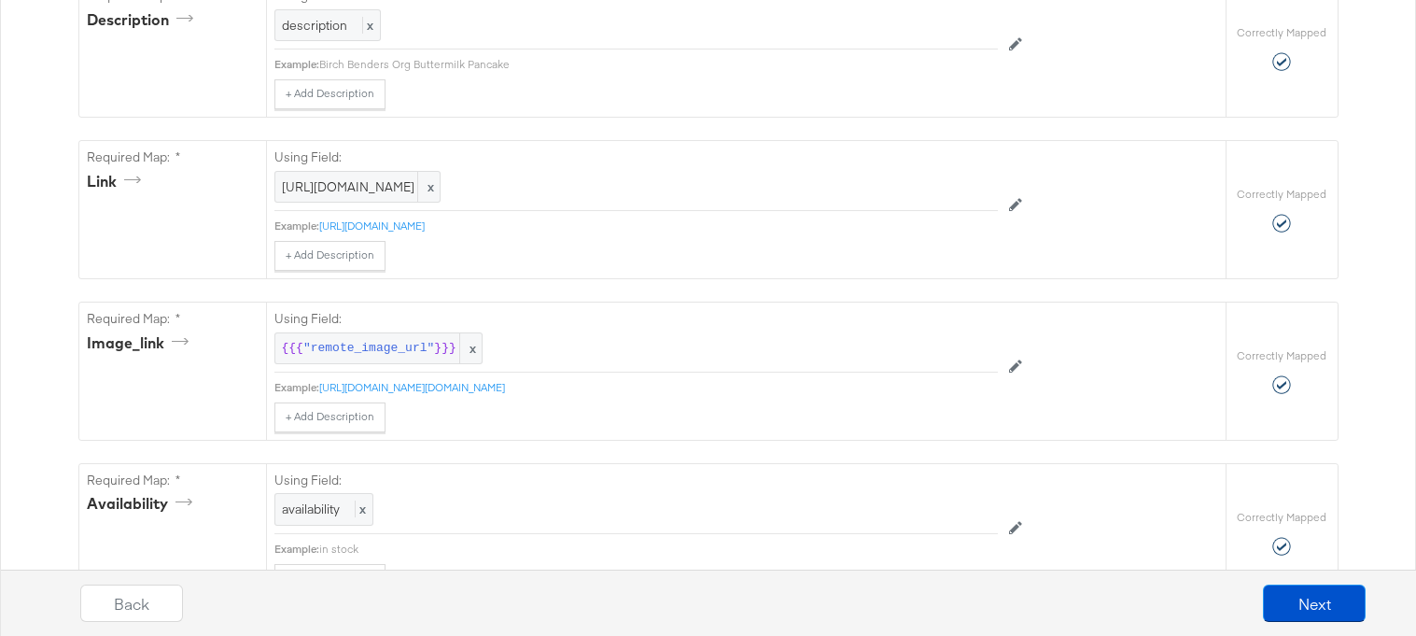
scroll to position [903, 0]
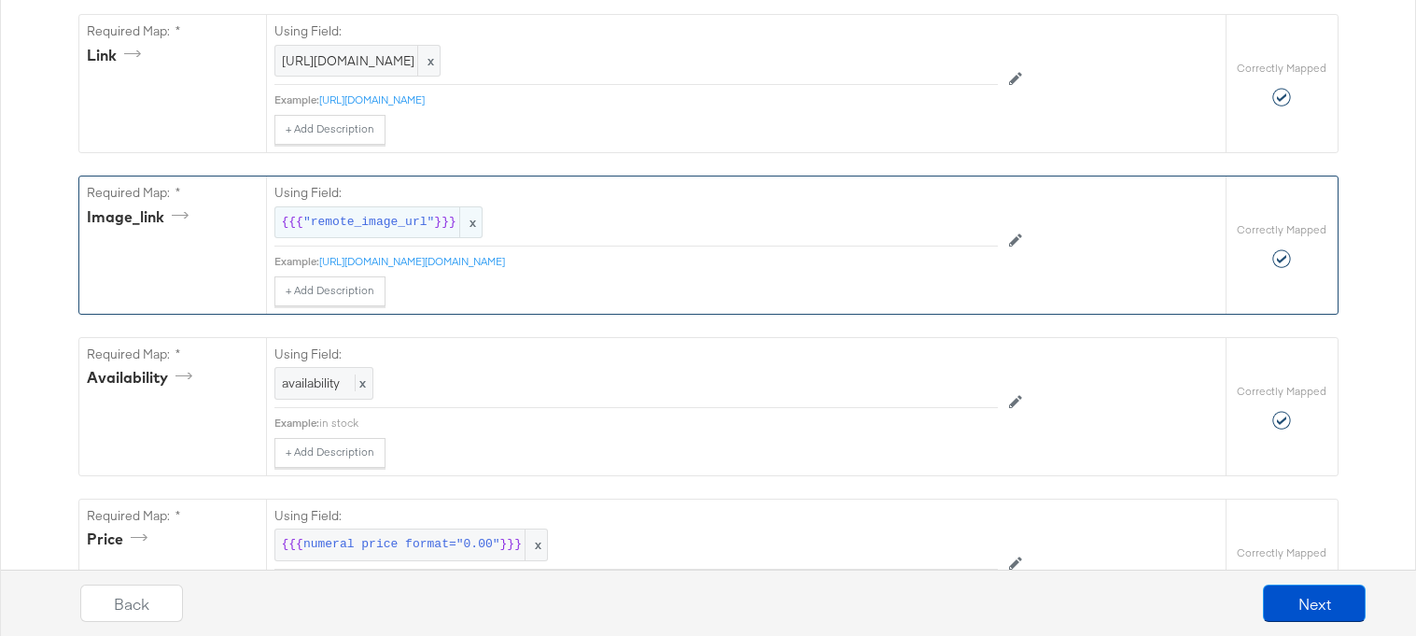
click at [374, 226] on span ""remote_image_url"" at bounding box center [368, 223] width 131 height 18
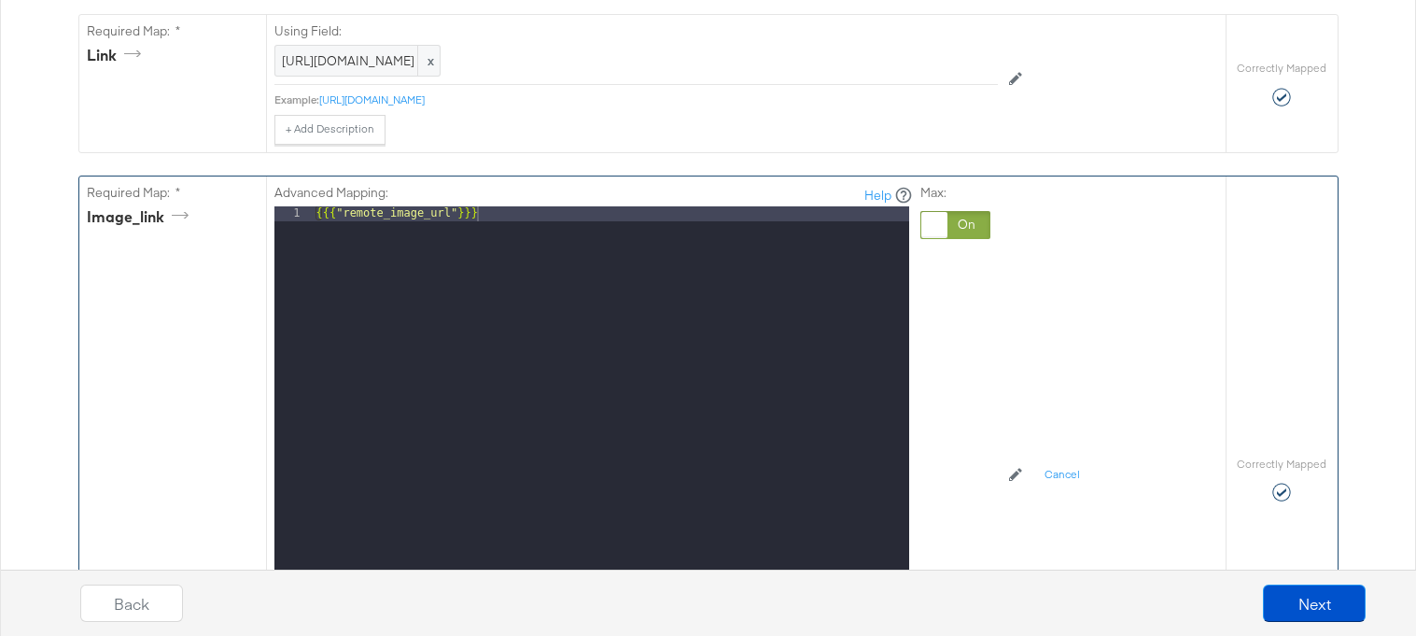
click at [941, 235] on div at bounding box center [935, 225] width 26 height 26
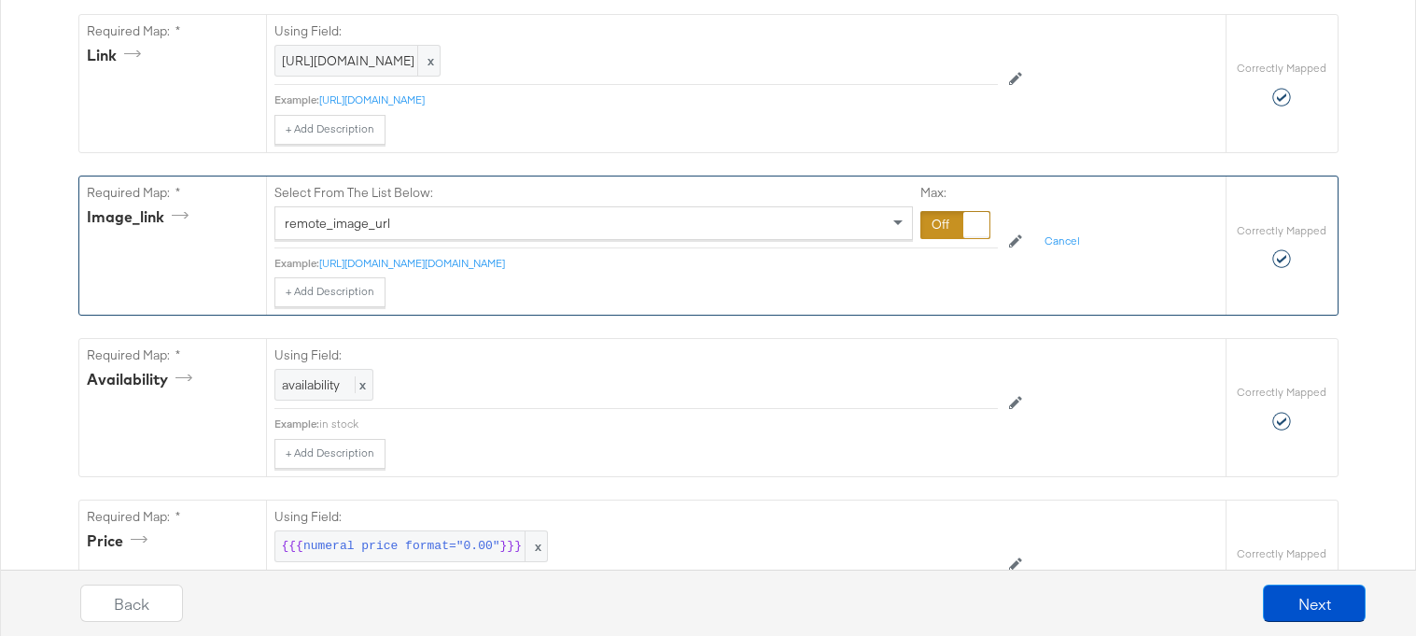
click at [941, 235] on div at bounding box center [956, 225] width 70 height 28
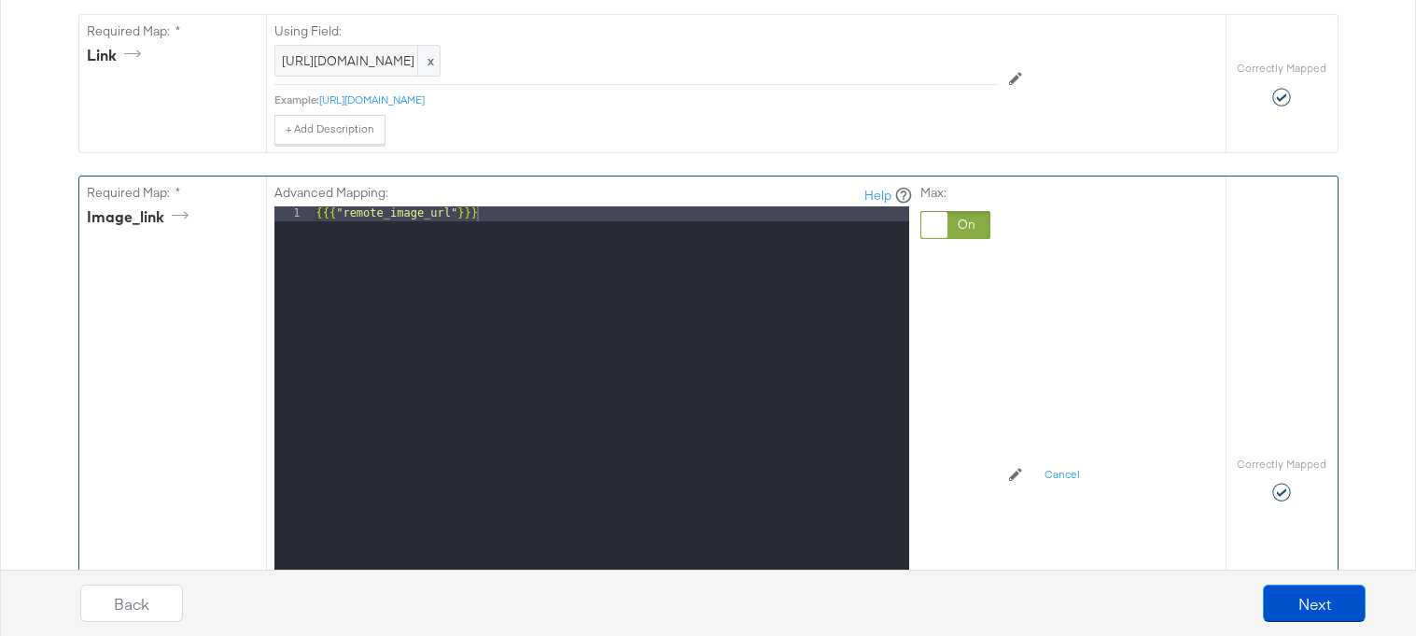
click at [599, 255] on div "{{{ "remote_image_url" }}}" at bounding box center [611, 454] width 597 height 497
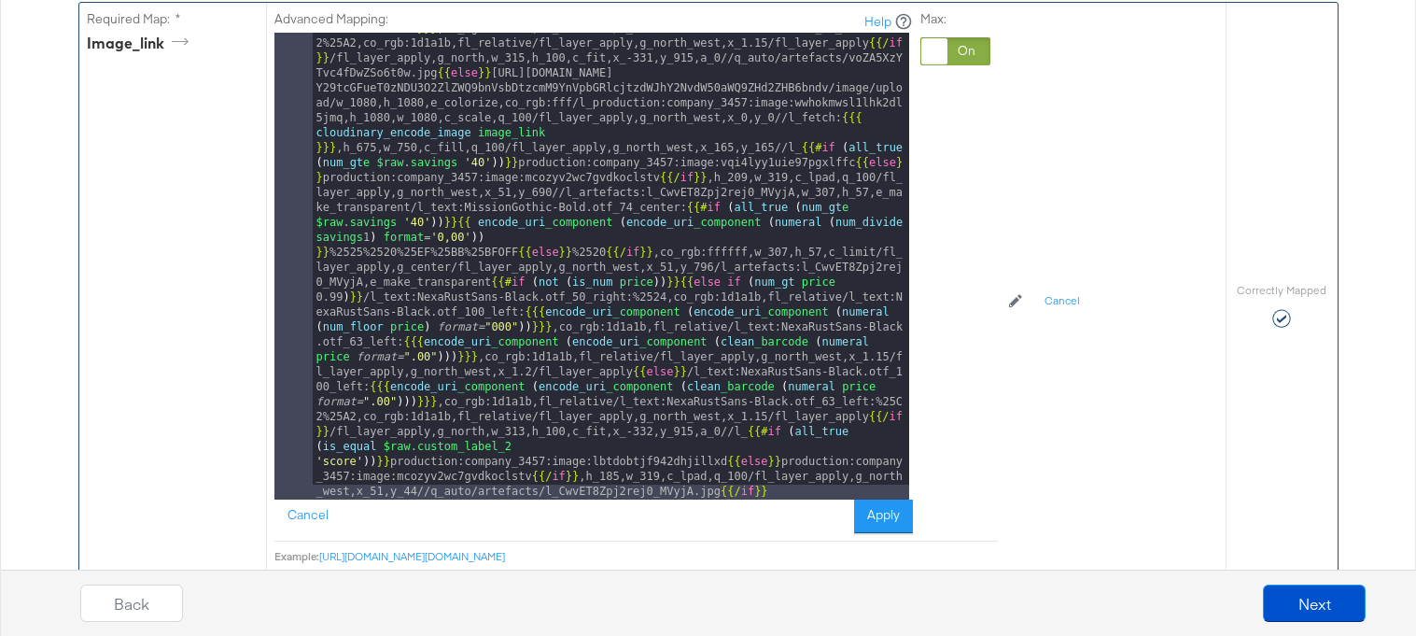
scroll to position [985, 0]
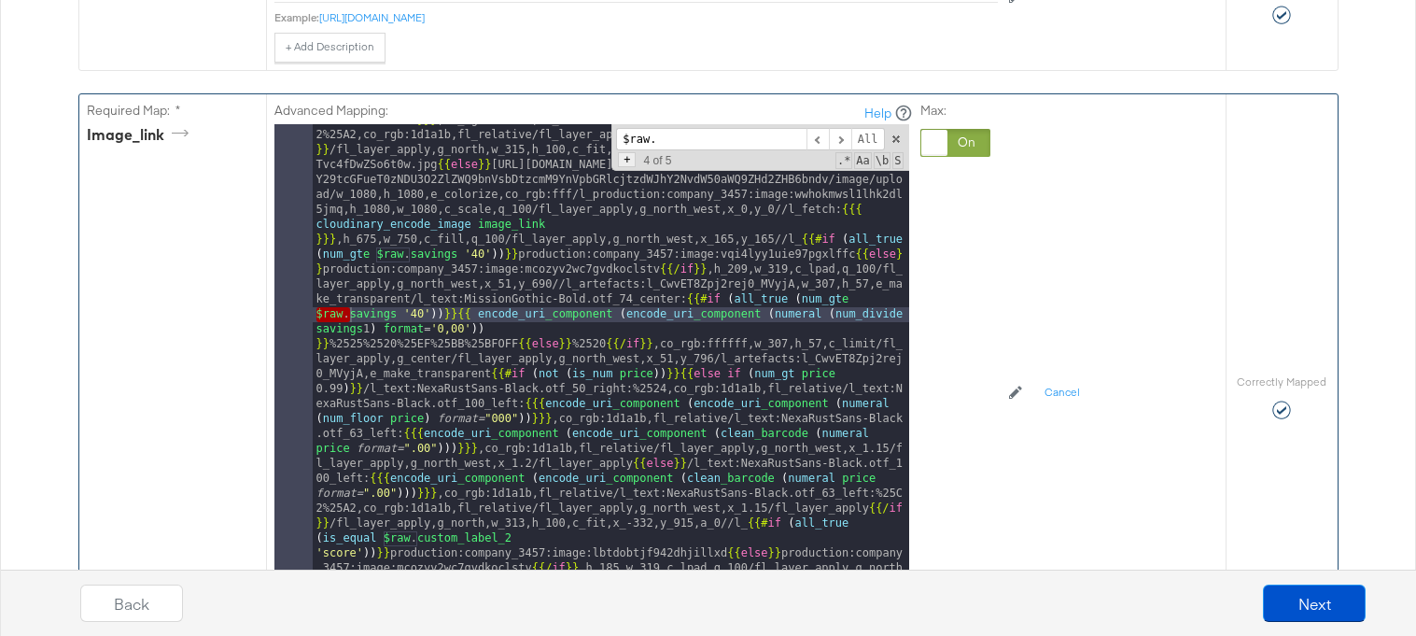
type input "$raw."
click at [630, 167] on span "+" at bounding box center [627, 159] width 18 height 15
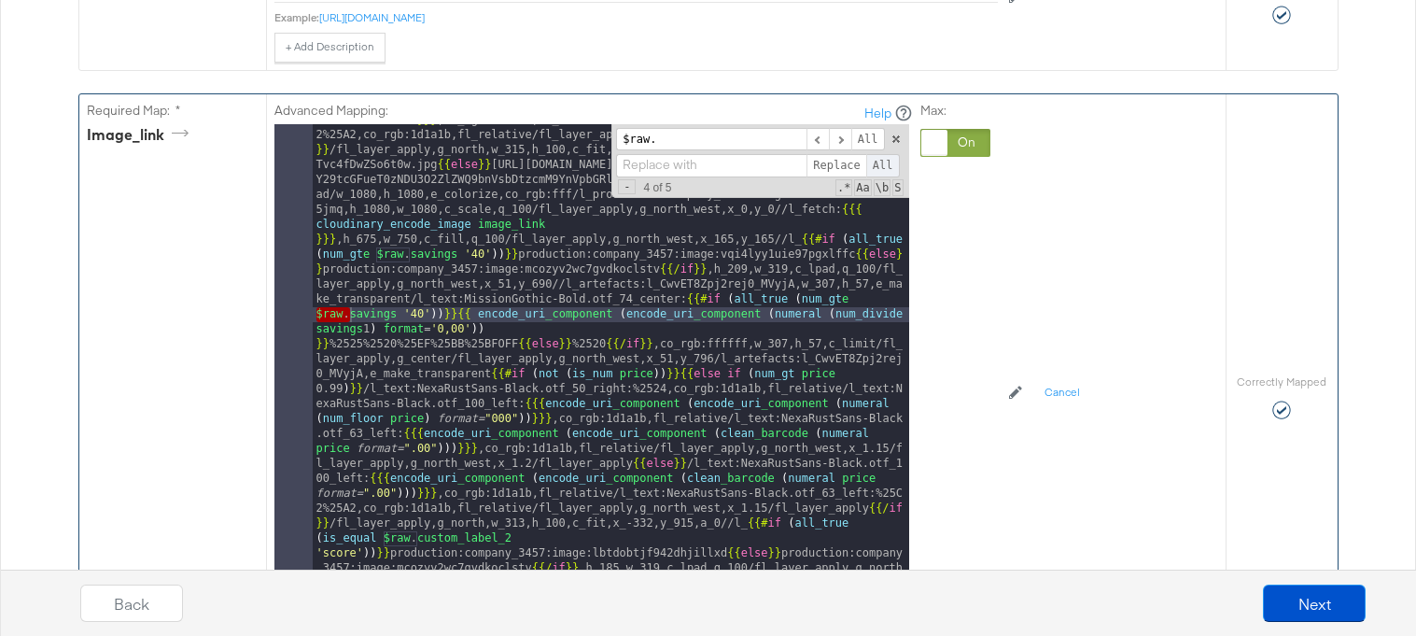
click at [884, 163] on span "All" at bounding box center [883, 165] width 34 height 23
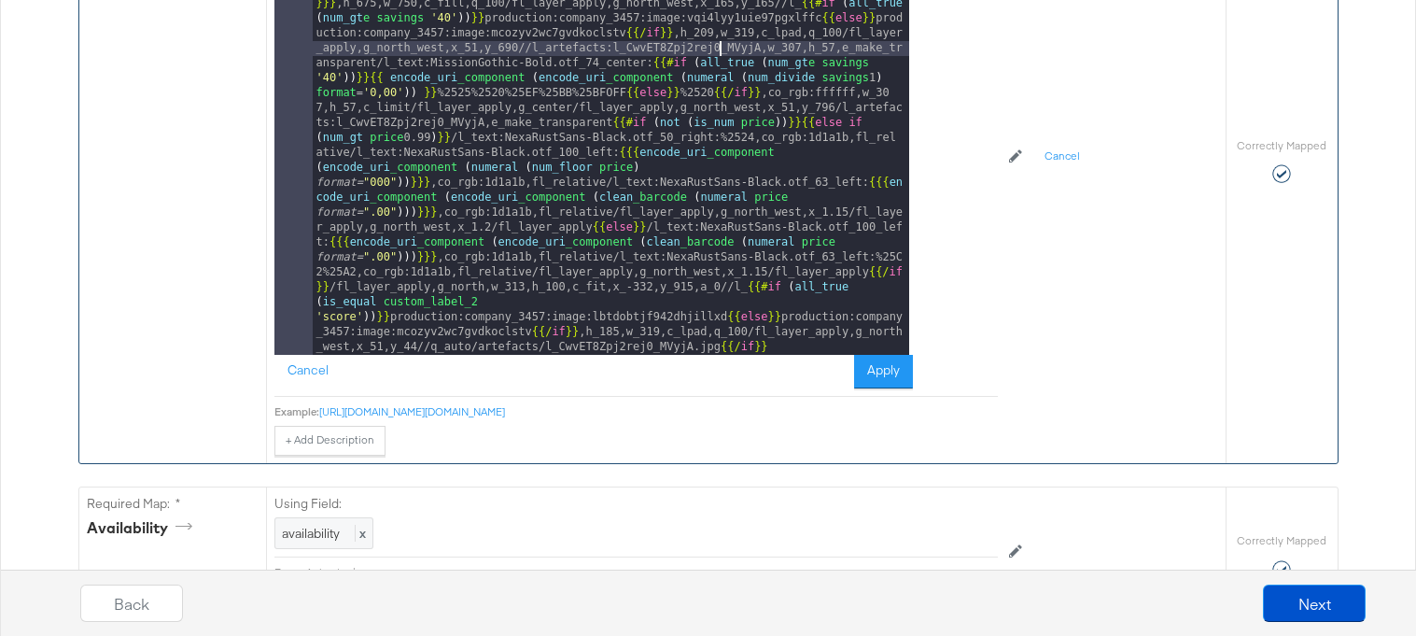
scroll to position [1424, 0]
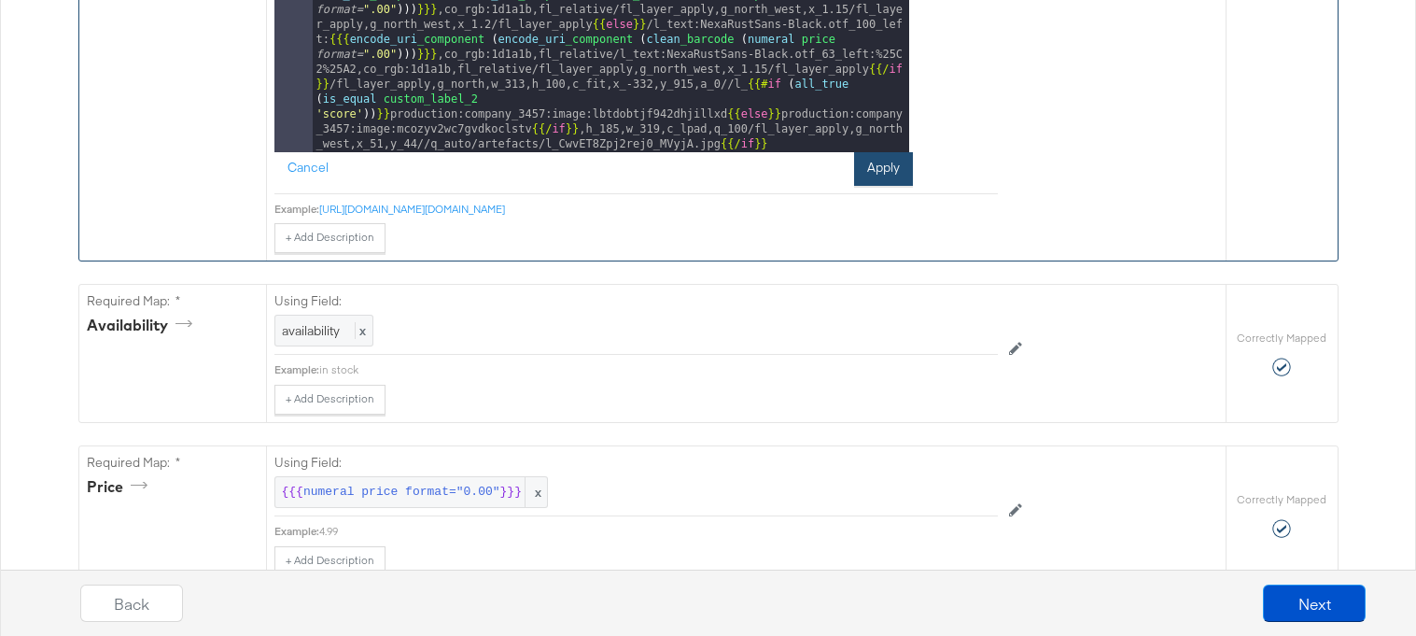
click at [887, 166] on button "Apply" at bounding box center [883, 169] width 59 height 34
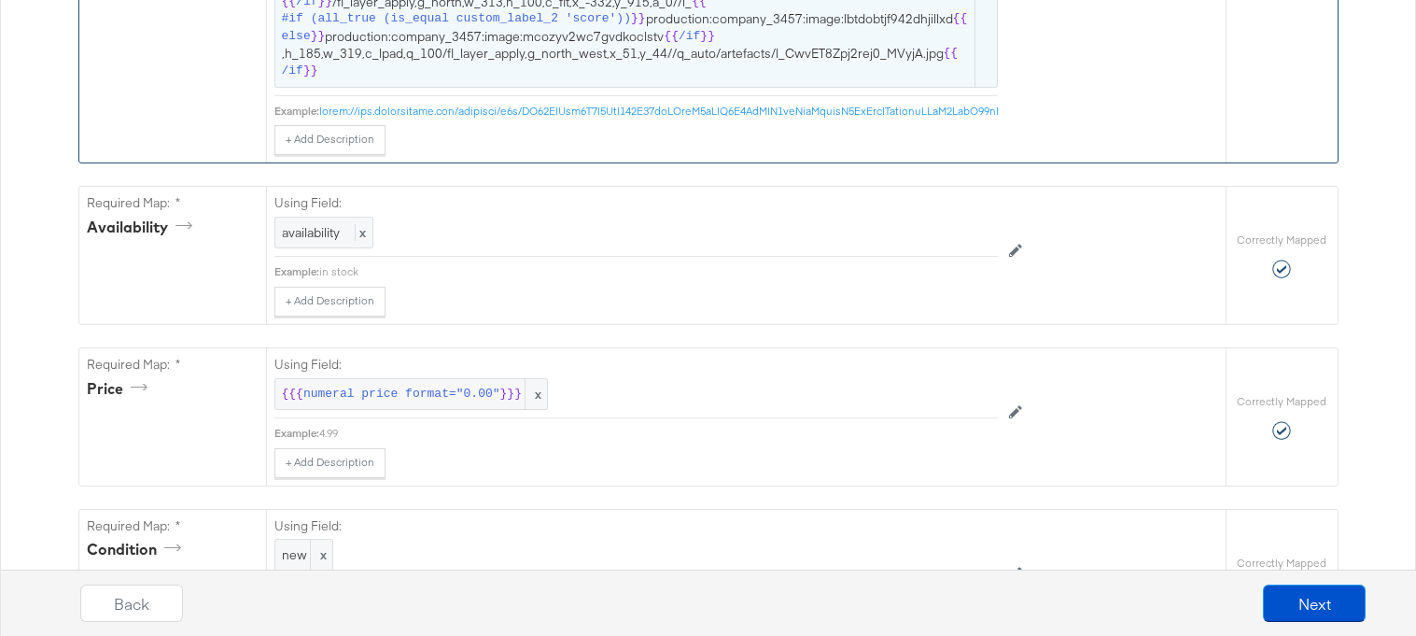
scroll to position [1838, 0]
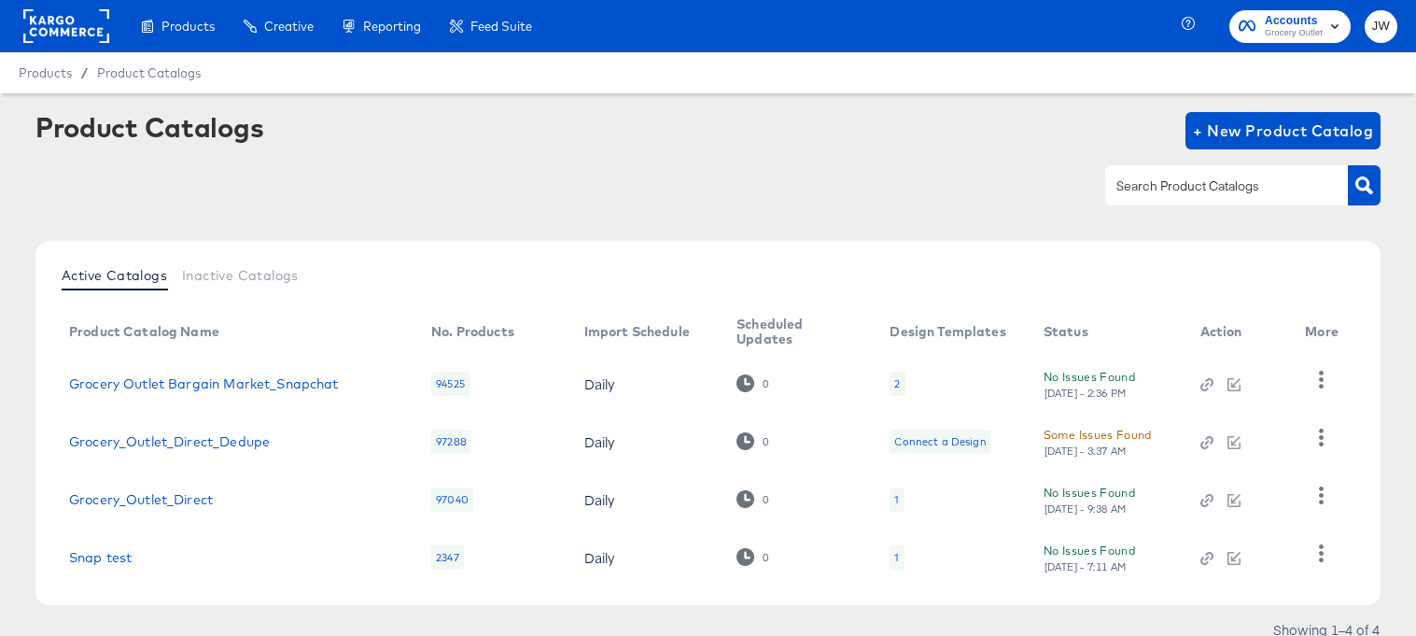
click at [47, 31] on rect at bounding box center [66, 26] width 86 height 34
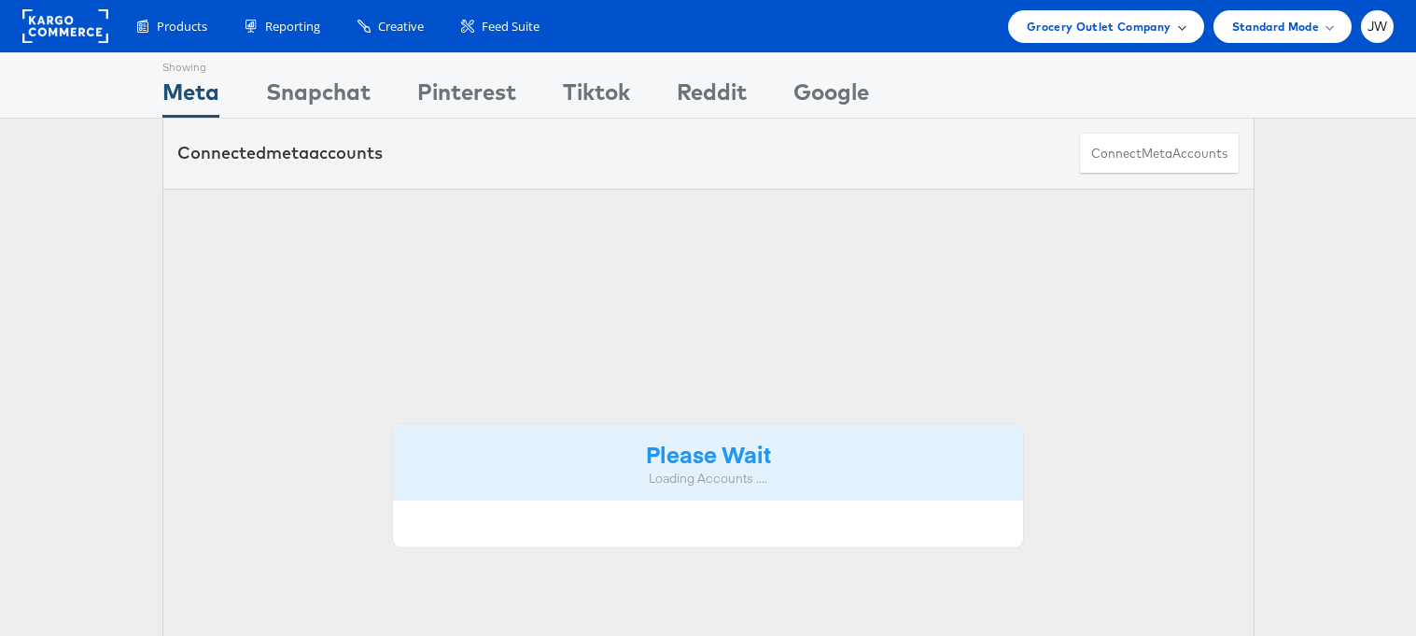
click at [1180, 25] on span at bounding box center [1181, 25] width 9 height 9
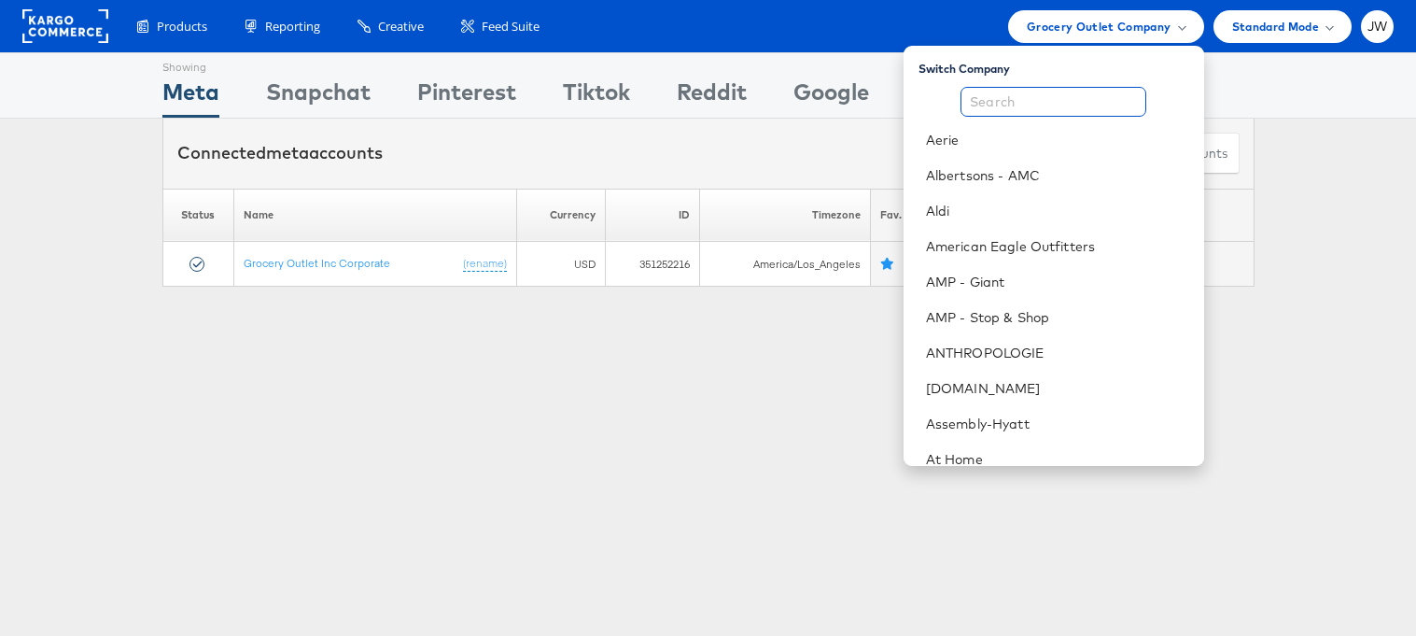
click at [1069, 108] on input "text" at bounding box center [1054, 102] width 186 height 30
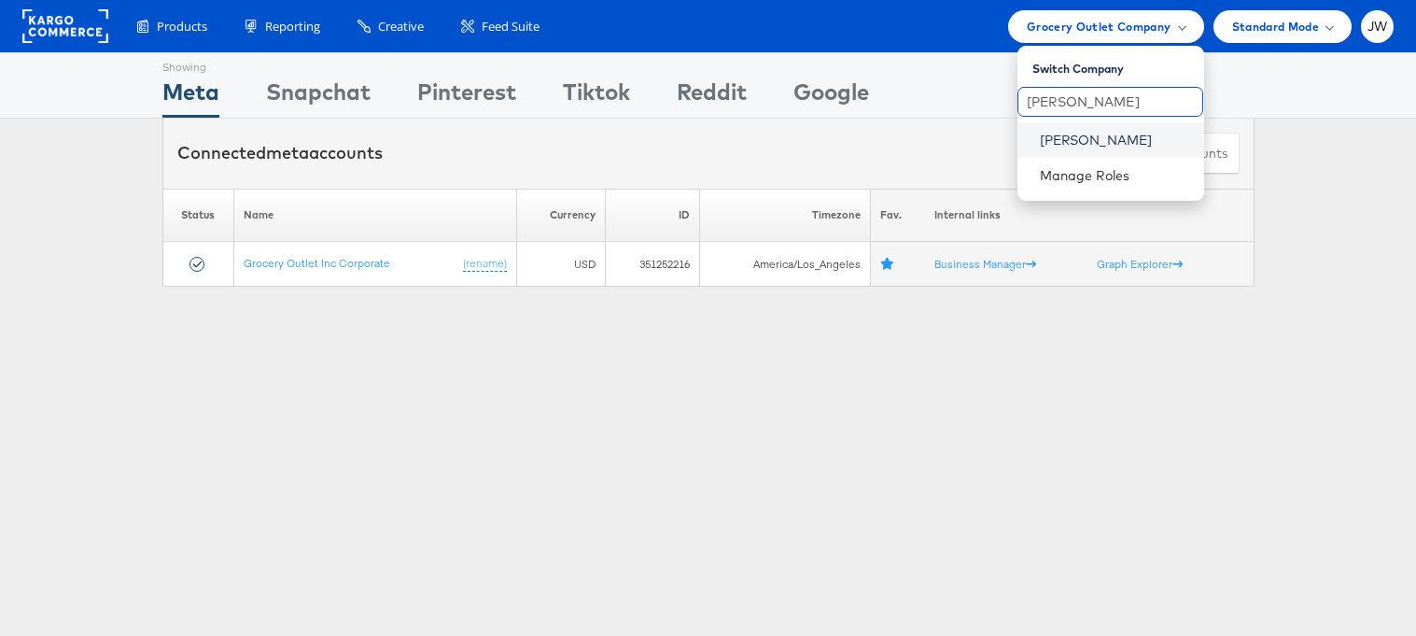
type input "lowe"
click at [1075, 136] on link "Lowe's" at bounding box center [1114, 140] width 149 height 19
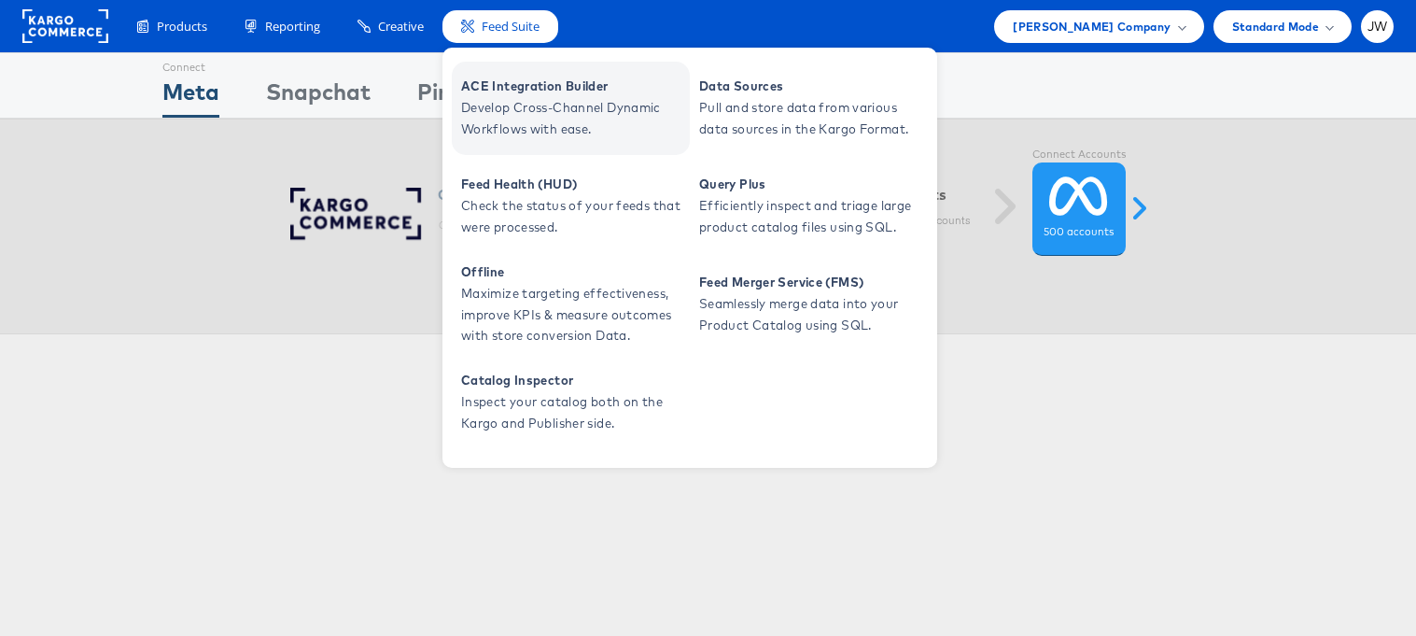
click at [496, 90] on span "ACE Integration Builder" at bounding box center [573, 86] width 224 height 21
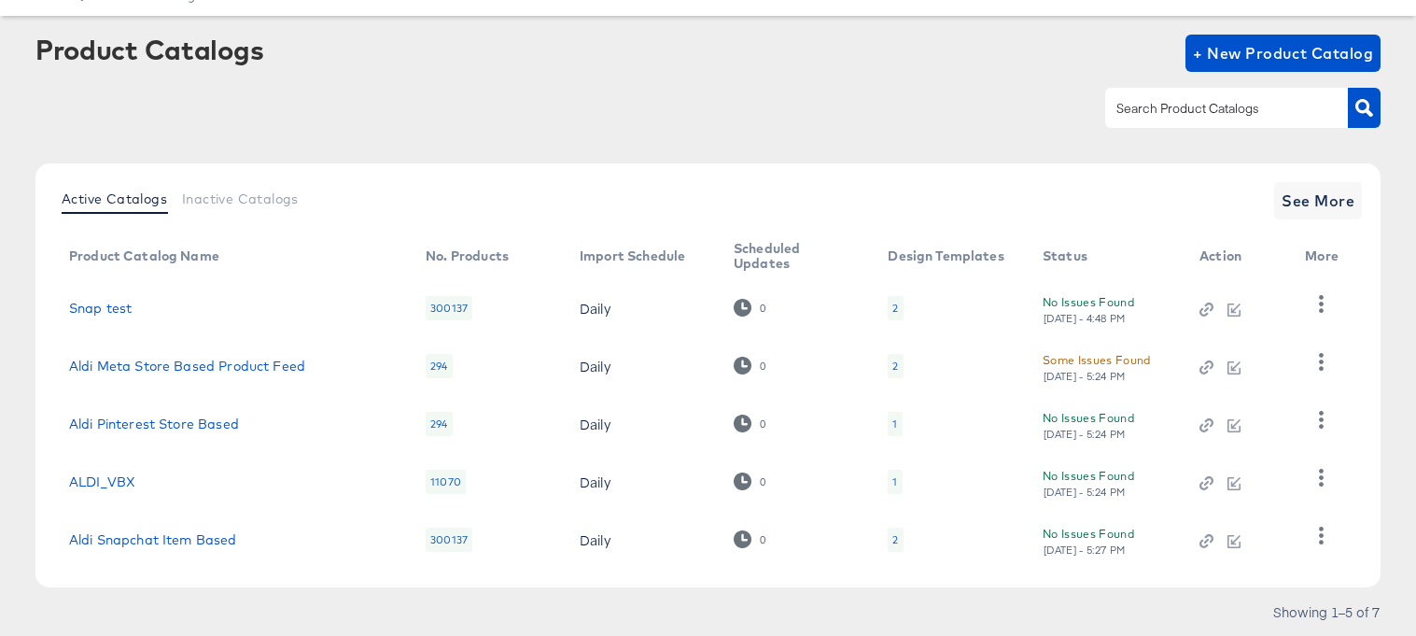
scroll to position [80, 0]
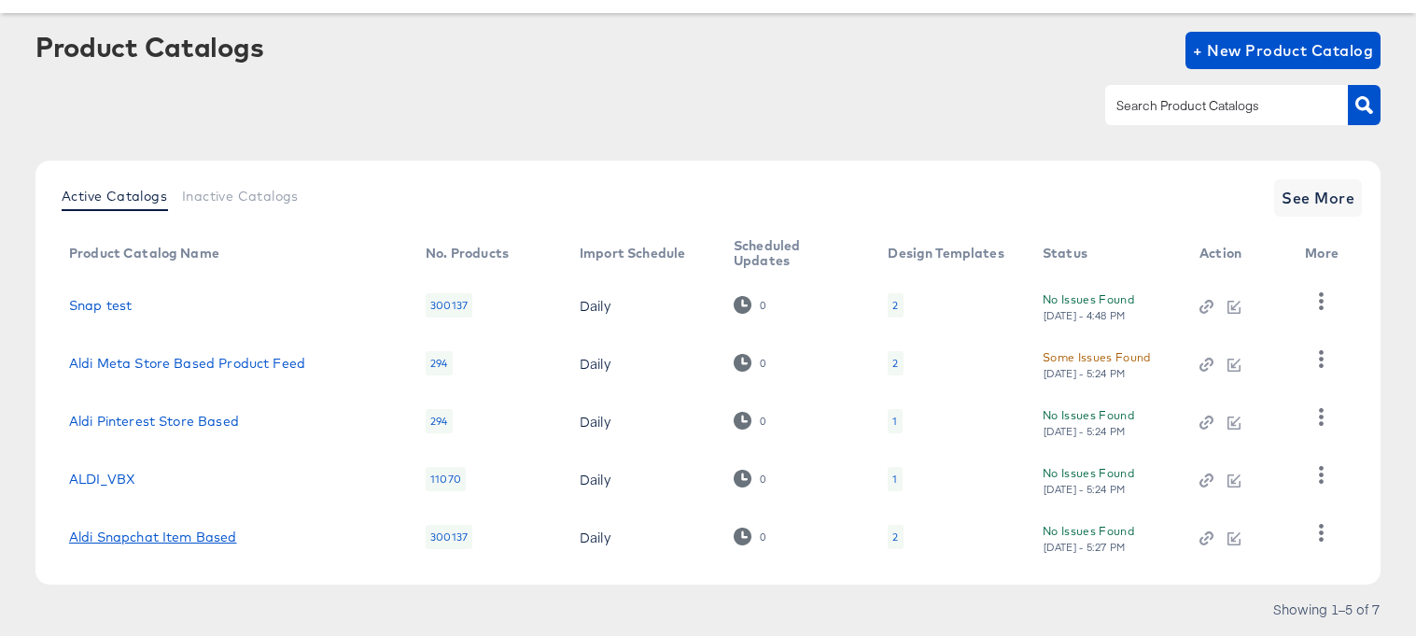
click at [232, 539] on link "Aldi Snapchat Item Based" at bounding box center [153, 536] width 168 height 15
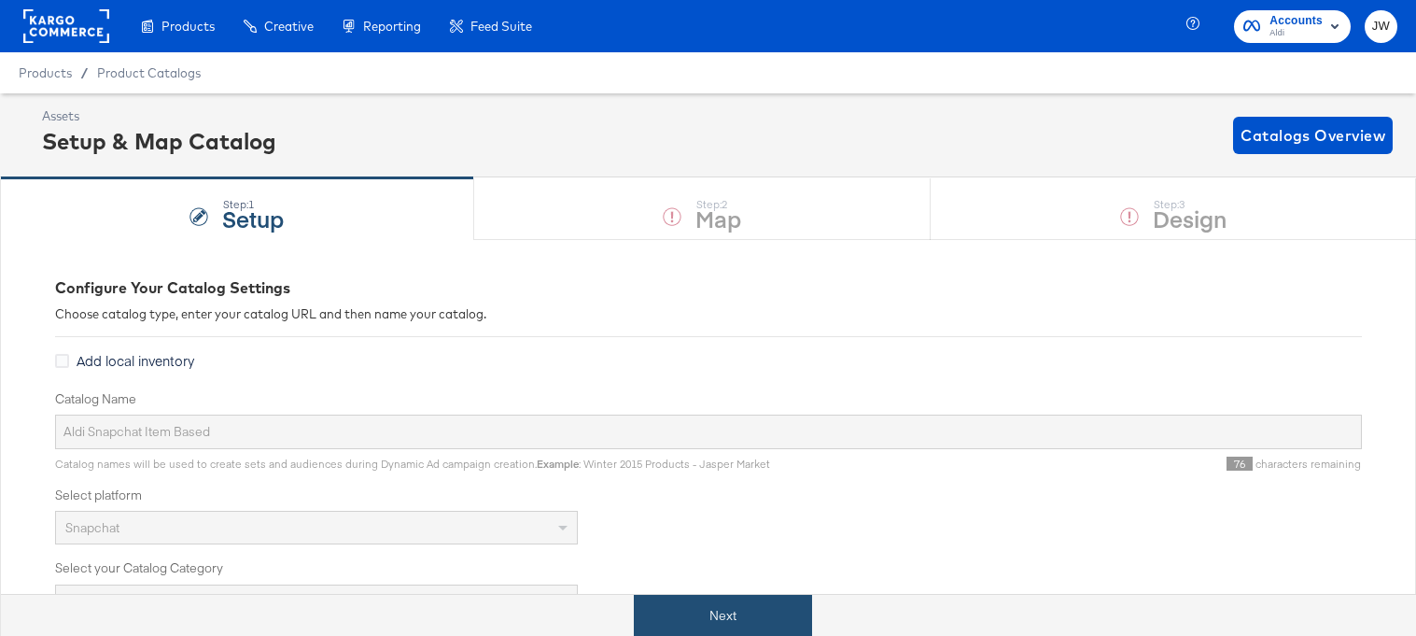
click at [697, 613] on button "Next" at bounding box center [723, 616] width 178 height 42
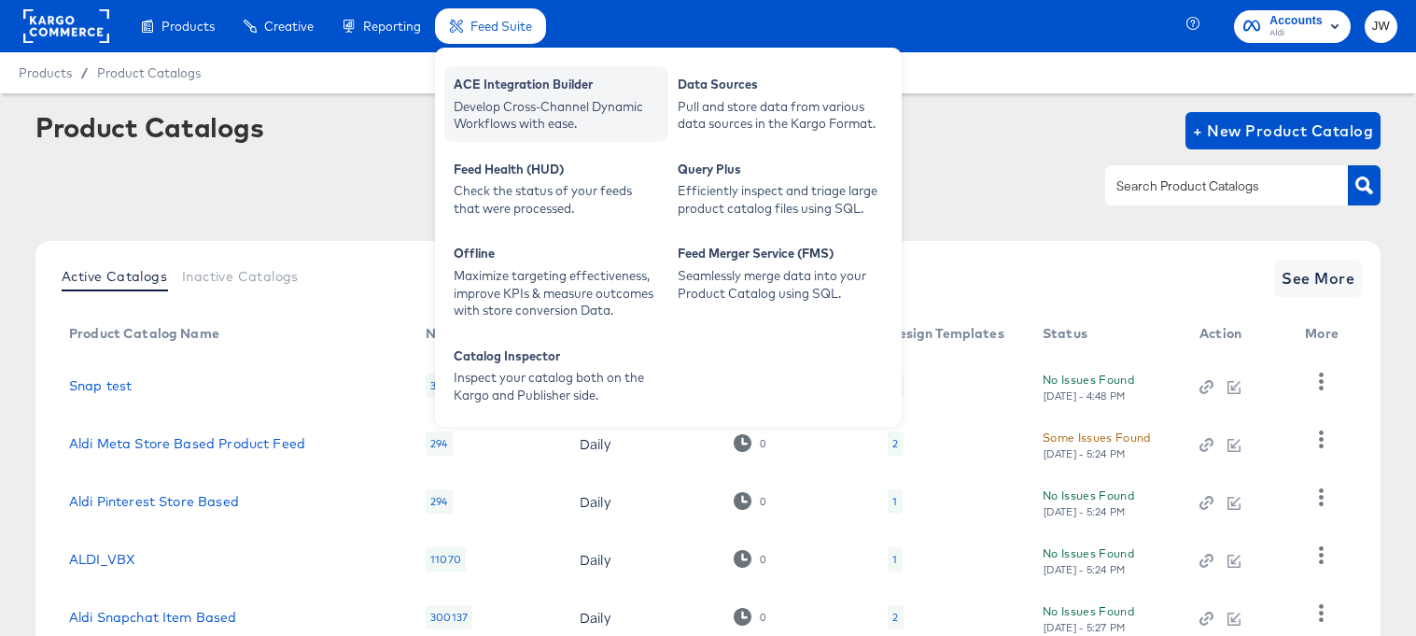
click at [497, 92] on div "ACE Integration Builder" at bounding box center [556, 87] width 205 height 22
